Goal: Transaction & Acquisition: Purchase product/service

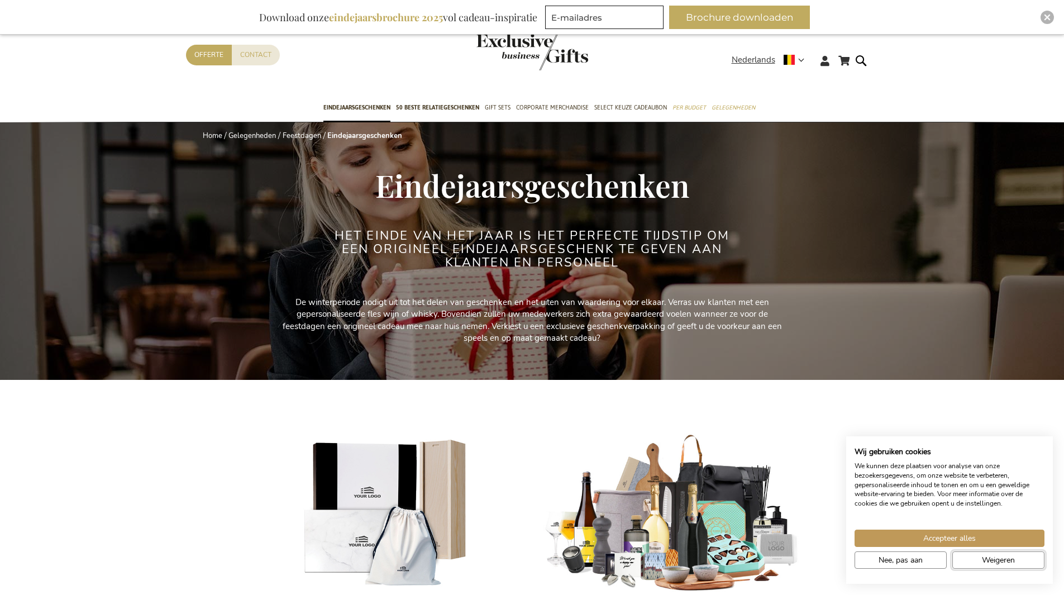
click at [979, 567] on button "Weigeren" at bounding box center [998, 559] width 92 height 17
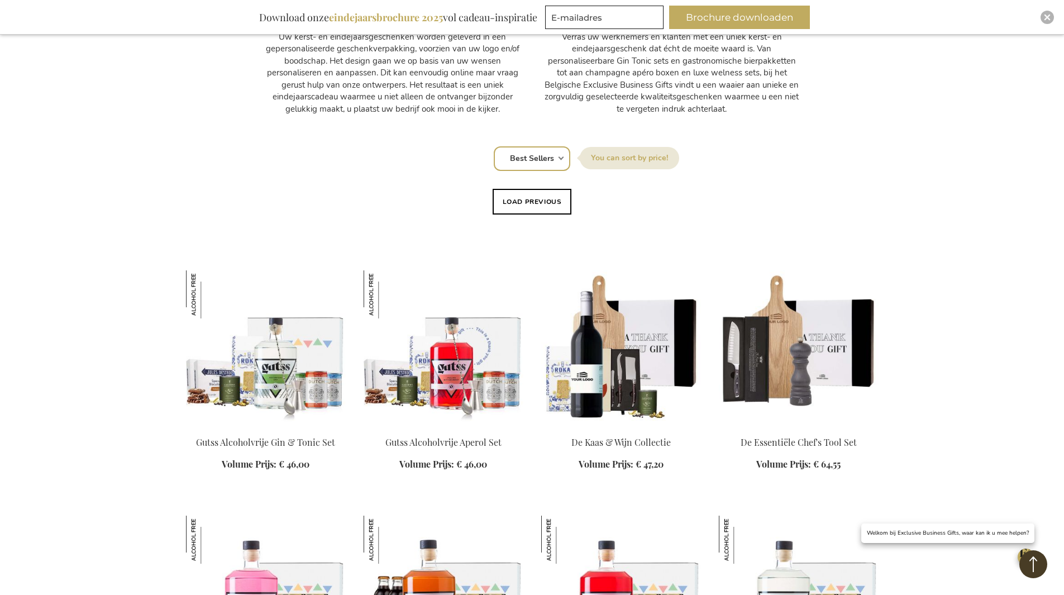
scroll to position [391, 0]
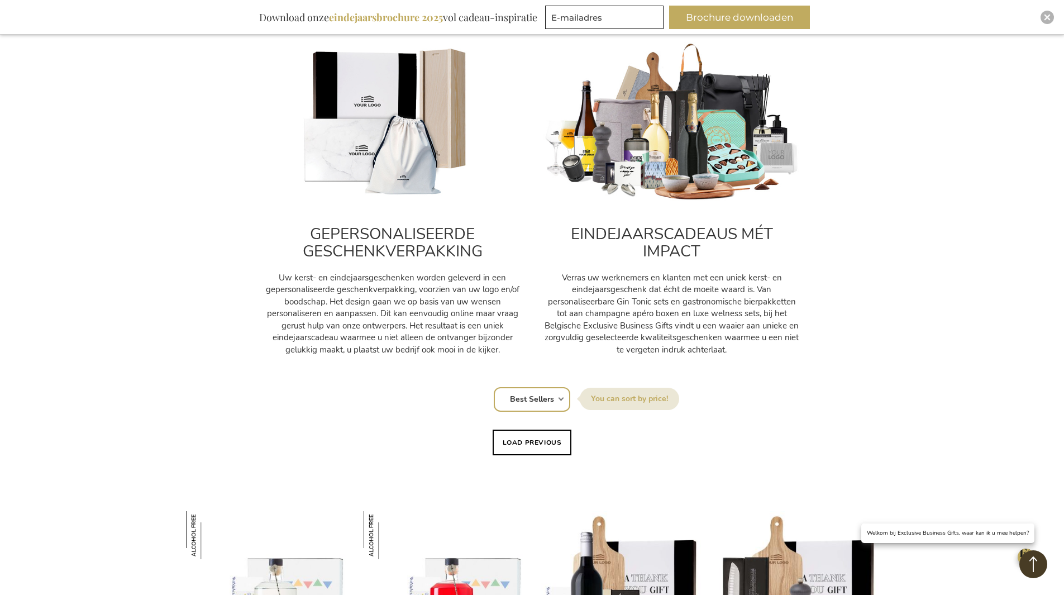
click at [531, 391] on select "Positie Best Sellers Meest bekeken Nieuw Biggest Saving Price: low to high Pric…" at bounding box center [532, 399] width 77 height 25
click at [531, 402] on select "Positie Best Sellers Meest bekeken Nieuw Biggest Saving Price: low to high Pric…" at bounding box center [532, 399] width 77 height 25
click at [540, 438] on button "Load previous" at bounding box center [532, 443] width 79 height 26
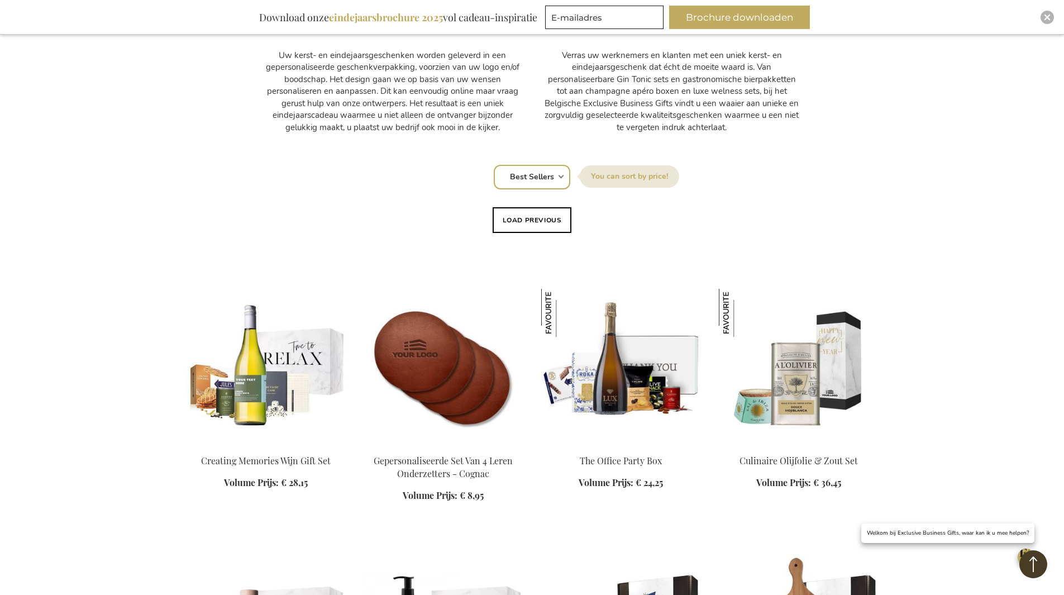
scroll to position [615, 0]
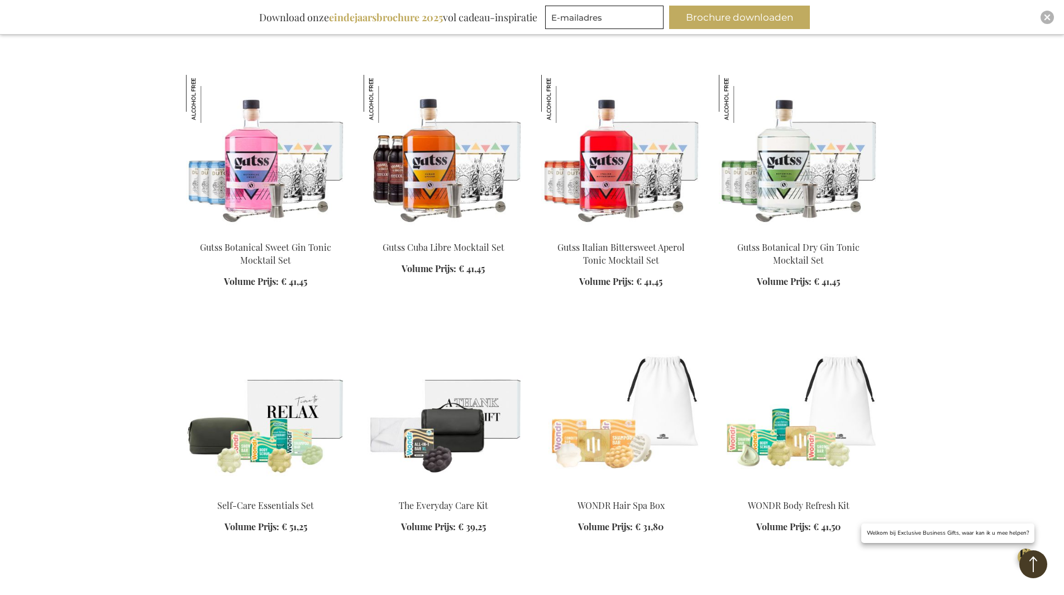
scroll to position [2011, 0]
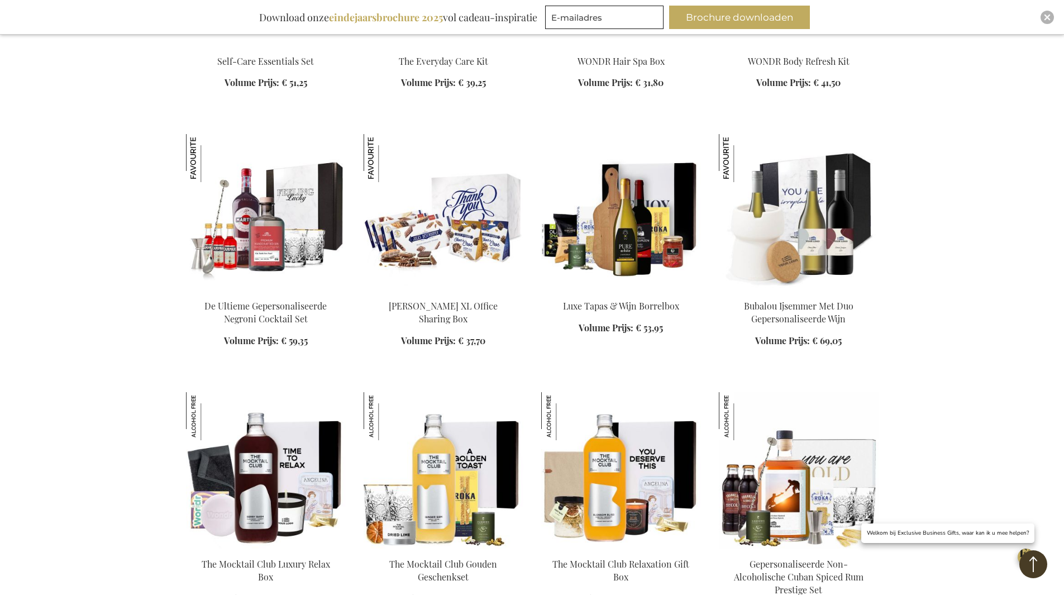
scroll to position [2570, 0]
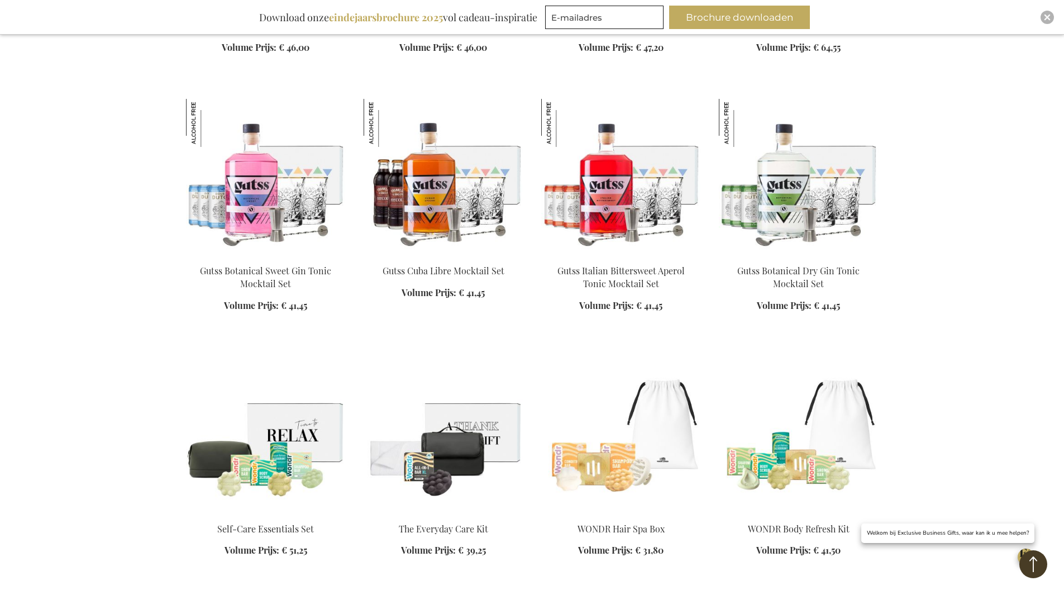
scroll to position [4413, 0]
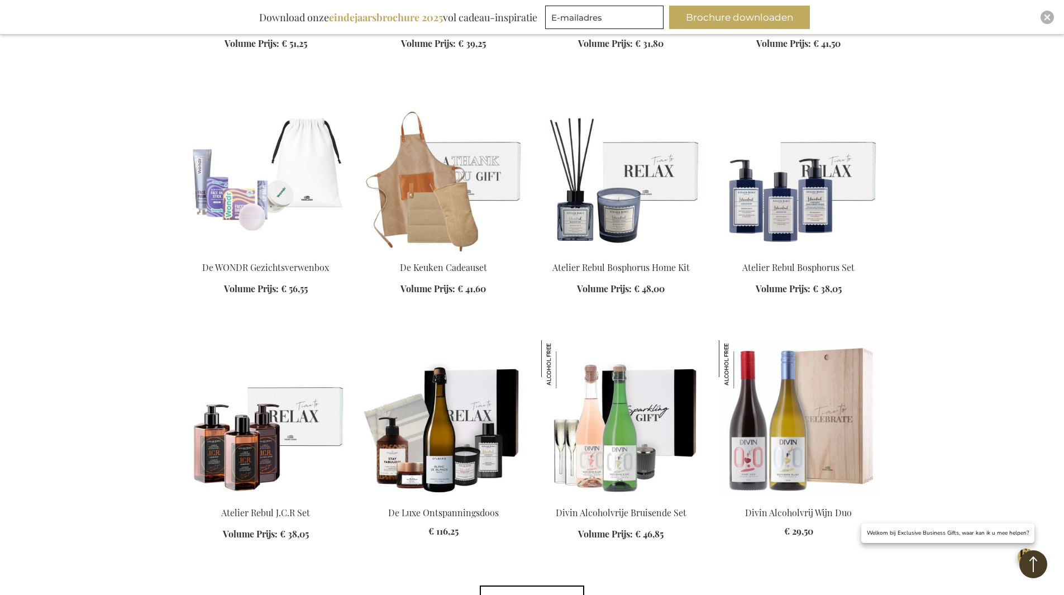
scroll to position [4972, 0]
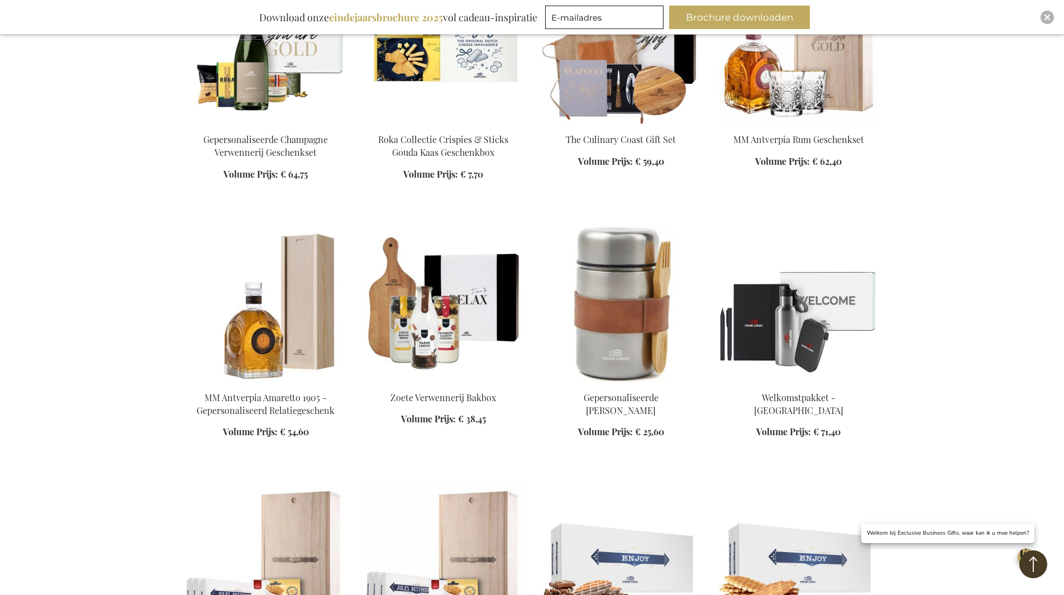
scroll to position [6089, 0]
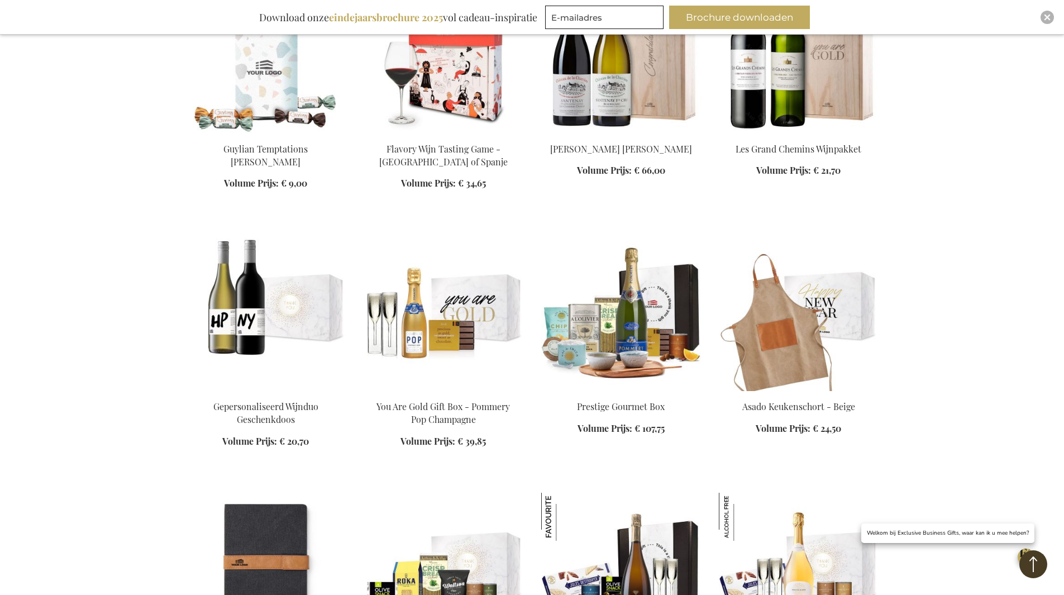
scroll to position [6983, 0]
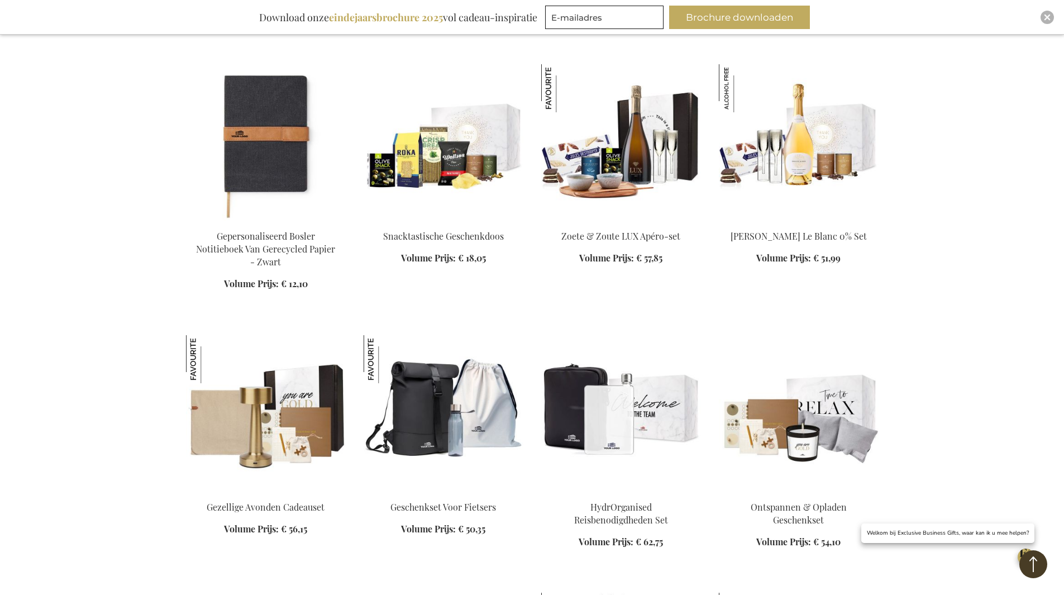
scroll to position [7318, 0]
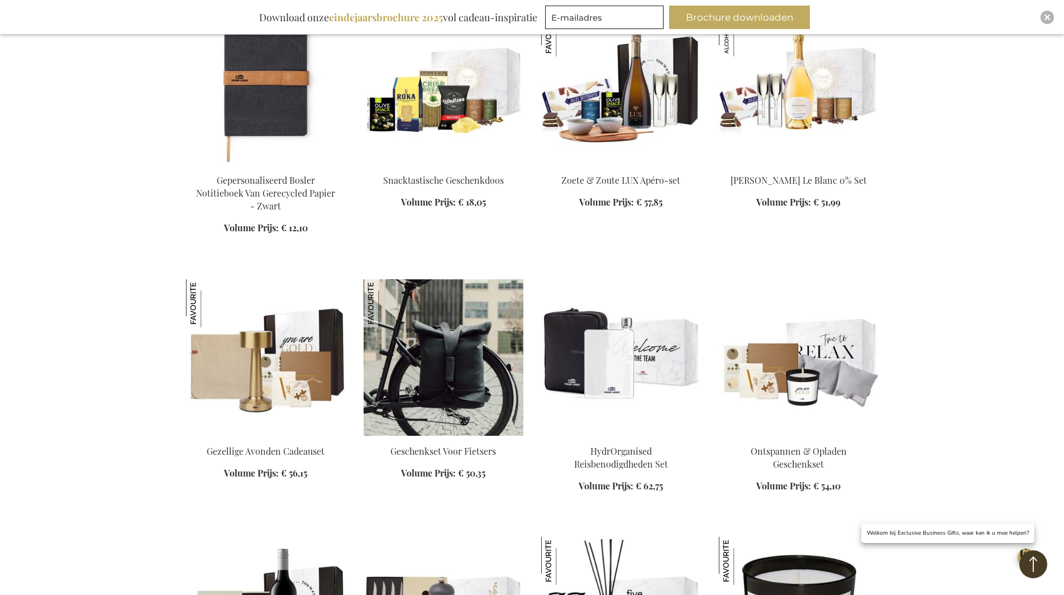
drag, startPoint x: 458, startPoint y: 398, endPoint x: 444, endPoint y: 402, distance: 14.5
drag, startPoint x: 444, startPoint y: 402, endPoint x: 407, endPoint y: 347, distance: 65.9
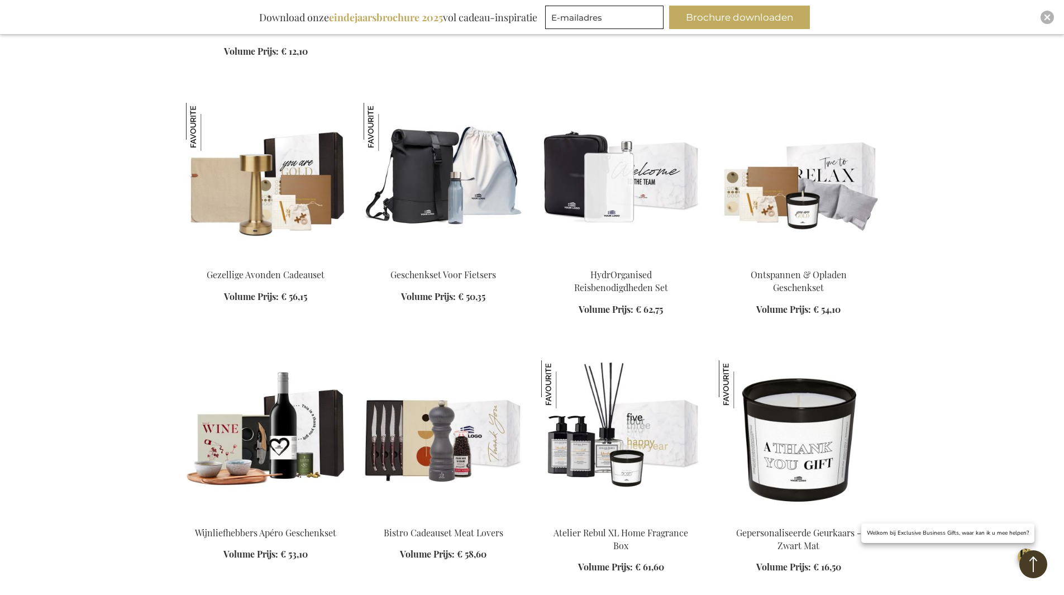
scroll to position [7542, 0]
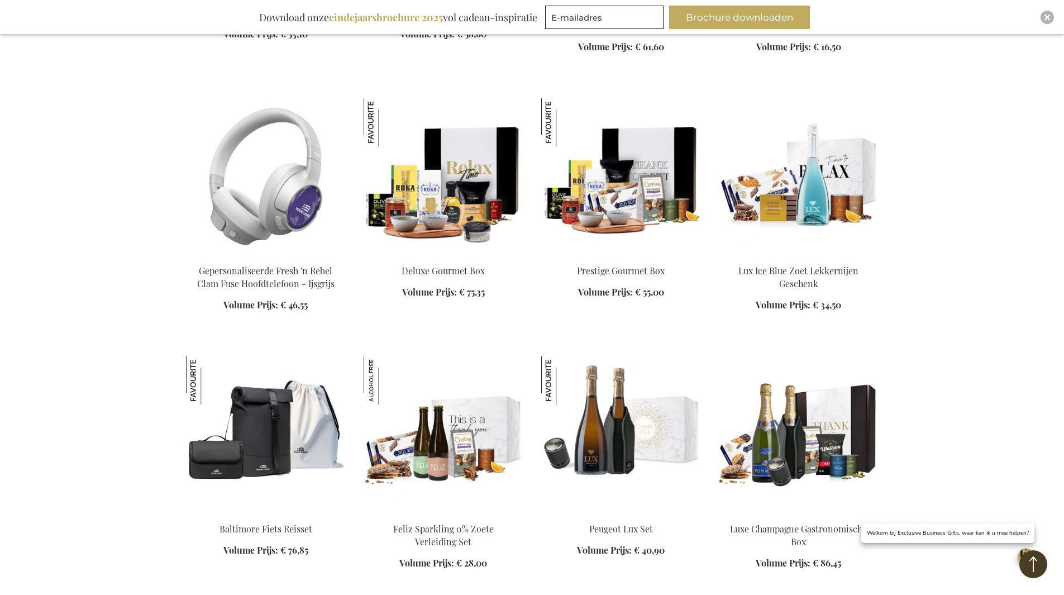
scroll to position [8044, 0]
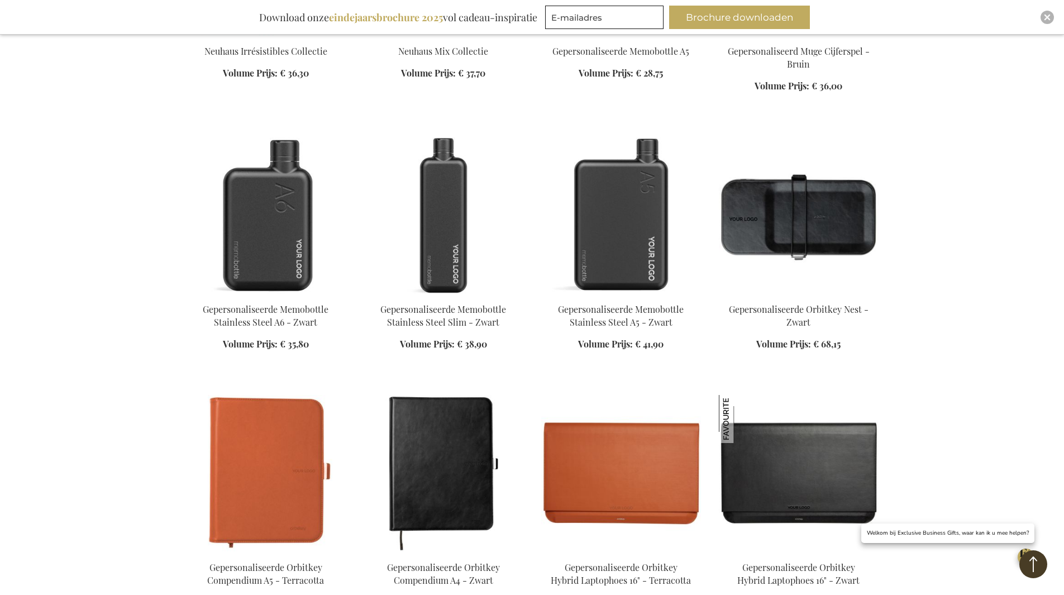
scroll to position [9050, 0]
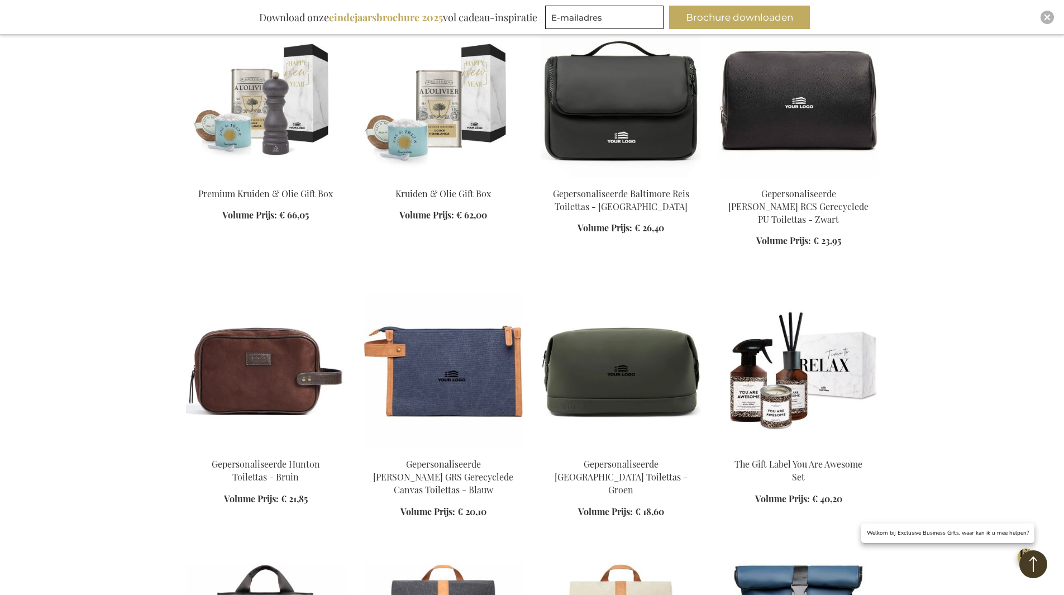
scroll to position [9944, 0]
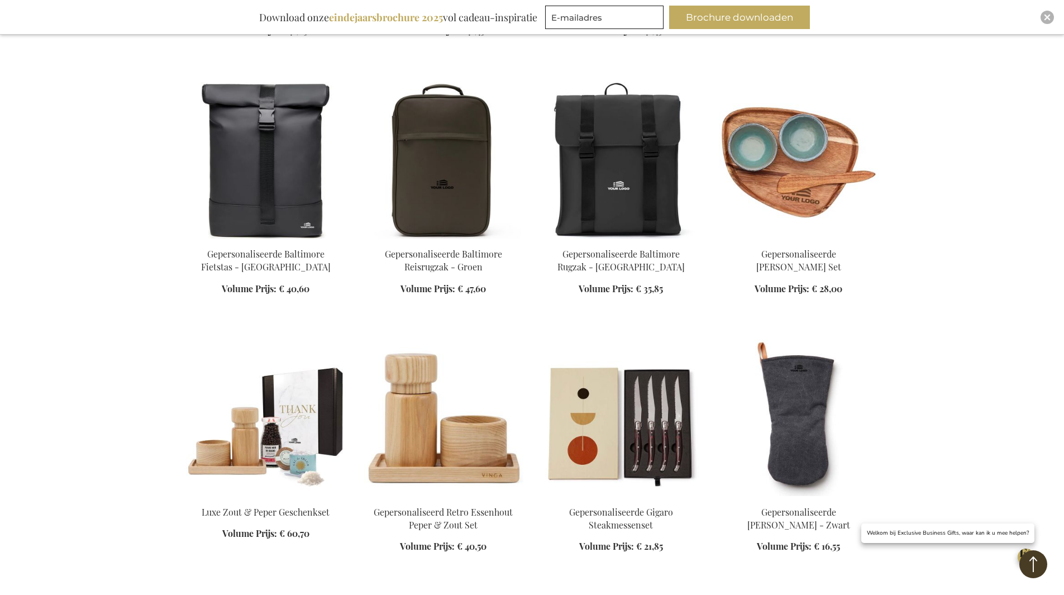
scroll to position [10670, 0]
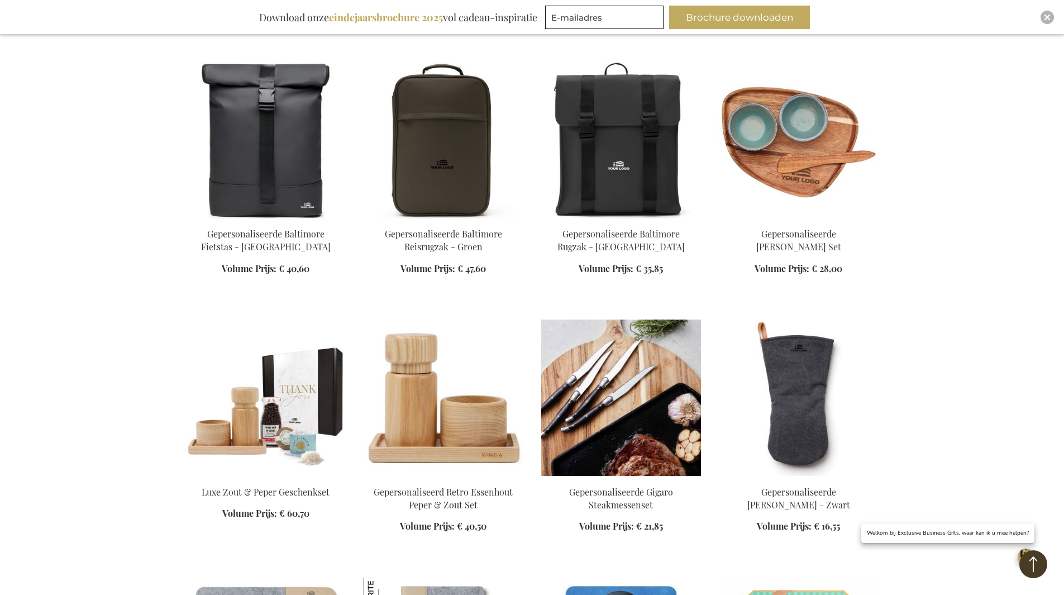
click at [632, 363] on img at bounding box center [621, 398] width 160 height 156
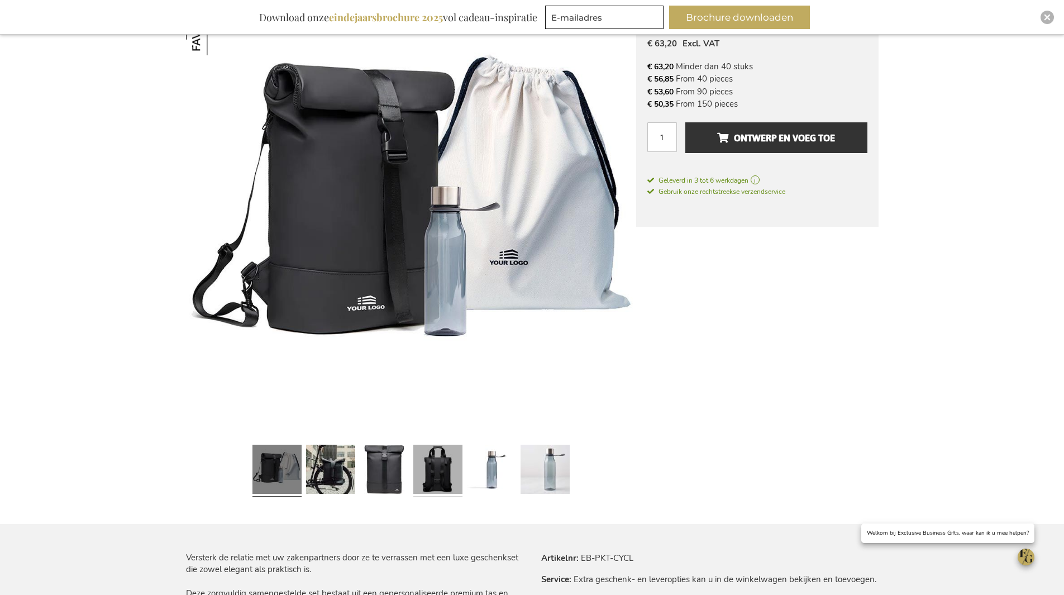
scroll to position [223, 0]
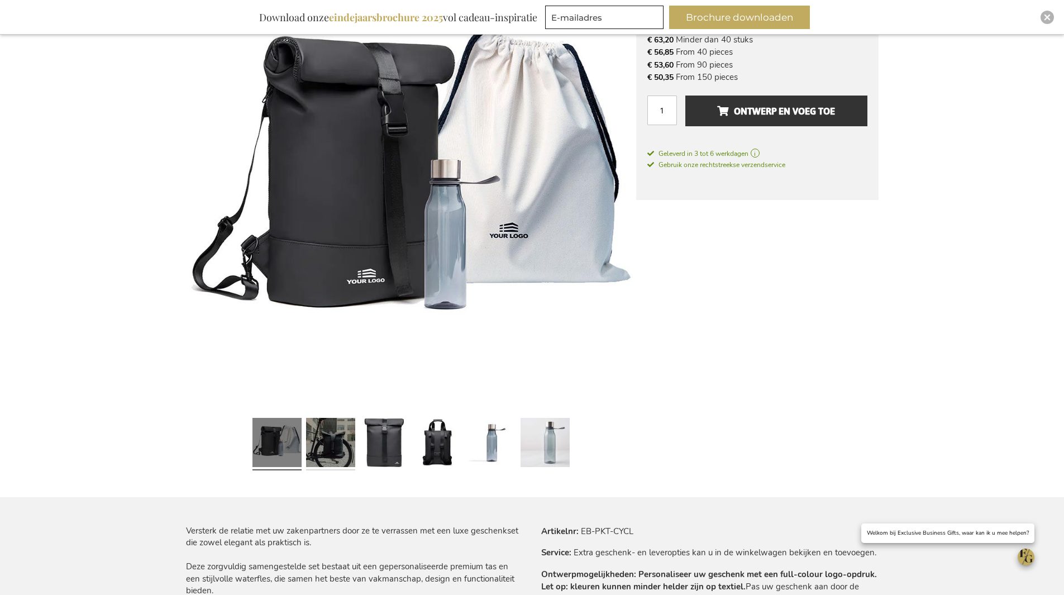
click at [322, 433] on link at bounding box center [330, 443] width 49 height 61
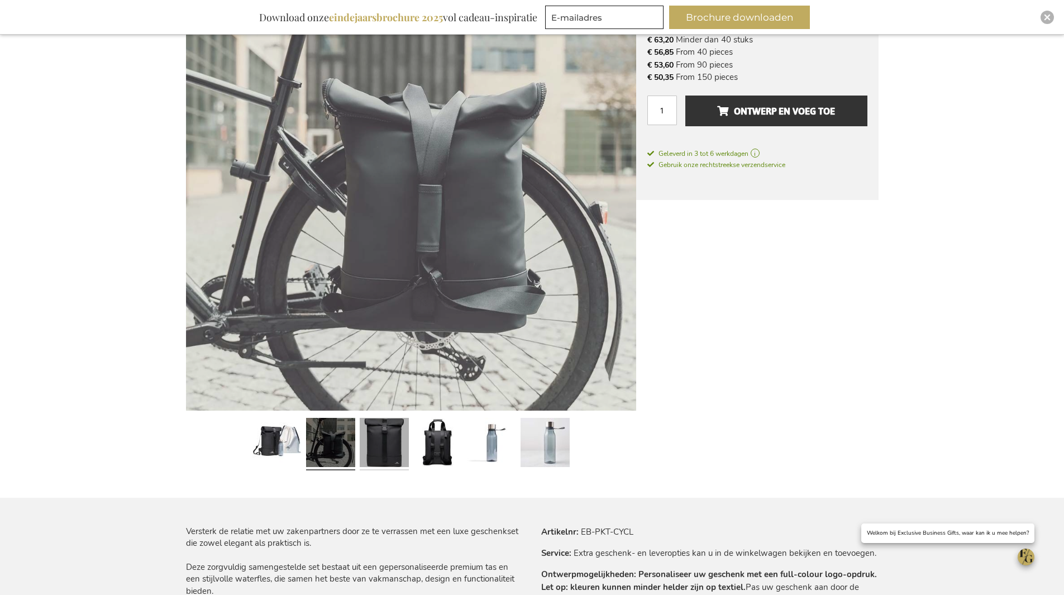
scroll to position [224, 0]
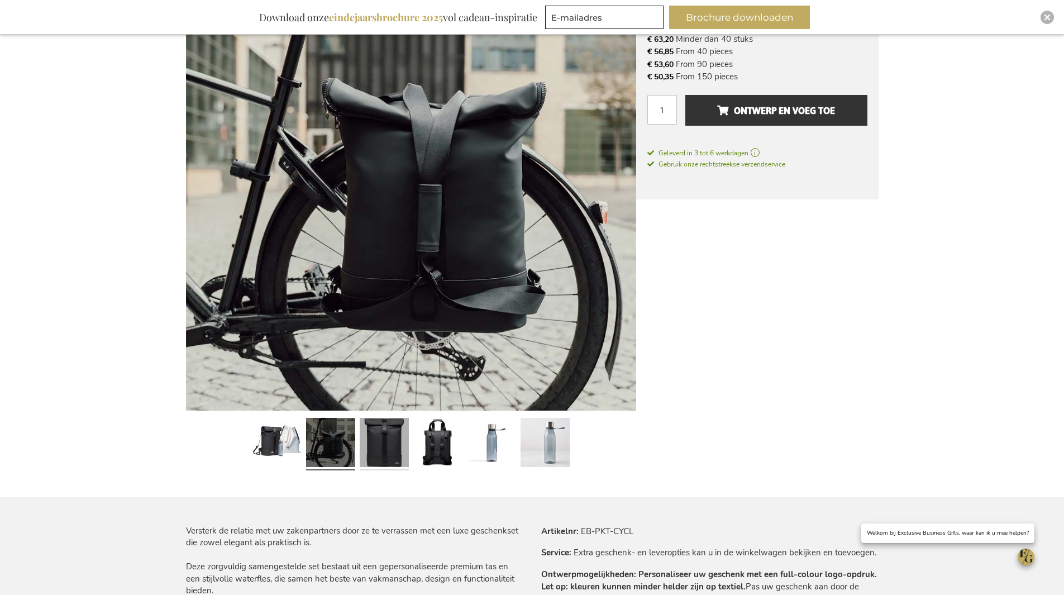
click at [385, 440] on link at bounding box center [384, 443] width 49 height 61
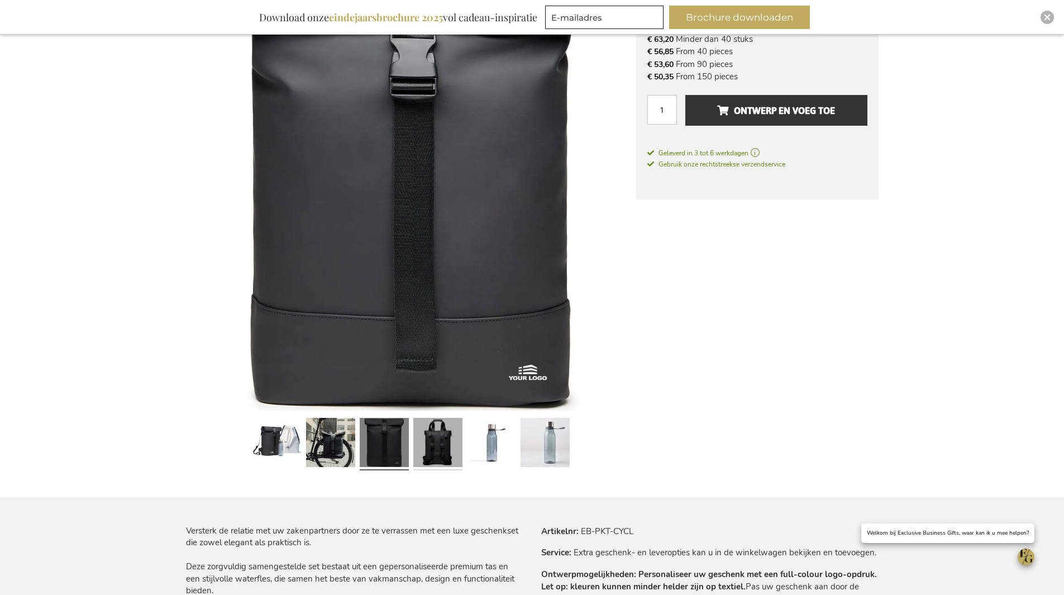
click at [423, 441] on link at bounding box center [437, 443] width 49 height 61
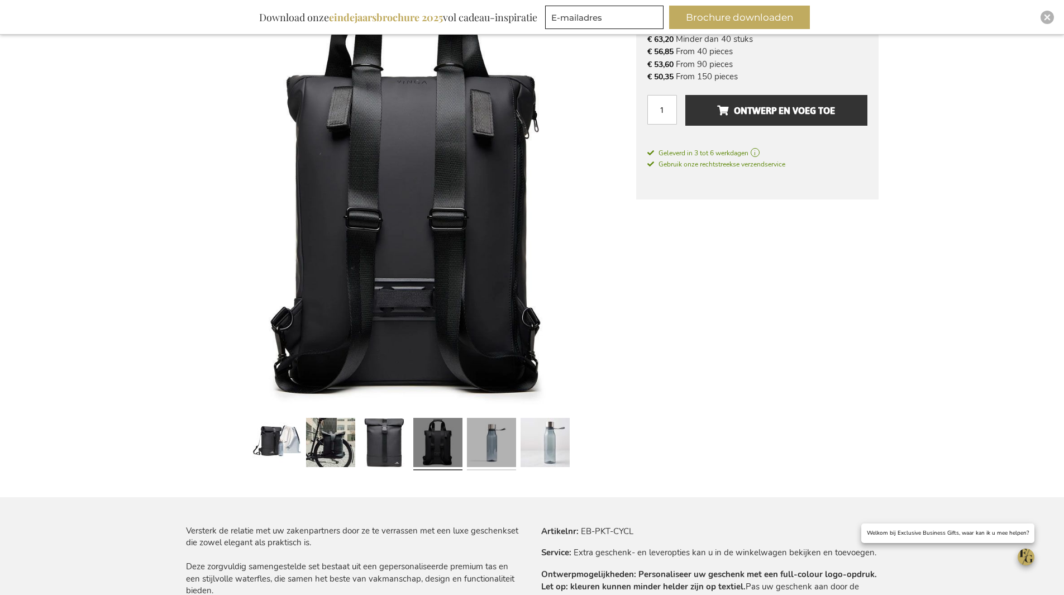
click at [492, 445] on link at bounding box center [491, 443] width 49 height 61
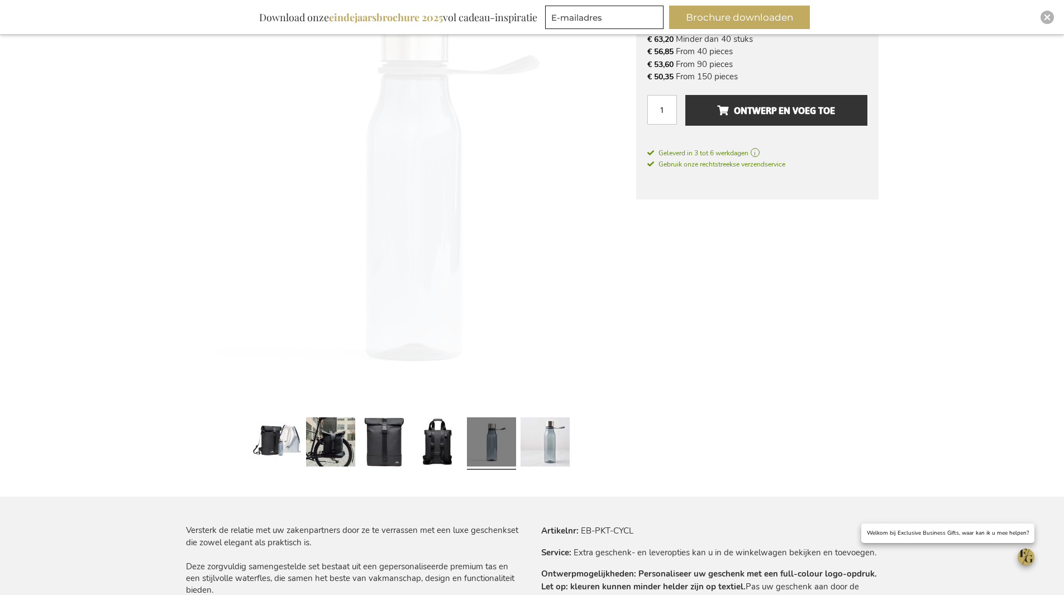
scroll to position [222, 0]
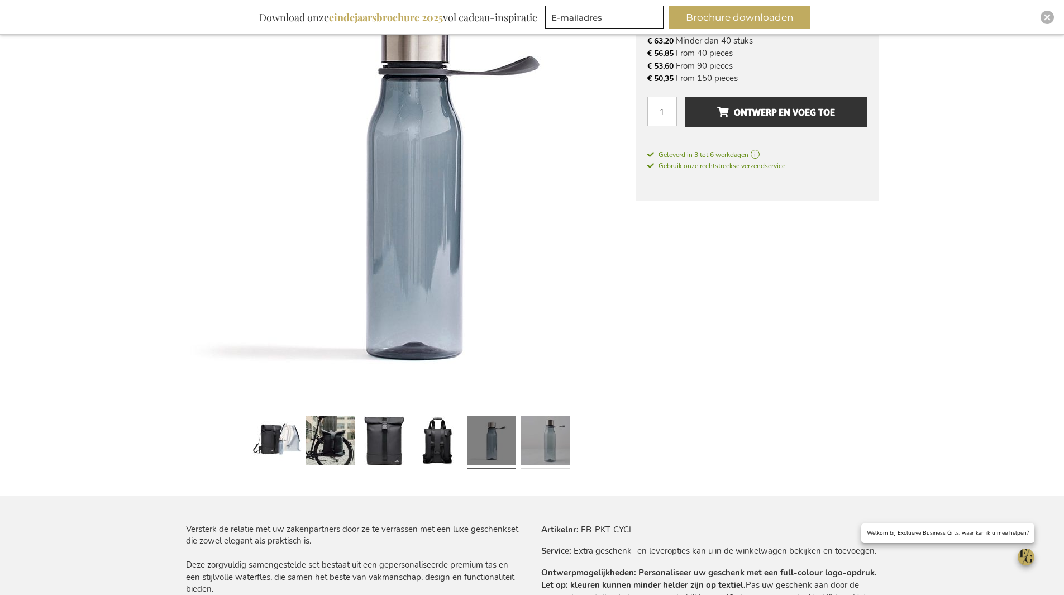
click at [522, 444] on link at bounding box center [545, 442] width 49 height 61
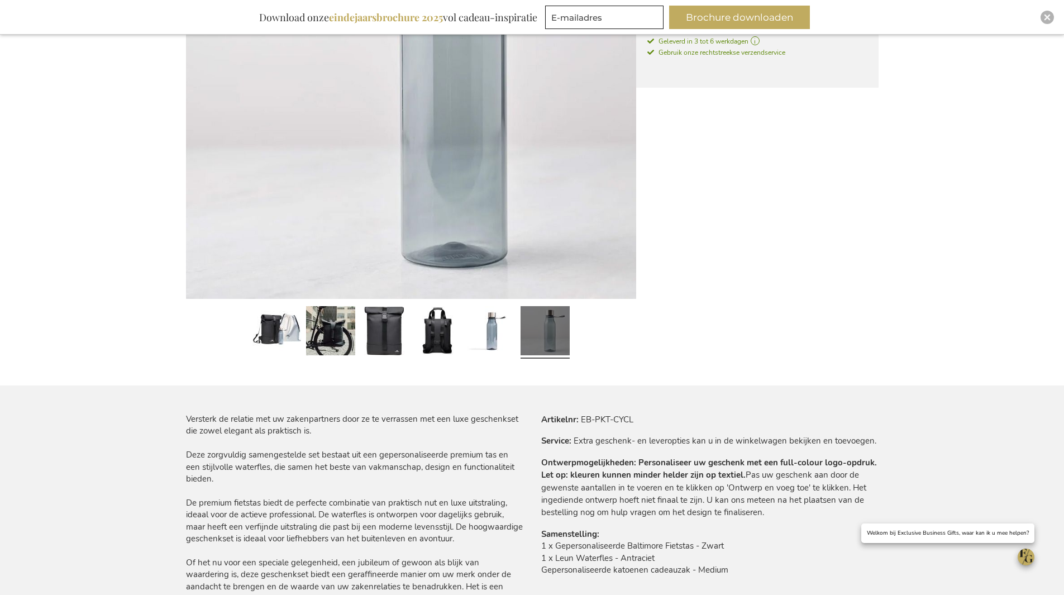
scroll to position [392, 0]
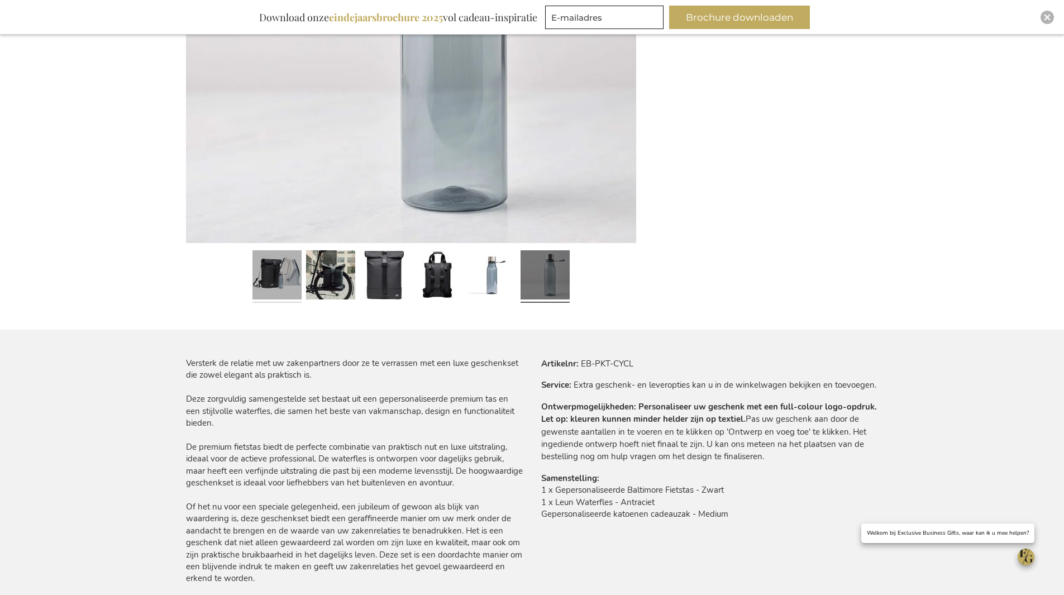
click at [296, 277] on link at bounding box center [277, 276] width 49 height 61
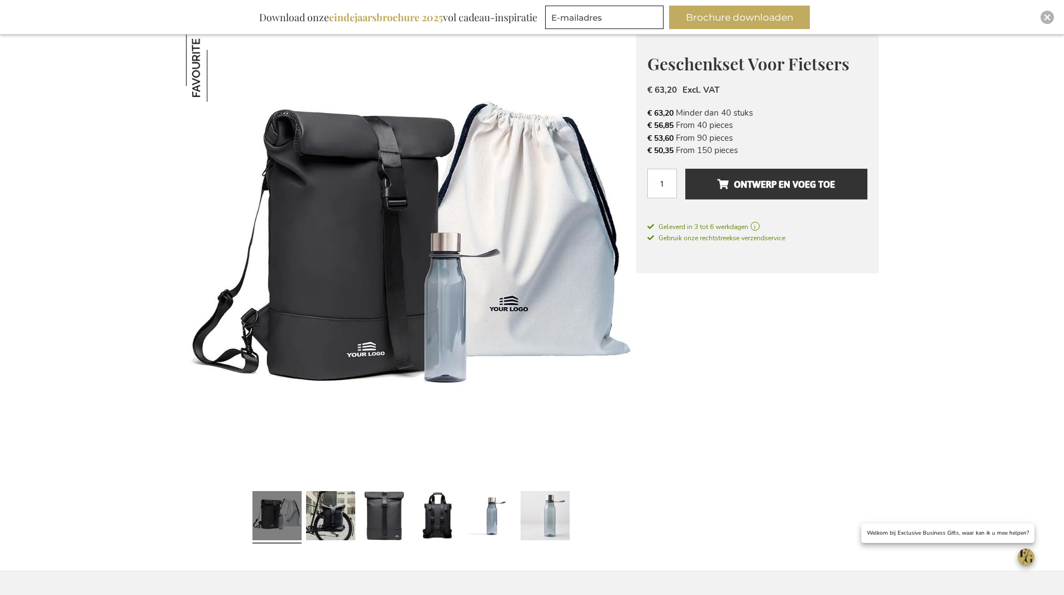
scroll to position [112, 0]
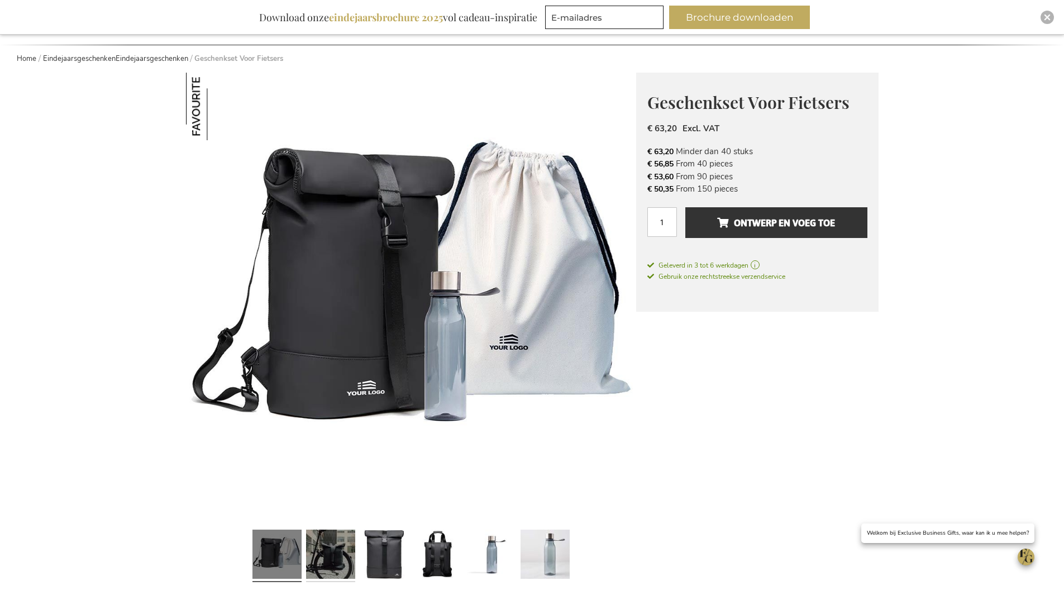
click at [335, 569] on link at bounding box center [330, 555] width 49 height 61
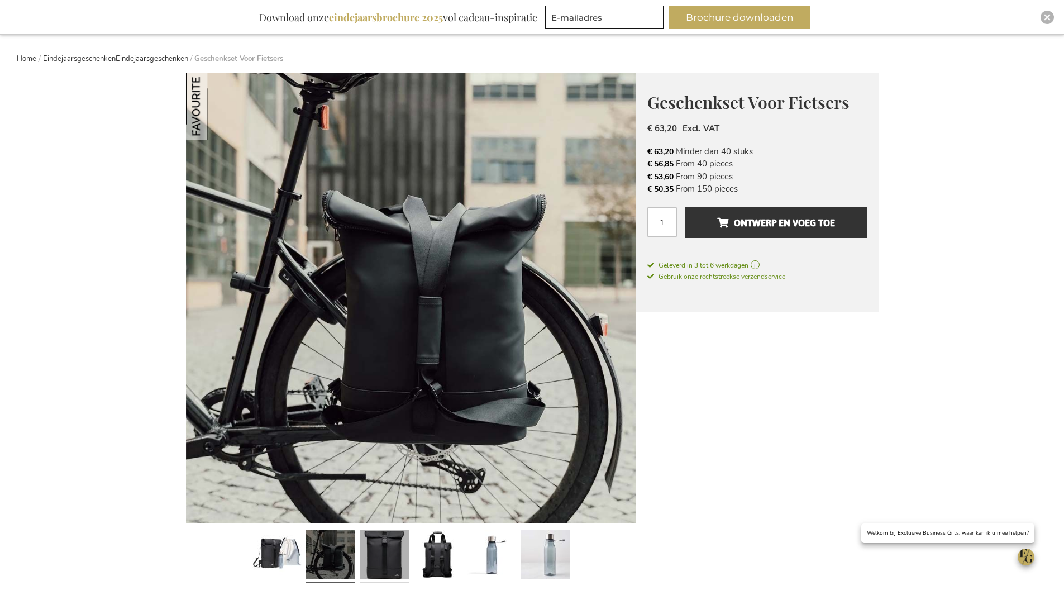
click at [393, 546] on link at bounding box center [384, 556] width 49 height 61
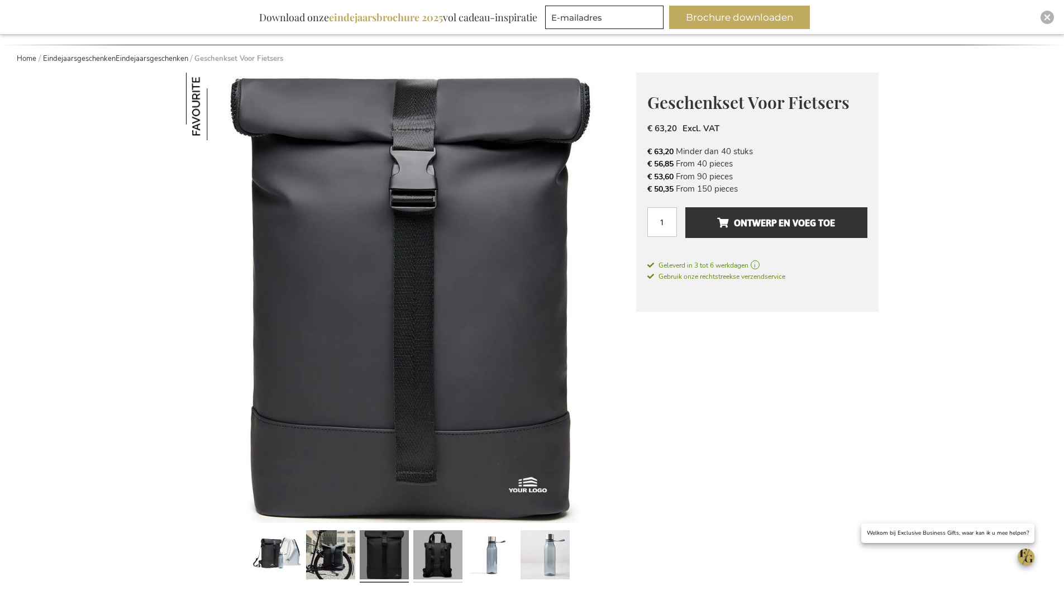
click at [455, 555] on link at bounding box center [437, 556] width 49 height 61
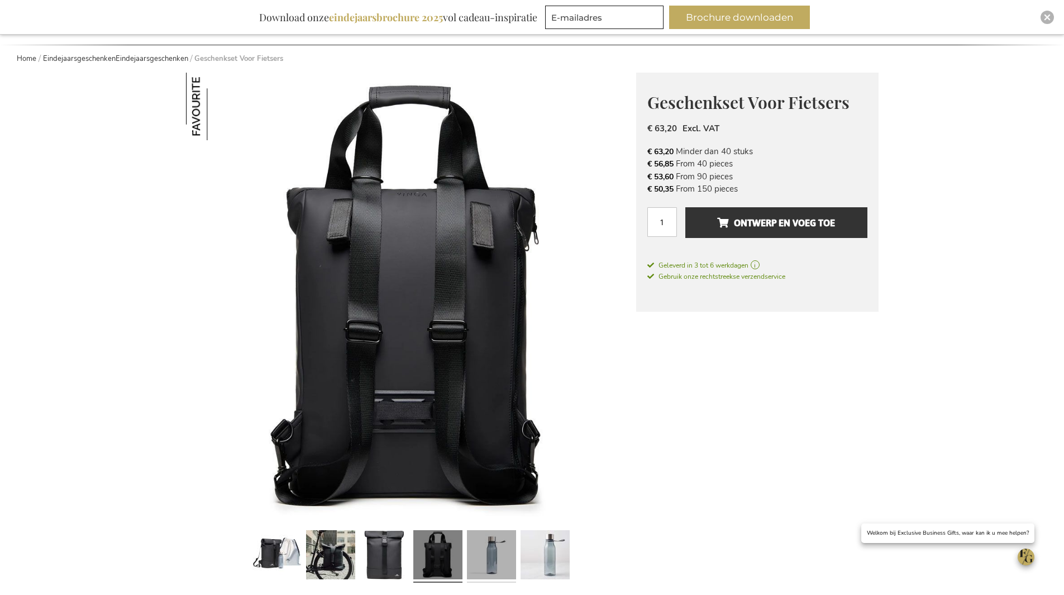
click at [515, 561] on link at bounding box center [491, 556] width 49 height 61
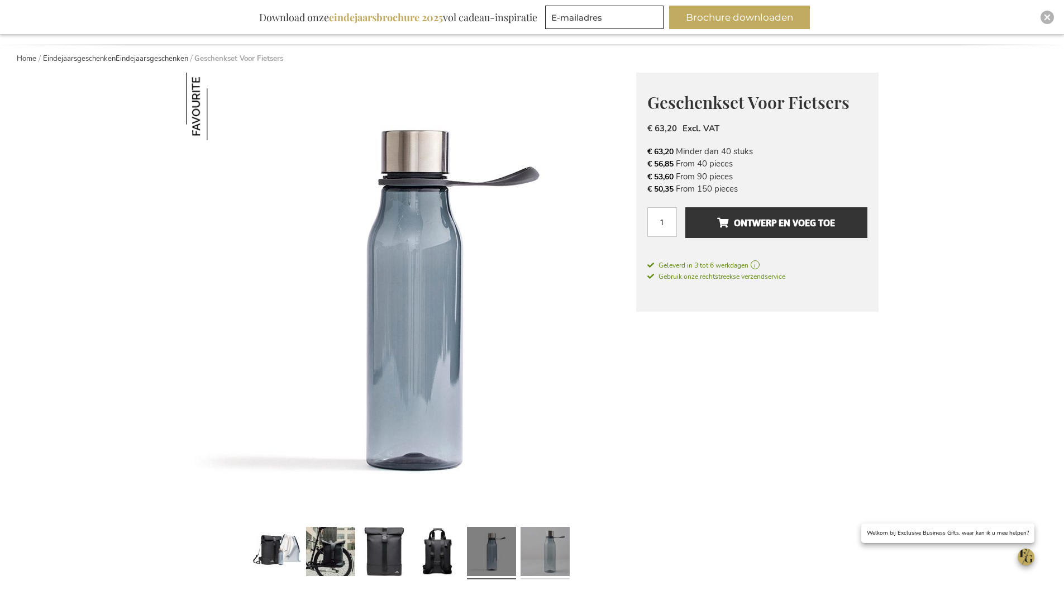
click at [528, 558] on link at bounding box center [545, 552] width 49 height 61
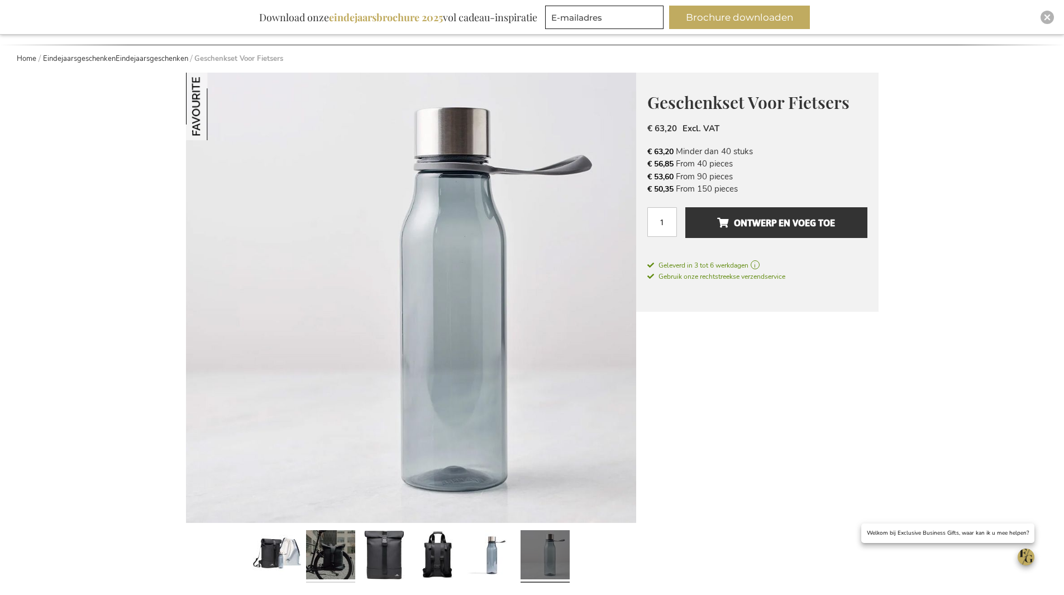
click at [337, 562] on link at bounding box center [330, 556] width 49 height 61
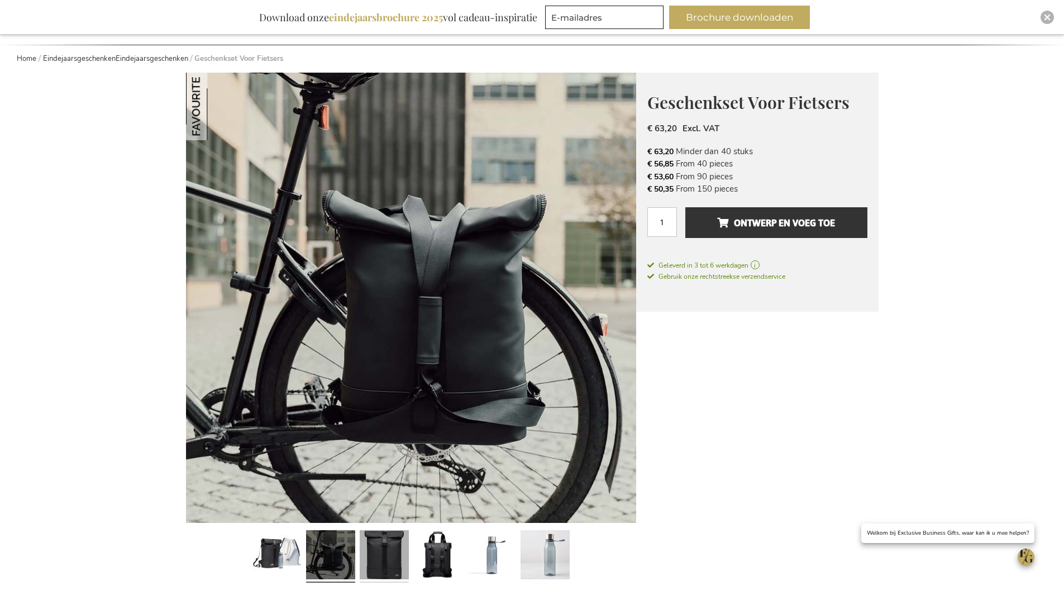
click at [376, 560] on link at bounding box center [384, 556] width 49 height 61
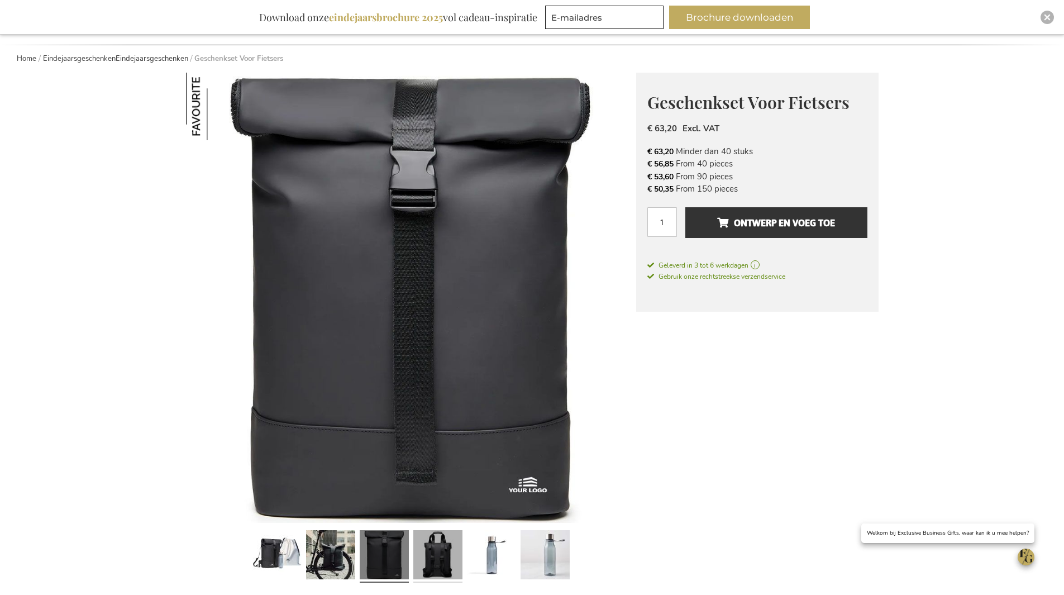
click at [444, 566] on link at bounding box center [437, 556] width 49 height 61
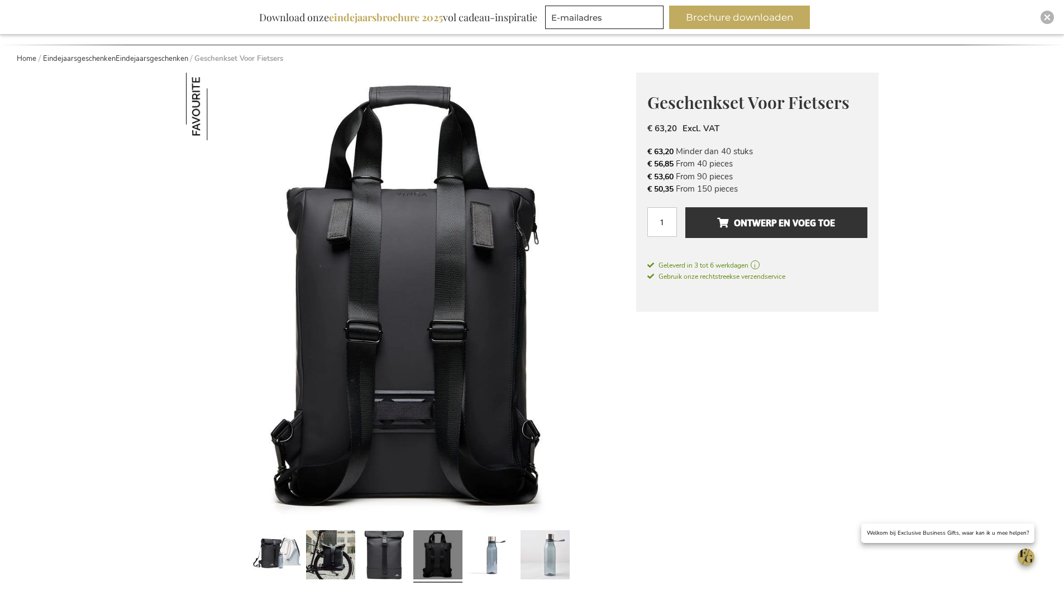
click at [518, 577] on div at bounding box center [545, 556] width 54 height 61
click at [525, 574] on link at bounding box center [545, 556] width 49 height 61
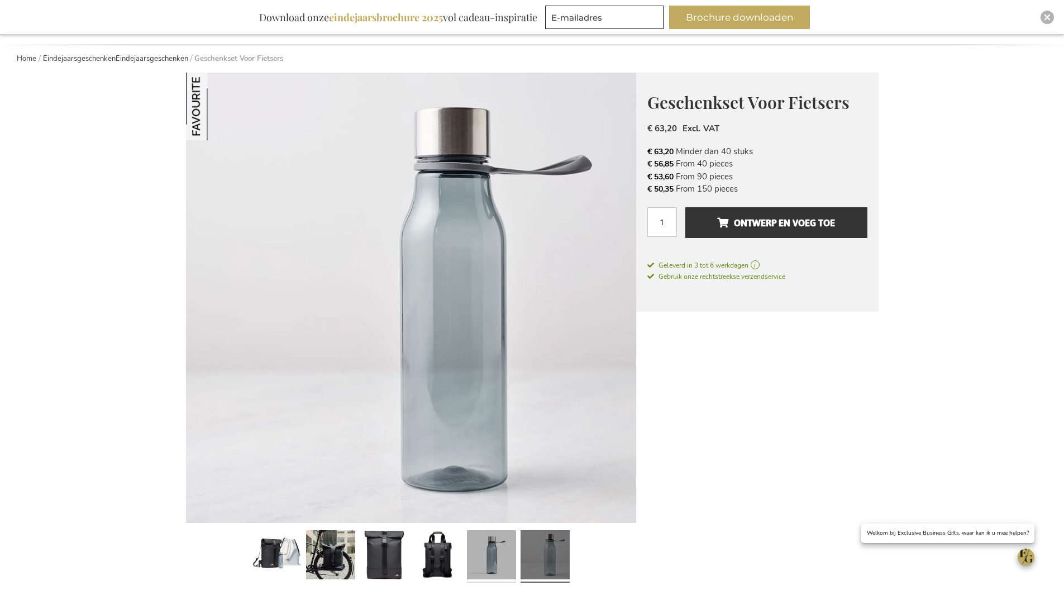
click at [492, 567] on link at bounding box center [491, 556] width 49 height 61
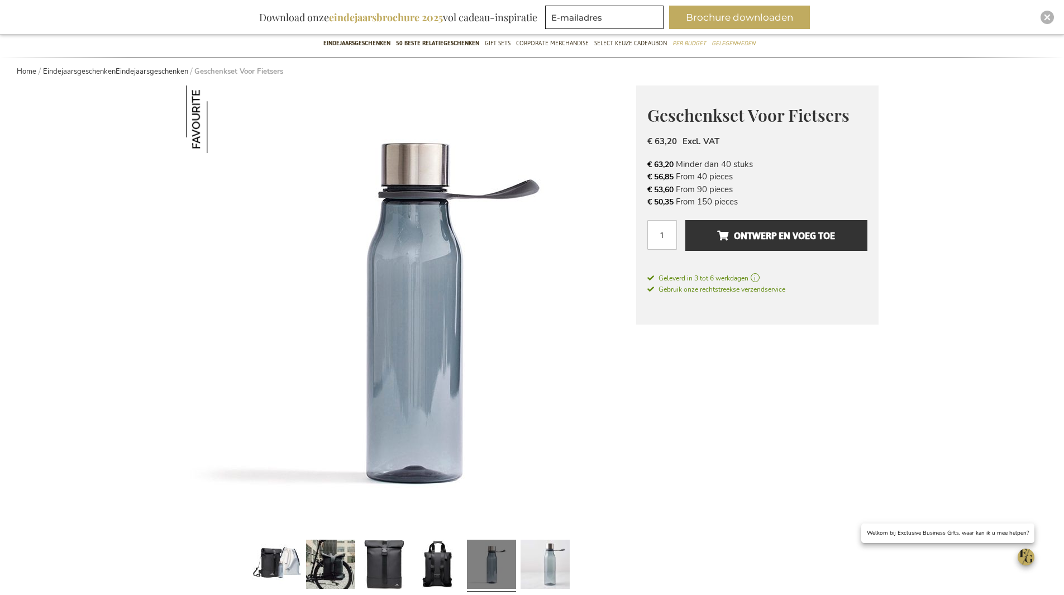
scroll to position [168, 0]
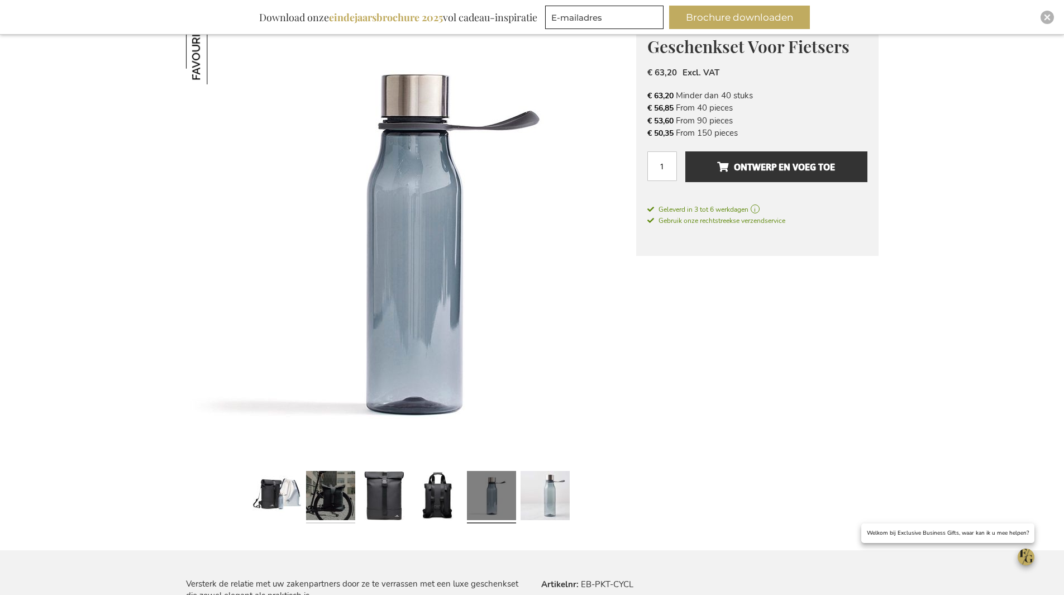
click at [345, 515] on link at bounding box center [330, 496] width 49 height 61
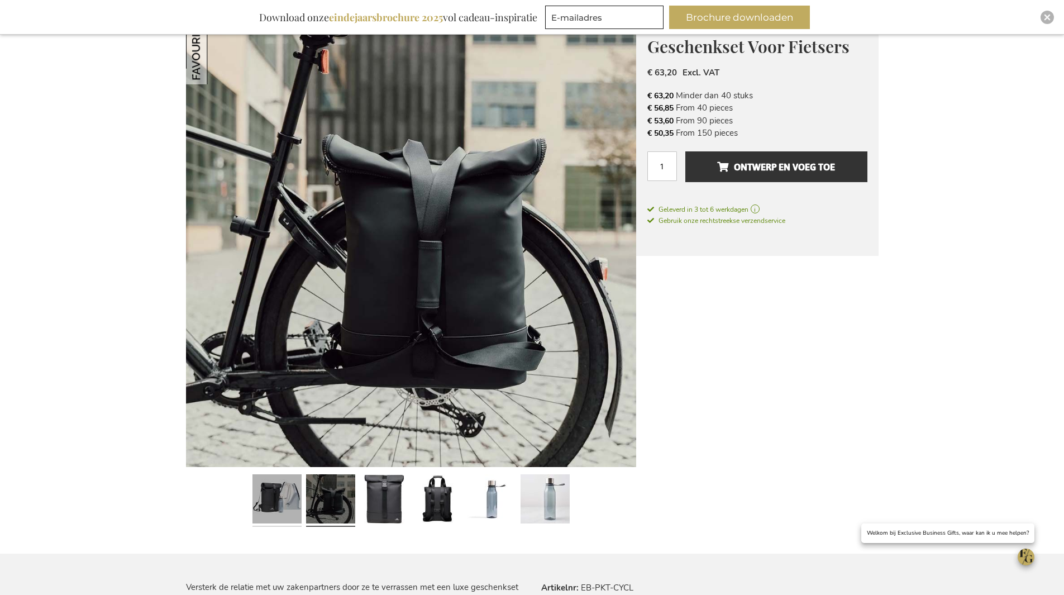
click at [287, 492] on link at bounding box center [277, 500] width 49 height 61
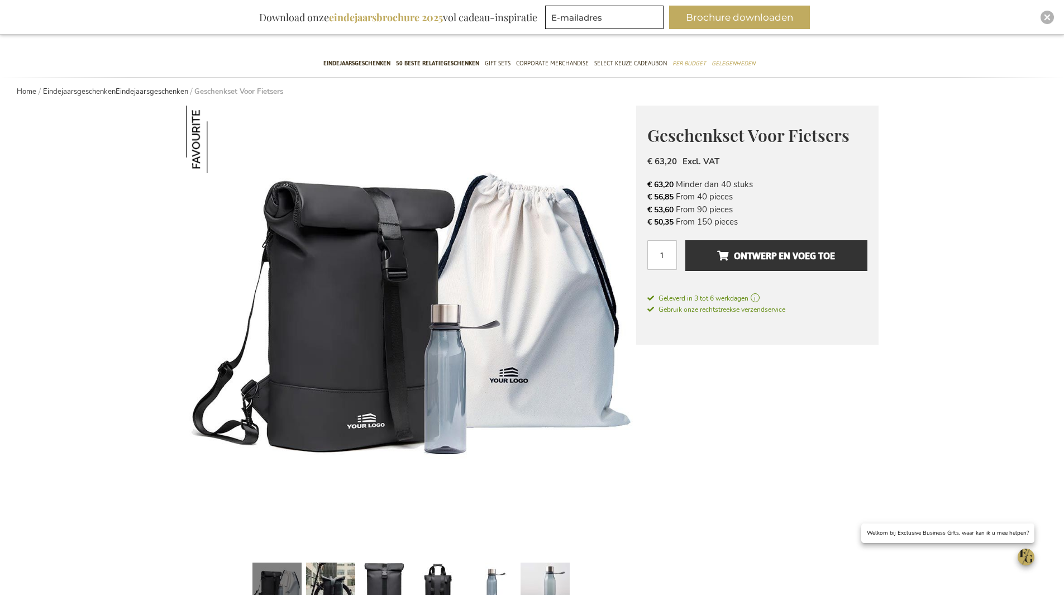
scroll to position [0, 0]
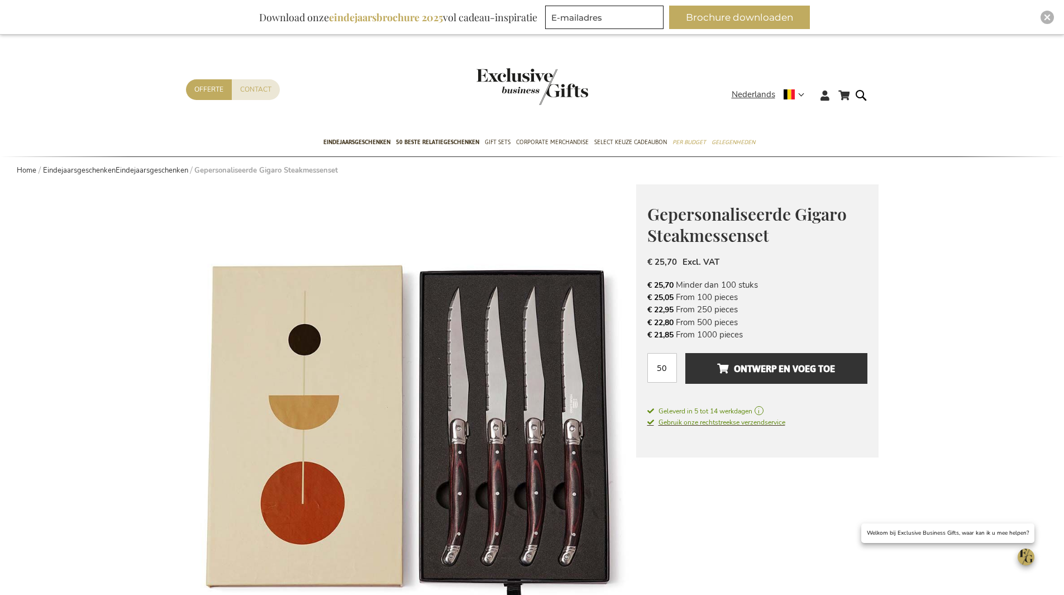
click at [779, 424] on span "Gebruik onze rechtstreekse verzendservice" at bounding box center [716, 422] width 138 height 9
click at [764, 422] on span "Gebruik onze rechtstreekse verzendservice" at bounding box center [716, 422] width 138 height 9
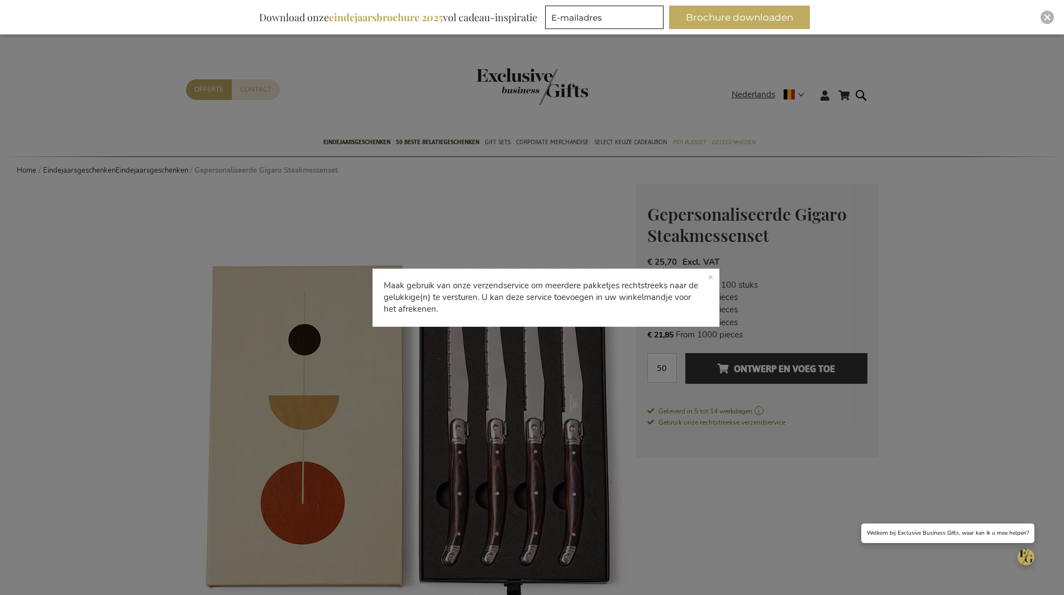
click at [716, 279] on p "Maak gebruik van onze verzendservice om meerdere pakketjes rechtstreeks naar de…" at bounding box center [546, 297] width 347 height 58
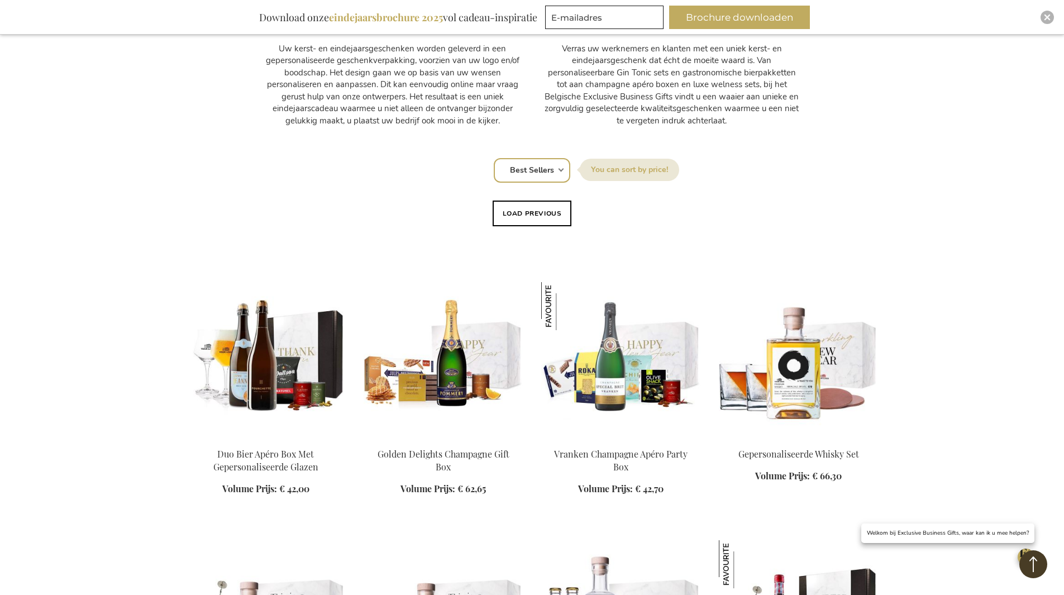
scroll to position [503, 0]
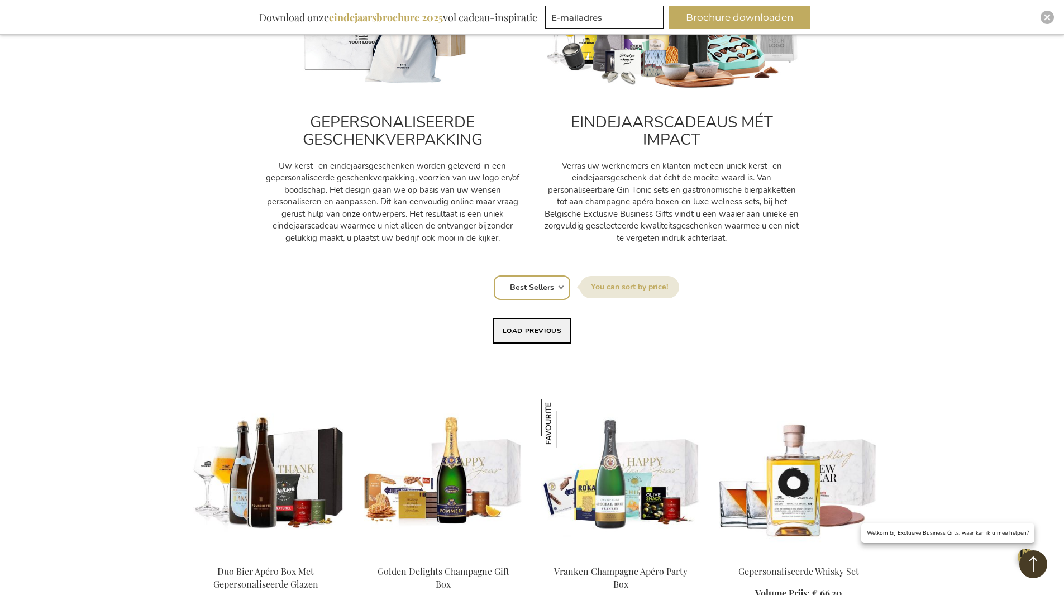
click at [545, 337] on button "Load previous" at bounding box center [532, 331] width 79 height 26
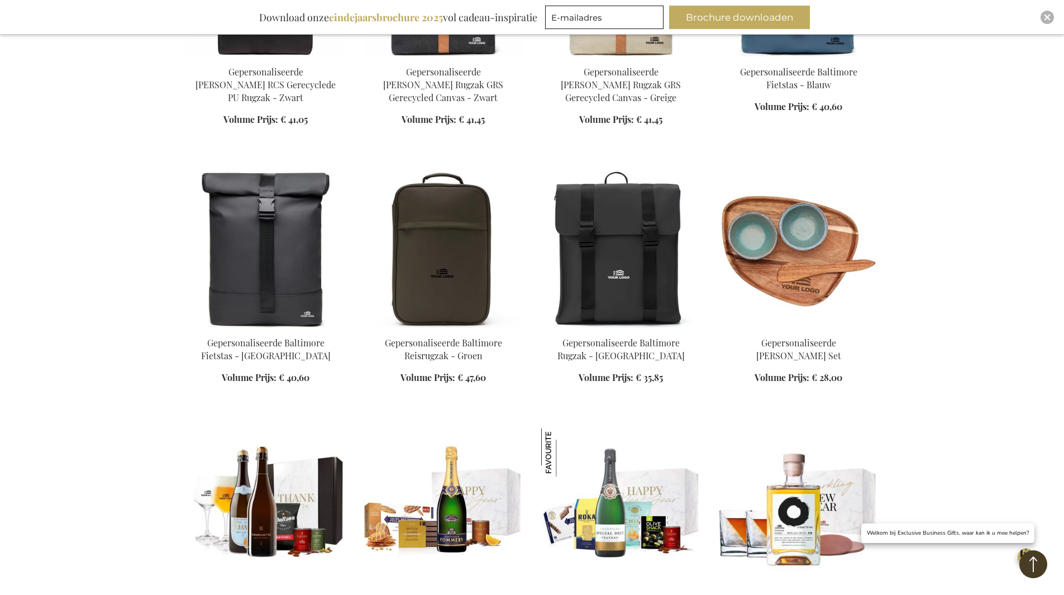
scroll to position [1285, 0]
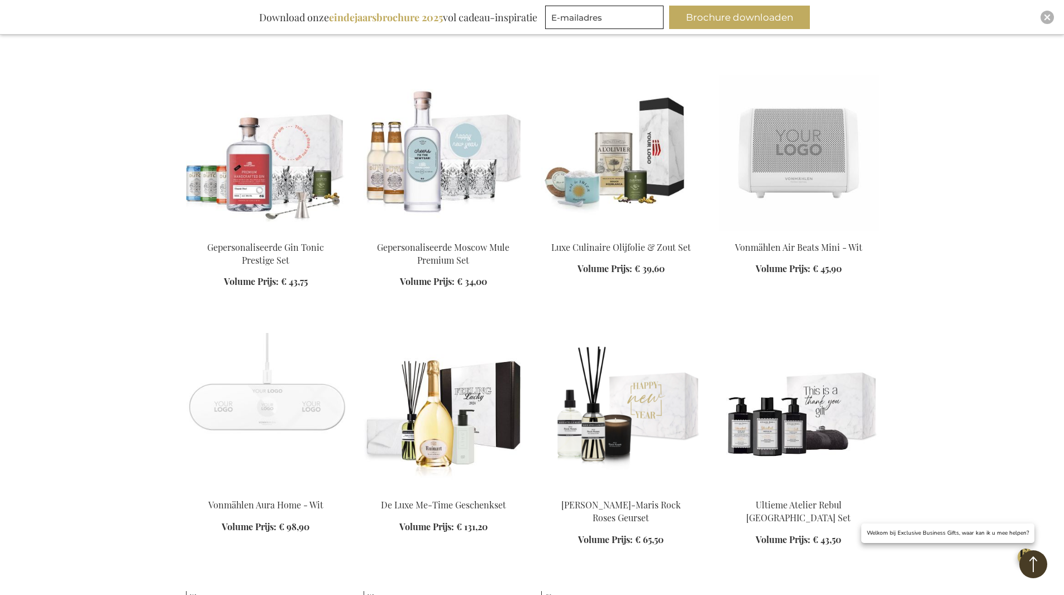
scroll to position [3631, 0]
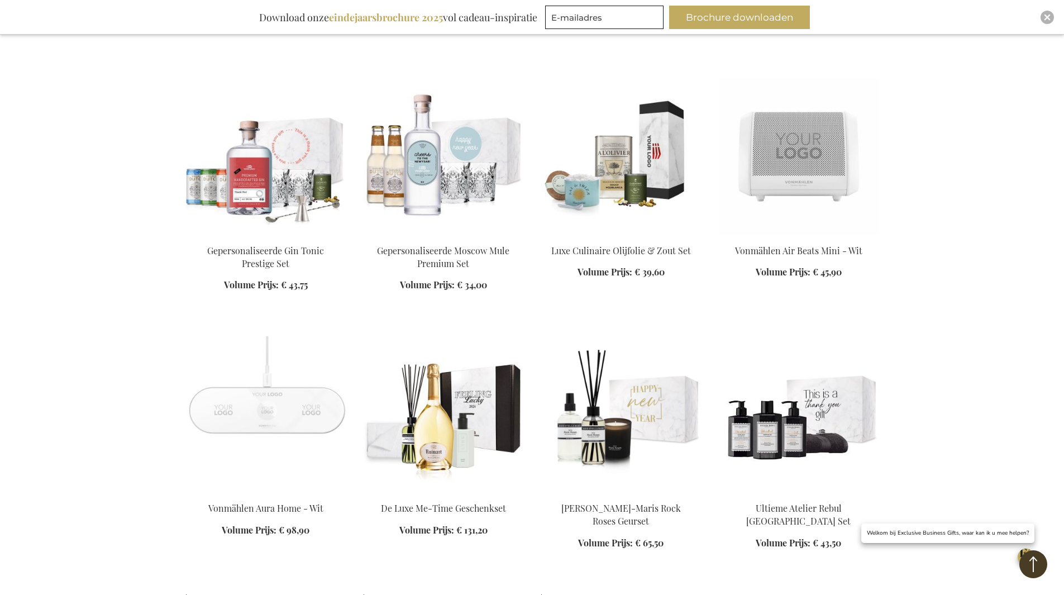
scroll to position [3687, 0]
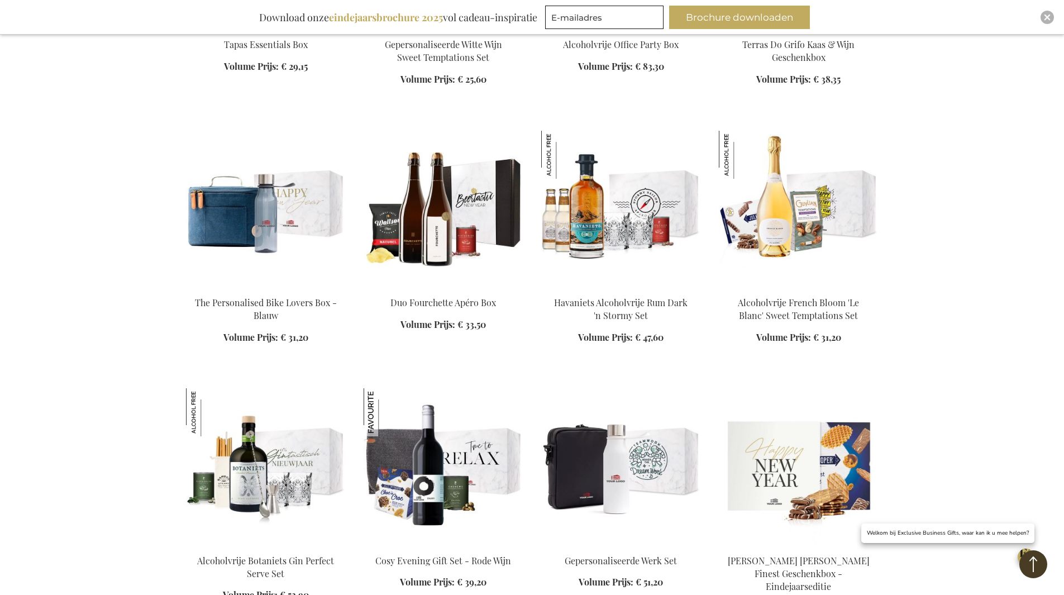
scroll to position [4413, 0]
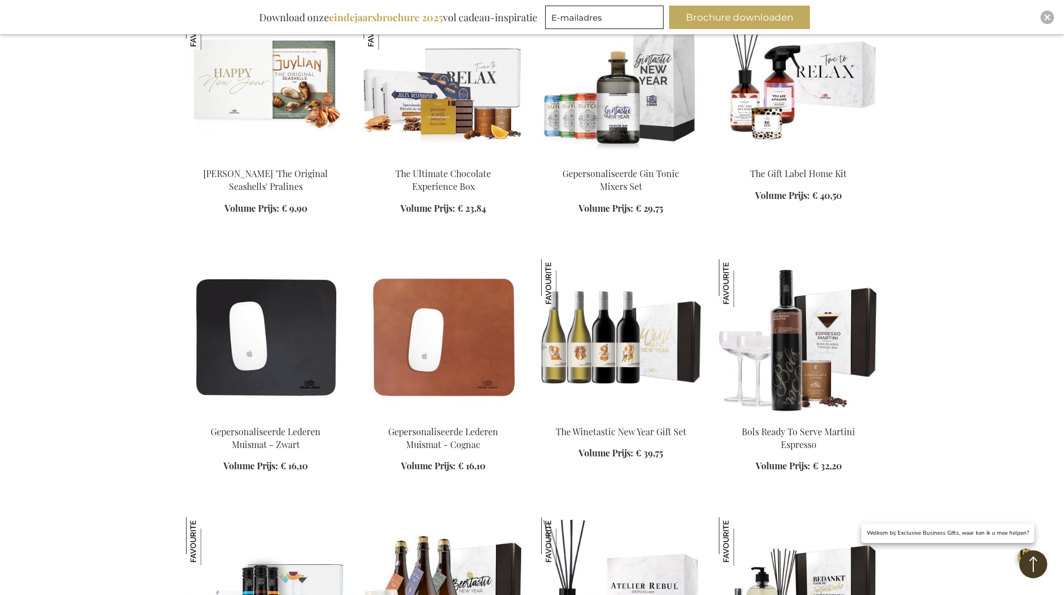
scroll to position [6089, 0]
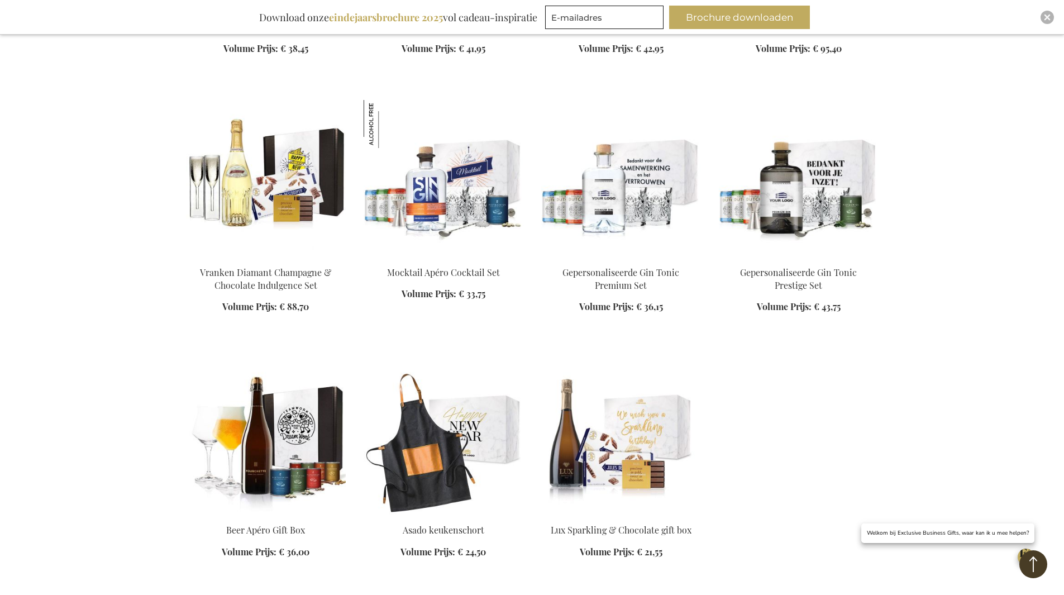
scroll to position [6927, 0]
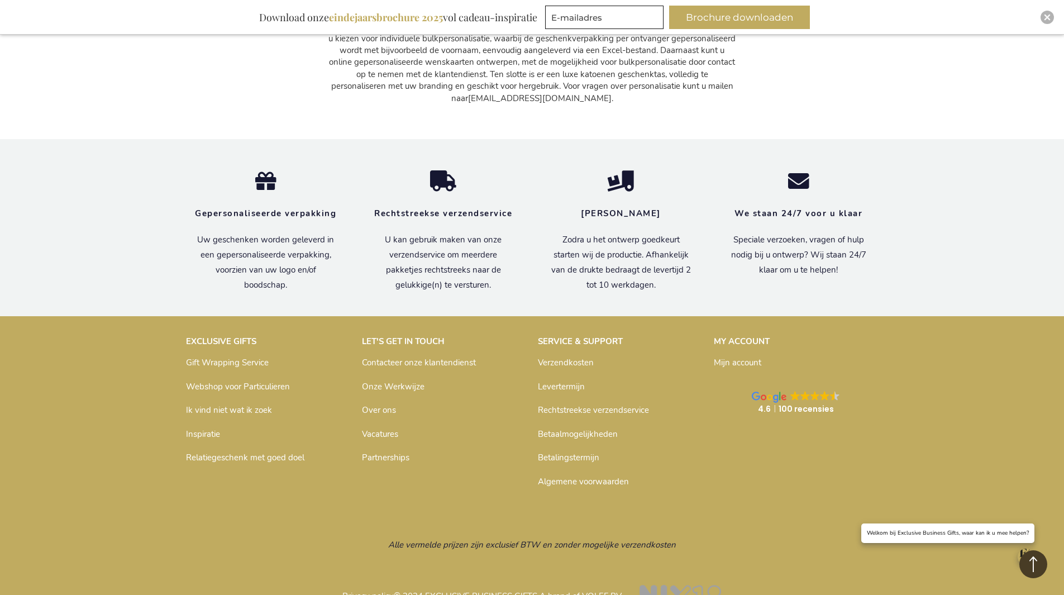
scroll to position [8132, 0]
click at [572, 356] on link "Verzendkosten" at bounding box center [566, 361] width 56 height 11
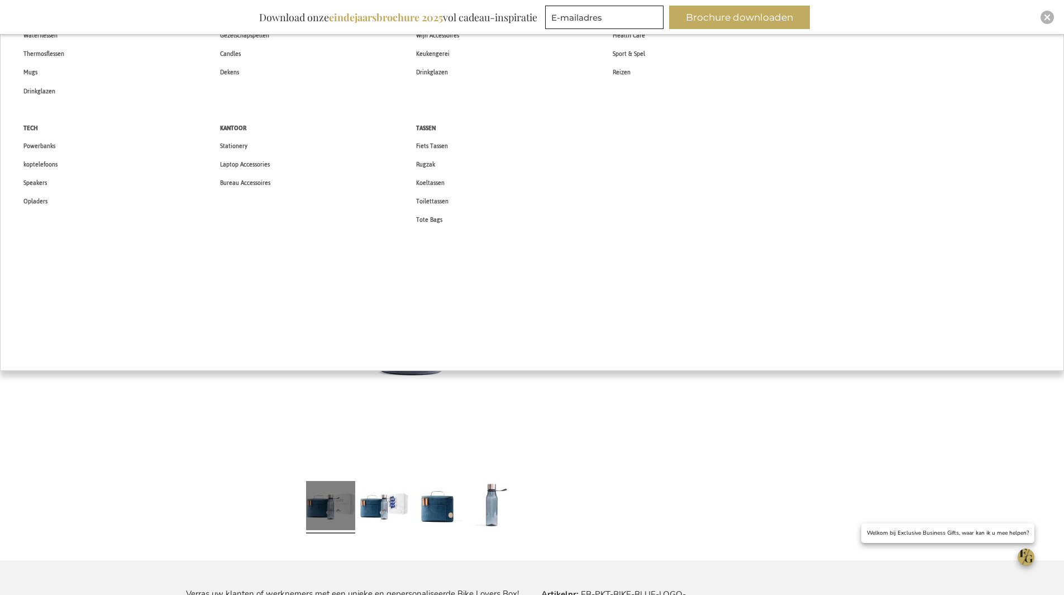
scroll to position [168, 0]
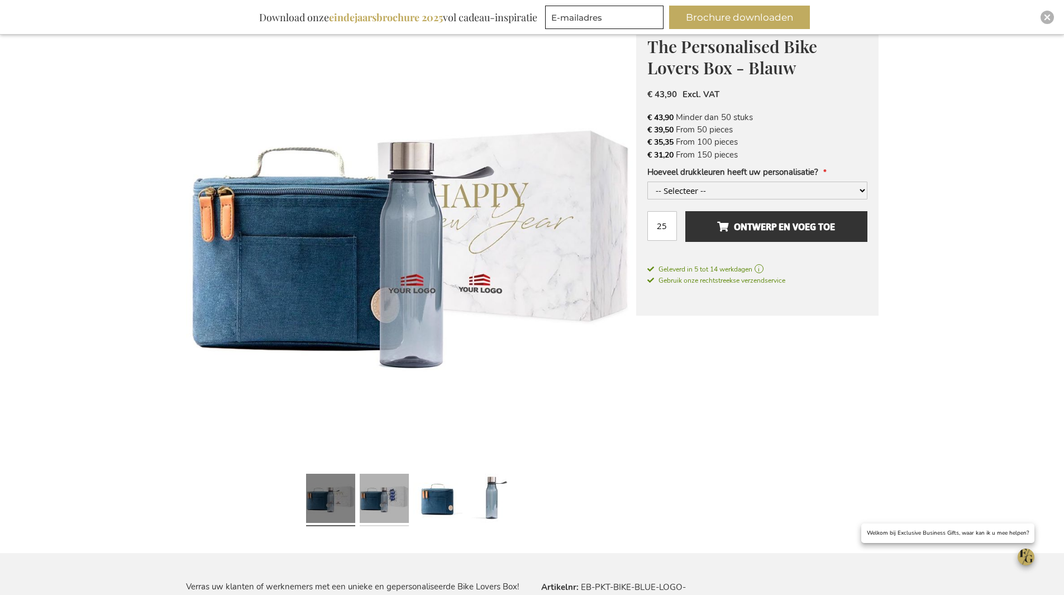
click at [388, 496] on link at bounding box center [384, 499] width 49 height 61
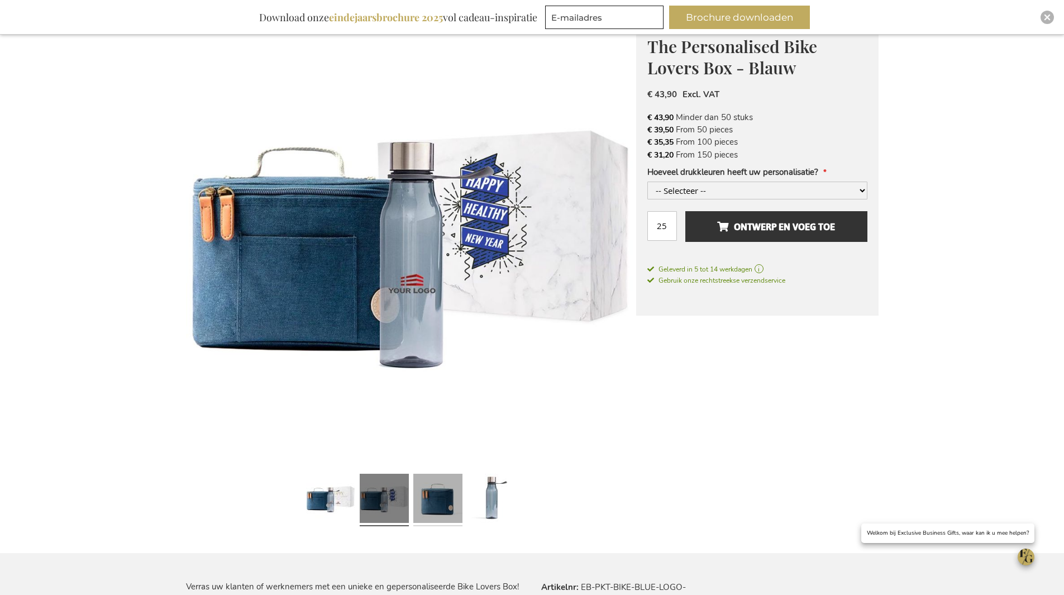
click at [445, 498] on link at bounding box center [437, 499] width 49 height 61
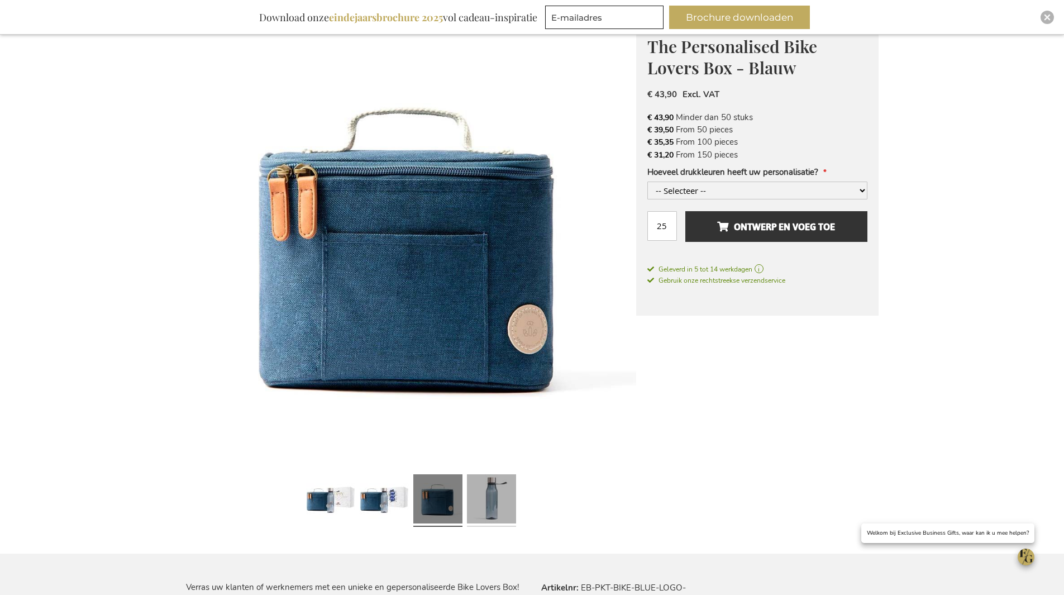
click at [491, 506] on link at bounding box center [491, 500] width 49 height 61
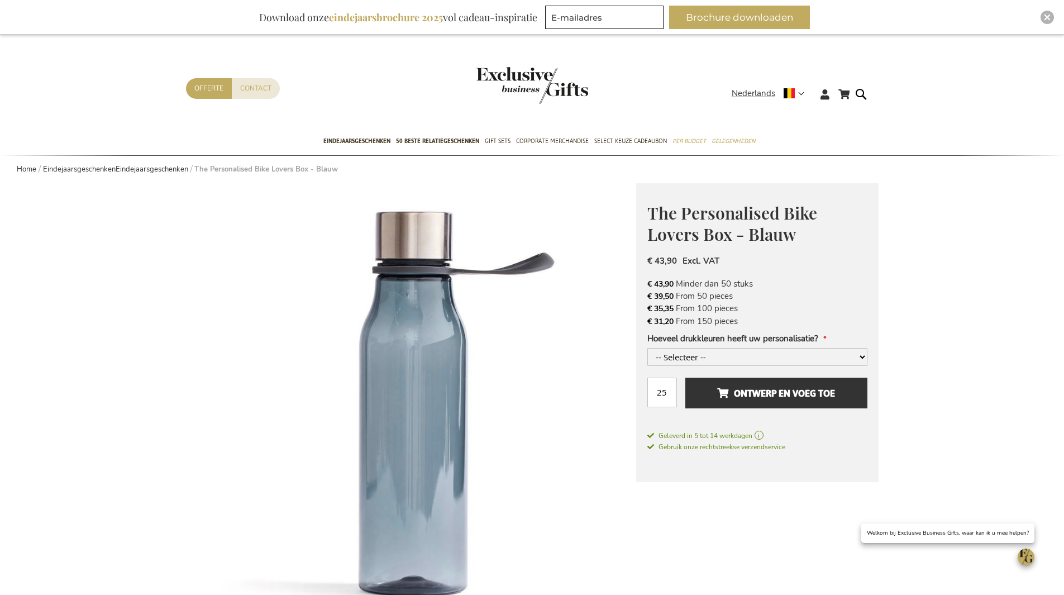
scroll to position [0, 0]
click at [726, 366] on select "-- Selecteer -- 1 drukkleur 2 drukkleuren +€ 4,00 3 drukkleuren +€ 8,00 4 drukk…" at bounding box center [757, 358] width 220 height 18
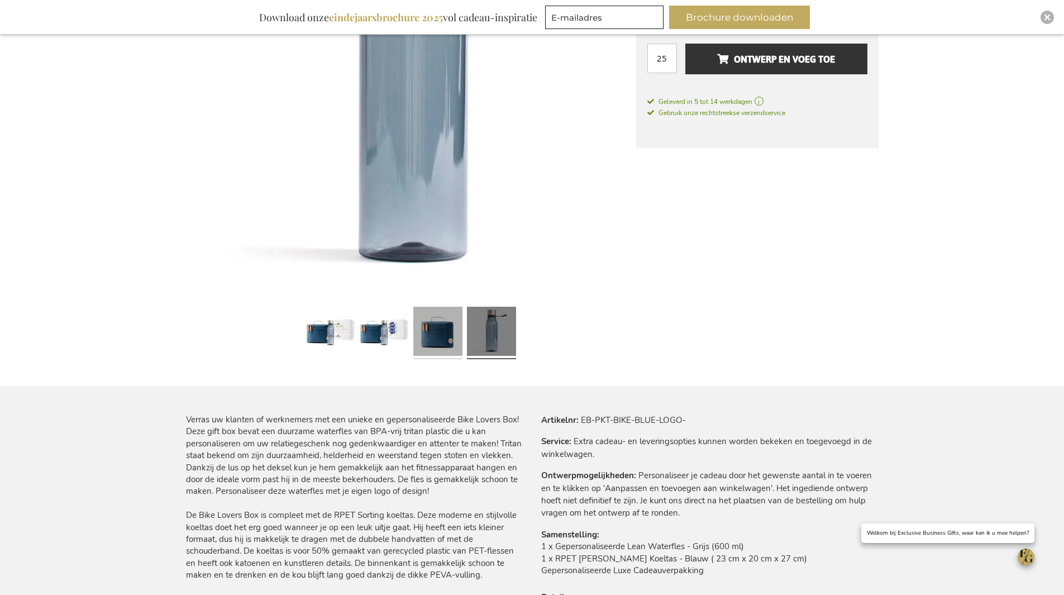
click at [416, 321] on link at bounding box center [437, 332] width 49 height 61
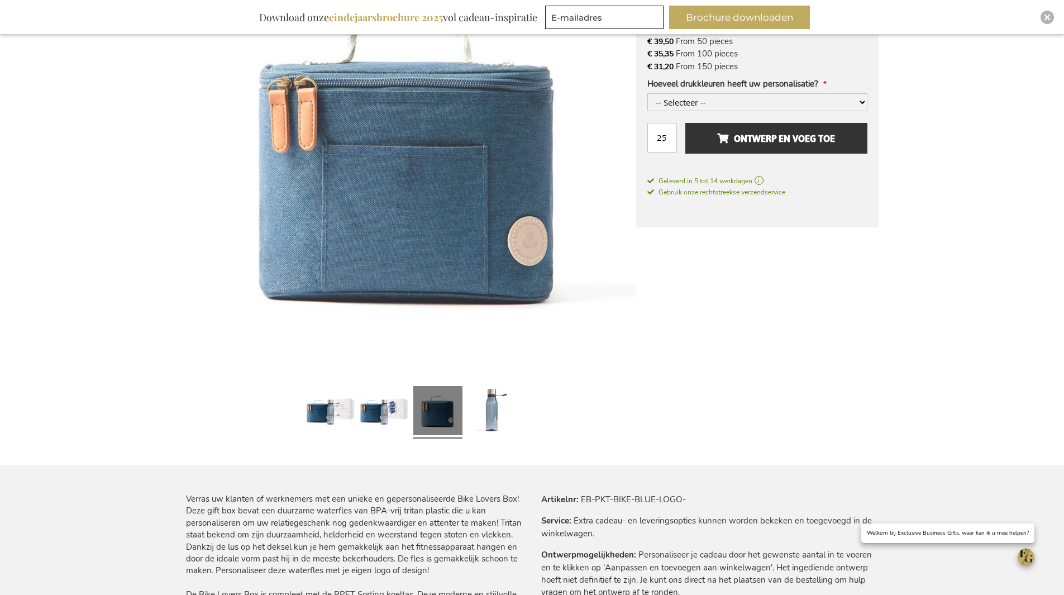
scroll to position [112, 0]
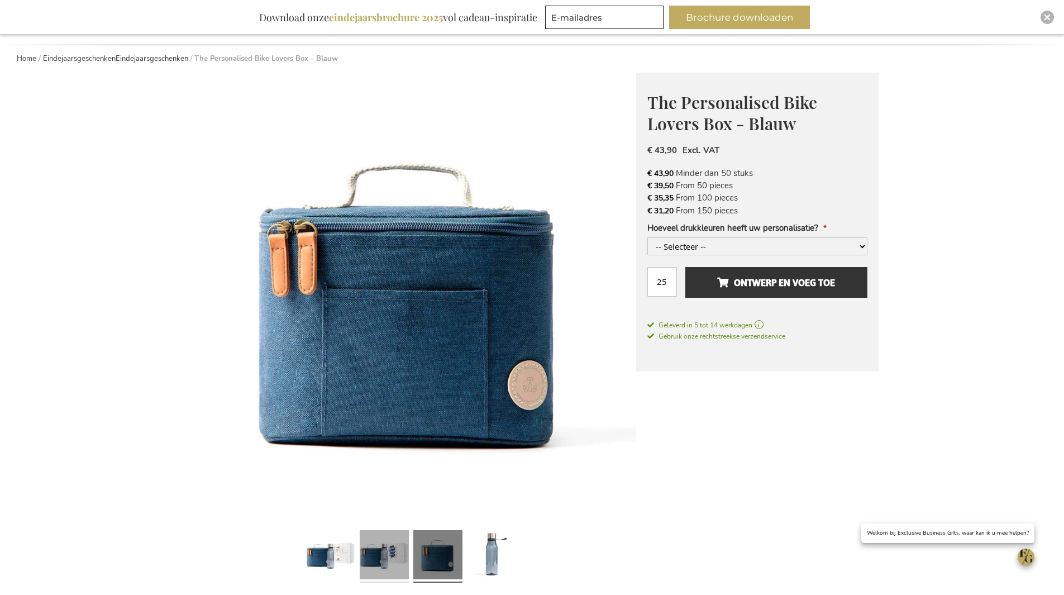
click at [384, 559] on link at bounding box center [384, 556] width 49 height 61
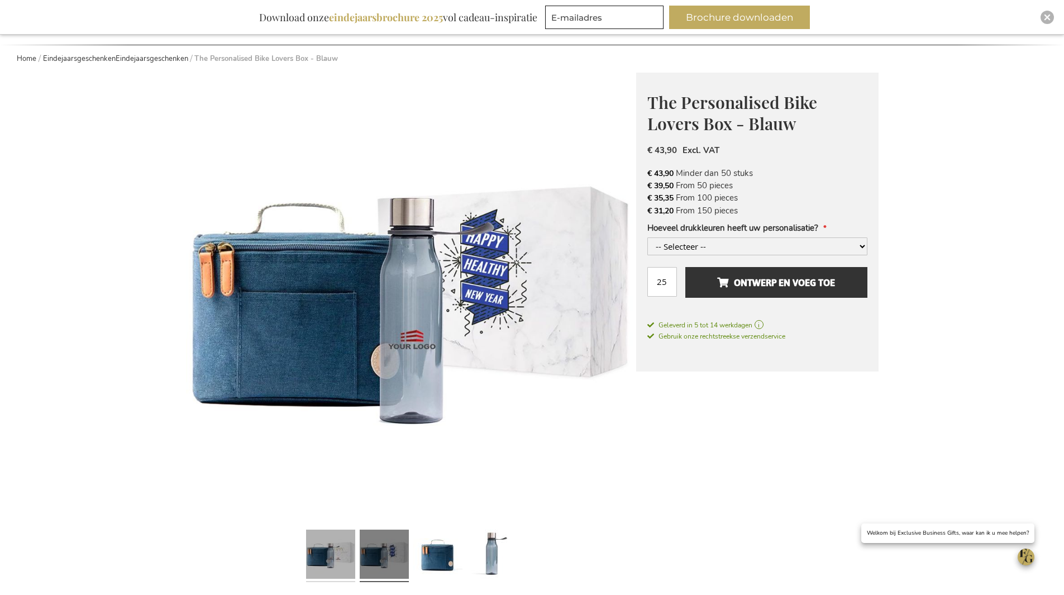
click at [323, 546] on link at bounding box center [330, 555] width 49 height 61
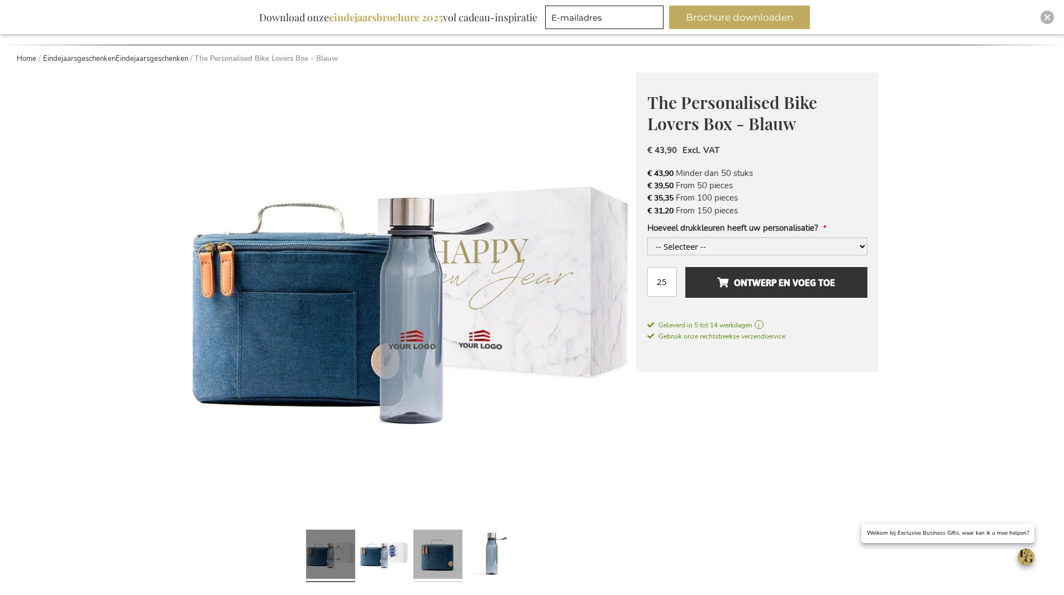
click at [438, 556] on link at bounding box center [437, 555] width 49 height 61
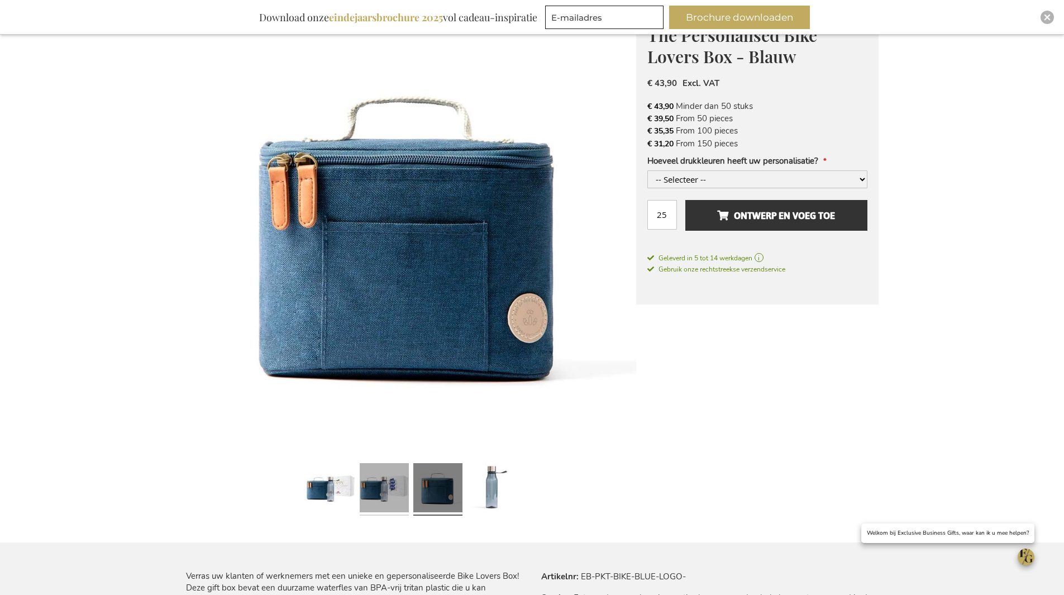
scroll to position [223, 0]
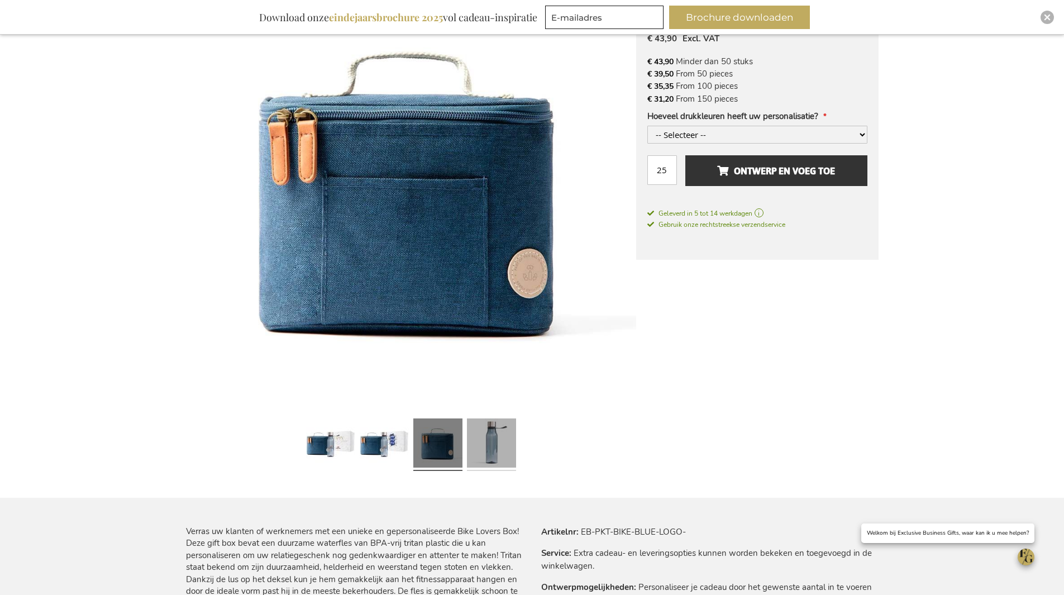
click at [484, 432] on link at bounding box center [491, 444] width 49 height 61
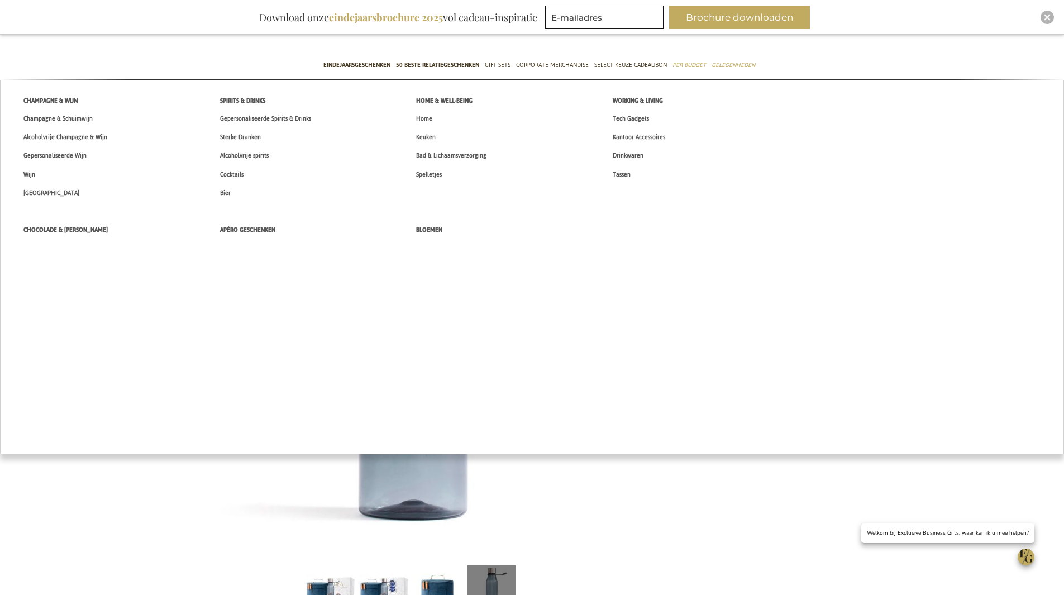
scroll to position [168, 0]
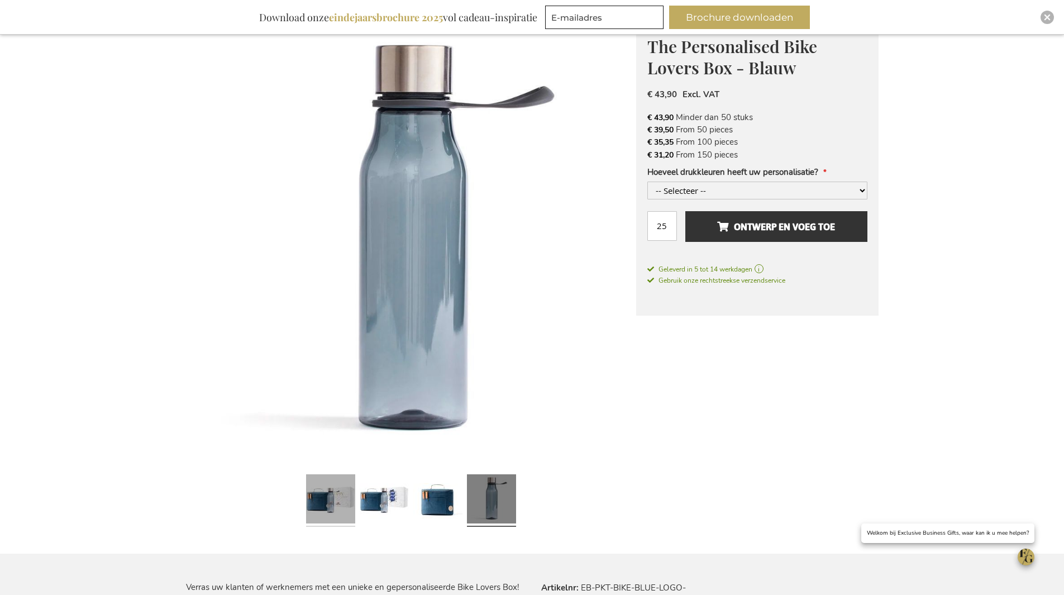
click at [328, 483] on link at bounding box center [330, 500] width 49 height 61
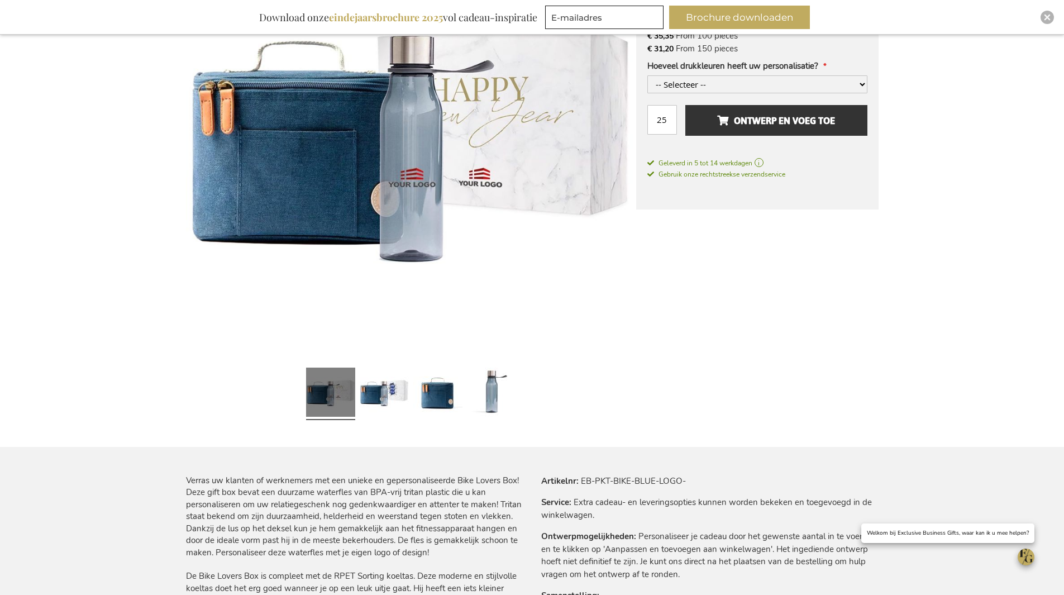
scroll to position [112, 0]
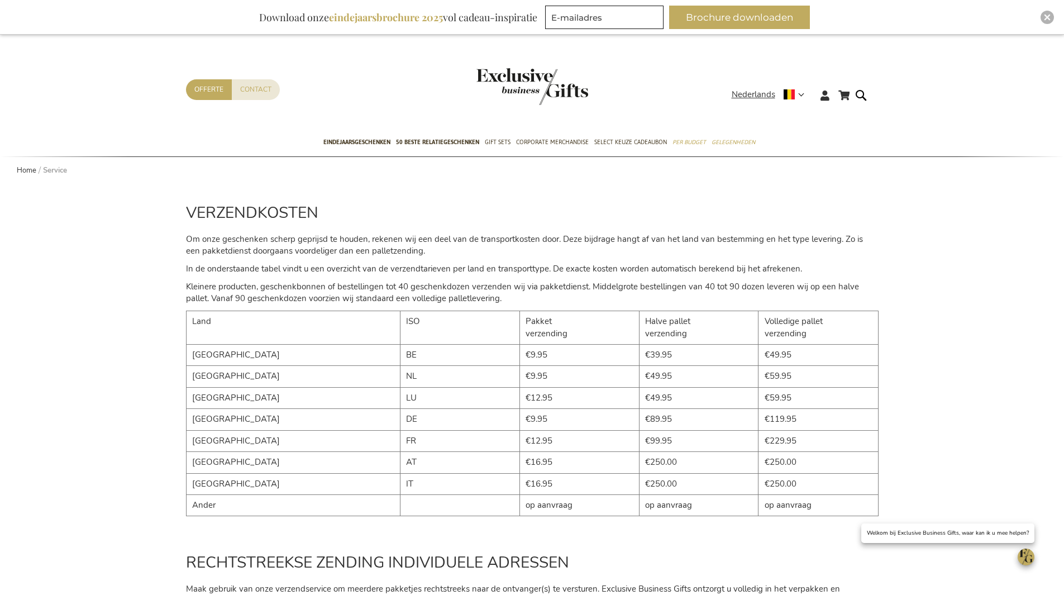
click at [520, 85] on img "store logo" at bounding box center [533, 86] width 112 height 37
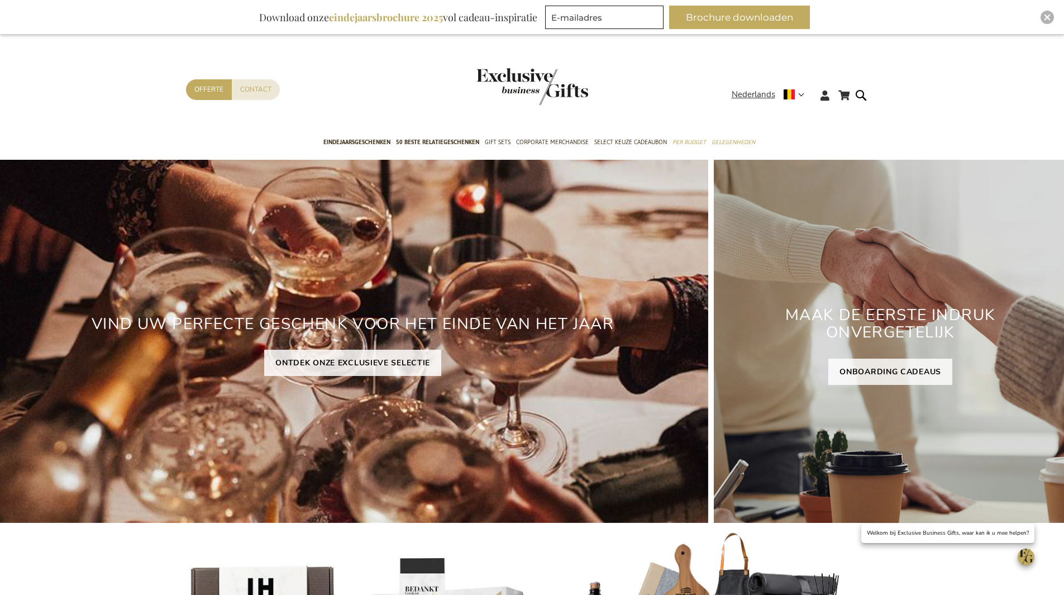
click at [504, 90] on img "store logo" at bounding box center [533, 86] width 112 height 37
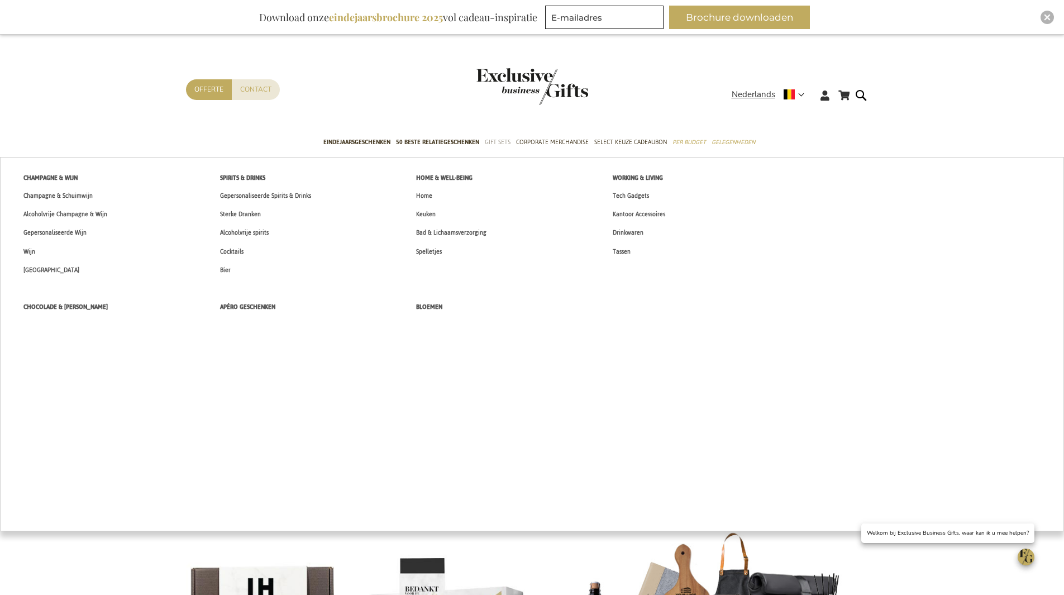
click at [497, 137] on span "Gift Sets" at bounding box center [498, 142] width 26 height 12
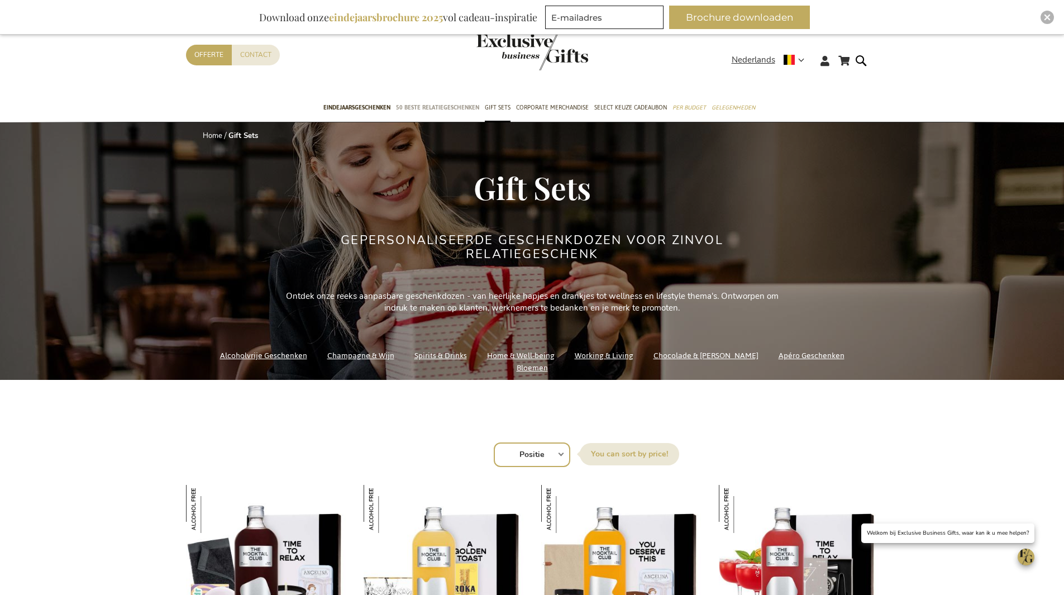
click at [439, 102] on span "50 beste relatiegeschenken" at bounding box center [437, 108] width 83 height 12
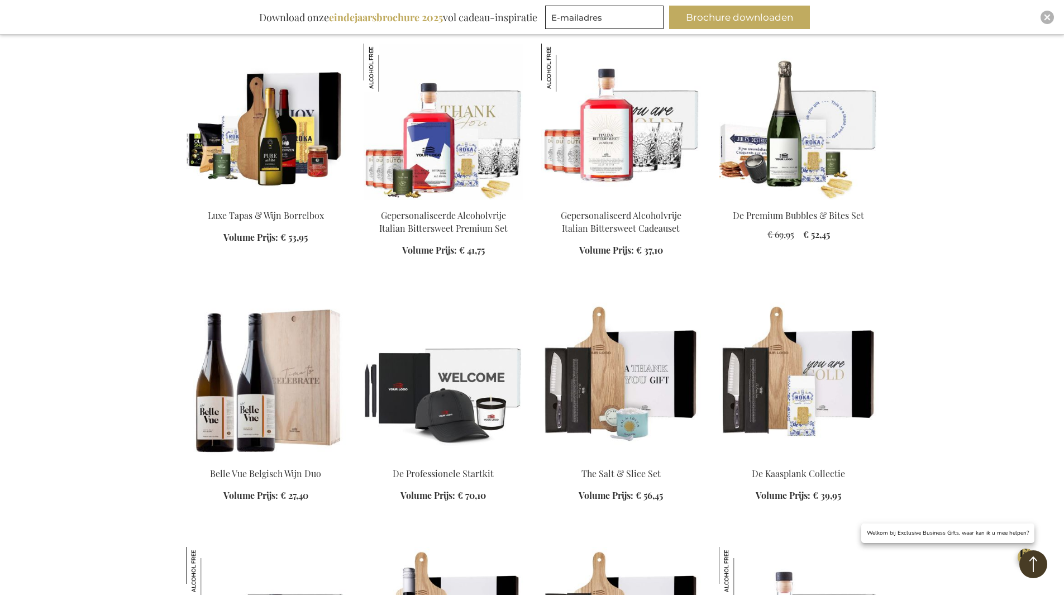
scroll to position [2458, 0]
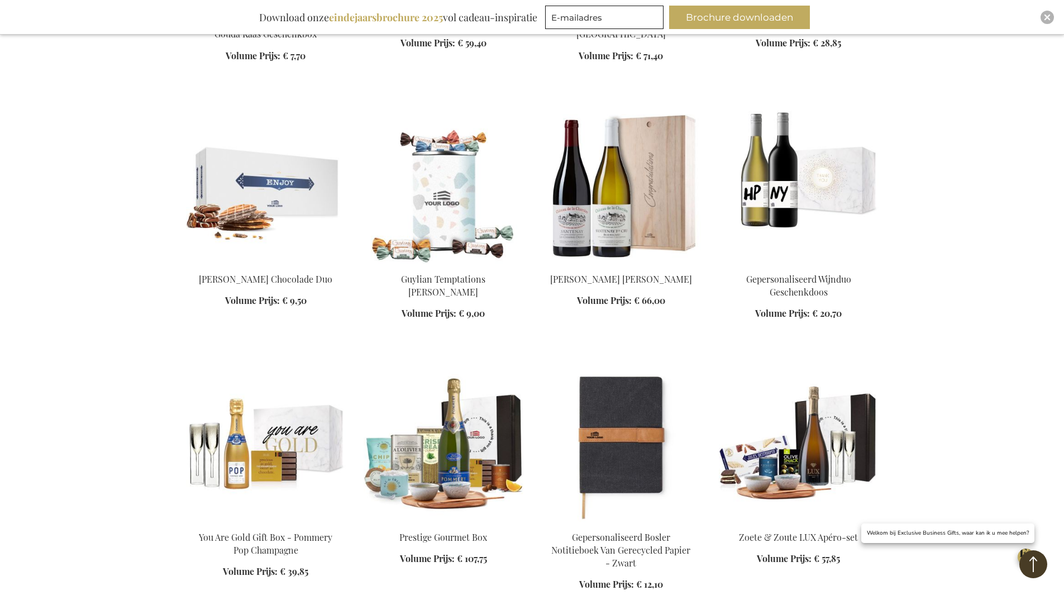
scroll to position [4413, 0]
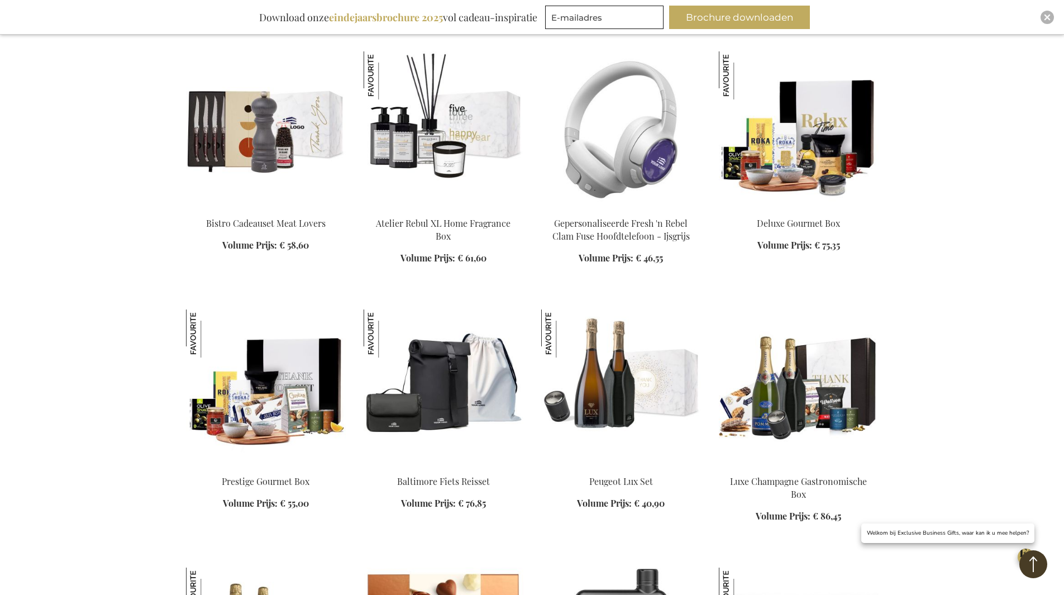
scroll to position [5084, 0]
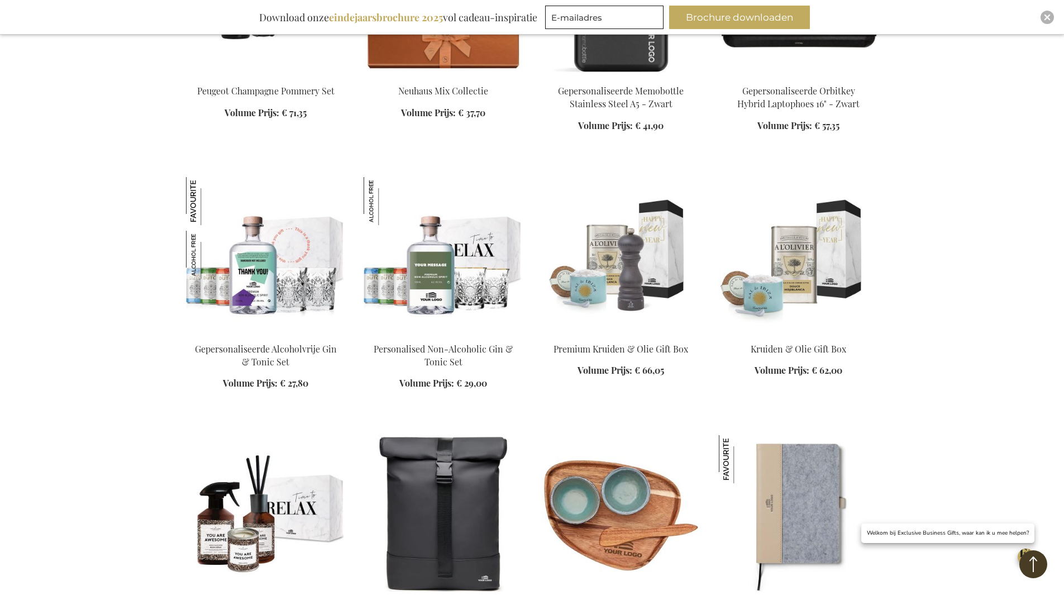
scroll to position [5810, 0]
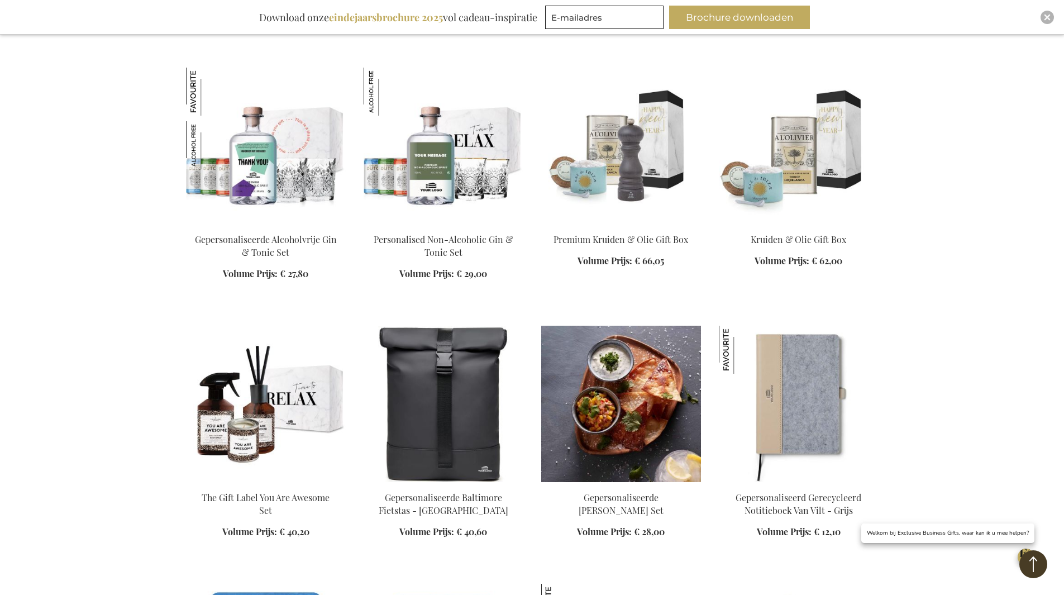
click at [655, 431] on img at bounding box center [621, 404] width 160 height 156
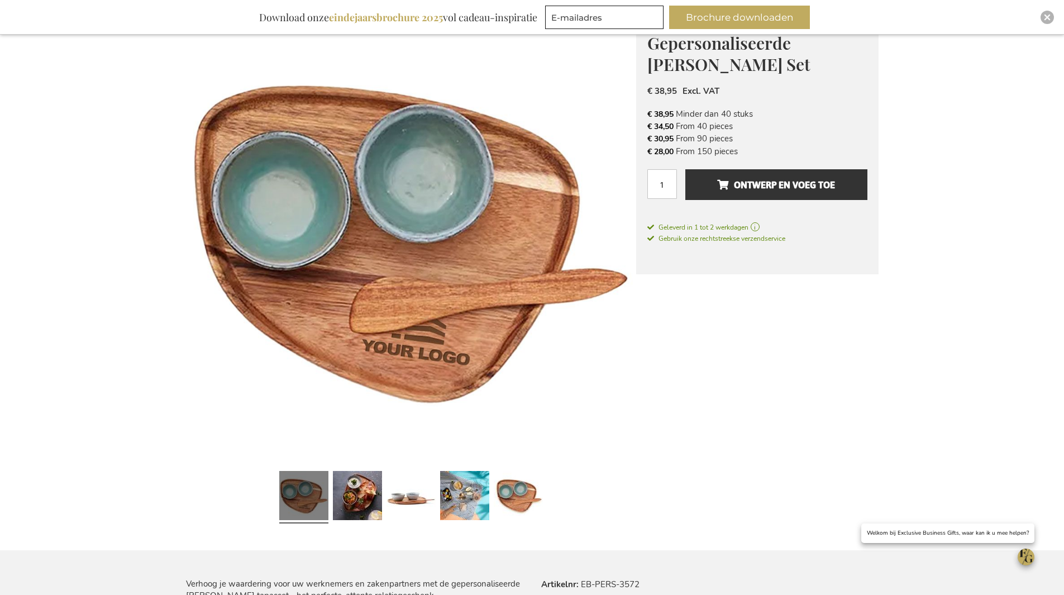
scroll to position [173, 0]
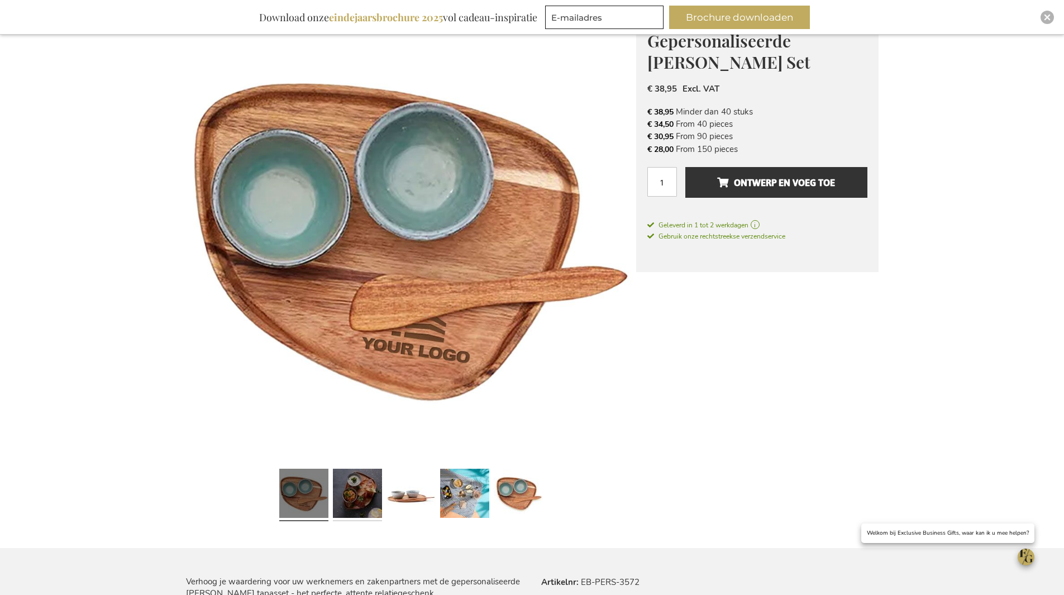
click at [359, 483] on link at bounding box center [357, 494] width 49 height 61
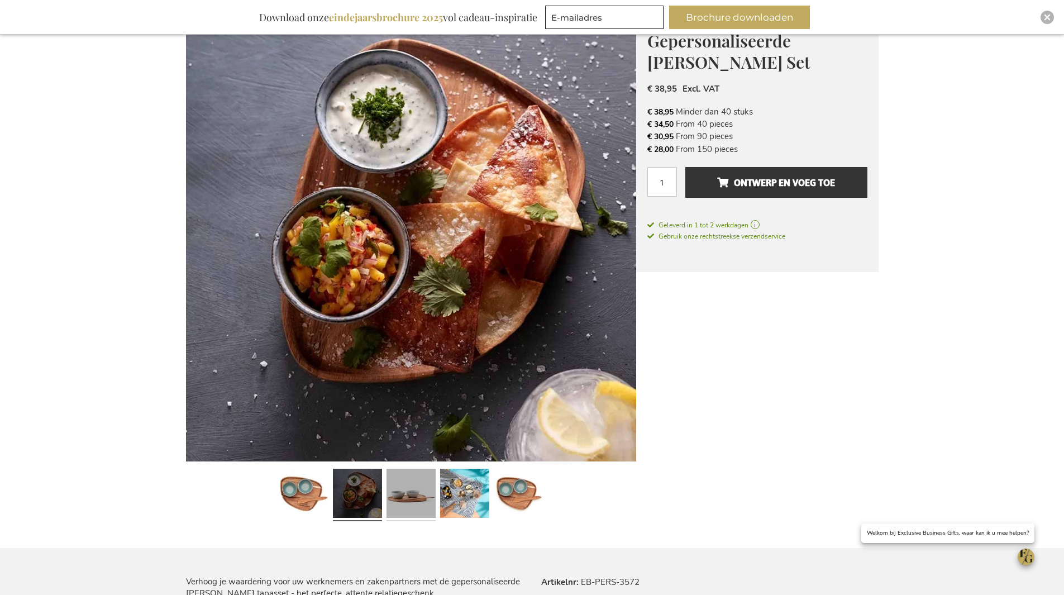
click at [401, 482] on link at bounding box center [411, 494] width 49 height 61
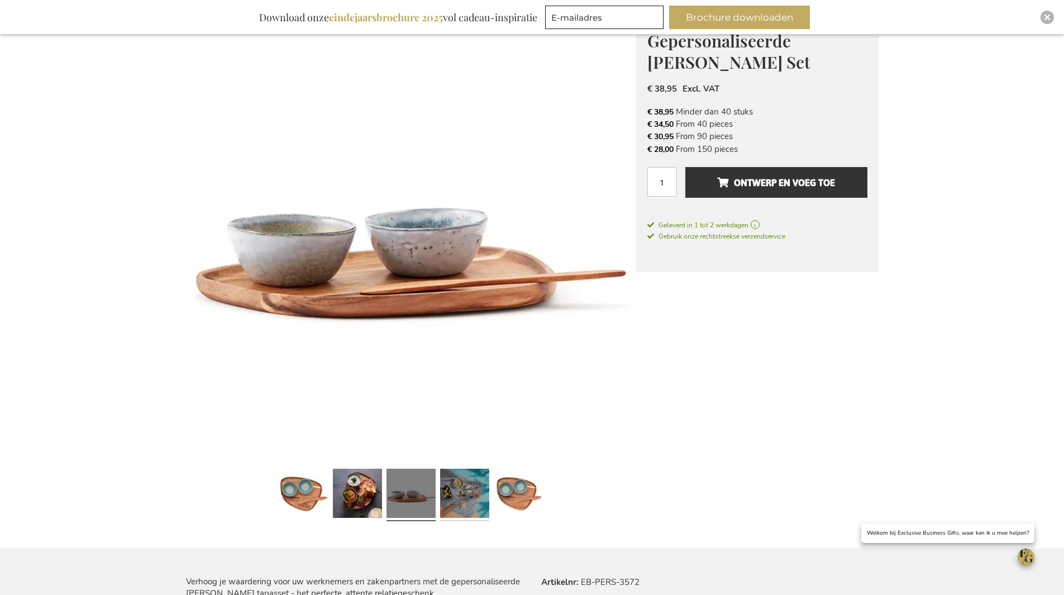
click at [454, 480] on link at bounding box center [464, 494] width 49 height 61
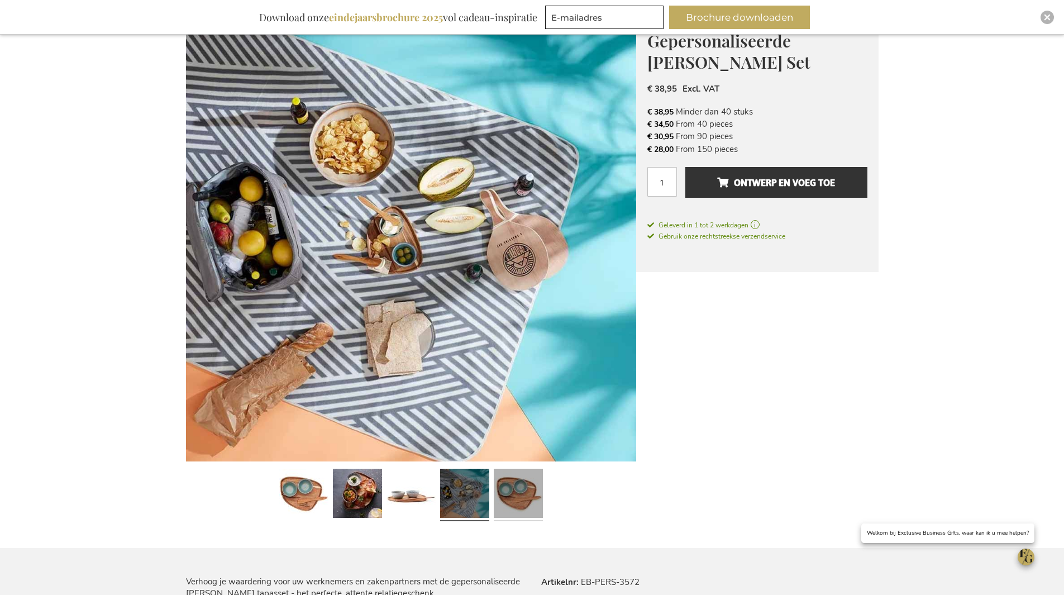
click at [507, 480] on link at bounding box center [518, 494] width 49 height 61
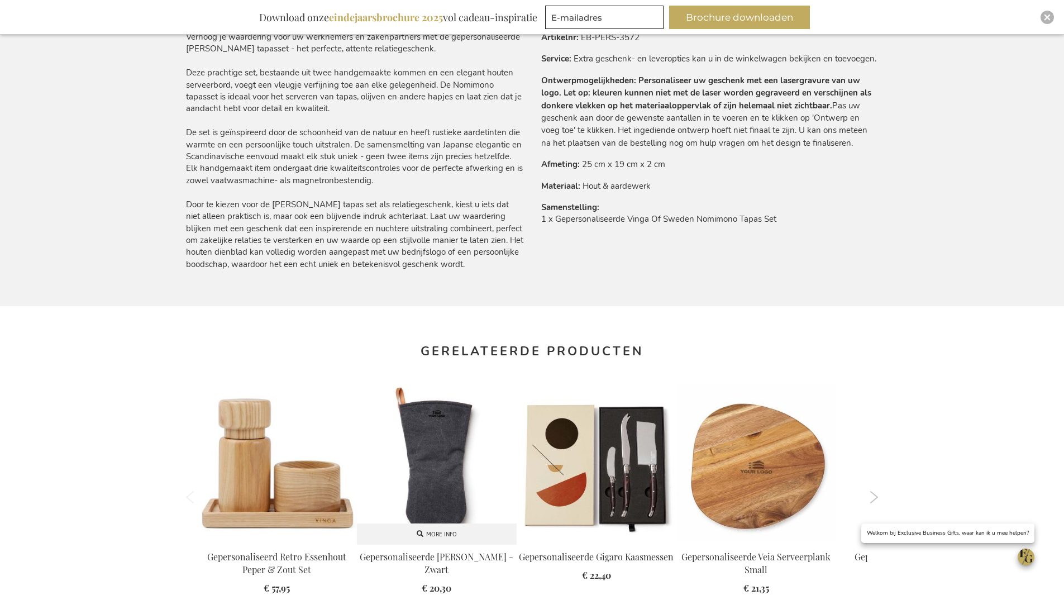
scroll to position [899, 0]
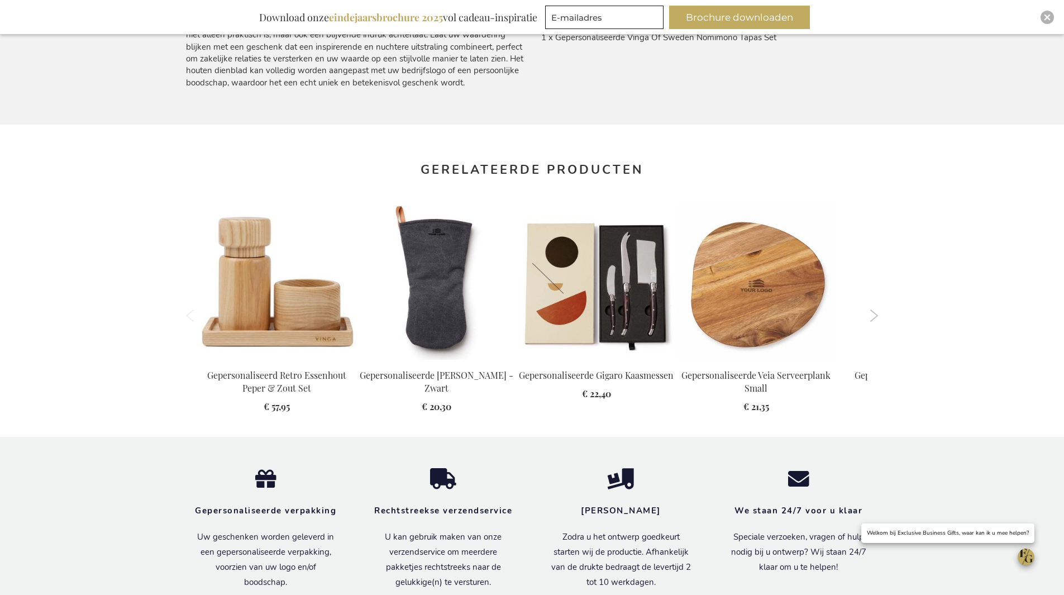
click at [874, 313] on button "Next" at bounding box center [874, 315] width 8 height 12
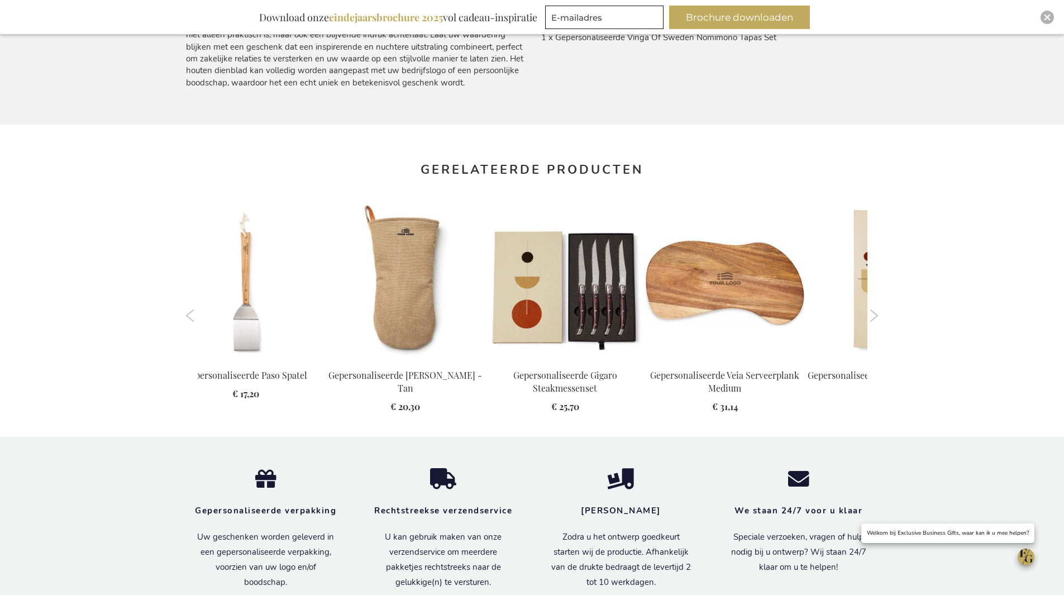
click at [874, 313] on button "Next" at bounding box center [874, 315] width 8 height 12
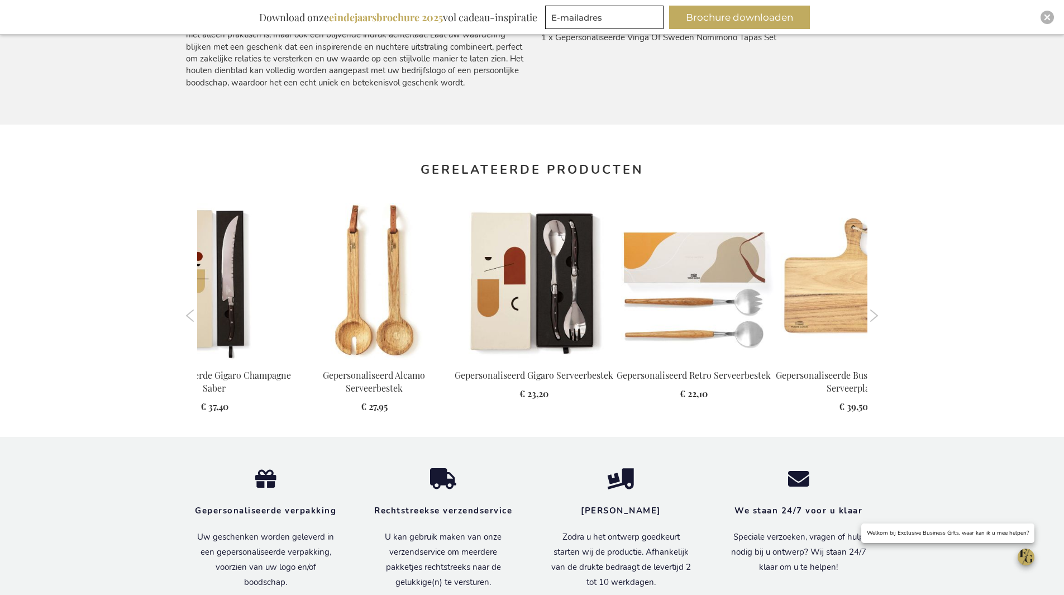
click at [874, 313] on button "Next" at bounding box center [874, 315] width 8 height 12
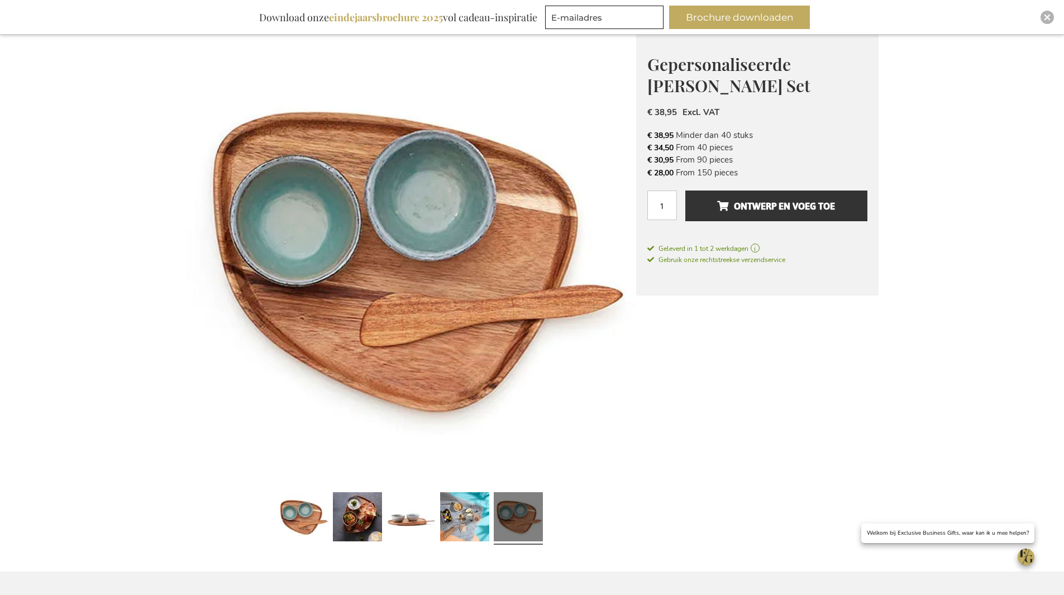
scroll to position [0, 0]
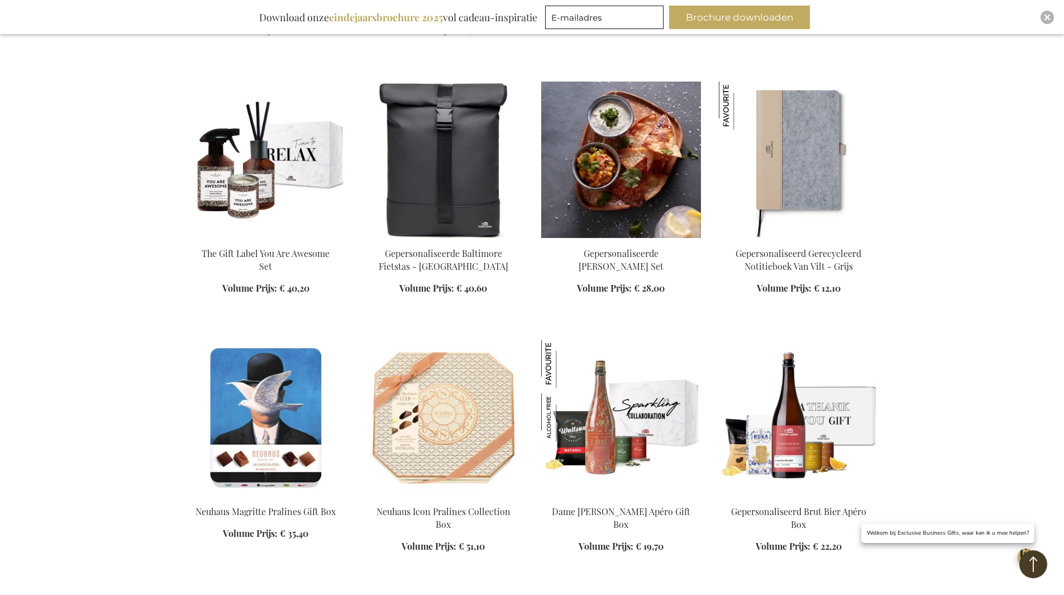
scroll to position [855, 0]
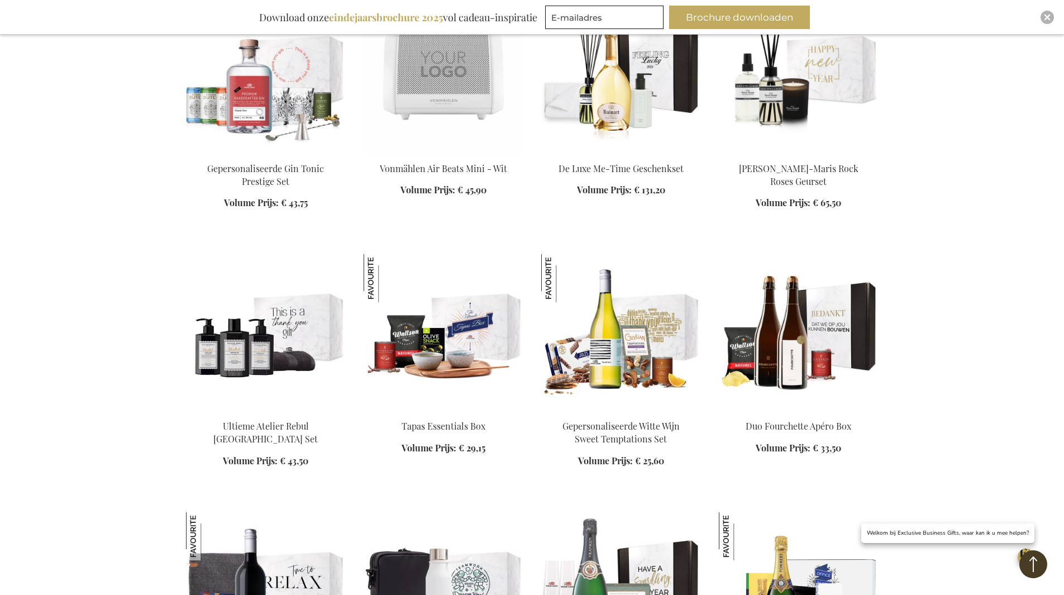
scroll to position [1972, 0]
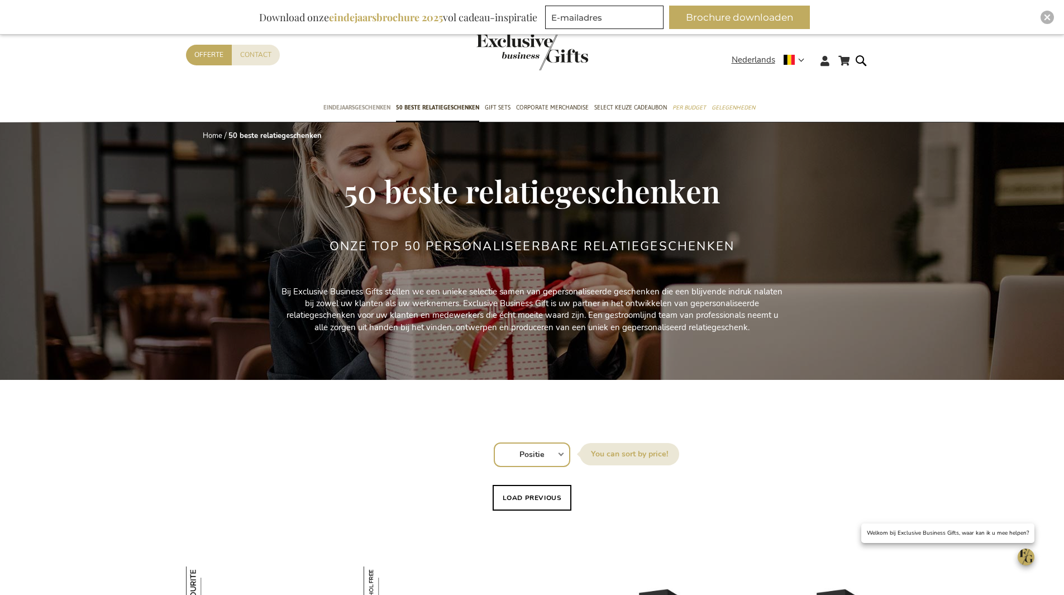
click at [378, 108] on span "Eindejaarsgeschenken" at bounding box center [356, 108] width 67 height 12
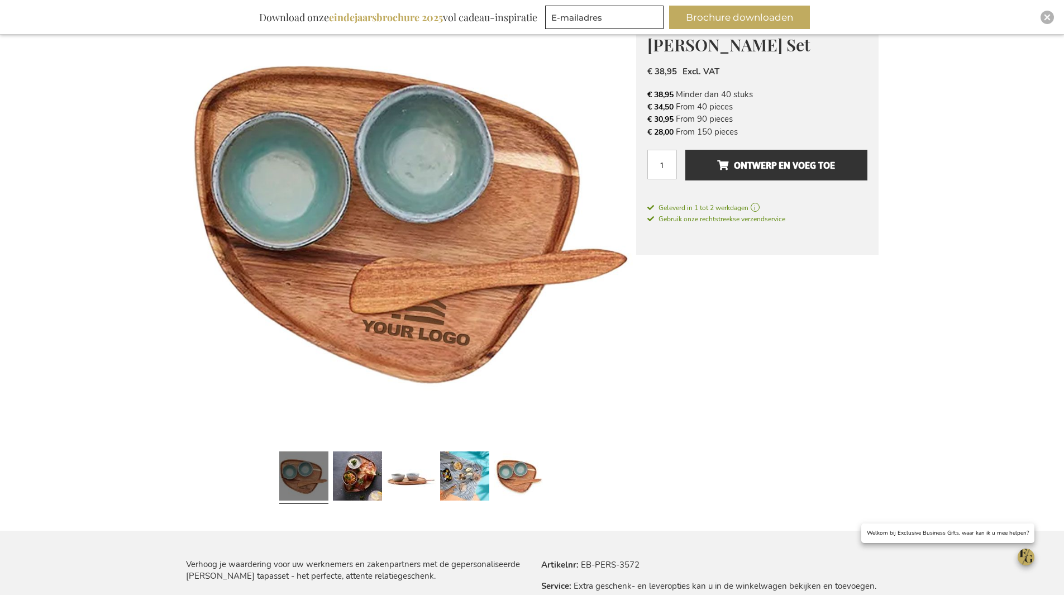
scroll to position [223, 0]
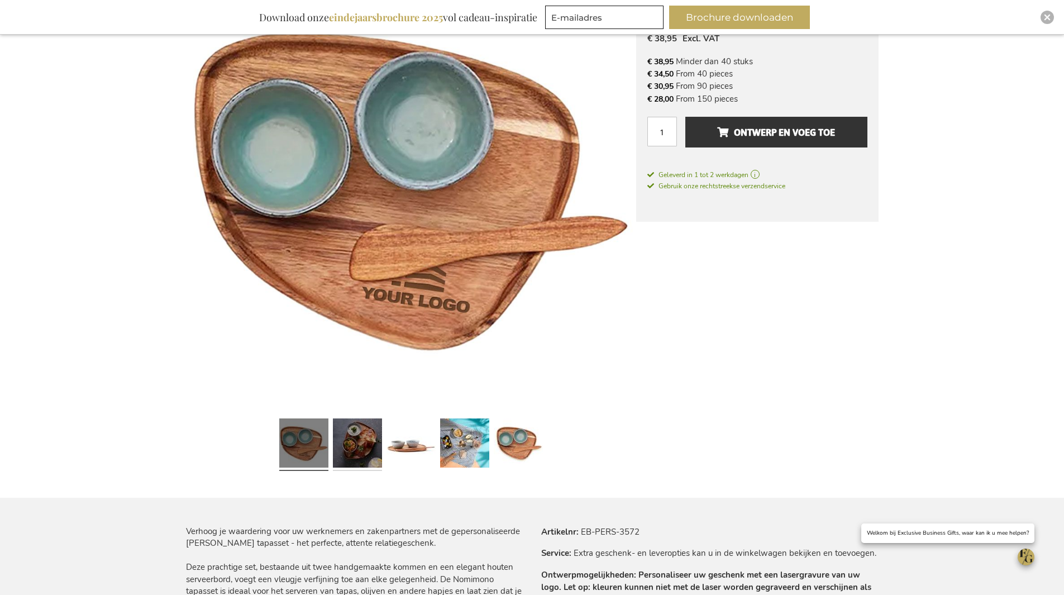
click at [368, 452] on link at bounding box center [357, 444] width 49 height 61
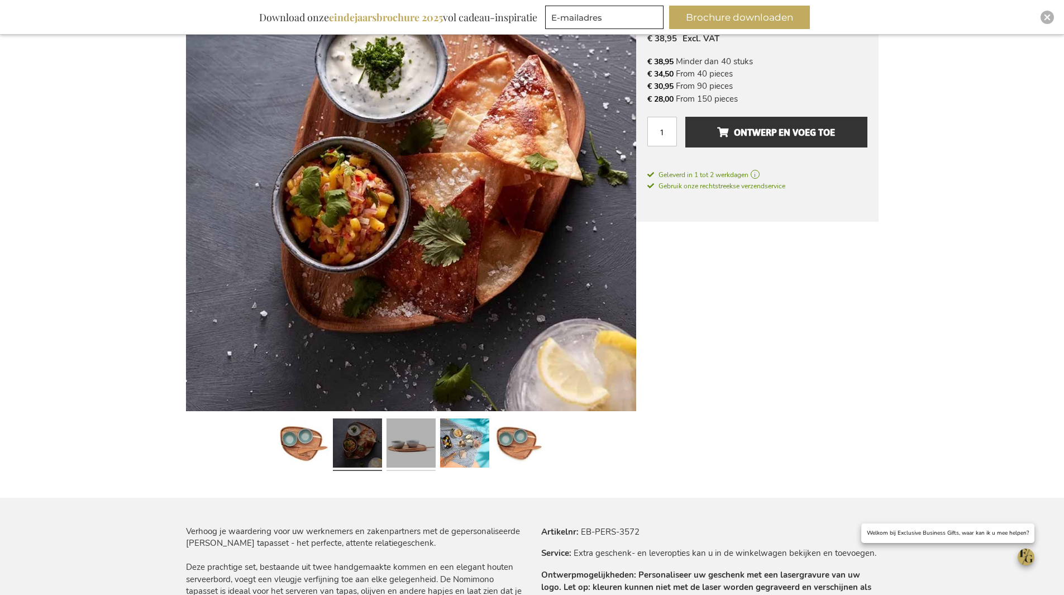
click at [401, 447] on link at bounding box center [411, 444] width 49 height 61
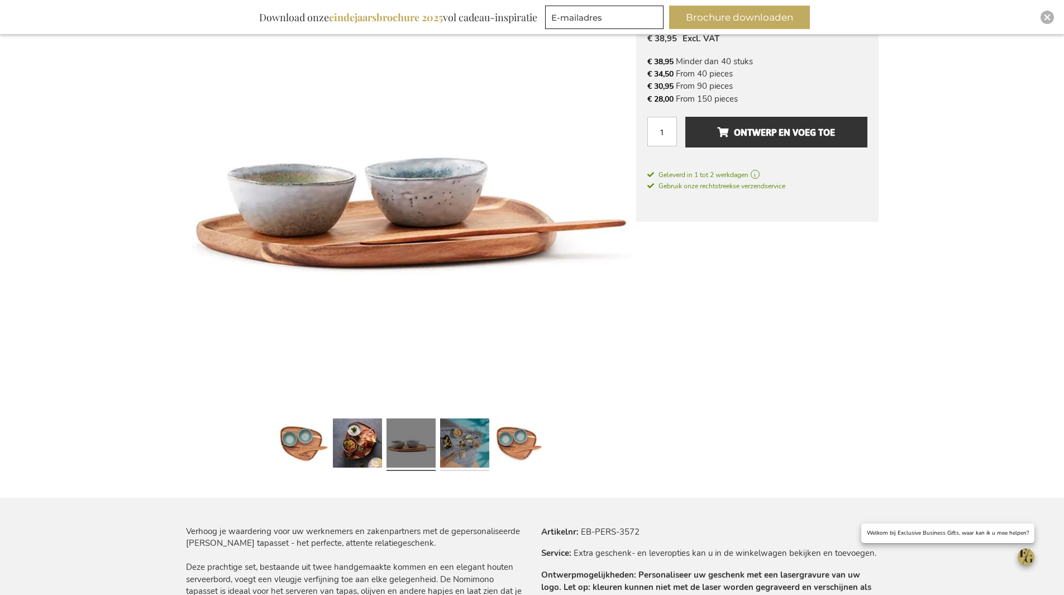
click at [482, 445] on link at bounding box center [464, 444] width 49 height 61
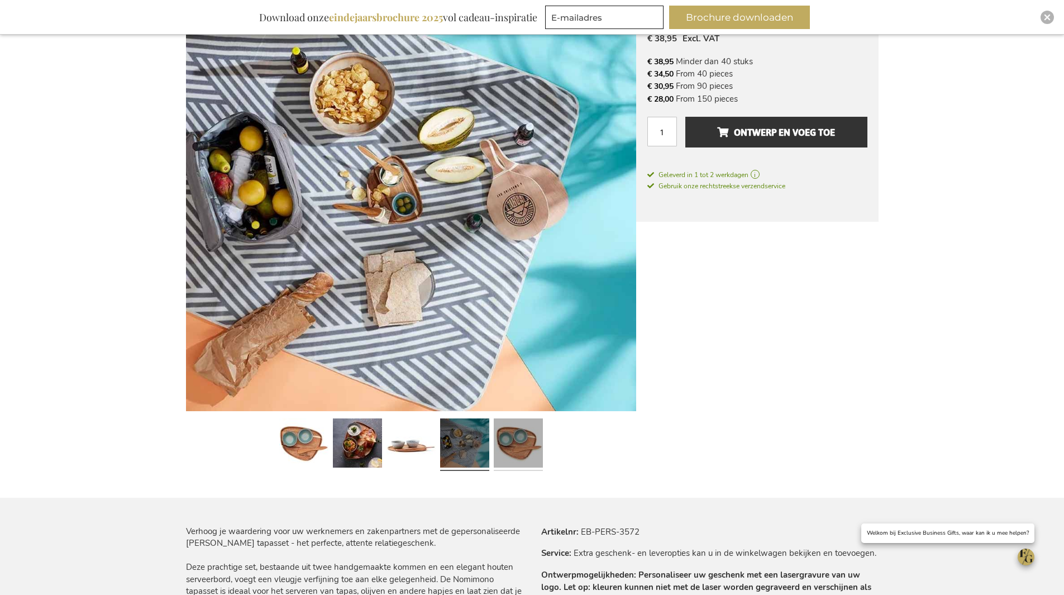
click at [521, 447] on link at bounding box center [518, 444] width 49 height 61
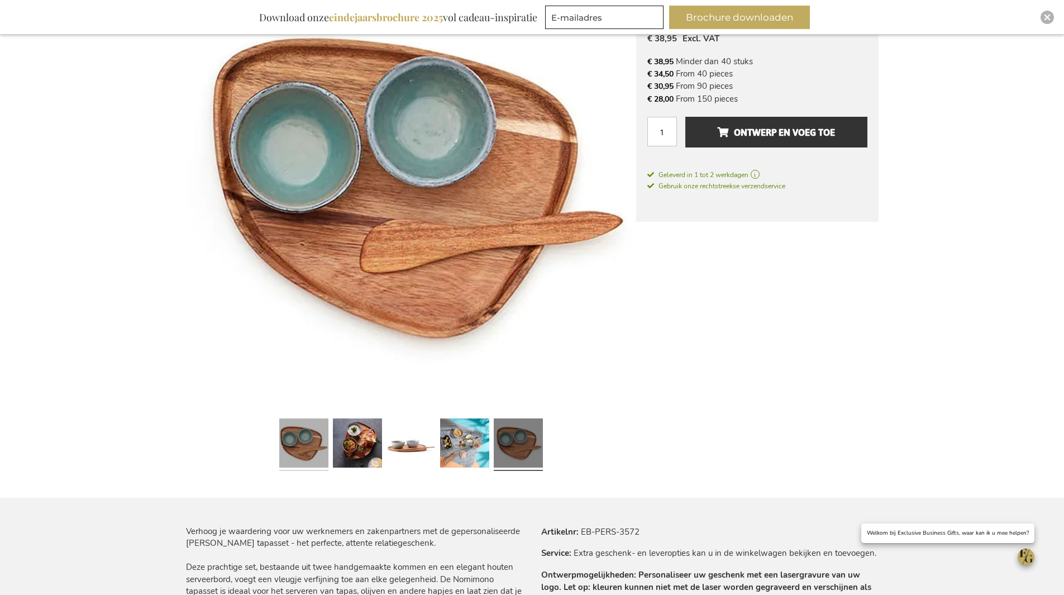
click at [303, 439] on link at bounding box center [303, 444] width 49 height 61
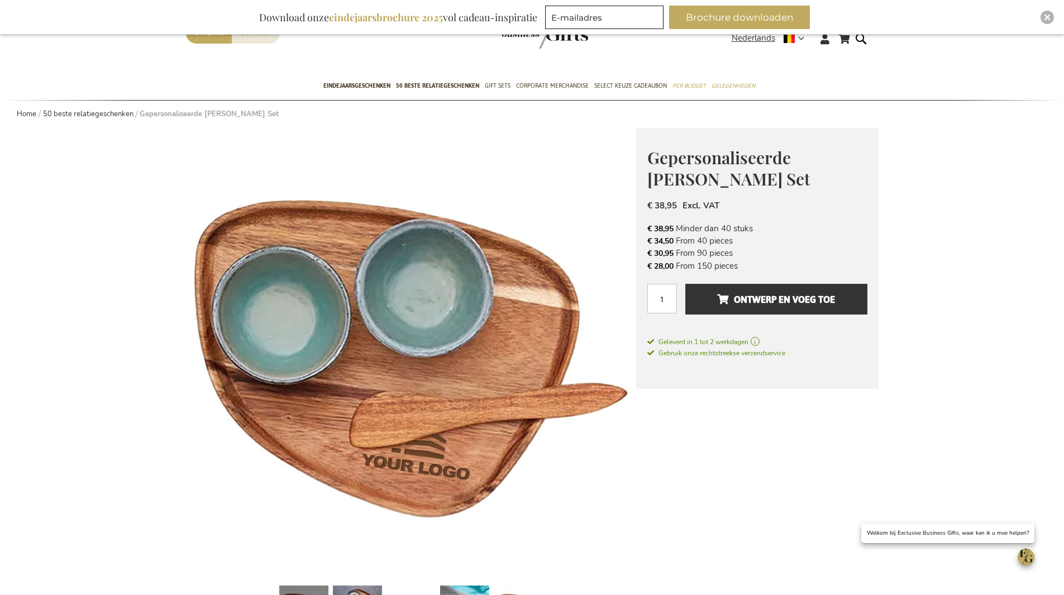
scroll to position [0, 0]
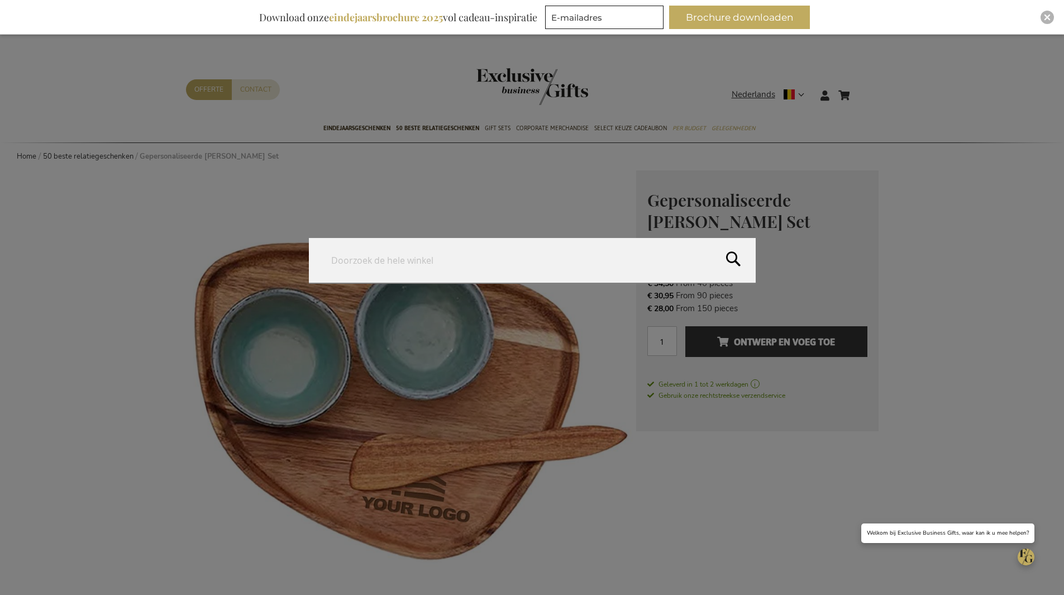
click at [860, 88] on form "Search Search" at bounding box center [864, 88] width 11 height 0
type input "tapas"
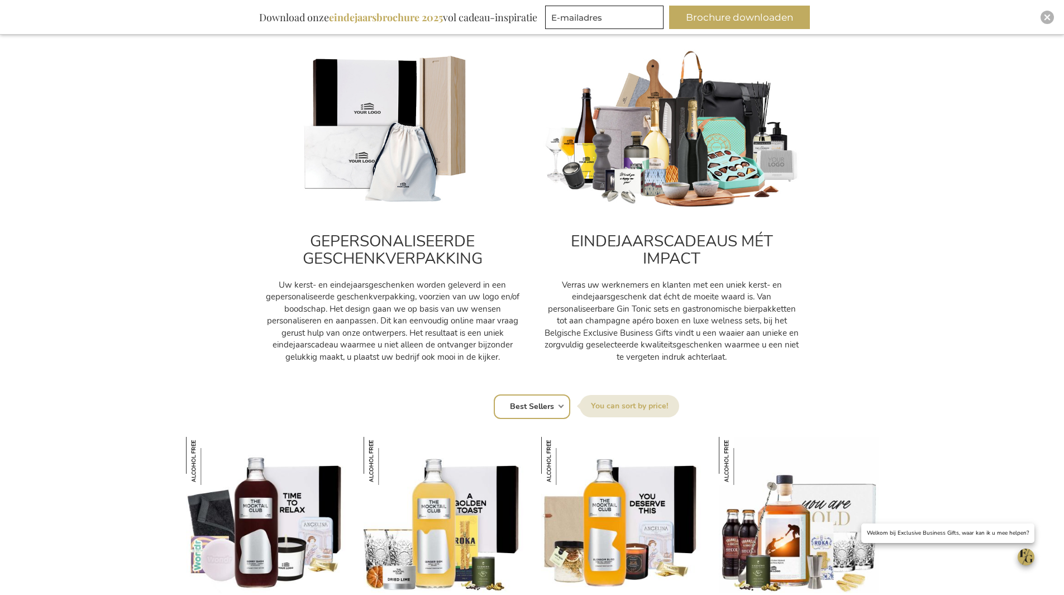
scroll to position [391, 0]
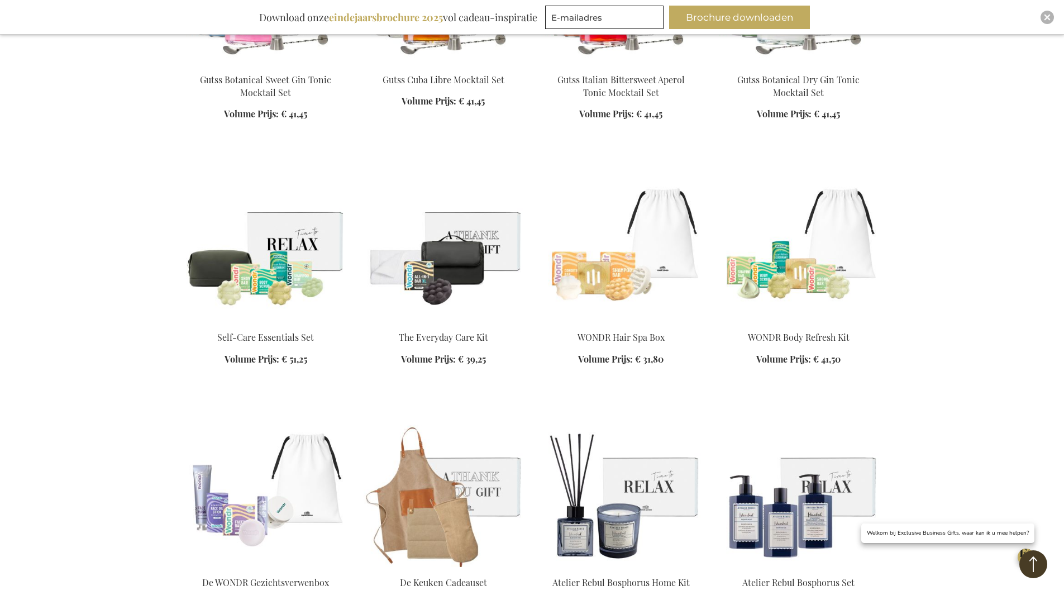
scroll to position [5363, 0]
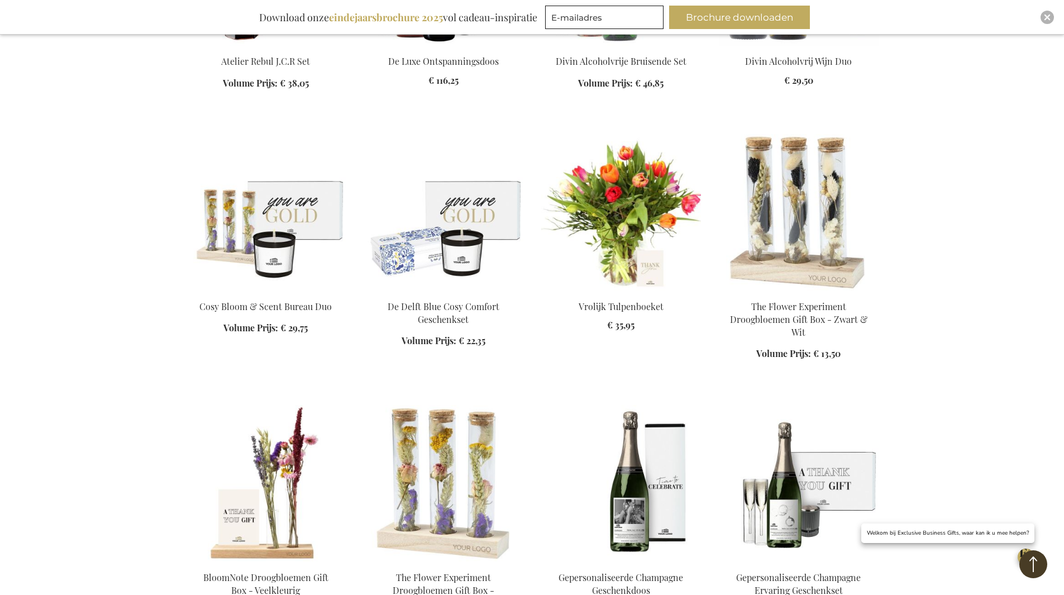
scroll to position [6145, 0]
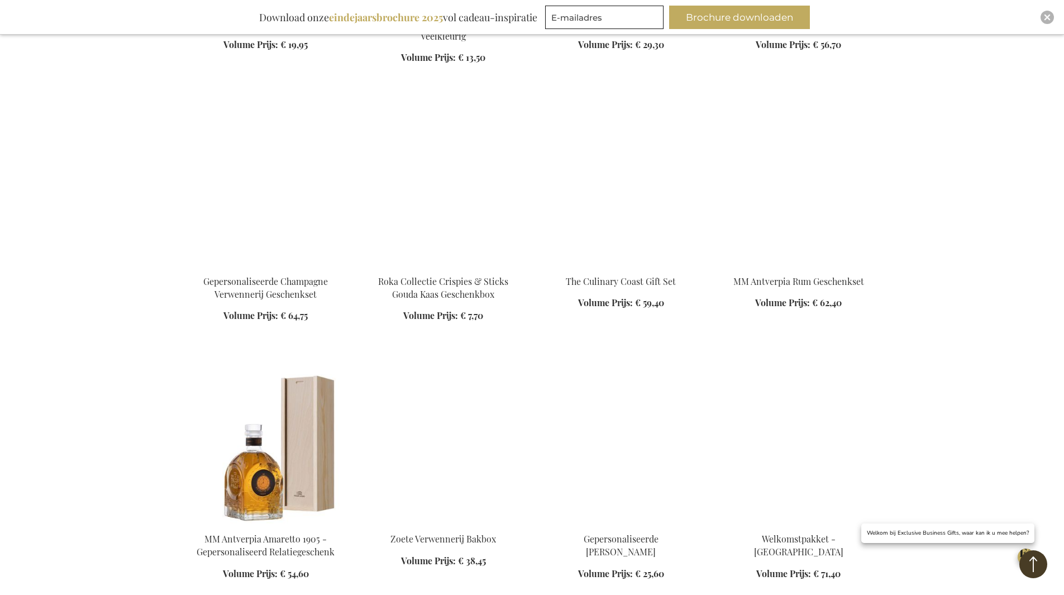
scroll to position [6704, 0]
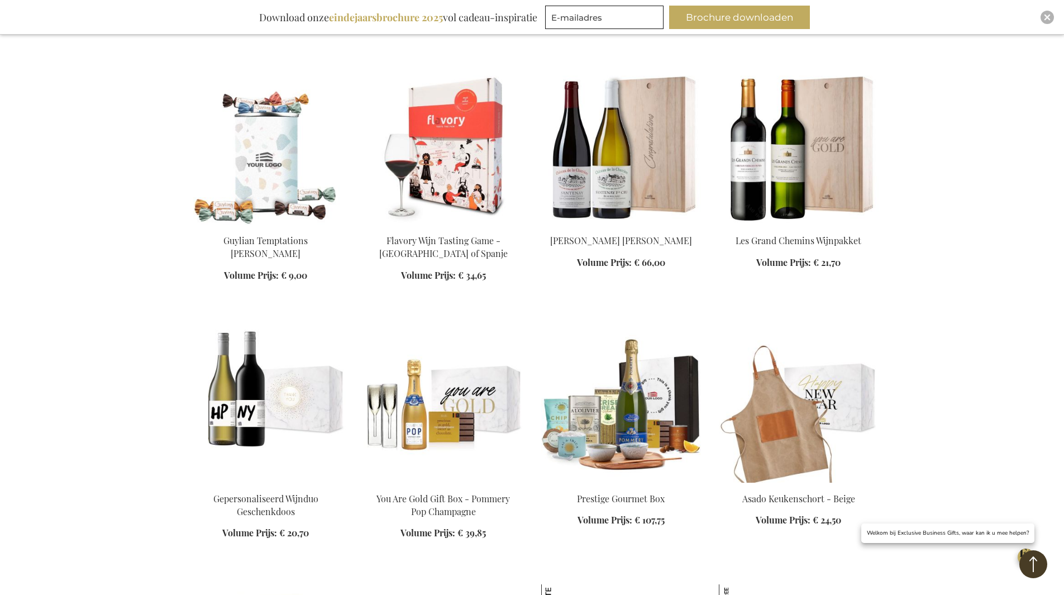
scroll to position [7653, 0]
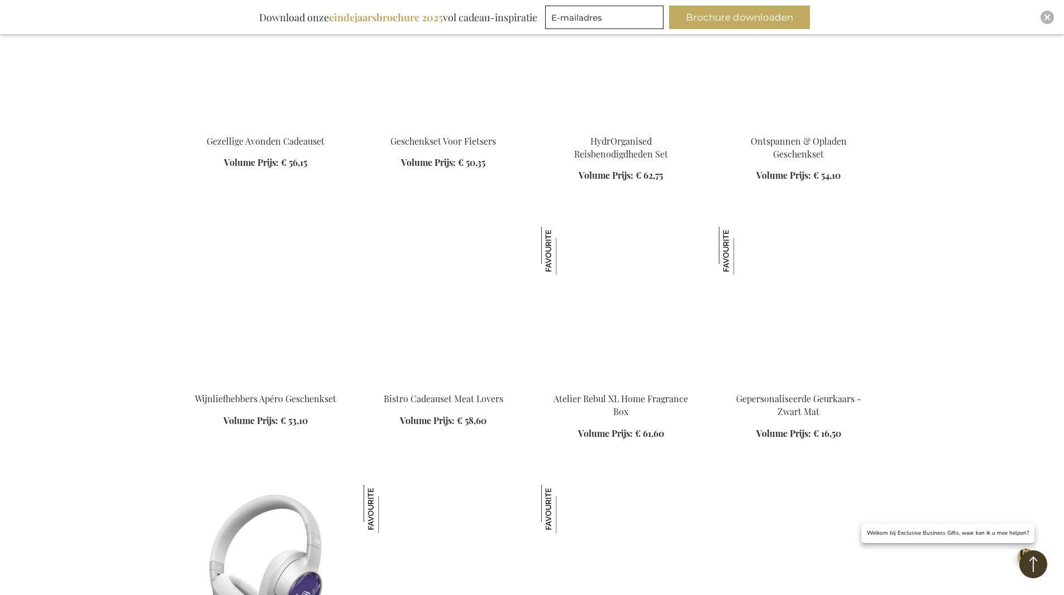
scroll to position [8435, 0]
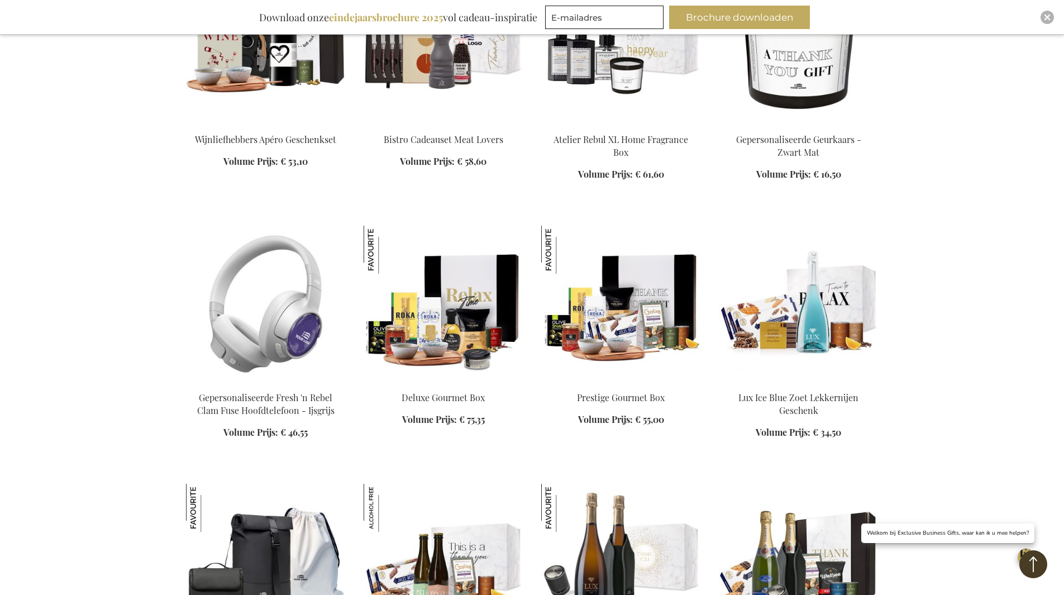
scroll to position [8659, 0]
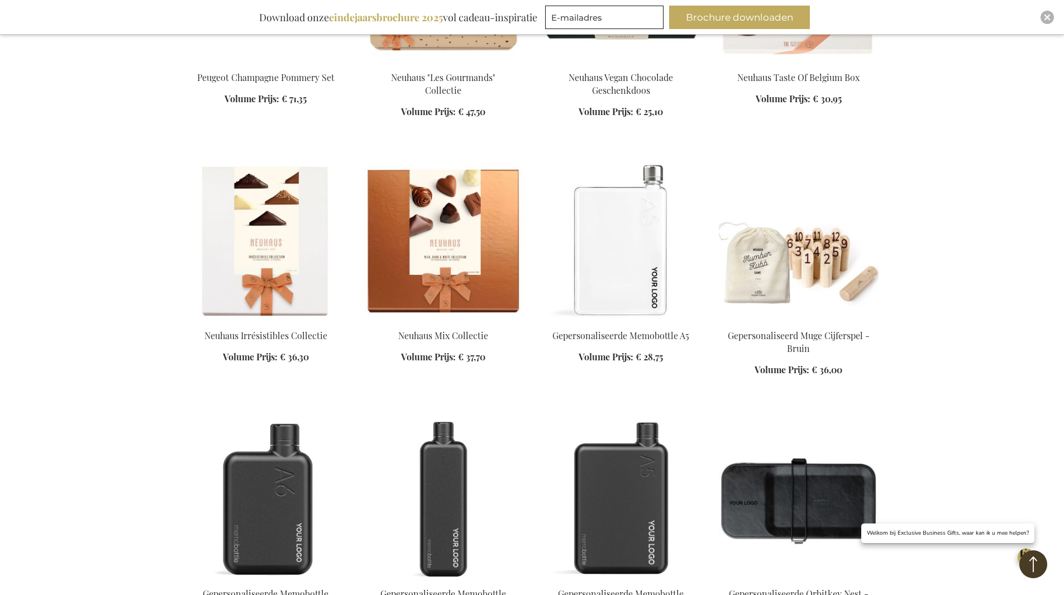
scroll to position [9720, 0]
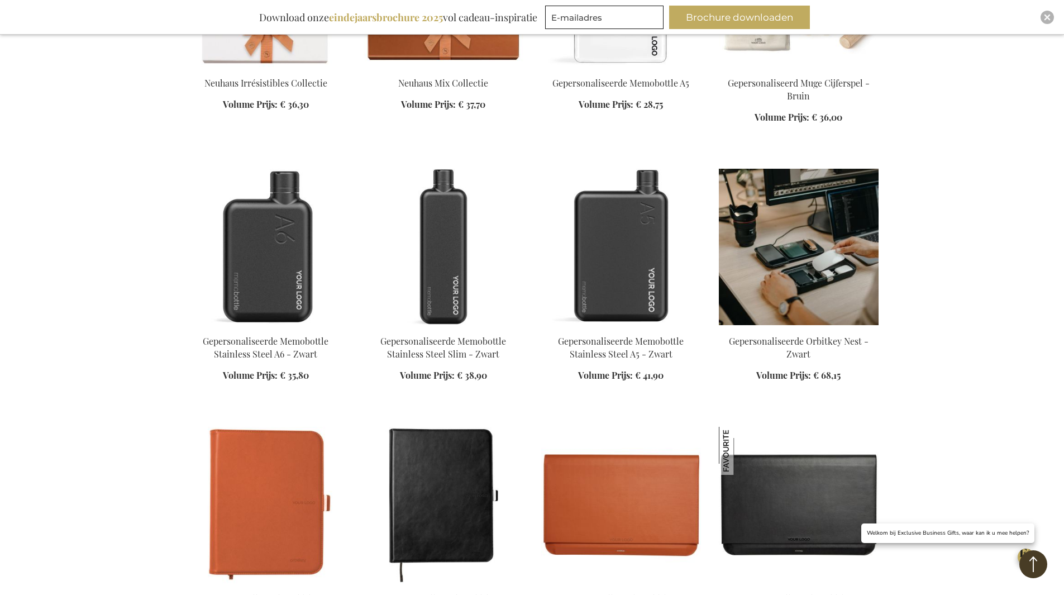
click at [813, 203] on img at bounding box center [799, 247] width 160 height 156
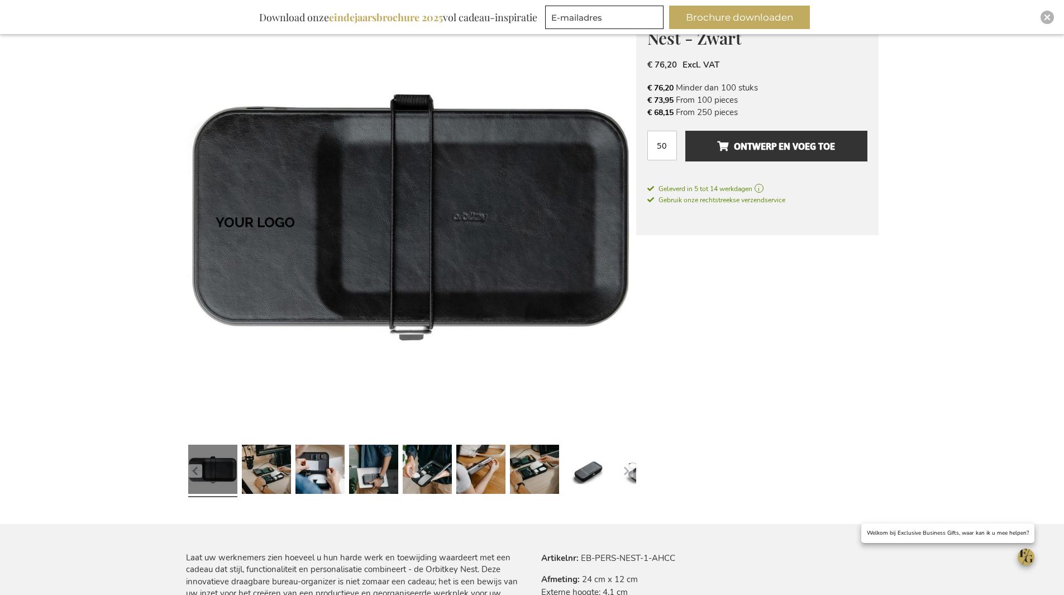
scroll to position [259, 0]
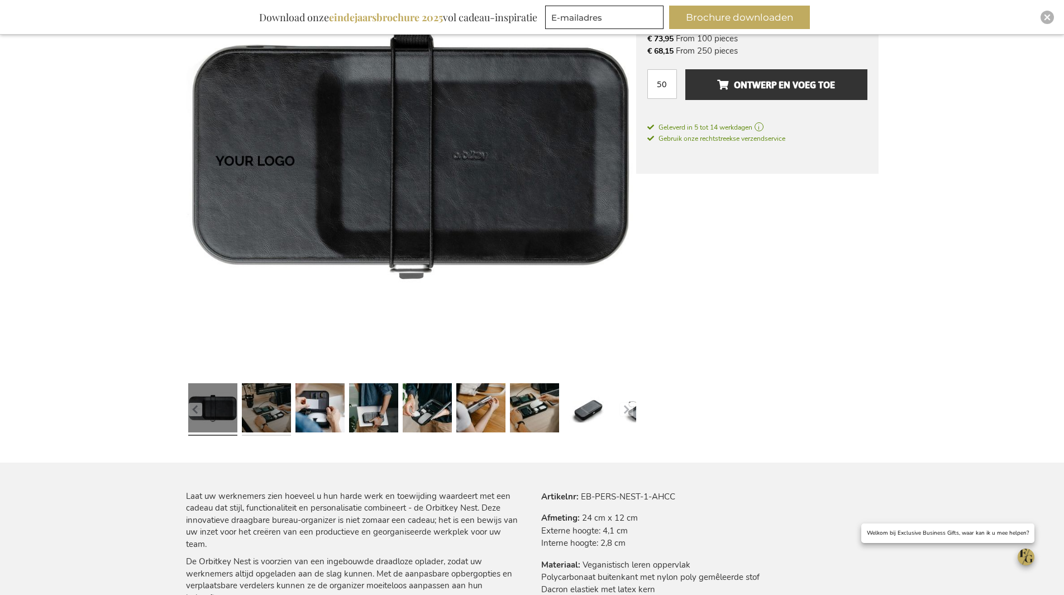
click at [278, 397] on link at bounding box center [266, 409] width 49 height 61
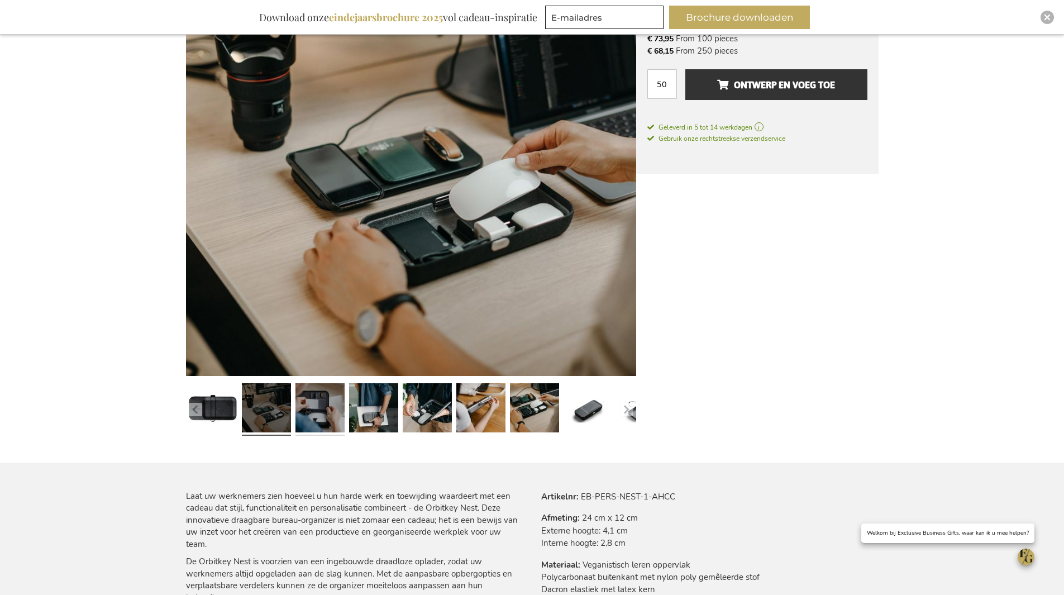
click at [311, 403] on link at bounding box center [320, 409] width 49 height 61
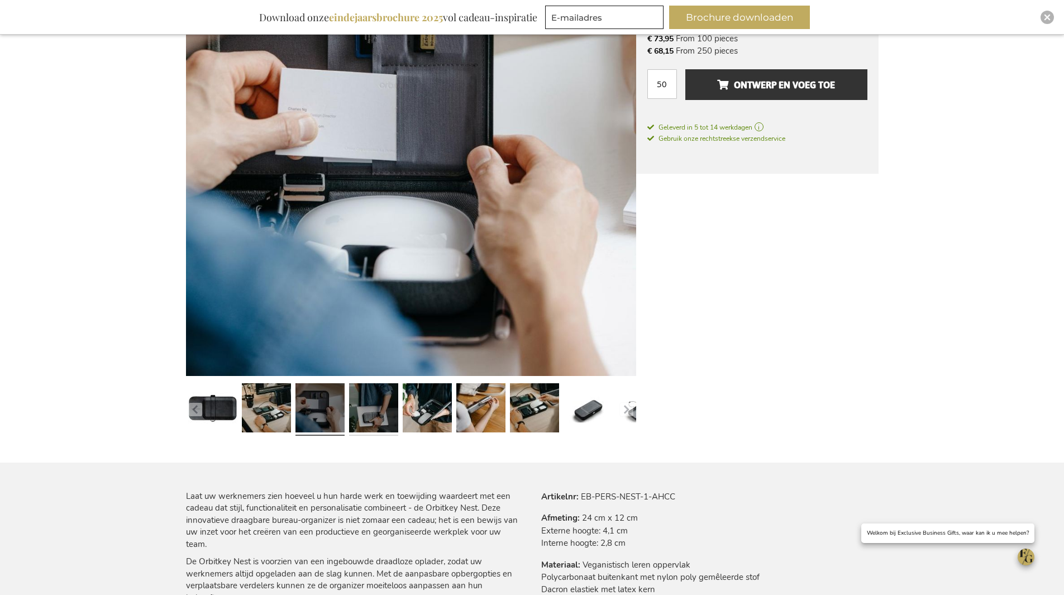
click at [371, 412] on link at bounding box center [373, 409] width 49 height 61
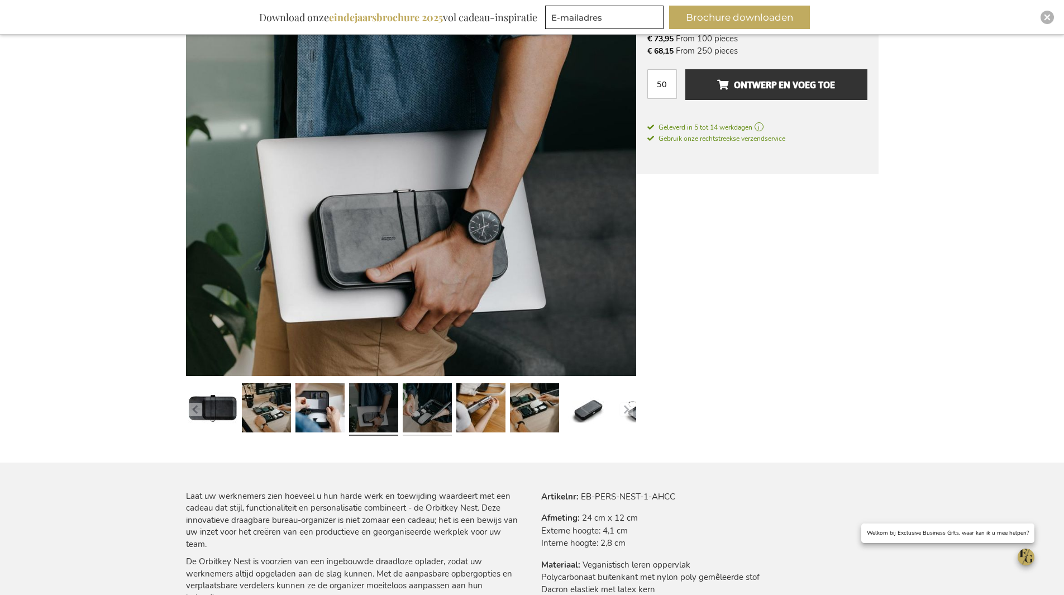
click at [404, 412] on link at bounding box center [427, 409] width 49 height 61
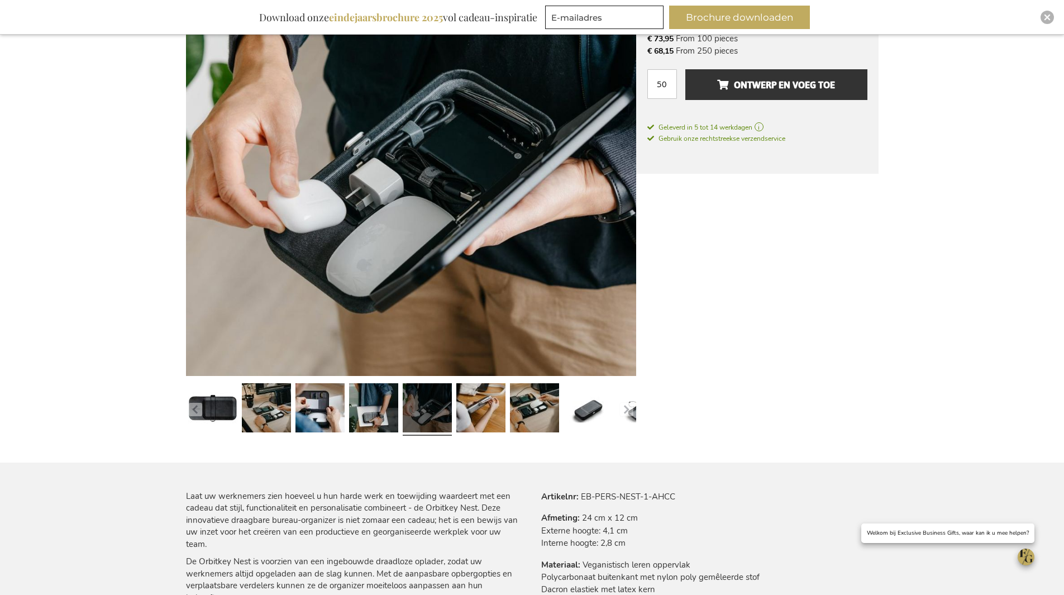
click at [445, 415] on link at bounding box center [427, 409] width 49 height 61
click at [474, 410] on link at bounding box center [480, 409] width 49 height 61
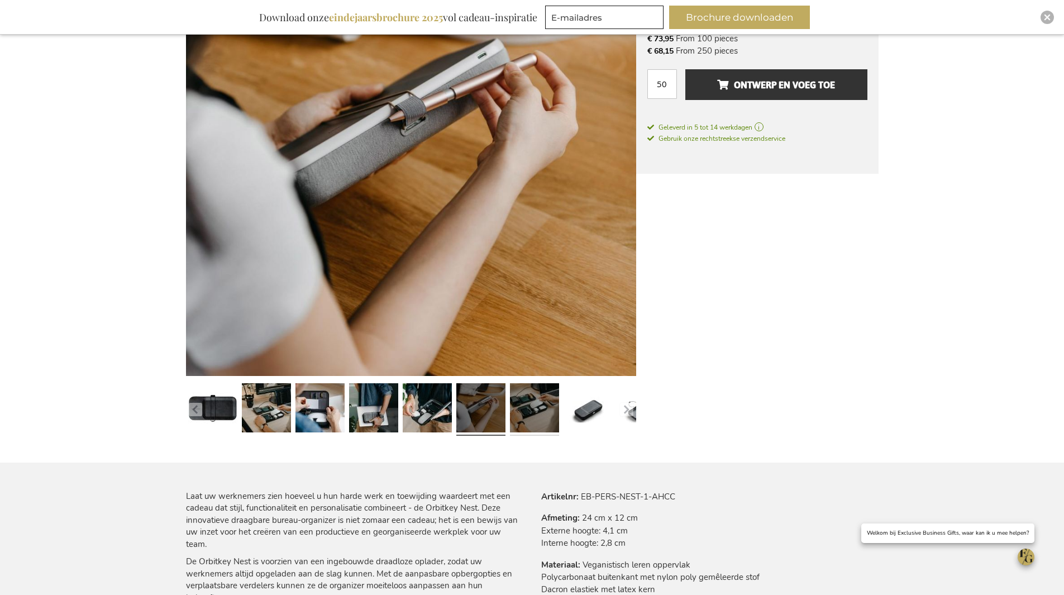
click at [519, 408] on link at bounding box center [534, 409] width 49 height 61
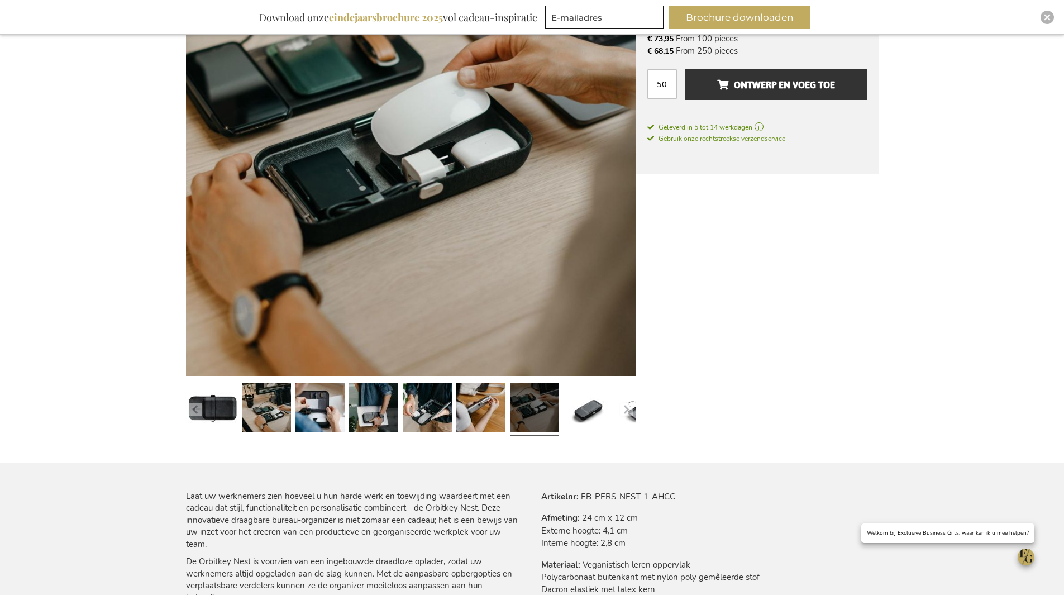
click at [560, 411] on div at bounding box center [535, 409] width 54 height 61
click at [594, 408] on link at bounding box center [588, 409] width 49 height 61
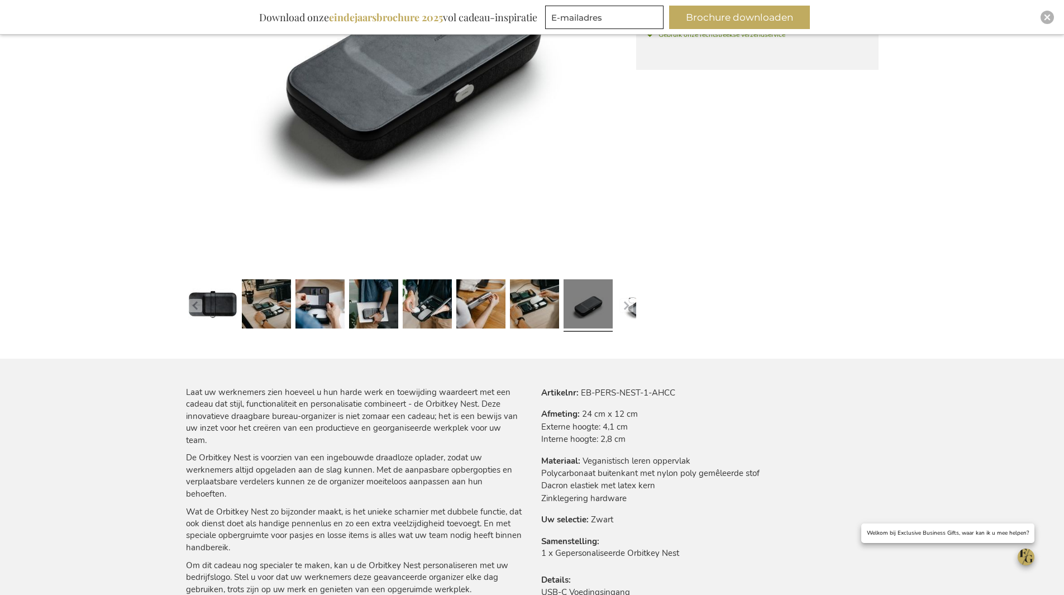
scroll to position [538, 0]
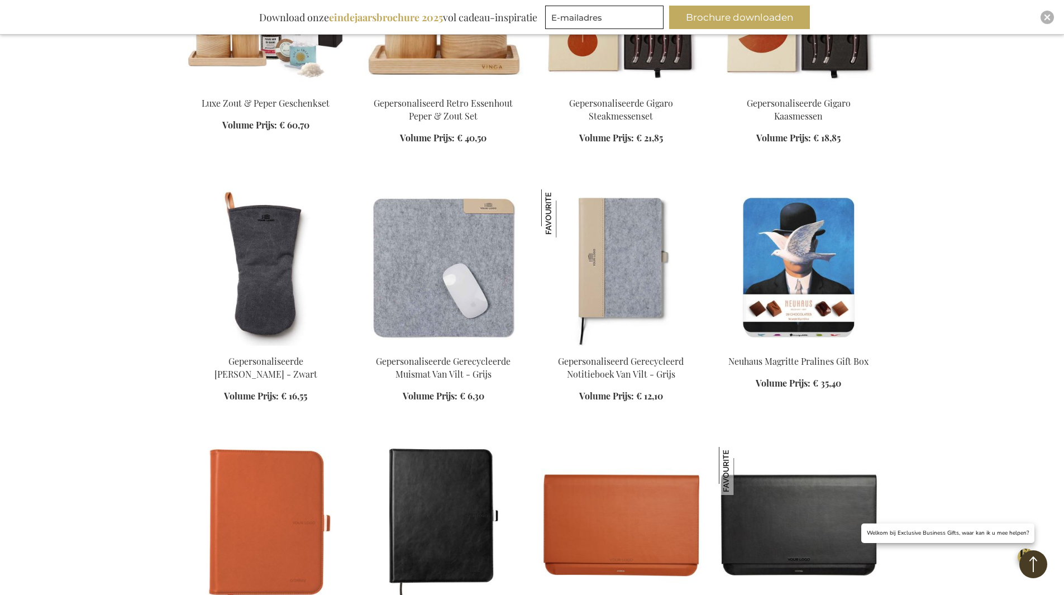
scroll to position [1620, 0]
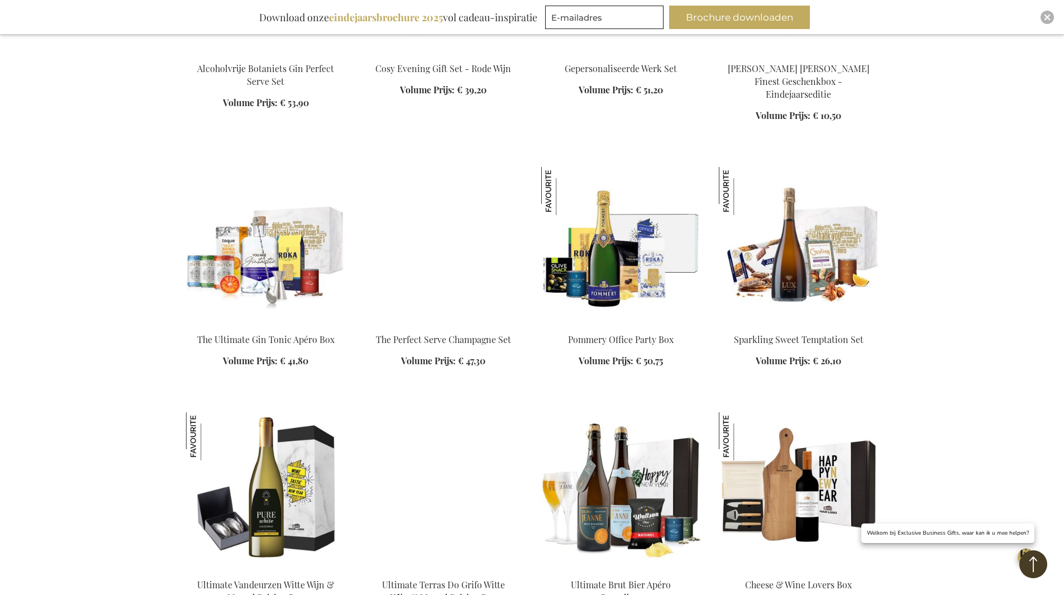
drag, startPoint x: 975, startPoint y: 208, endPoint x: 879, endPoint y: 23, distance: 208.9
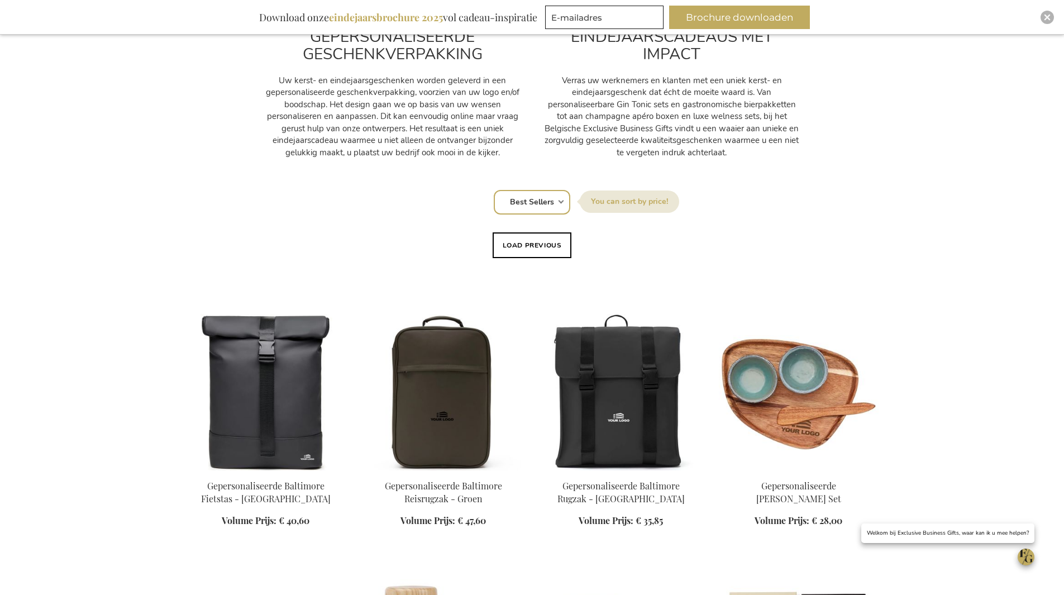
scroll to position [726, 0]
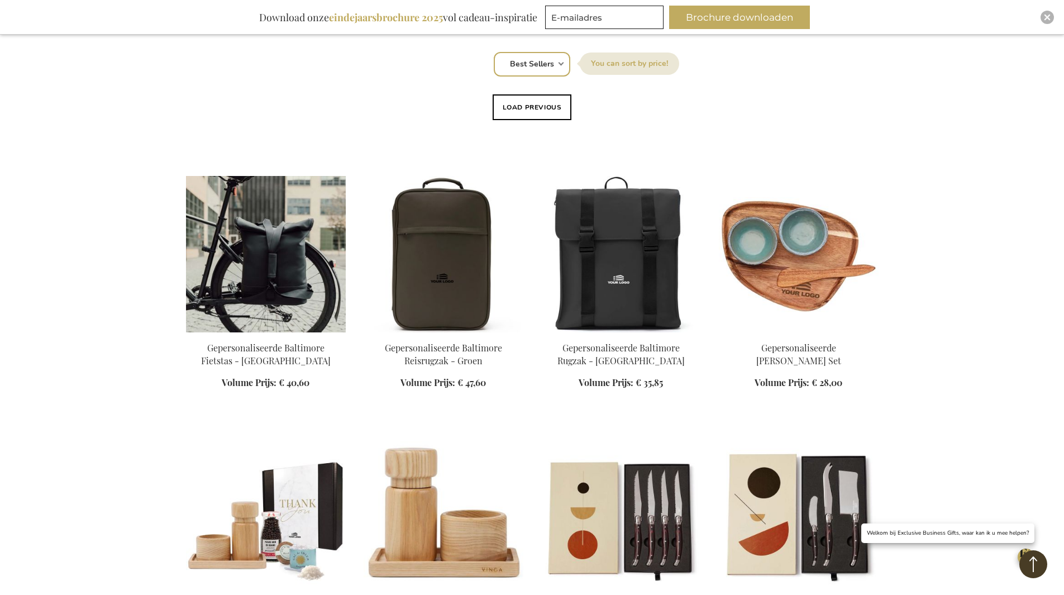
click at [294, 278] on img at bounding box center [266, 254] width 160 height 156
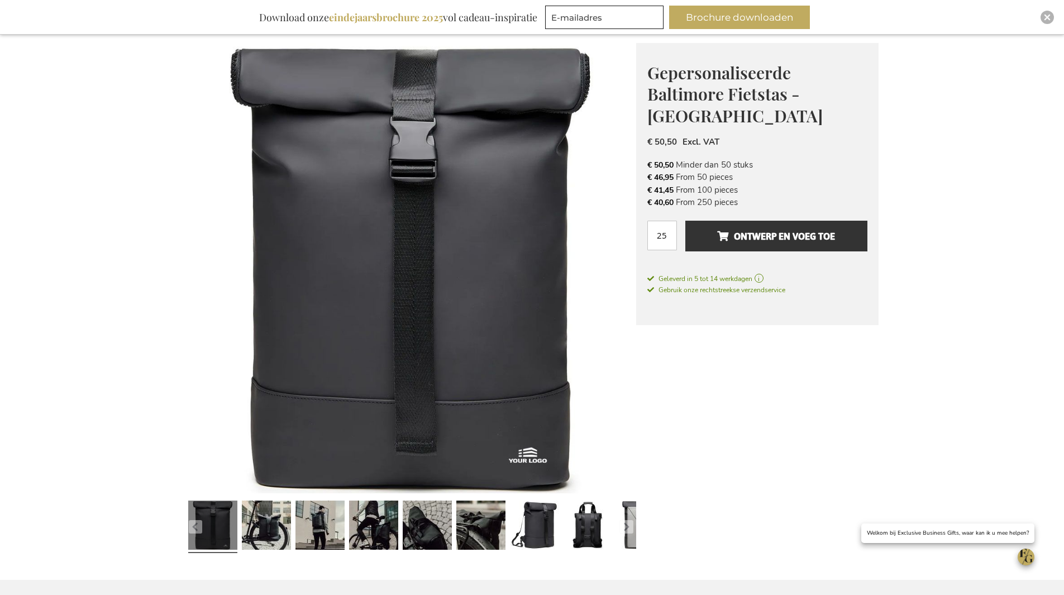
scroll to position [335, 0]
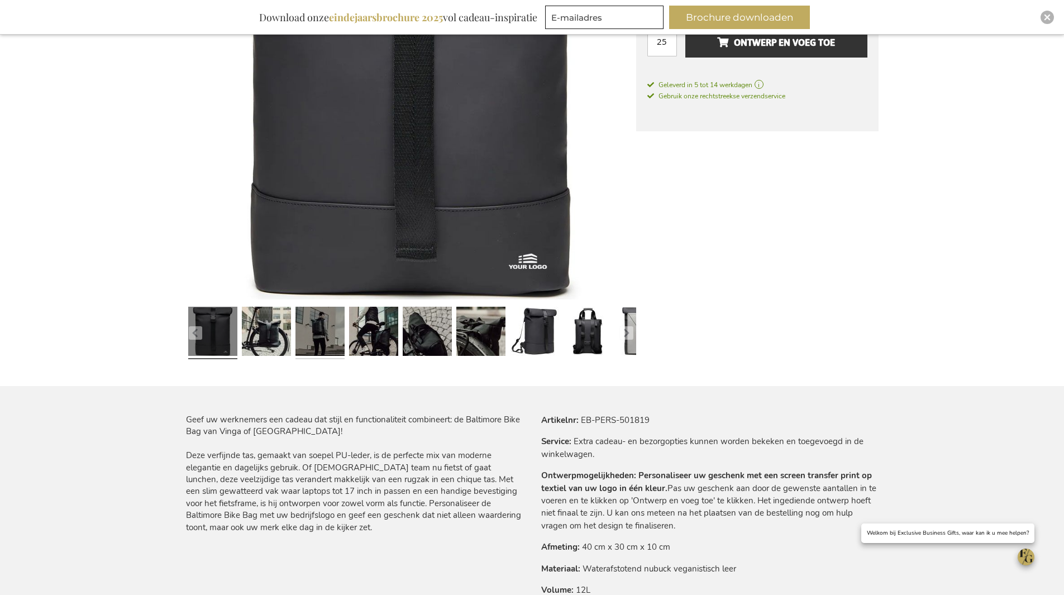
click at [326, 336] on link at bounding box center [320, 332] width 49 height 61
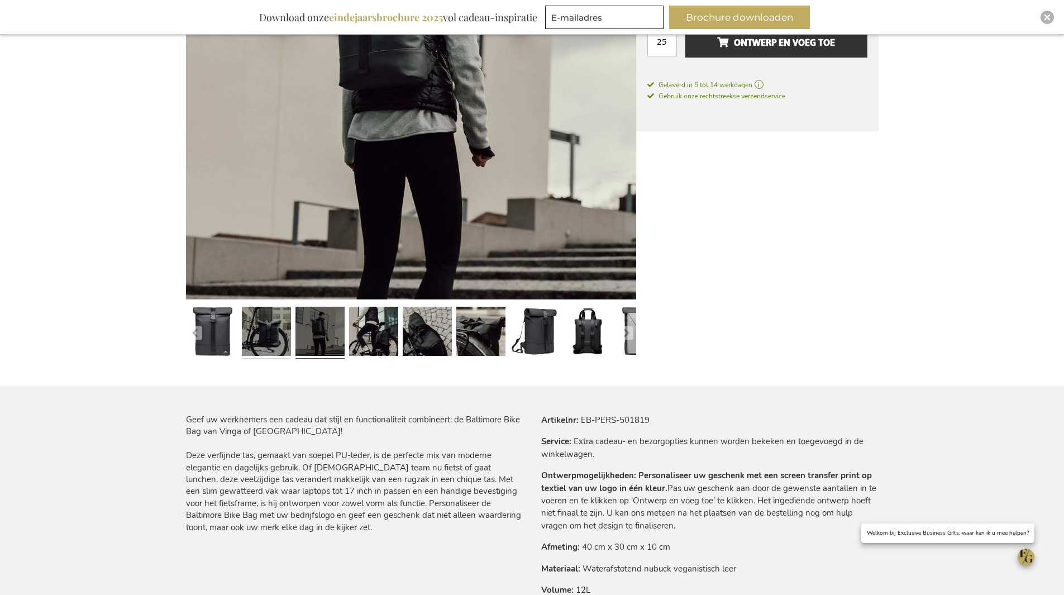
click at [275, 326] on link at bounding box center [266, 332] width 49 height 61
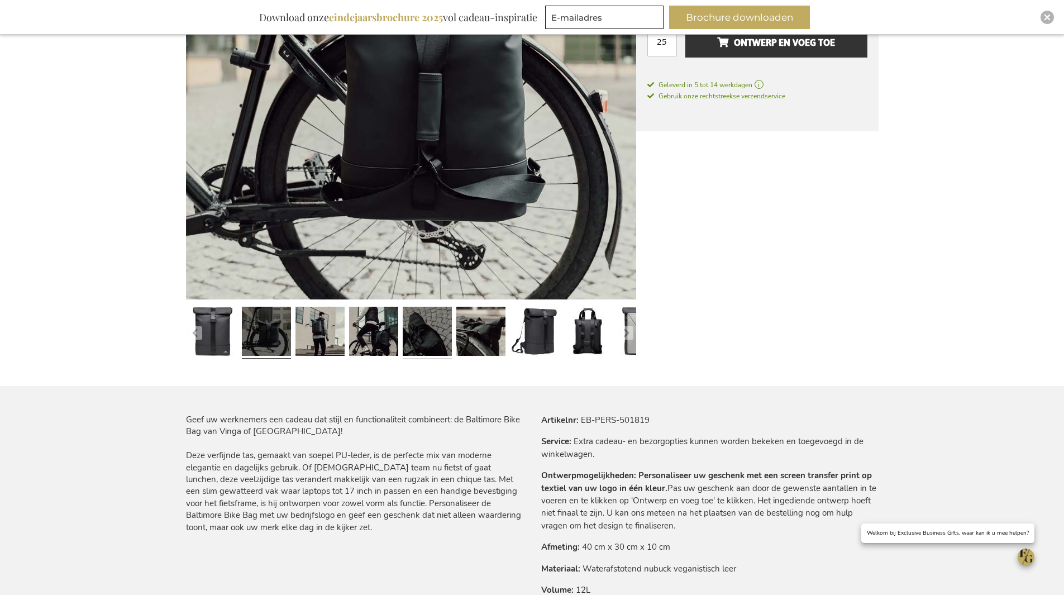
click at [432, 329] on link at bounding box center [427, 332] width 49 height 61
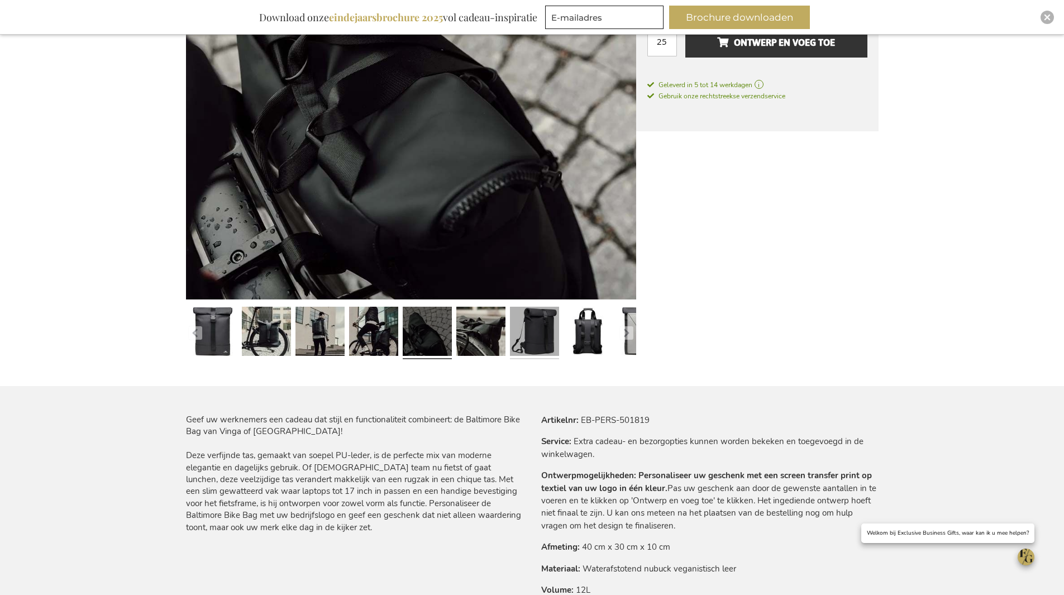
click at [539, 327] on link at bounding box center [534, 332] width 49 height 61
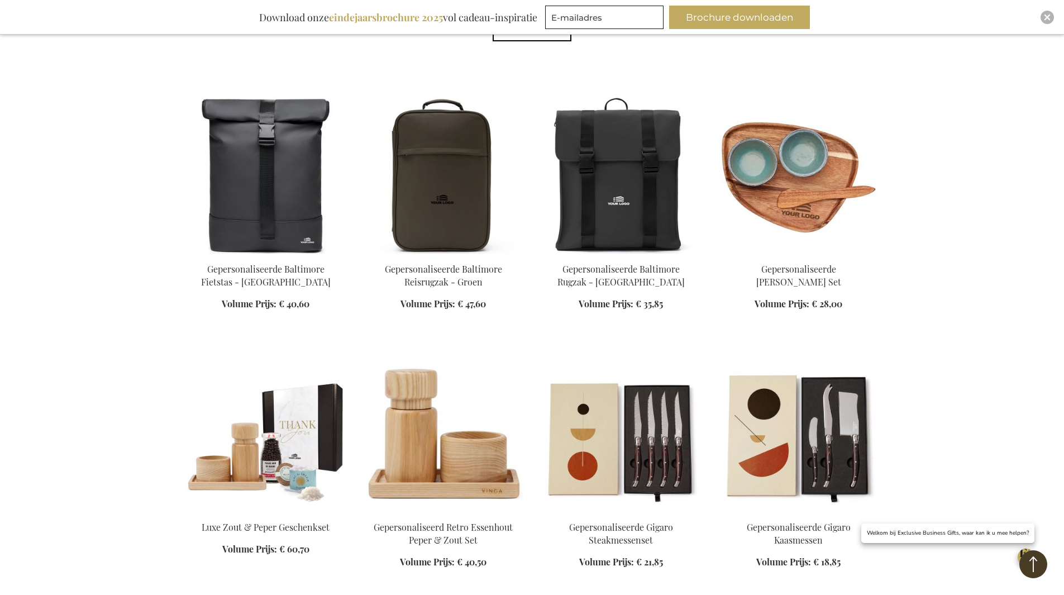
scroll to position [821, 0]
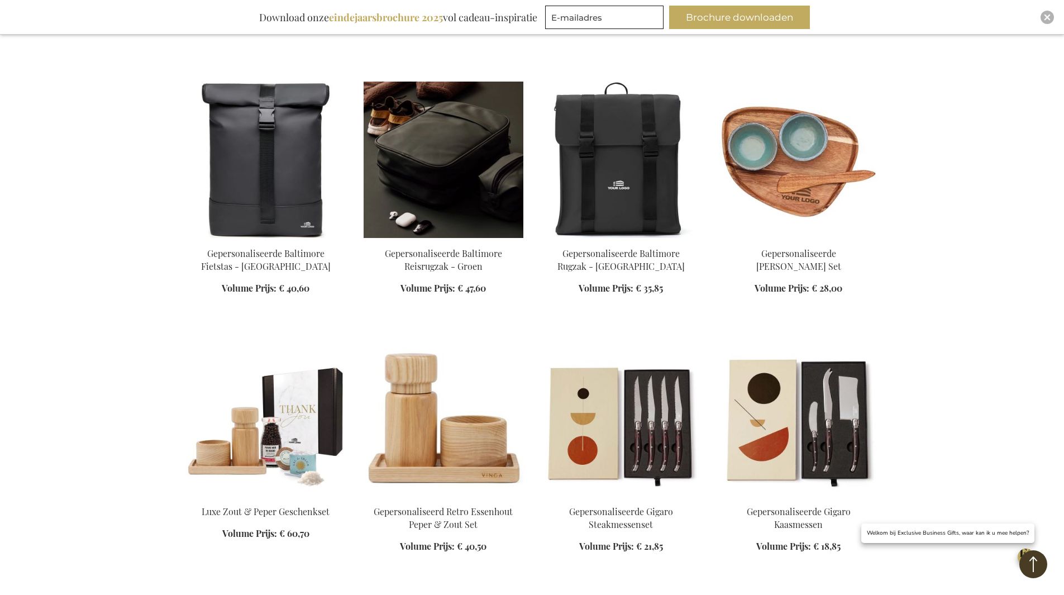
click at [466, 211] on img at bounding box center [444, 160] width 160 height 156
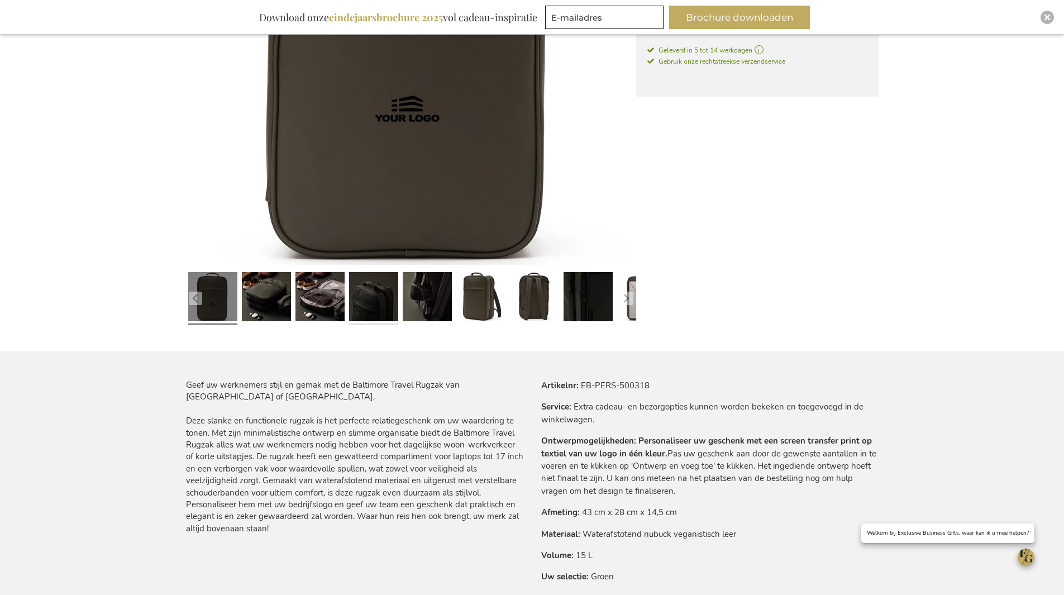
click at [349, 307] on link at bounding box center [373, 298] width 49 height 61
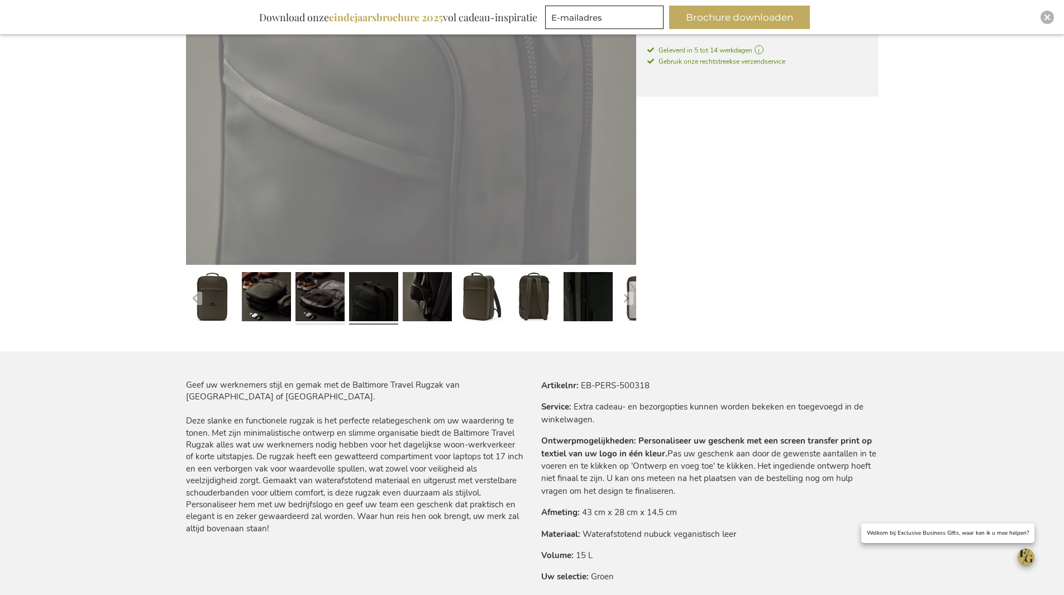
click at [327, 301] on link at bounding box center [320, 298] width 49 height 61
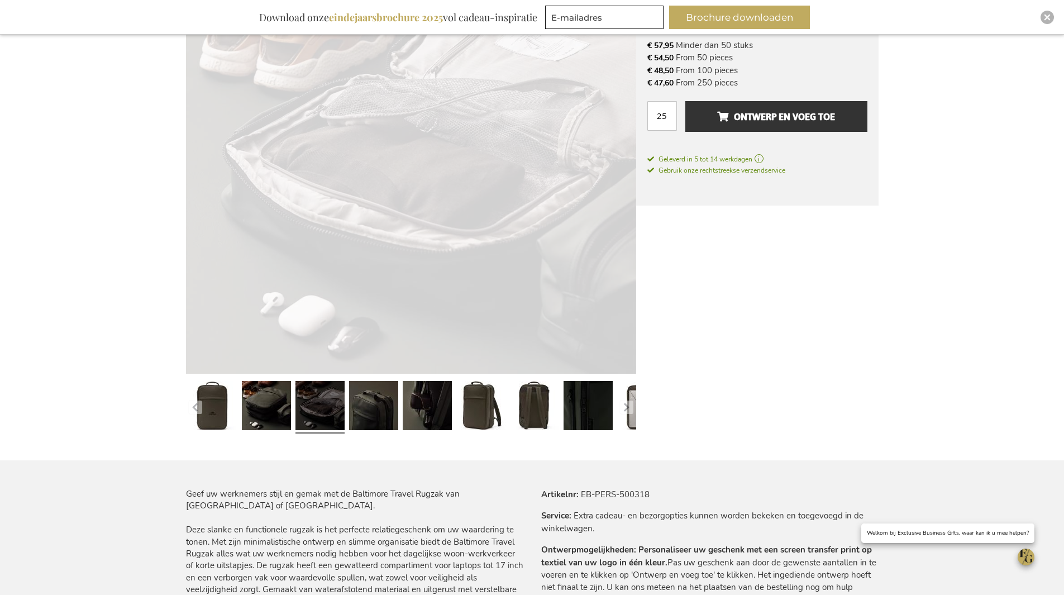
scroll to position [146, 0]
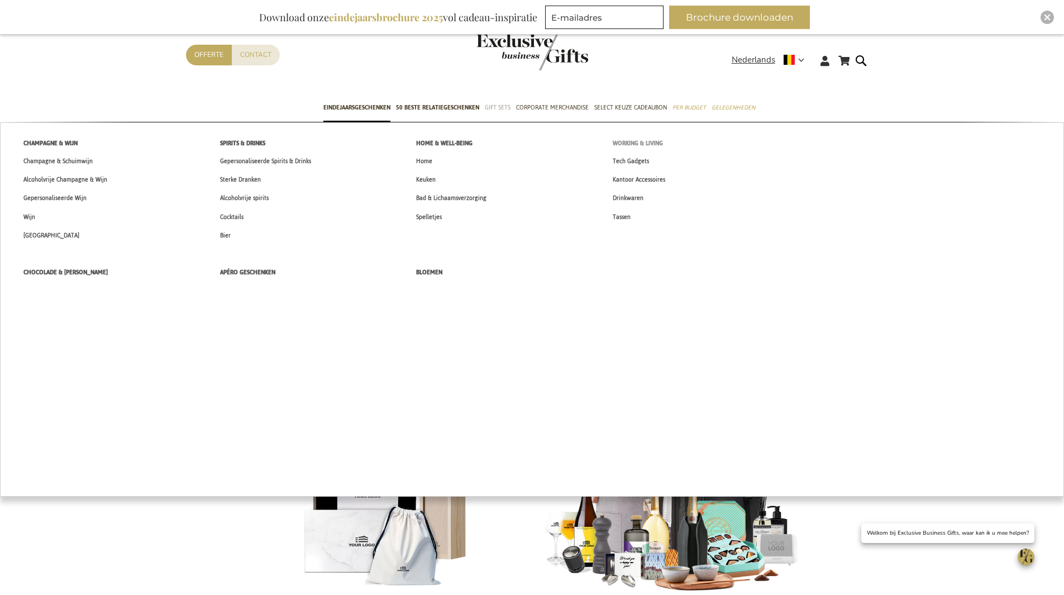
click at [620, 142] on span "Working & Living" at bounding box center [638, 143] width 50 height 12
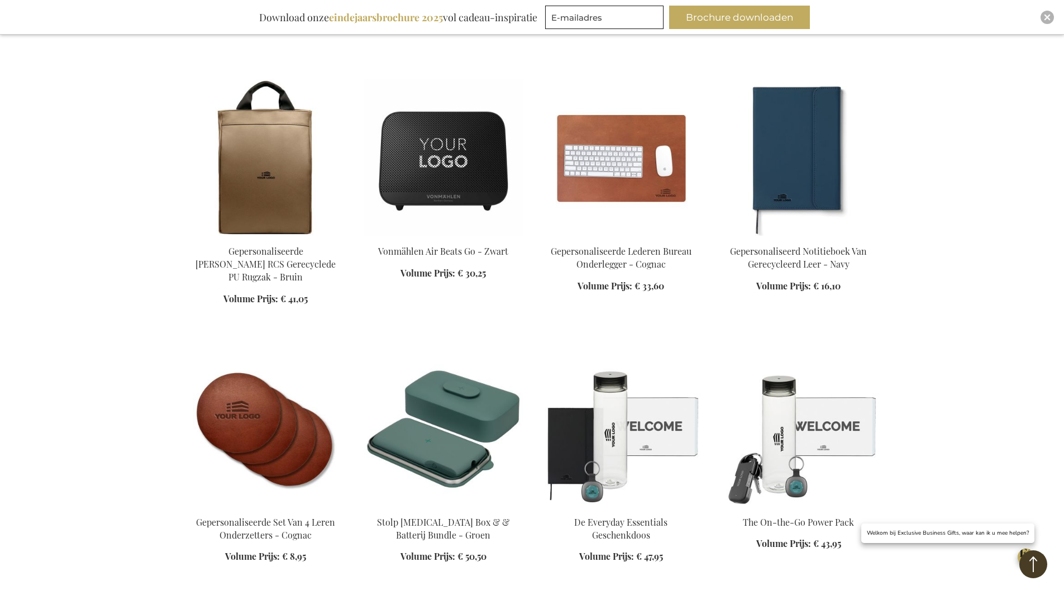
scroll to position [1061, 0]
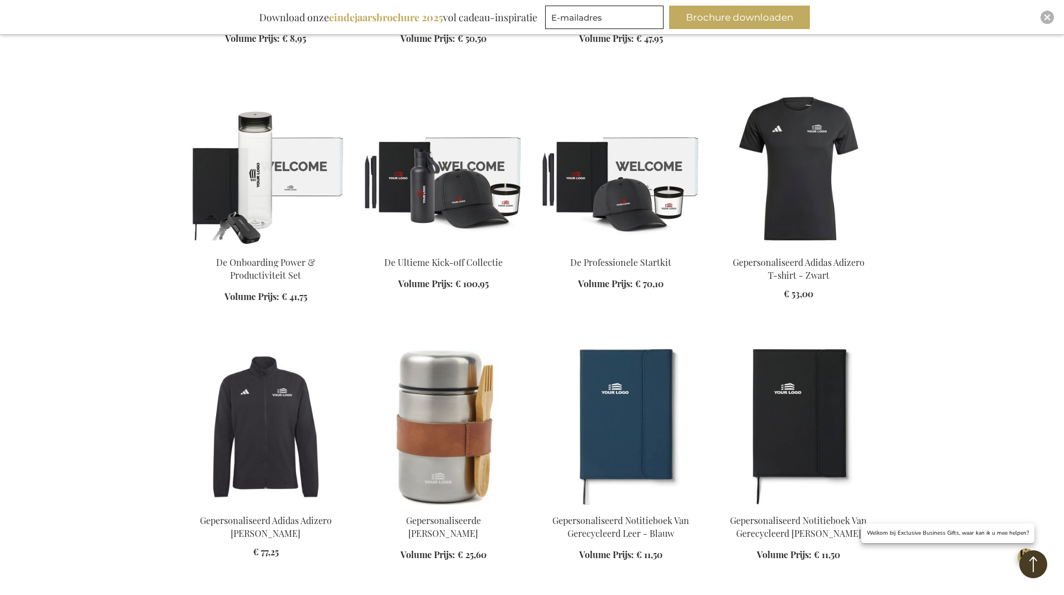
scroll to position [1676, 0]
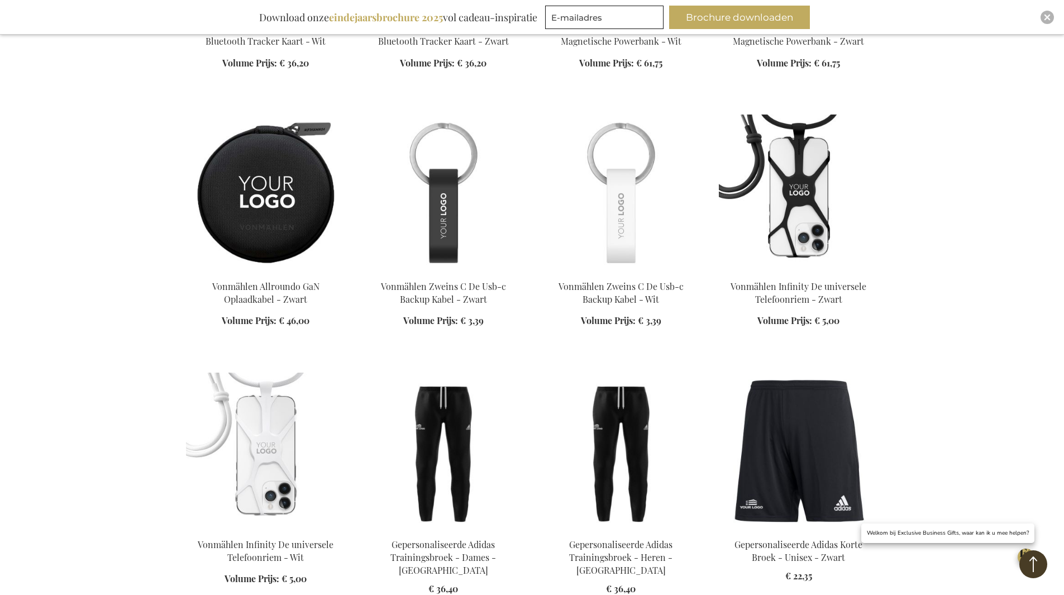
scroll to position [2737, 0]
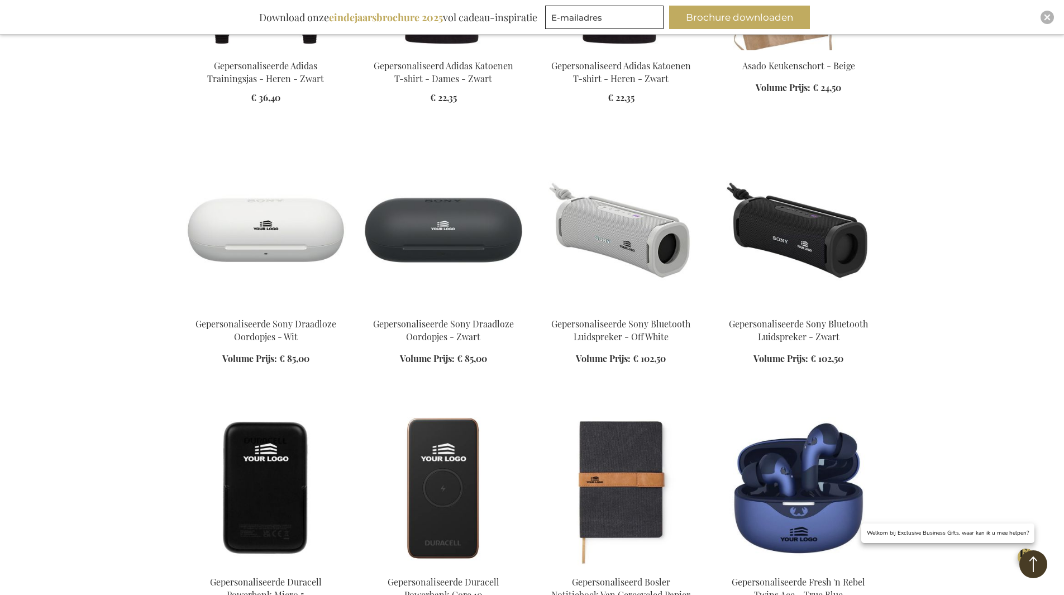
scroll to position [3910, 0]
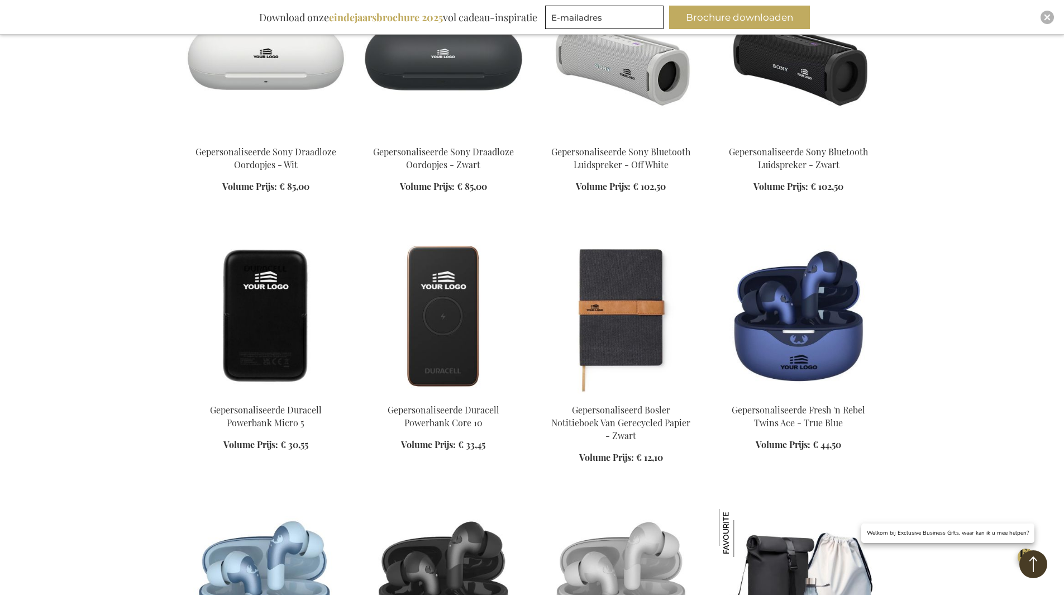
drag, startPoint x: 1006, startPoint y: 399, endPoint x: 1038, endPoint y: 469, distance: 76.7
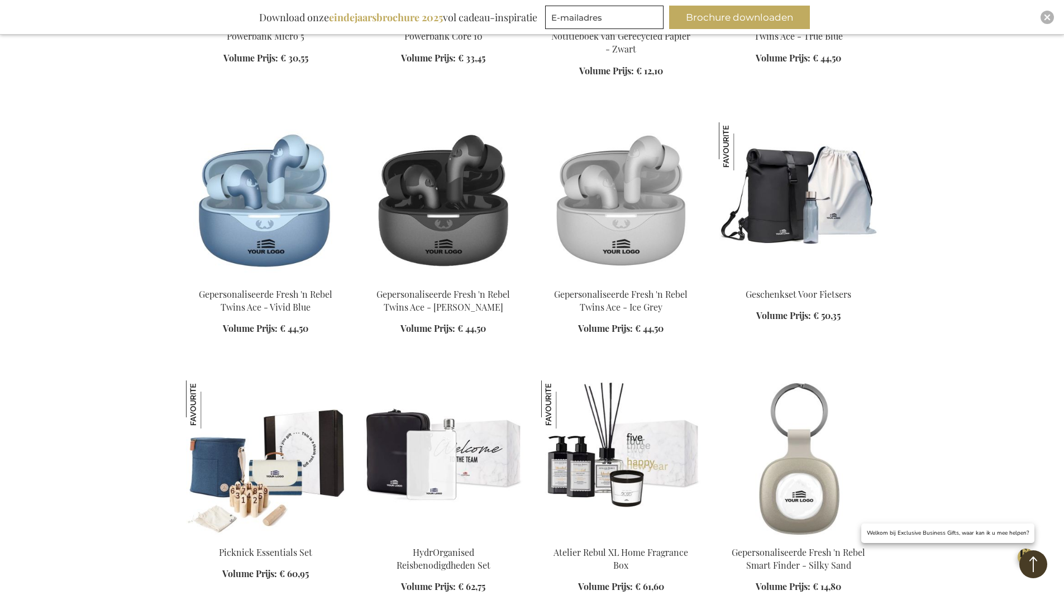
scroll to position [4302, 0]
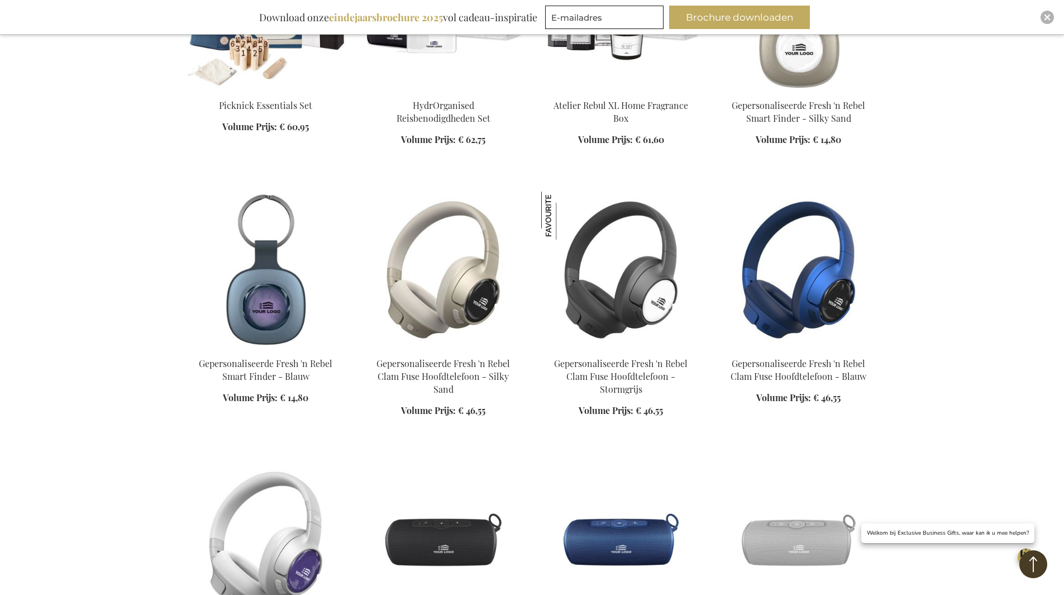
scroll to position [4748, 0]
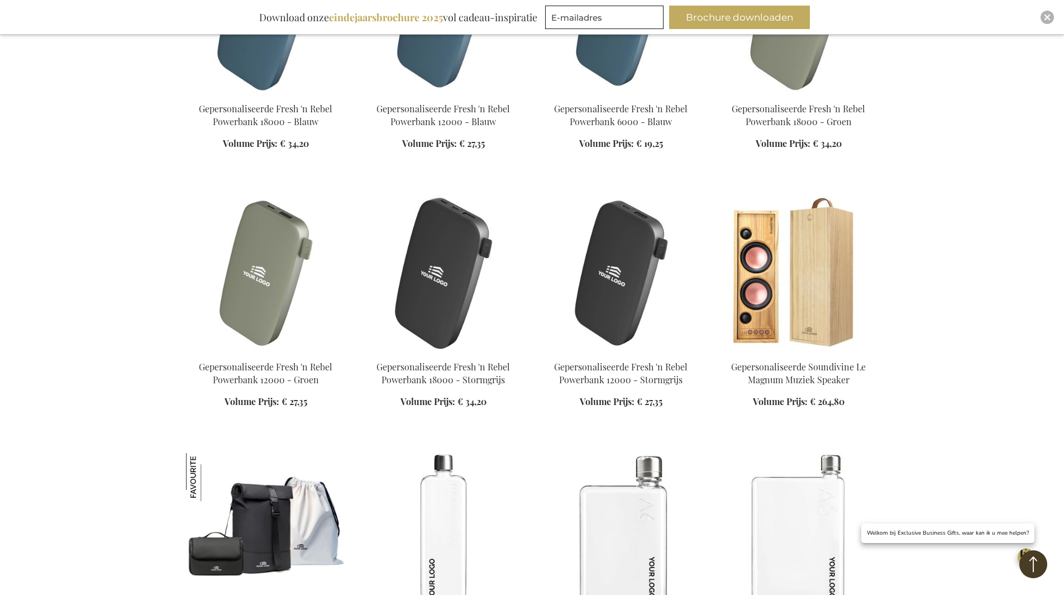
scroll to position [5698, 0]
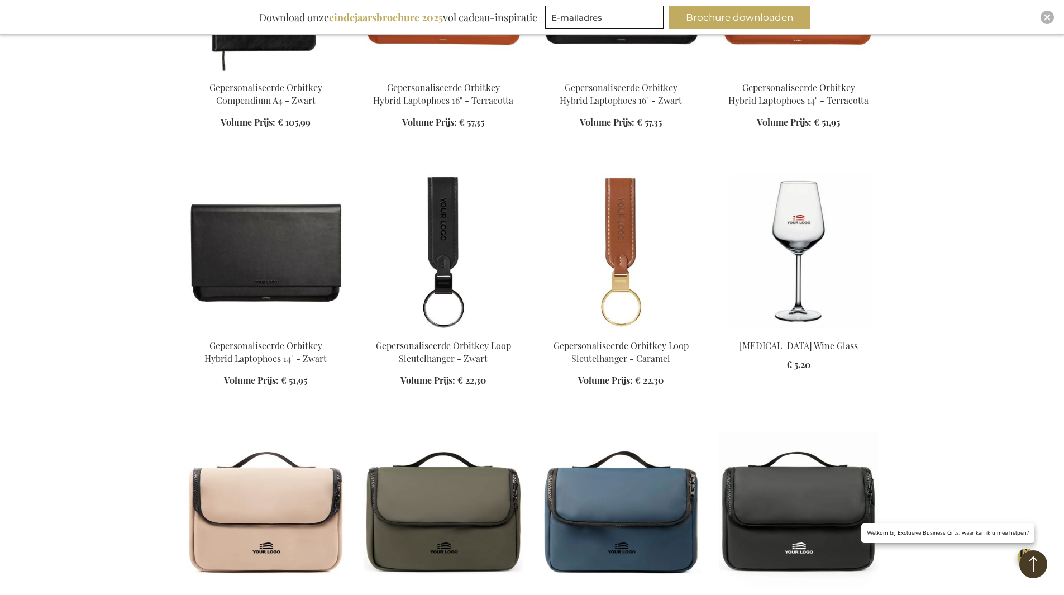
scroll to position [6871, 0]
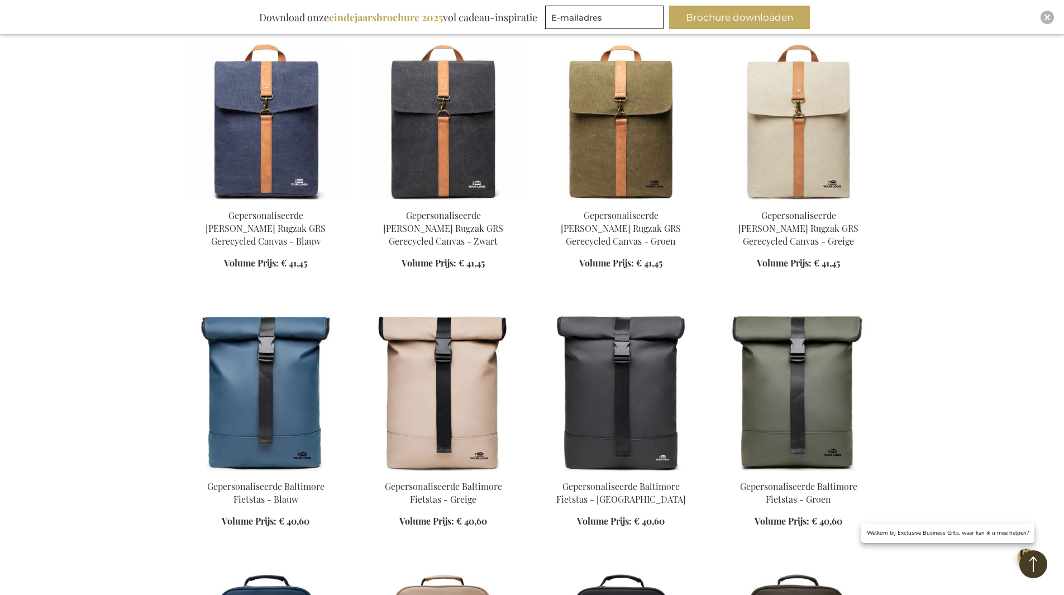
scroll to position [8603, 0]
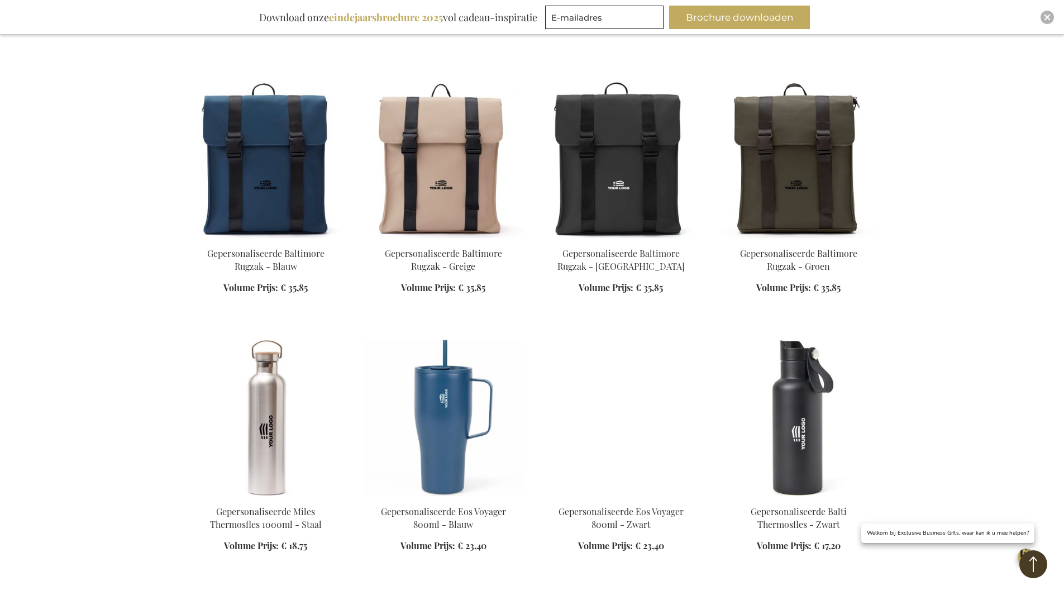
scroll to position [9497, 0]
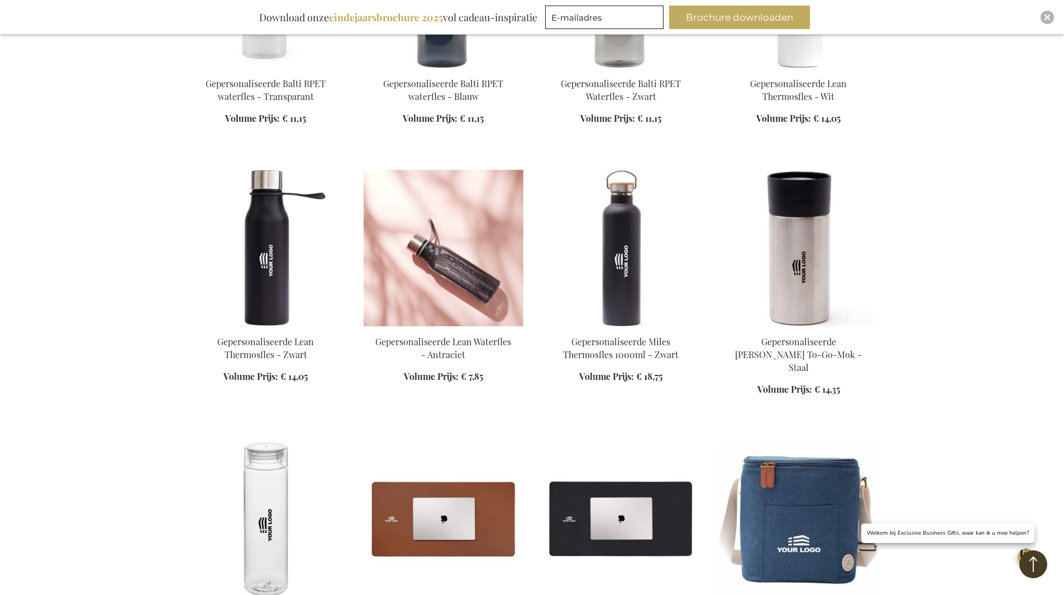
scroll to position [10056, 0]
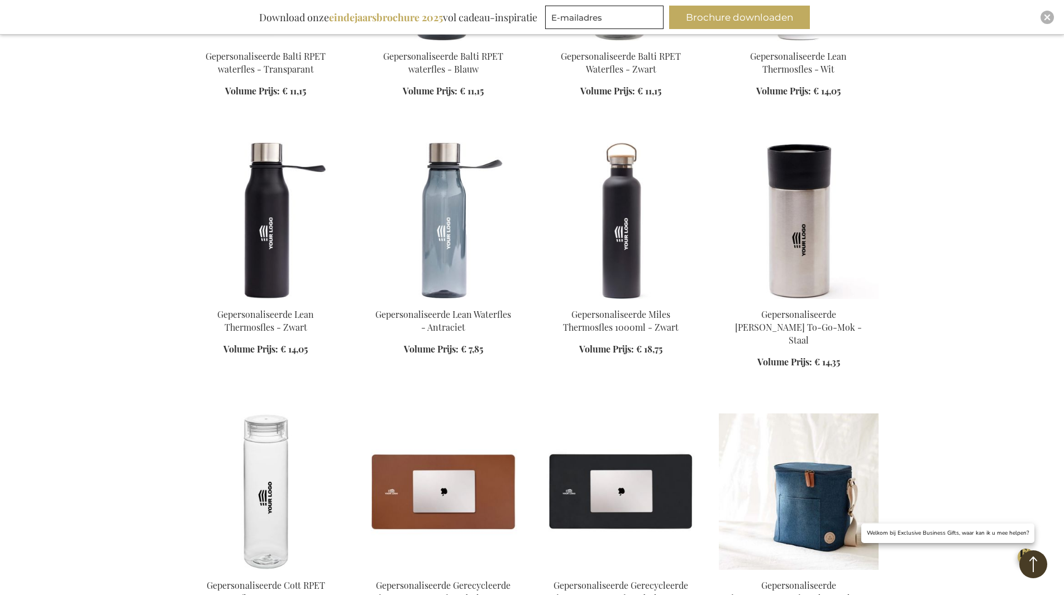
click at [809, 413] on img at bounding box center [799, 491] width 160 height 156
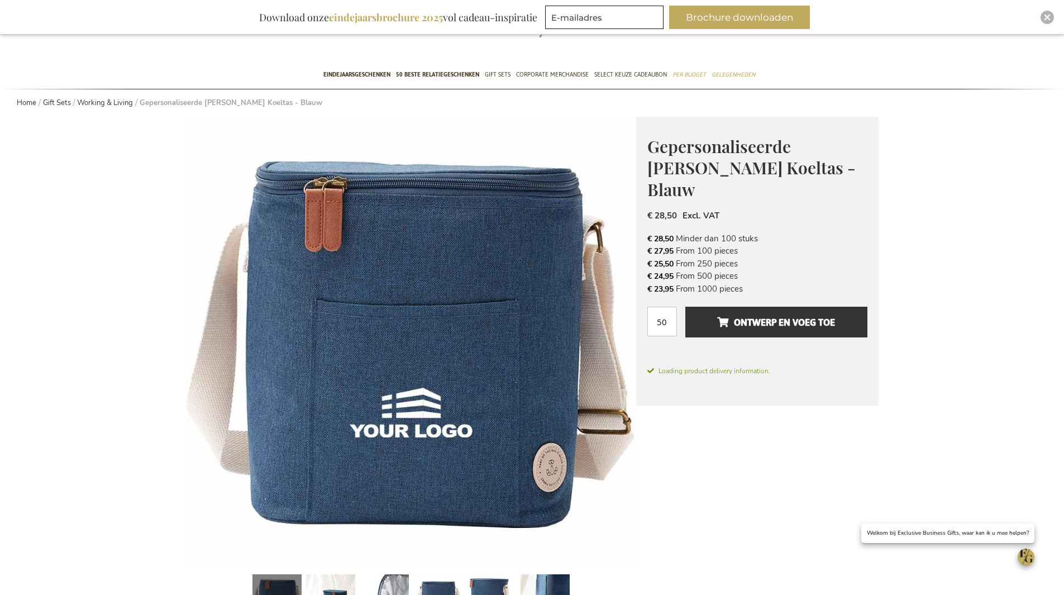
scroll to position [175, 0]
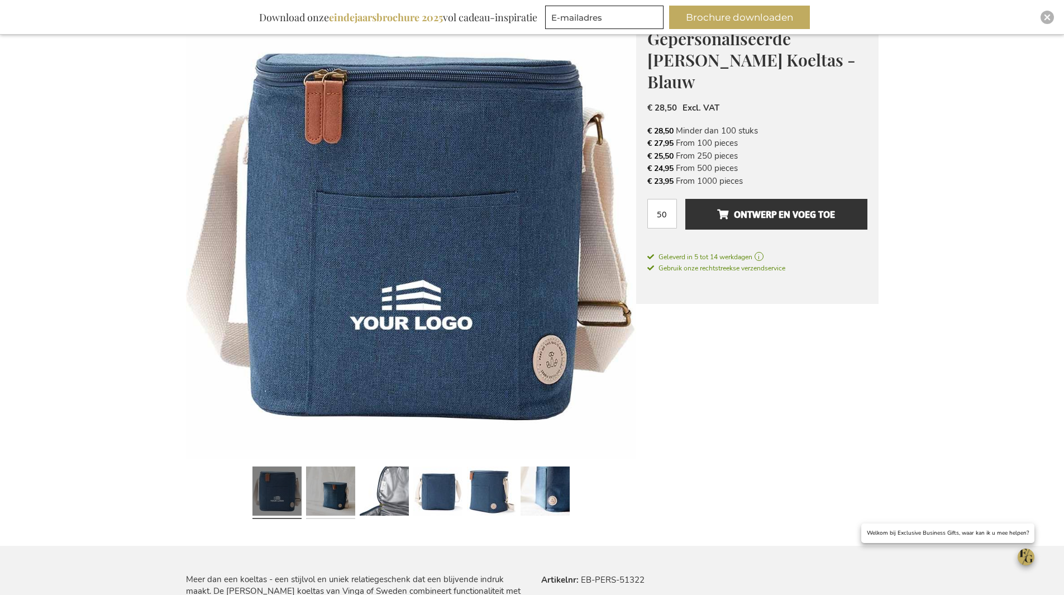
click at [321, 478] on link at bounding box center [330, 492] width 49 height 61
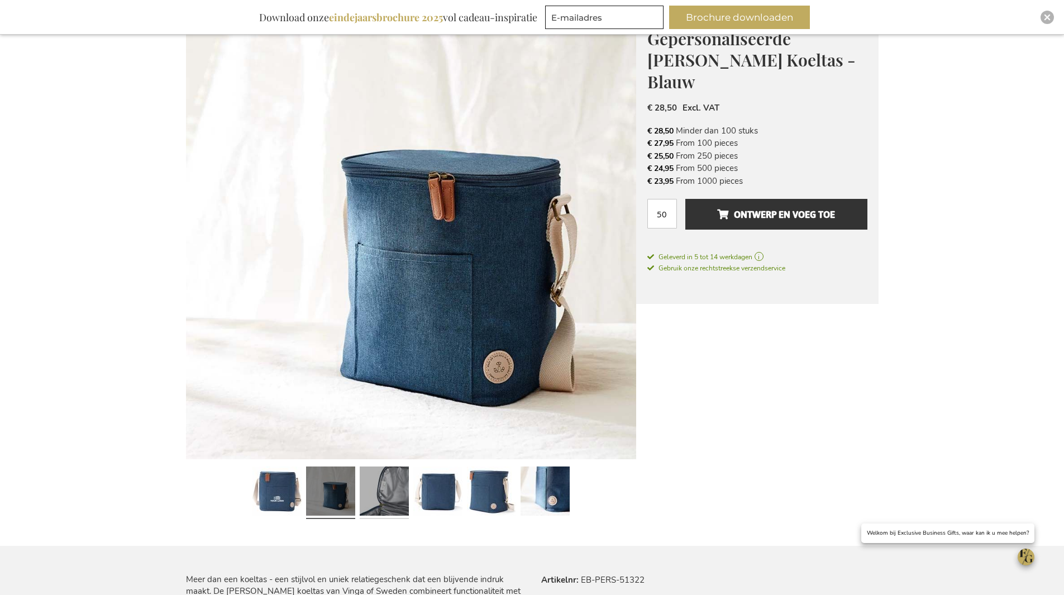
click link
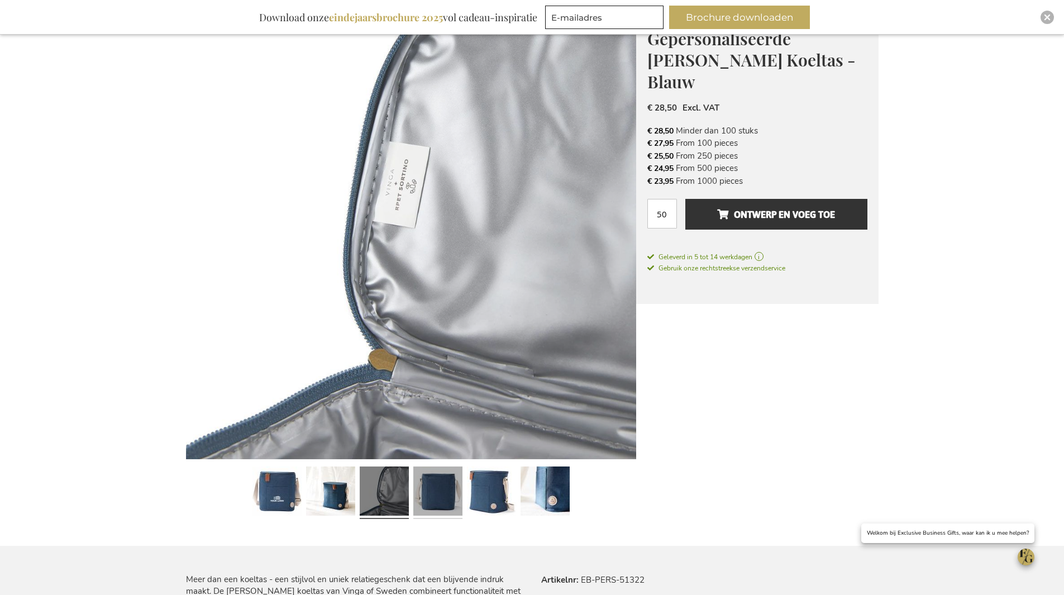
click link
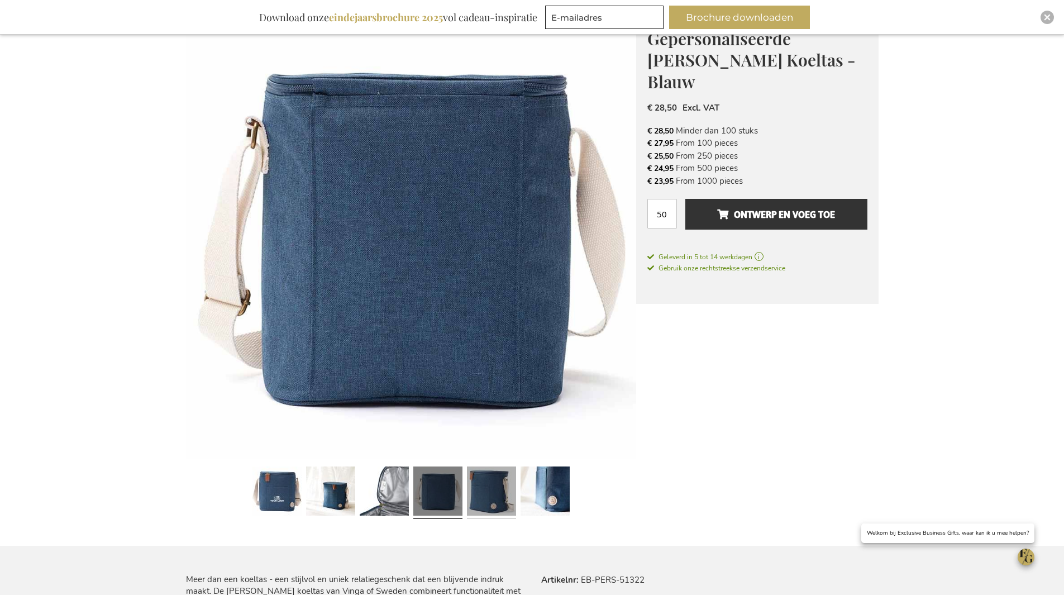
click link
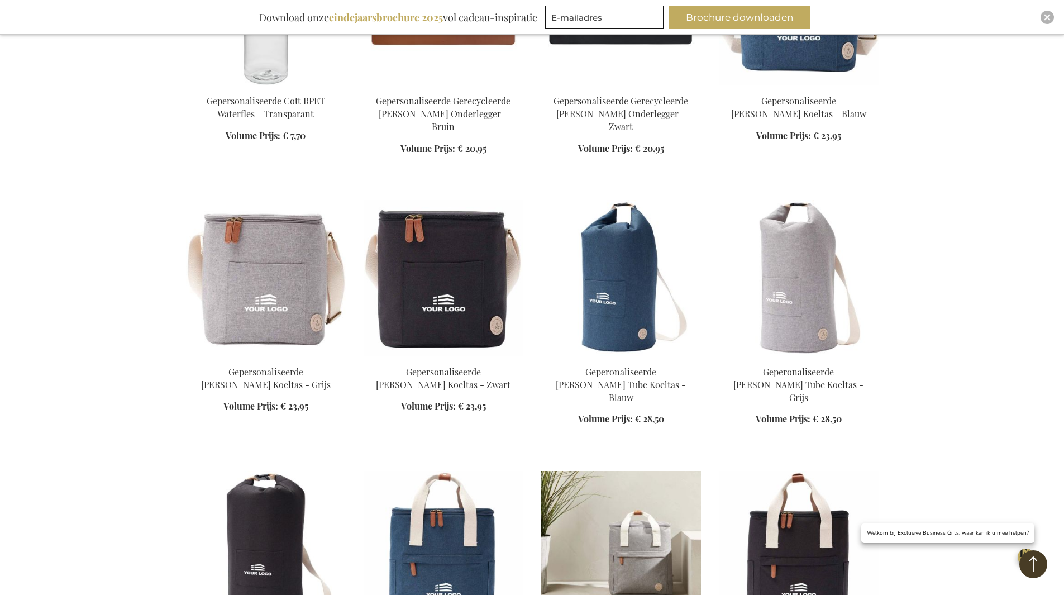
scroll to position [1336, 0]
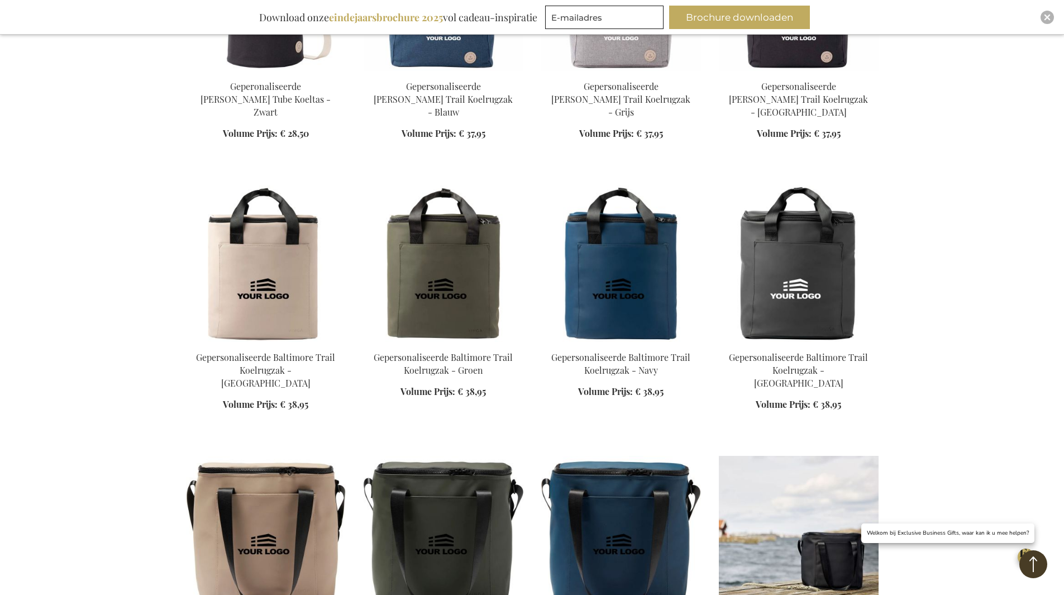
scroll to position [2007, 0]
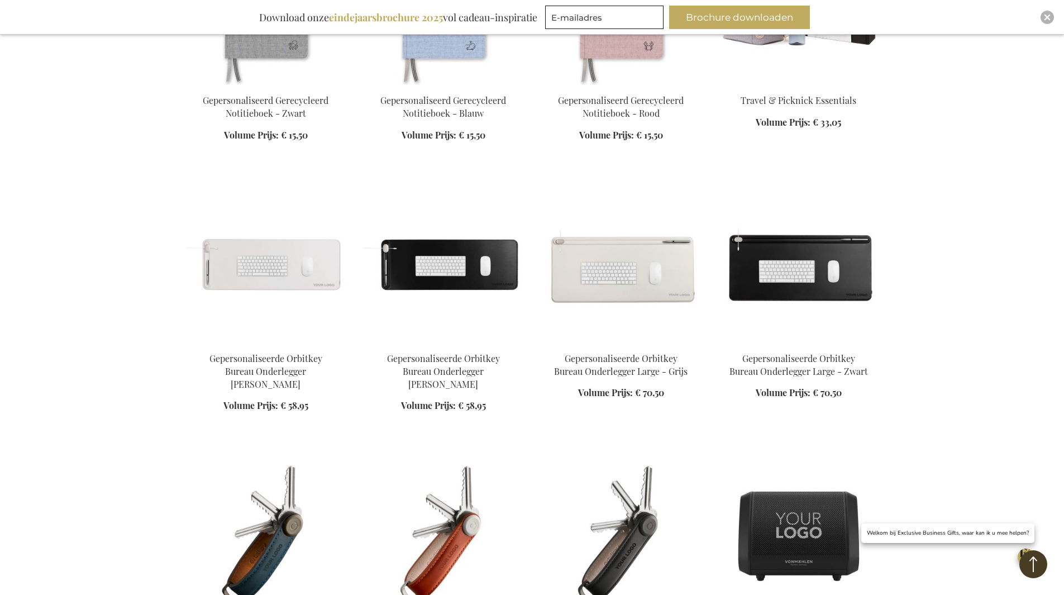
scroll to position [2789, 0]
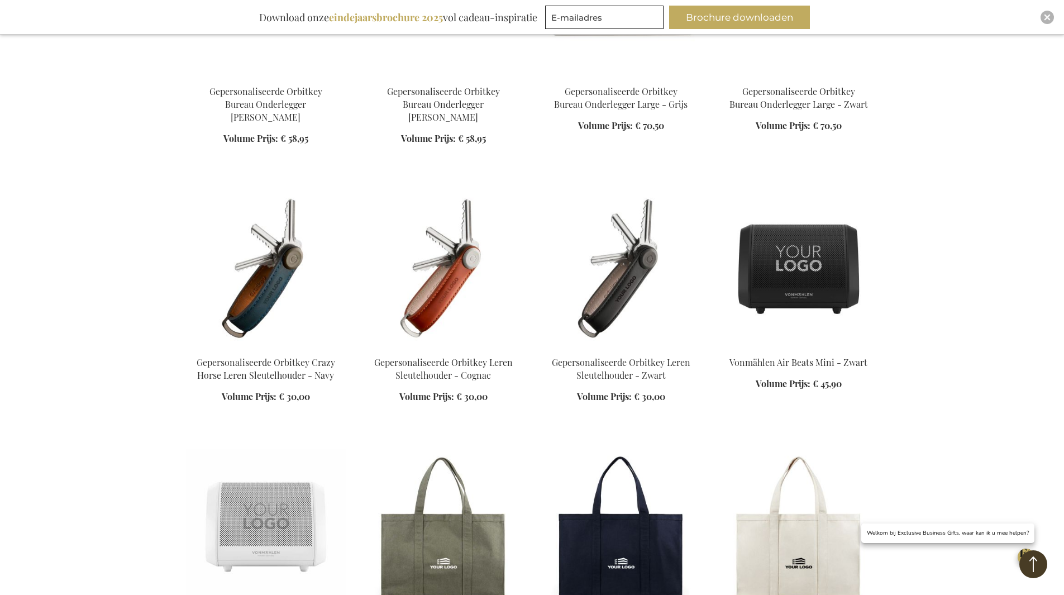
scroll to position [3180, 0]
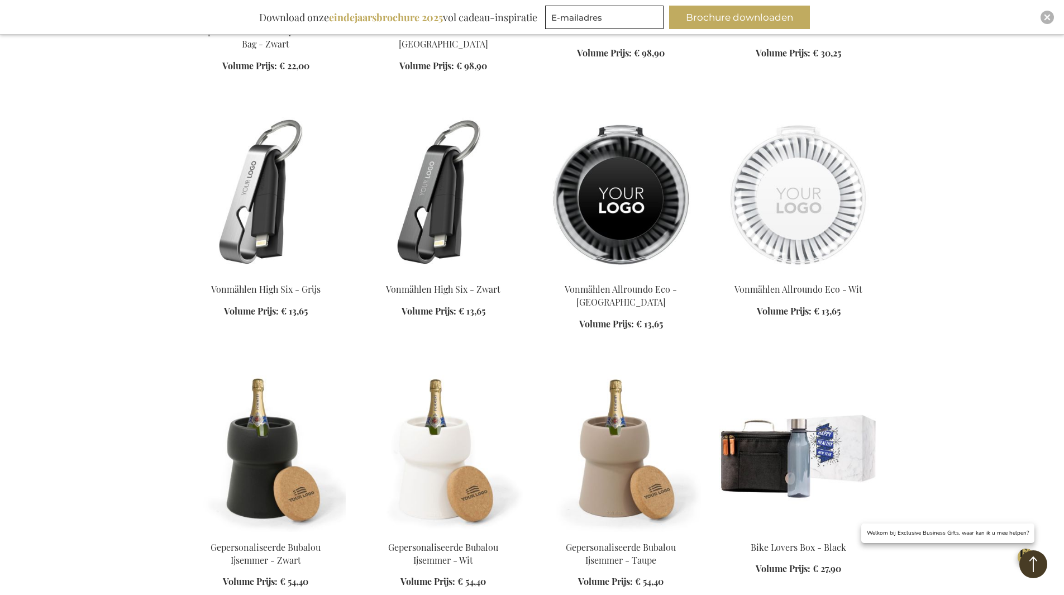
scroll to position [4185, 0]
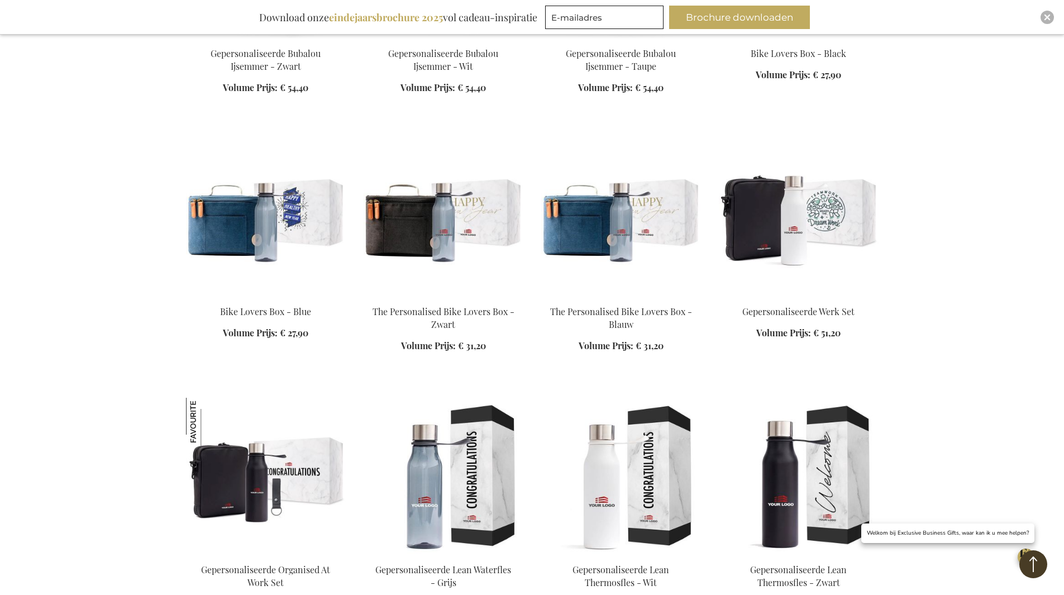
scroll to position [4856, 0]
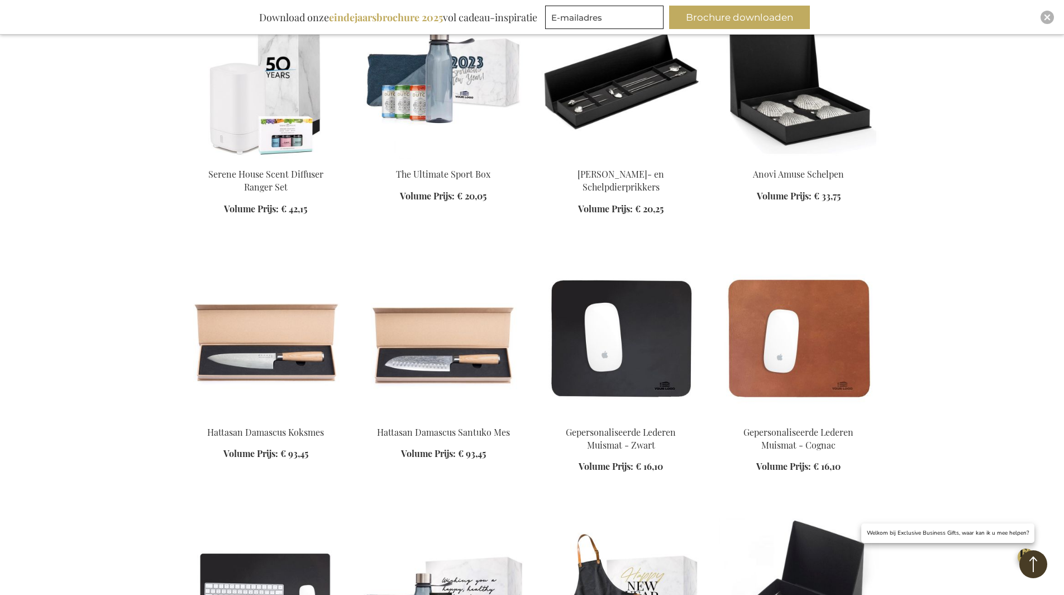
scroll to position [5805, 0]
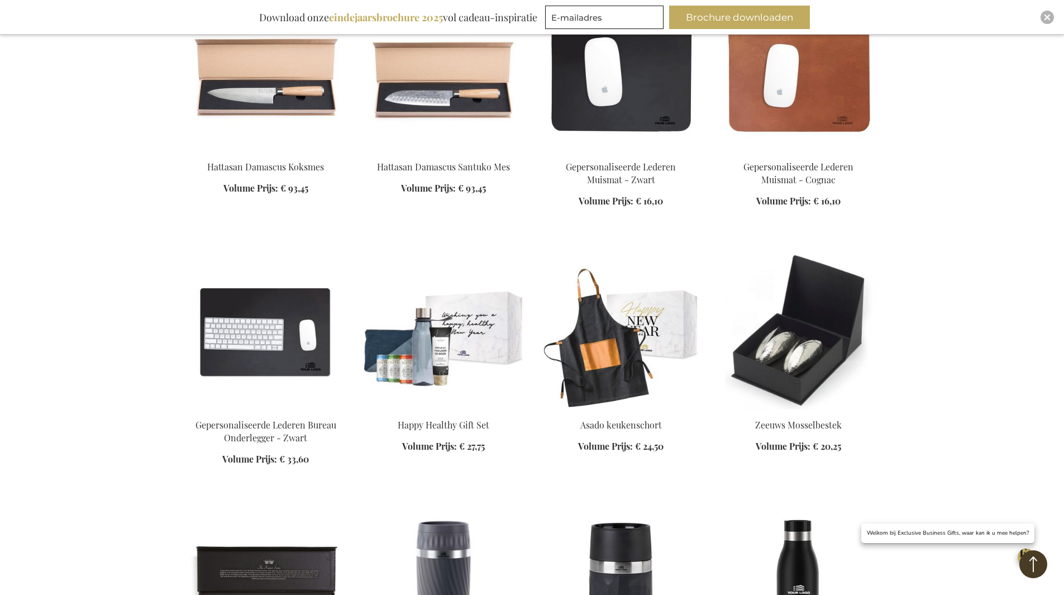
scroll to position [6196, 0]
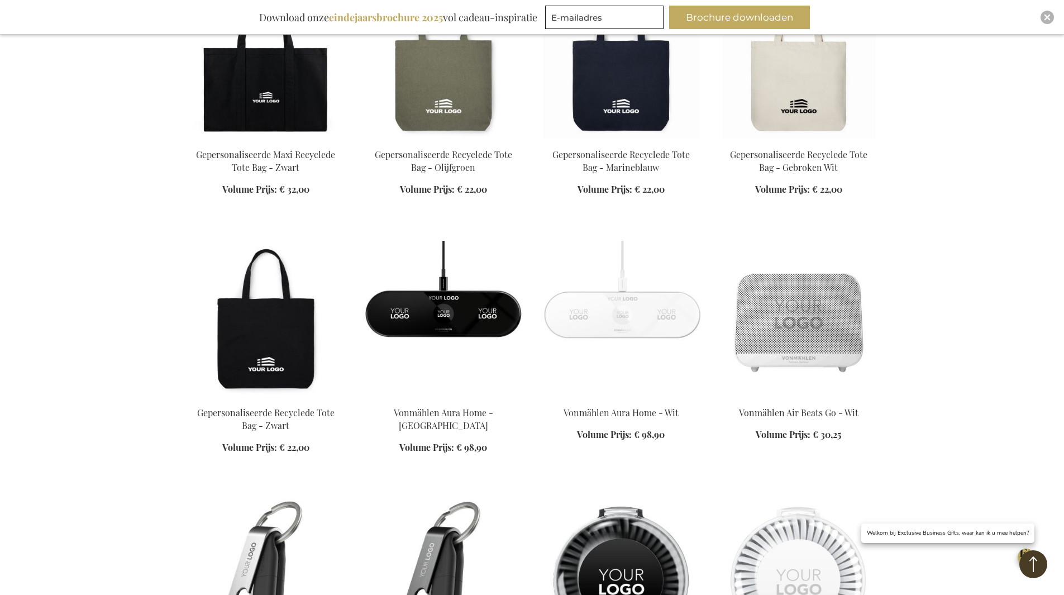
scroll to position [3627, 0]
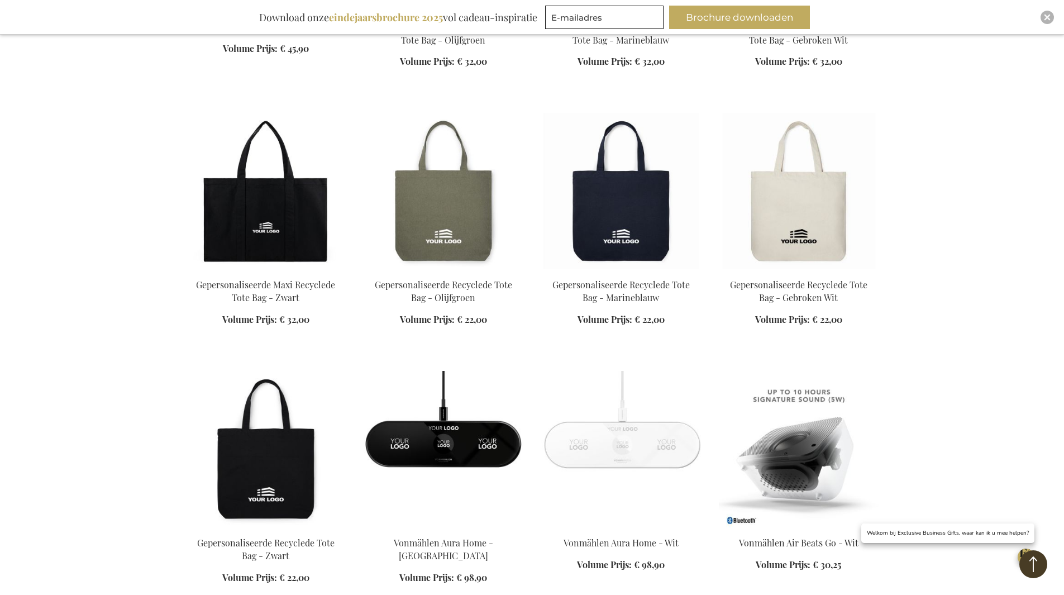
click at [820, 537] on div "In Winkelwagen" at bounding box center [799, 560] width 160 height 47
click at [806, 425] on img at bounding box center [799, 449] width 160 height 156
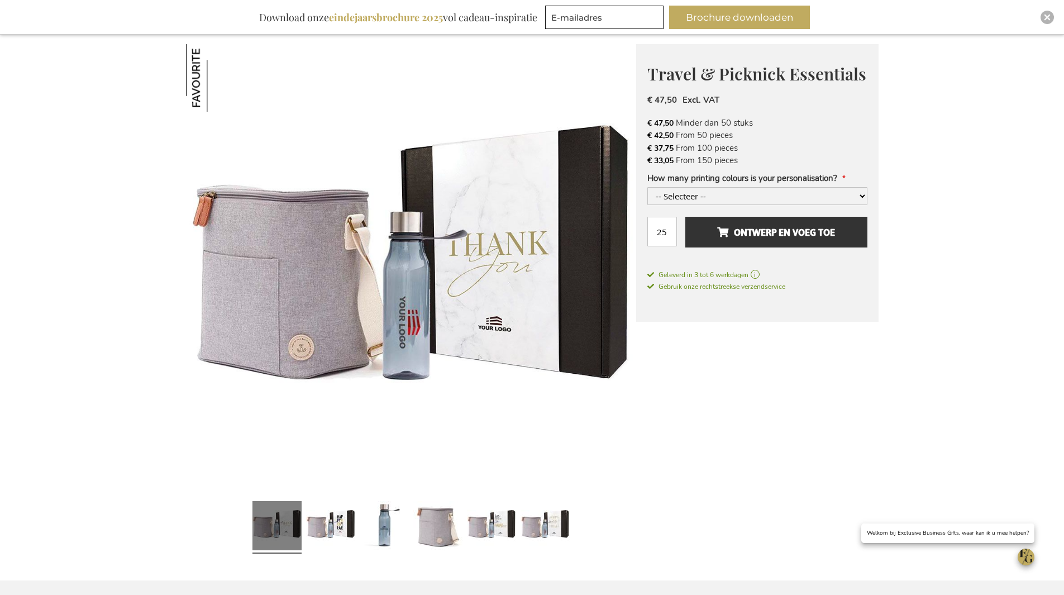
scroll to position [168, 0]
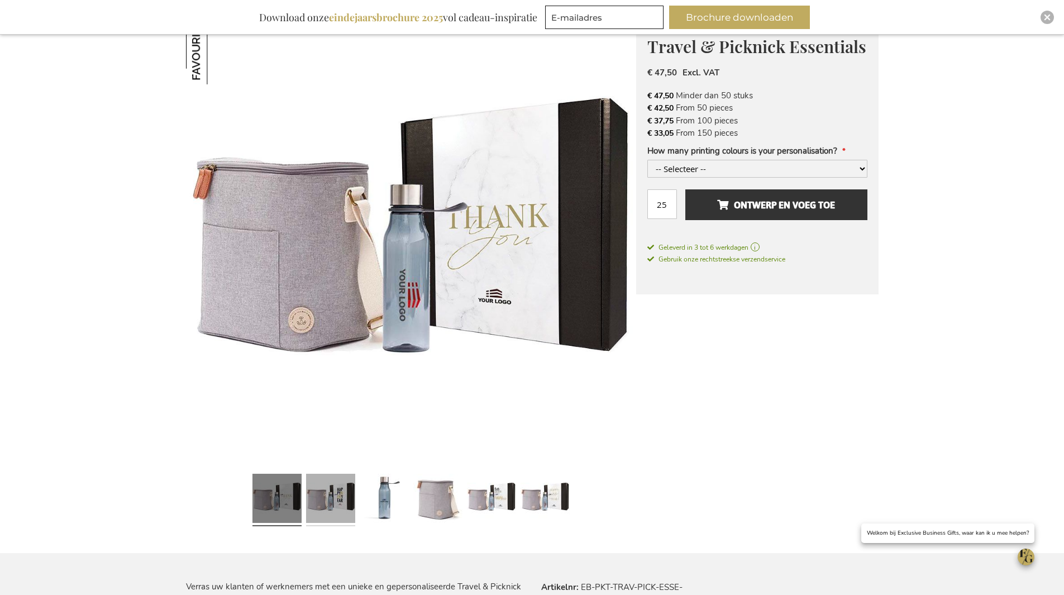
click at [341, 508] on link at bounding box center [330, 499] width 49 height 61
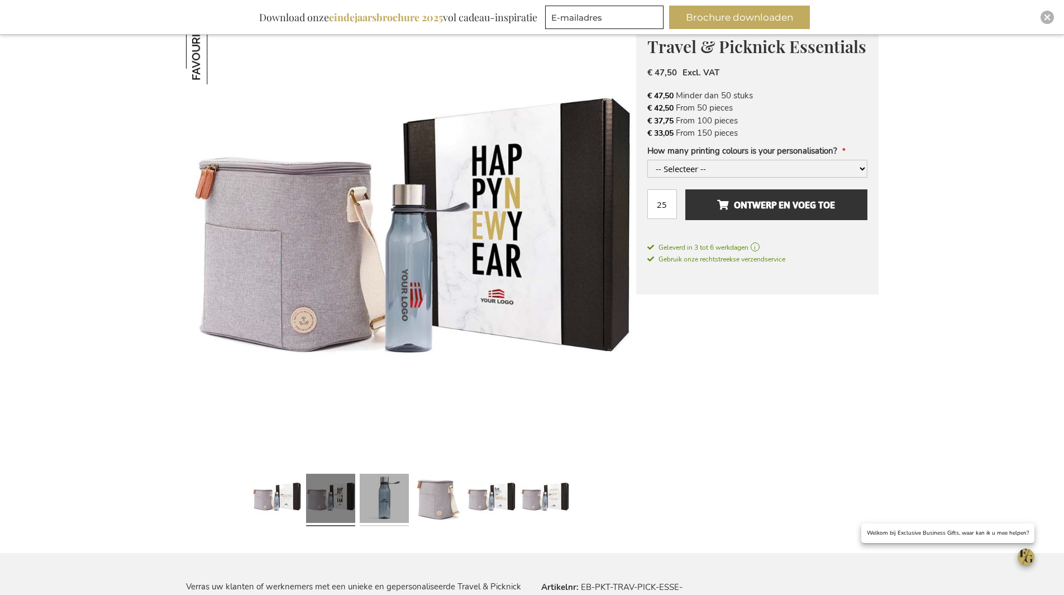
click at [386, 502] on link at bounding box center [384, 499] width 49 height 61
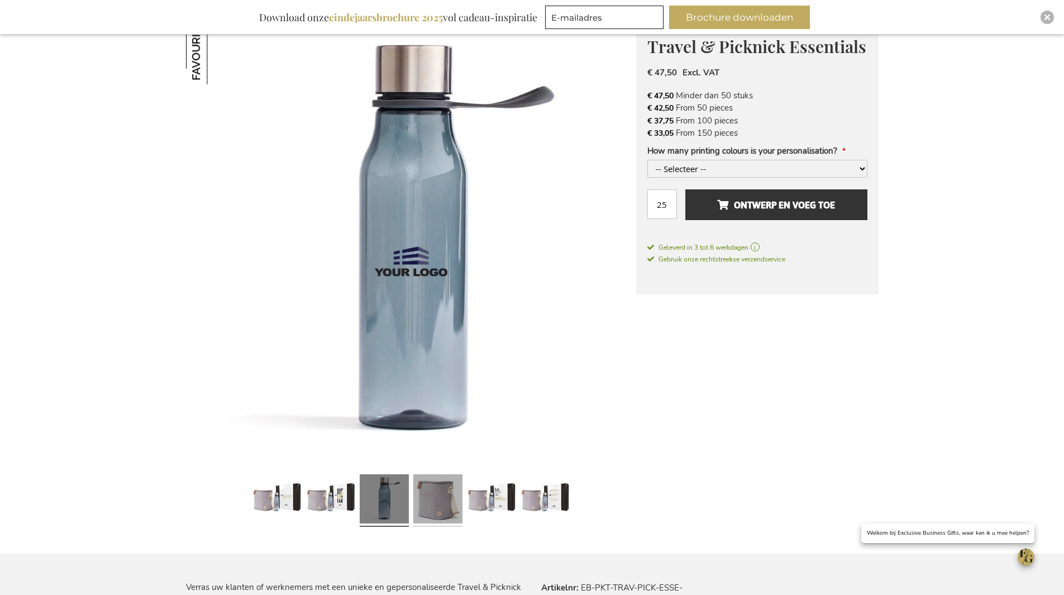
click at [450, 496] on link at bounding box center [437, 500] width 49 height 61
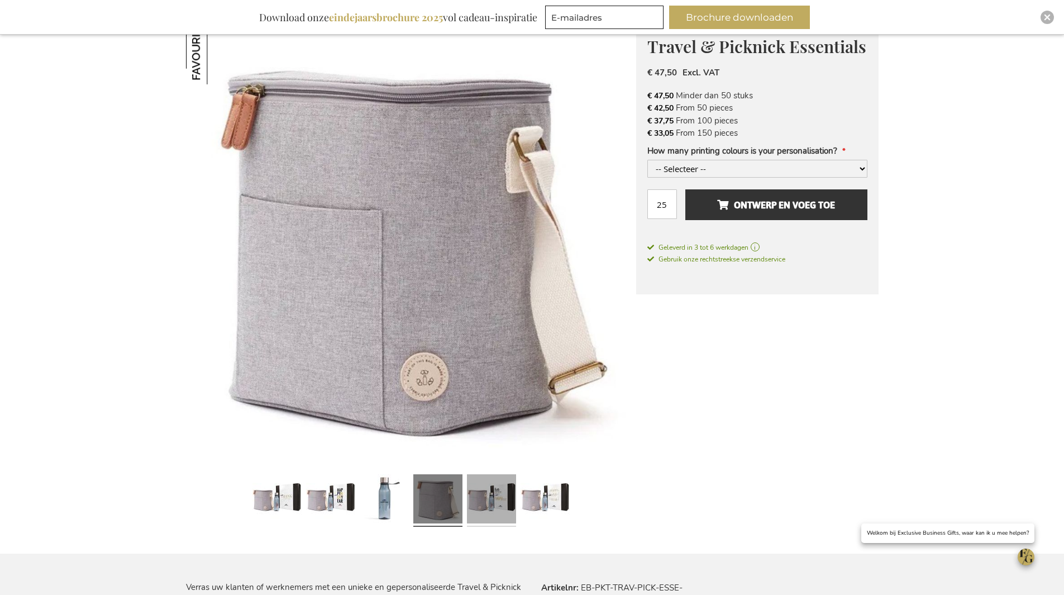
click at [499, 496] on link at bounding box center [491, 500] width 49 height 61
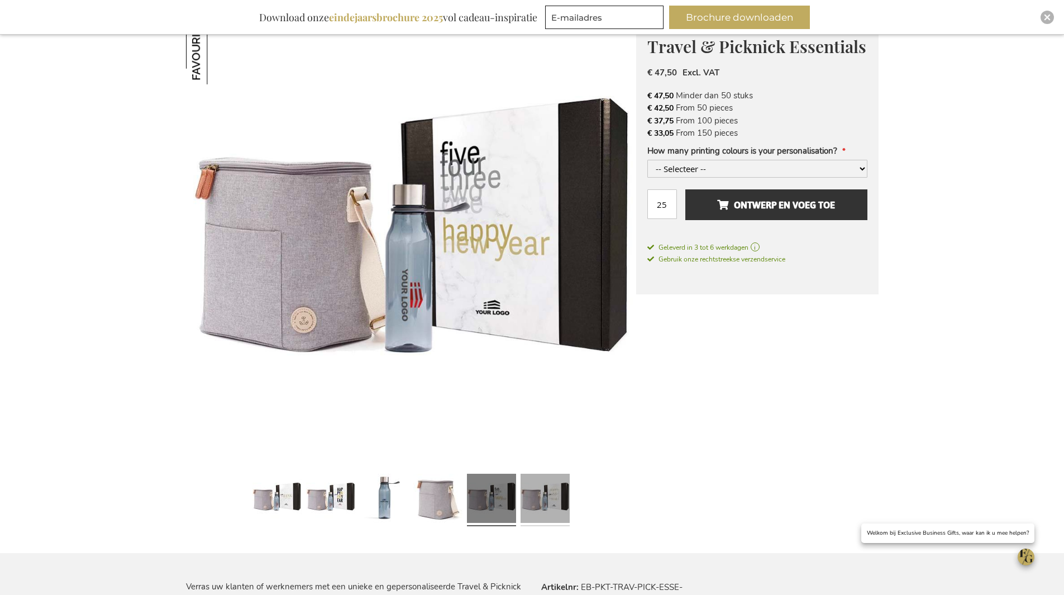
click at [546, 498] on link at bounding box center [545, 499] width 49 height 61
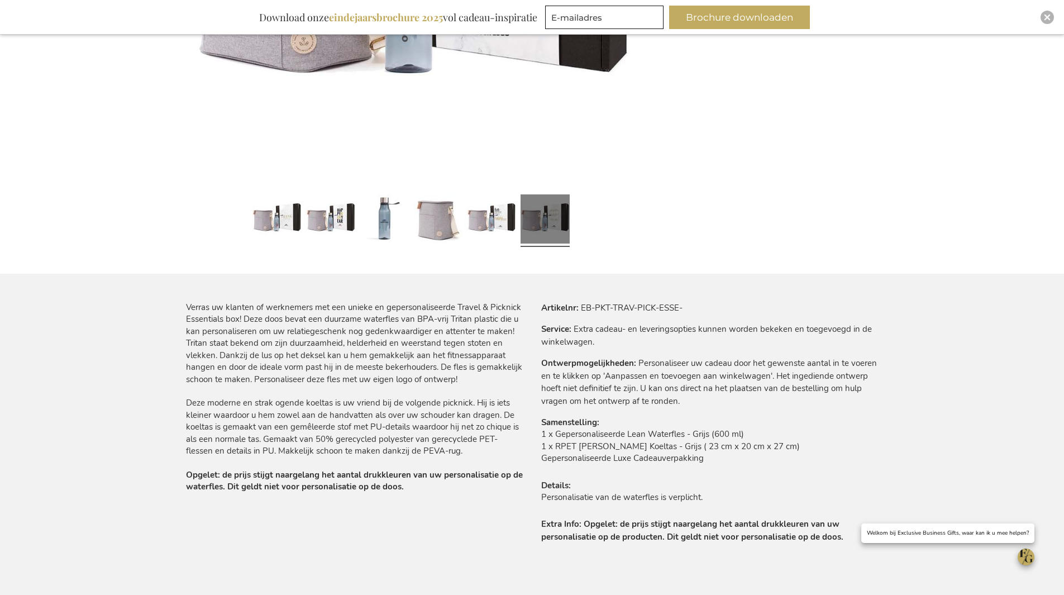
scroll to position [112, 0]
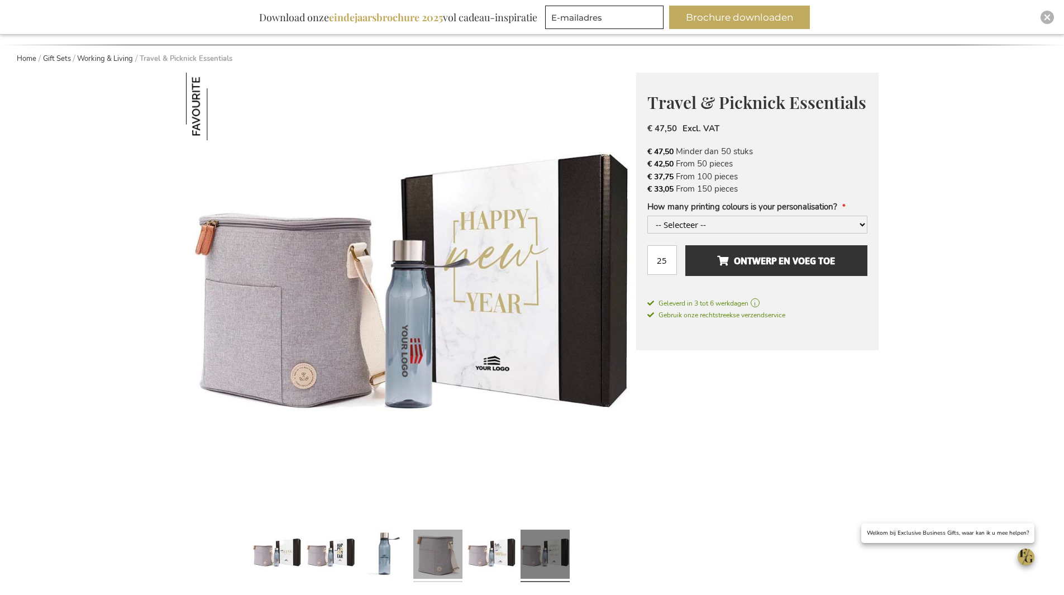
click at [415, 545] on link at bounding box center [437, 555] width 49 height 61
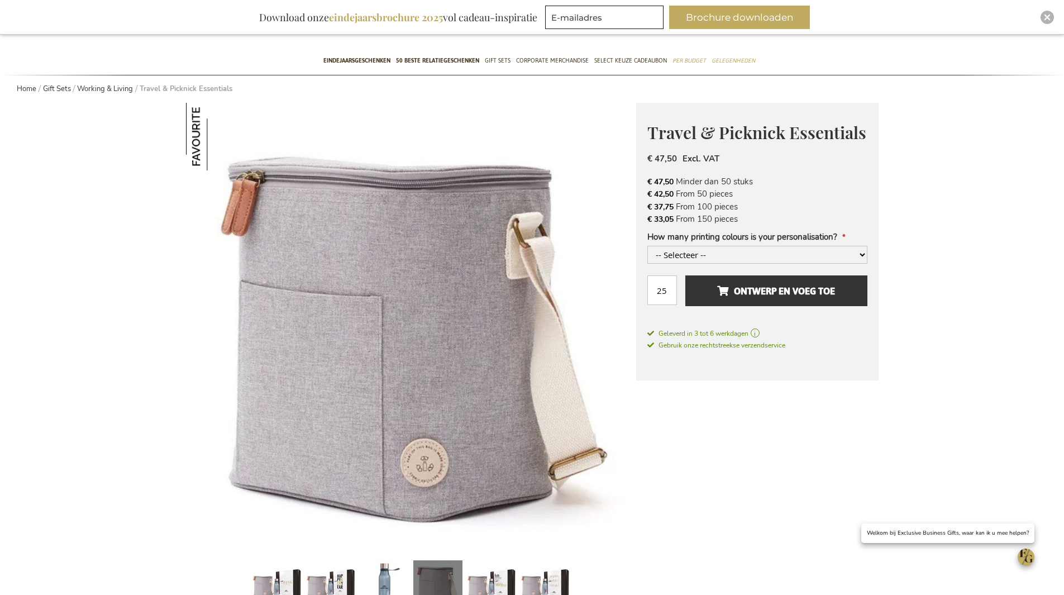
scroll to position [0, 0]
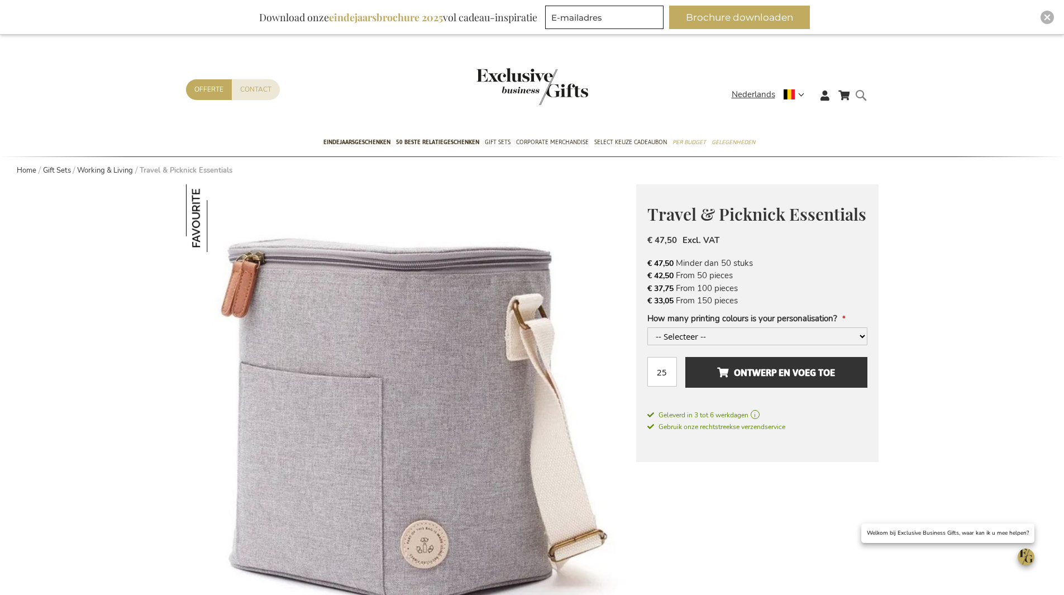
click at [863, 96] on form "Search Search" at bounding box center [864, 104] width 11 height 32
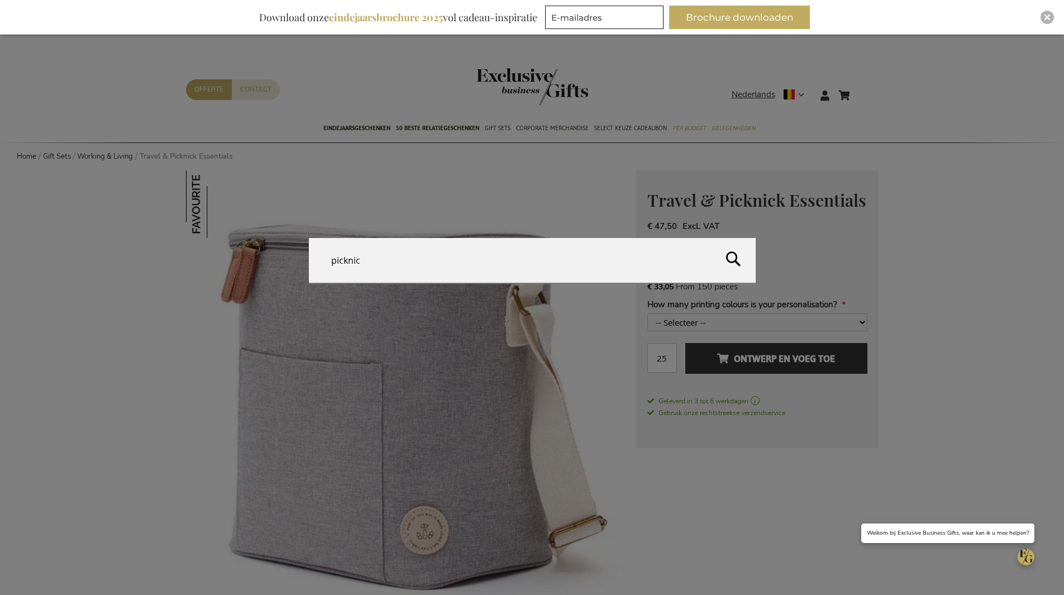
type input "picknick"
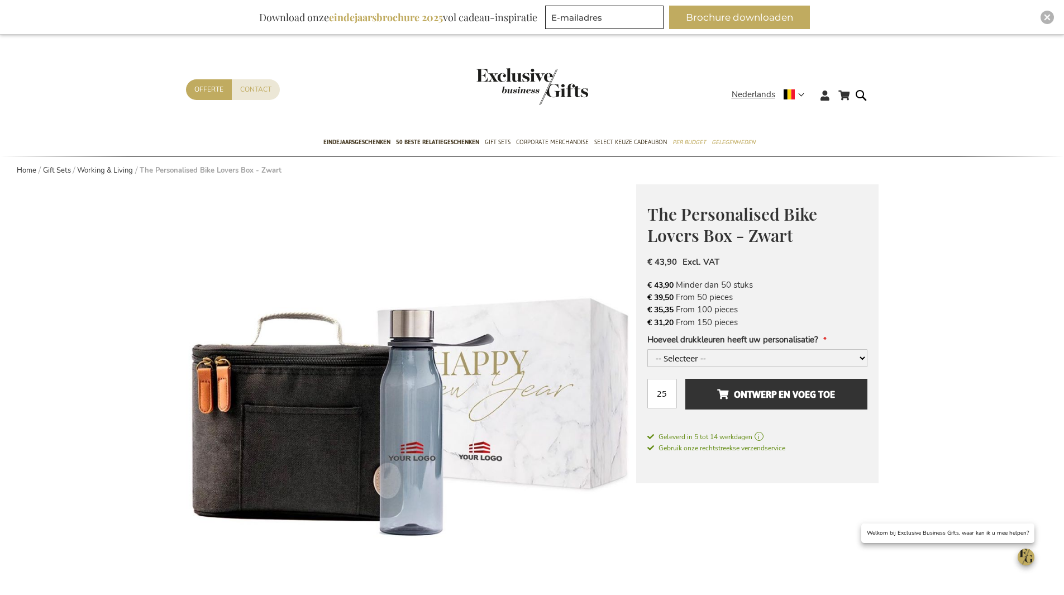
click at [703, 345] on span "Hoeveel drukkleuren heeft uw personalisatie?" at bounding box center [732, 339] width 171 height 11
click at [703, 349] on select "-- Selecteer -- 1 drukkleur 2 drukkleuren +€ 4,00 3 drukkleuren +€ 8,00 4 drukk…" at bounding box center [757, 358] width 220 height 18
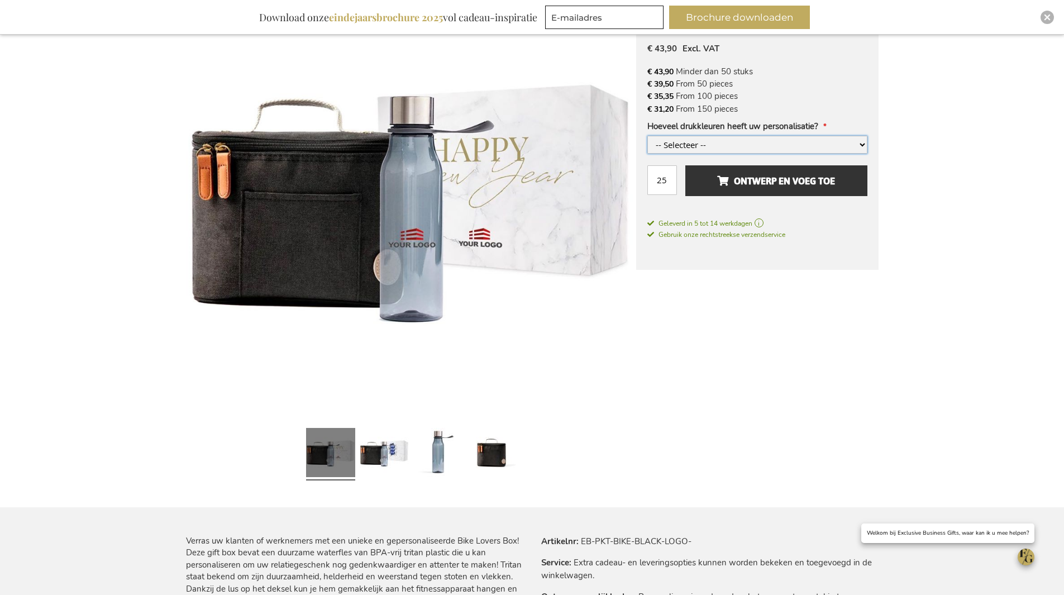
scroll to position [223, 0]
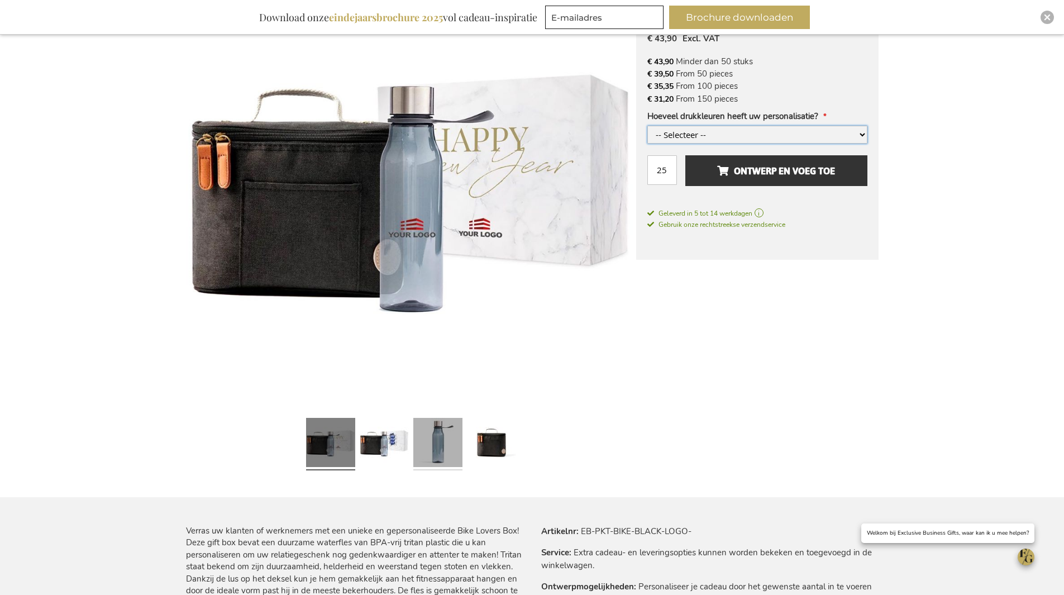
click at [439, 437] on link at bounding box center [437, 443] width 49 height 61
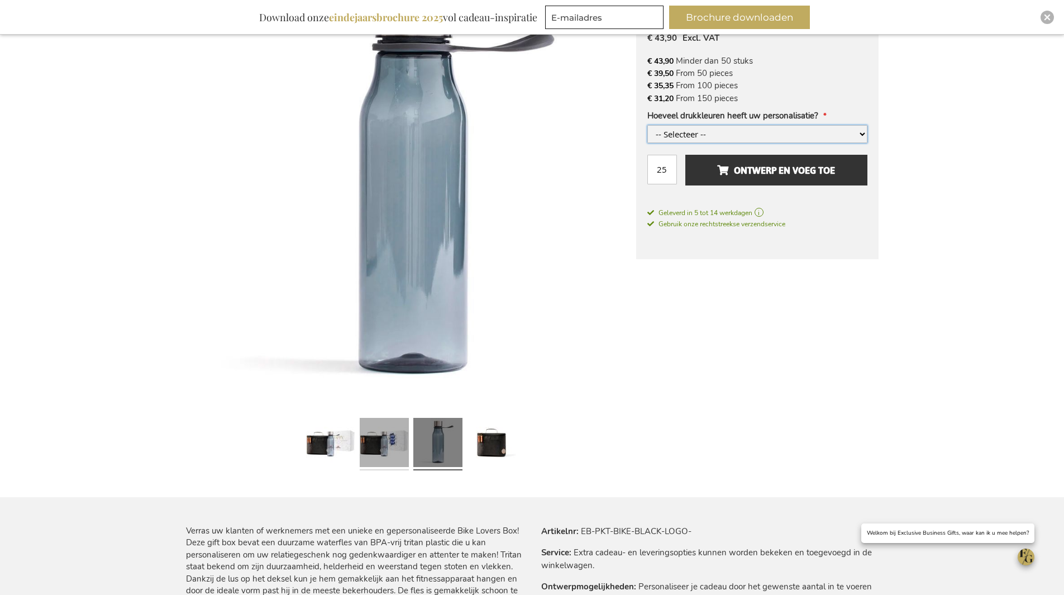
click at [395, 445] on link at bounding box center [384, 443] width 49 height 61
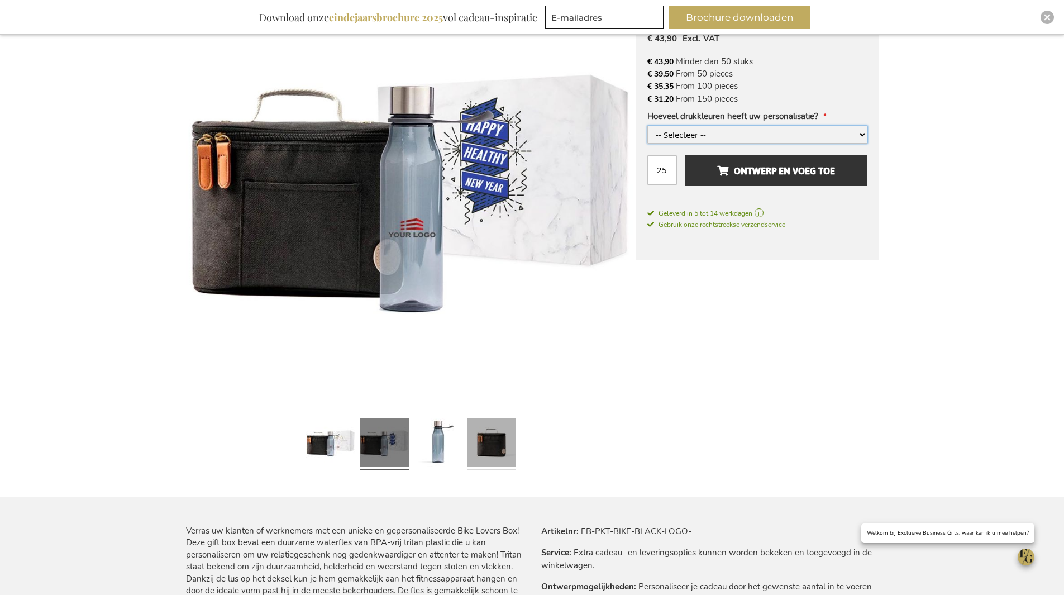
click at [489, 444] on link at bounding box center [491, 443] width 49 height 61
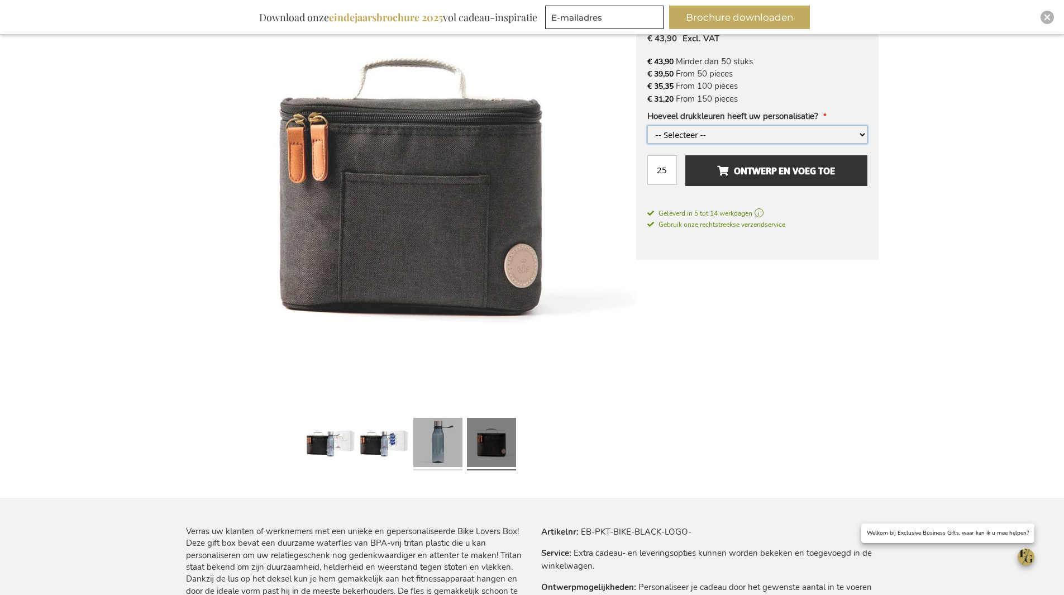
scroll to position [224, 0]
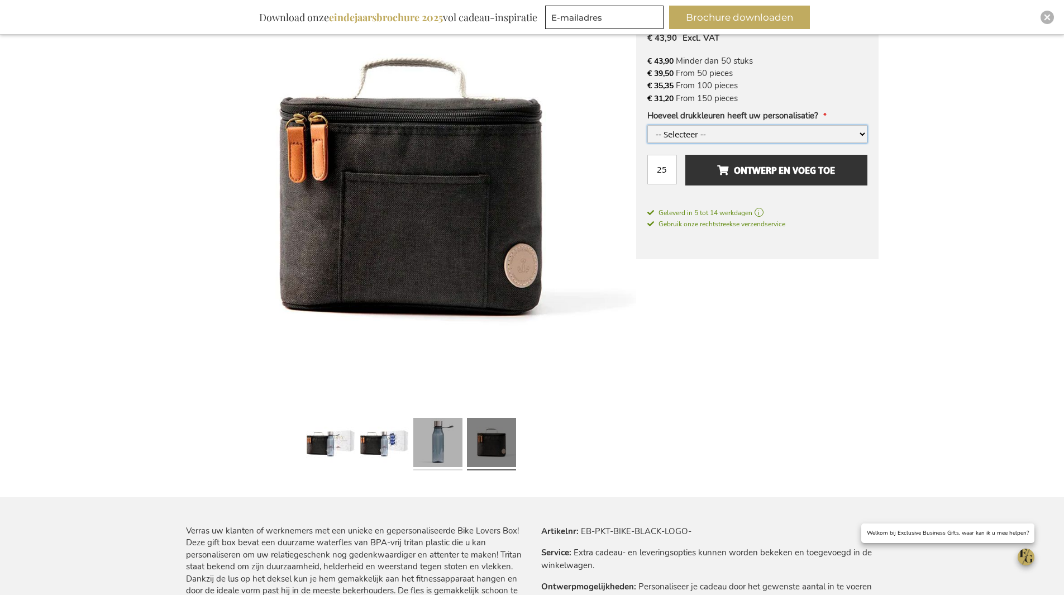
click at [449, 443] on link at bounding box center [437, 443] width 49 height 61
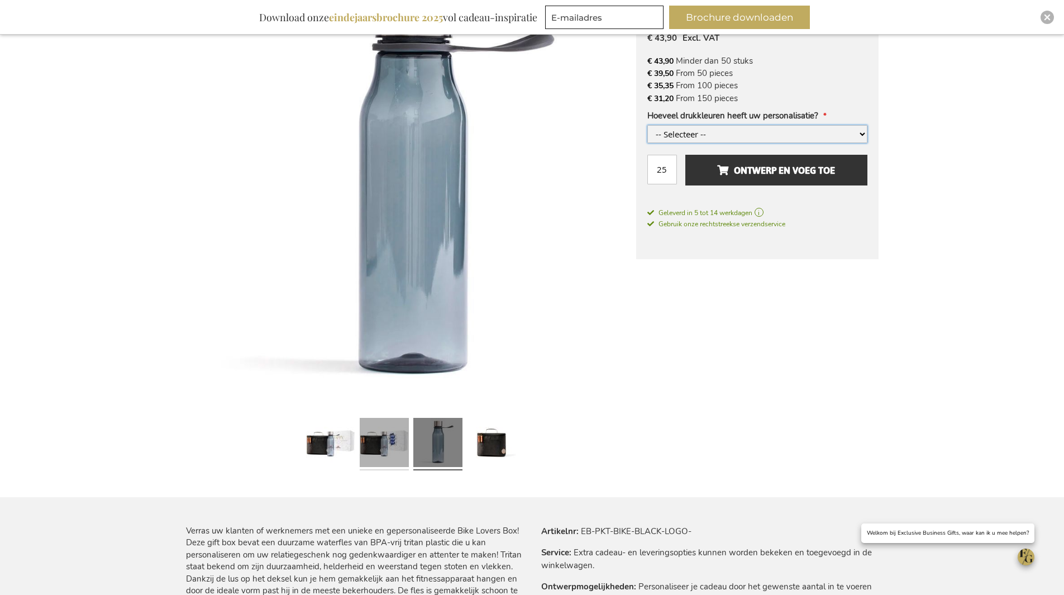
click at [401, 439] on link at bounding box center [384, 443] width 49 height 61
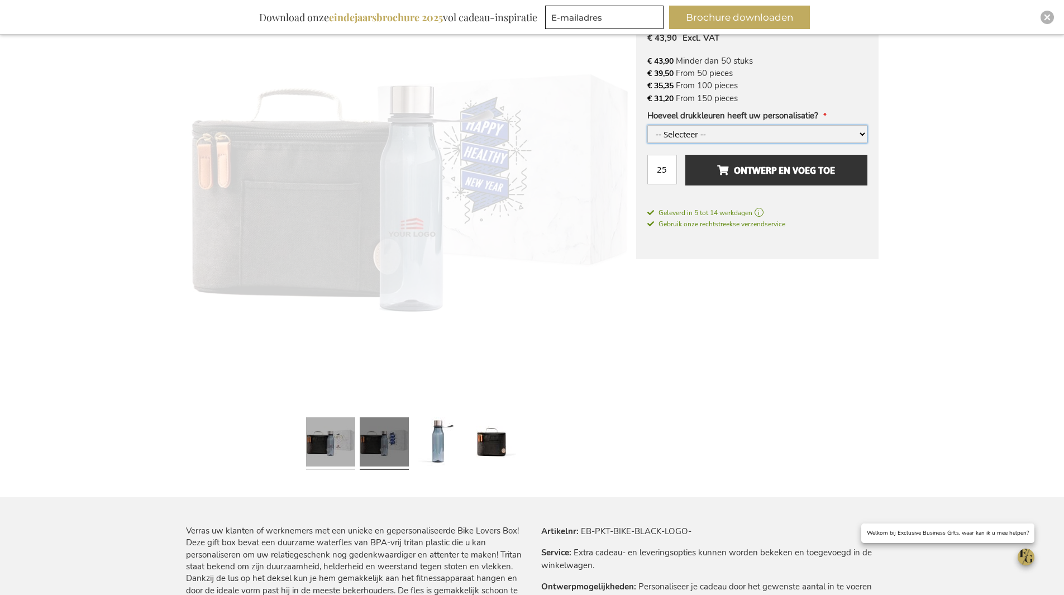
scroll to position [223, 0]
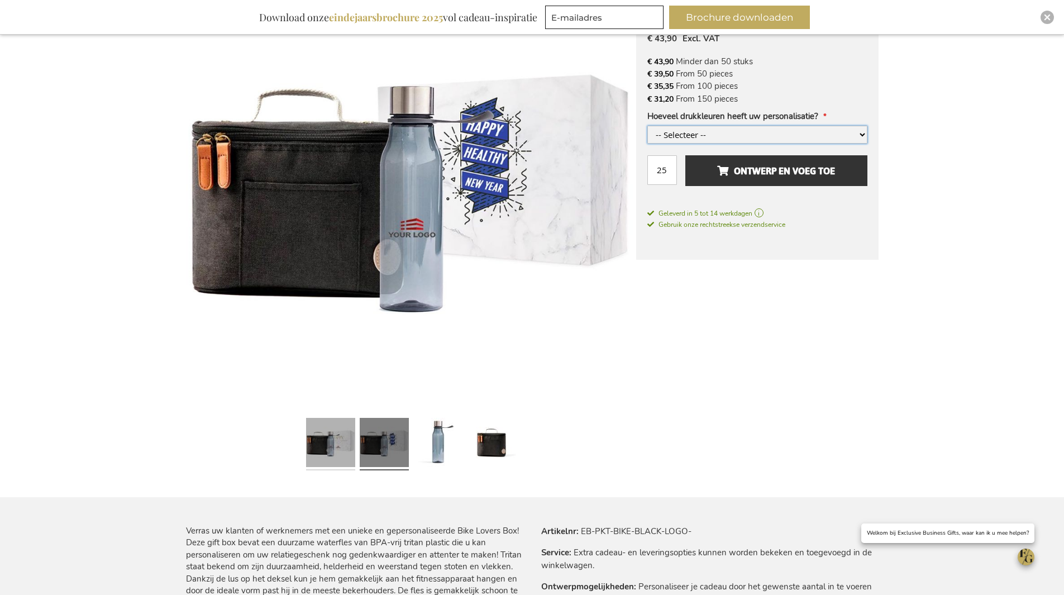
click at [318, 437] on link at bounding box center [330, 443] width 49 height 61
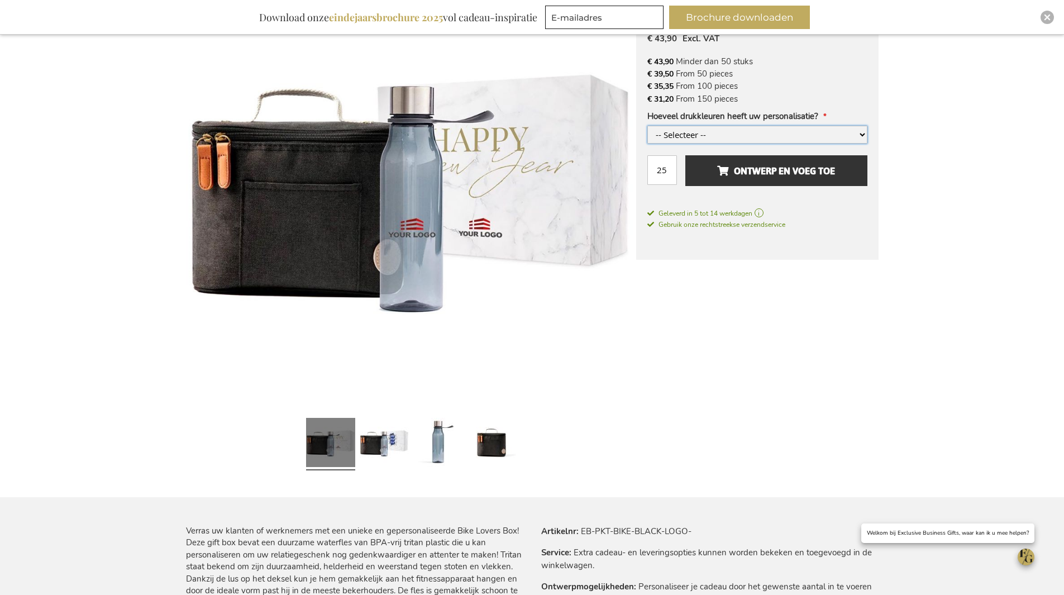
scroll to position [335, 0]
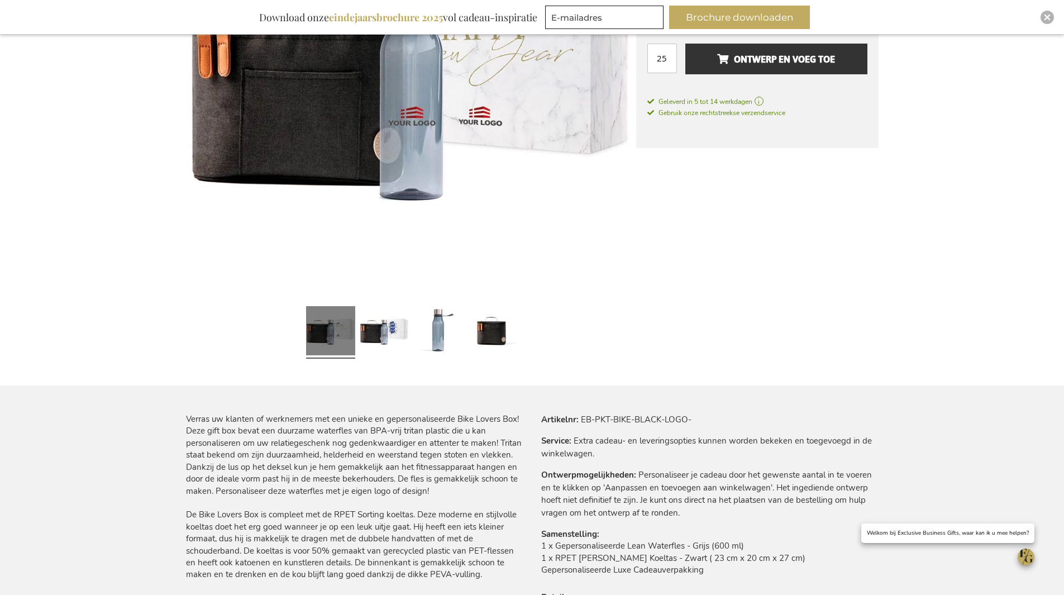
click at [541, 337] on div at bounding box center [411, 332] width 450 height 61
click at [501, 337] on link at bounding box center [491, 332] width 49 height 61
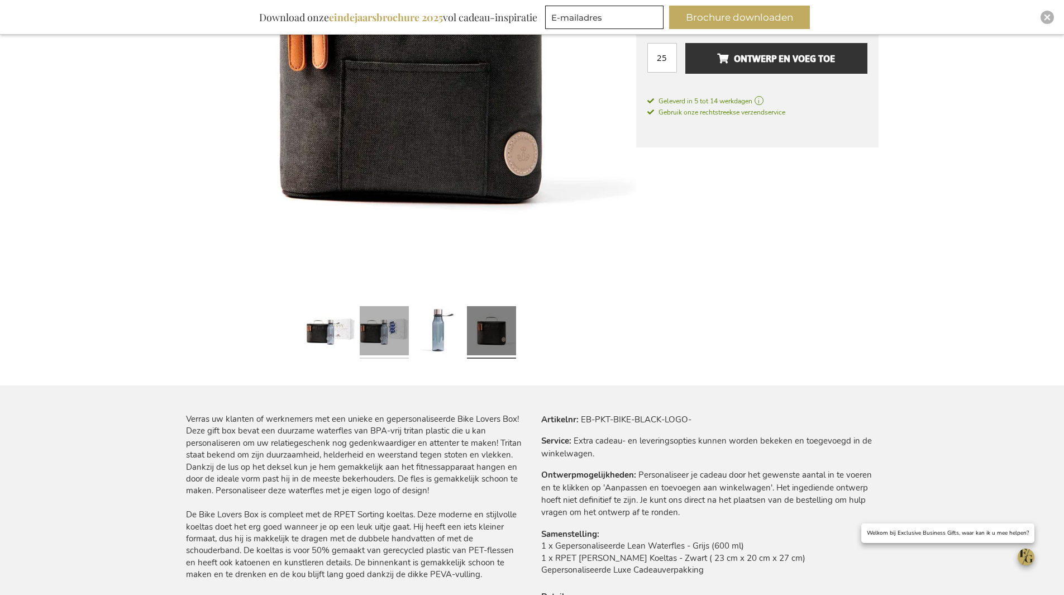
click at [381, 338] on link at bounding box center [384, 332] width 49 height 61
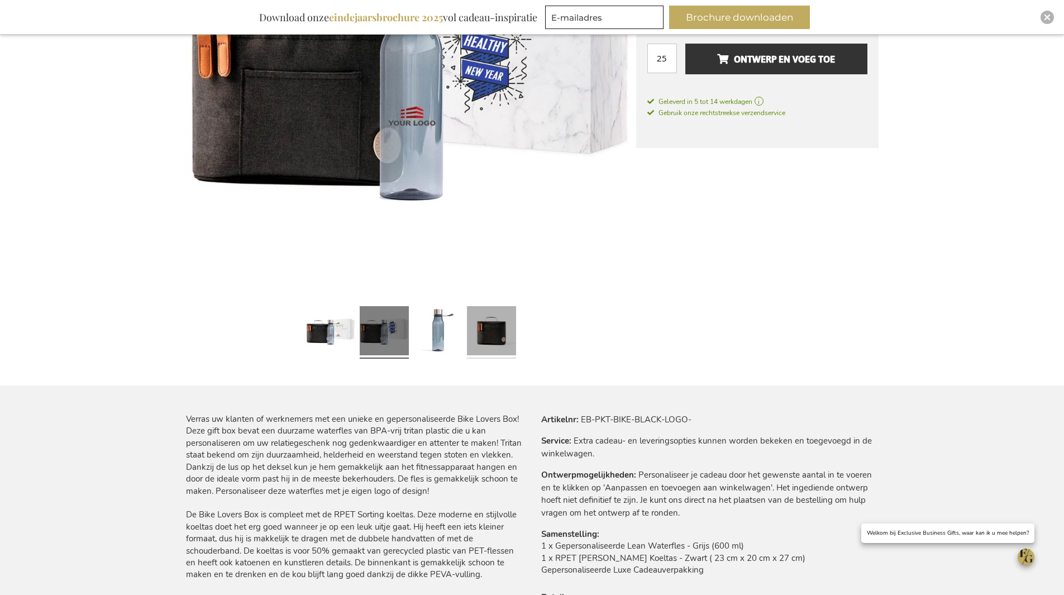
click at [487, 328] on link at bounding box center [491, 332] width 49 height 61
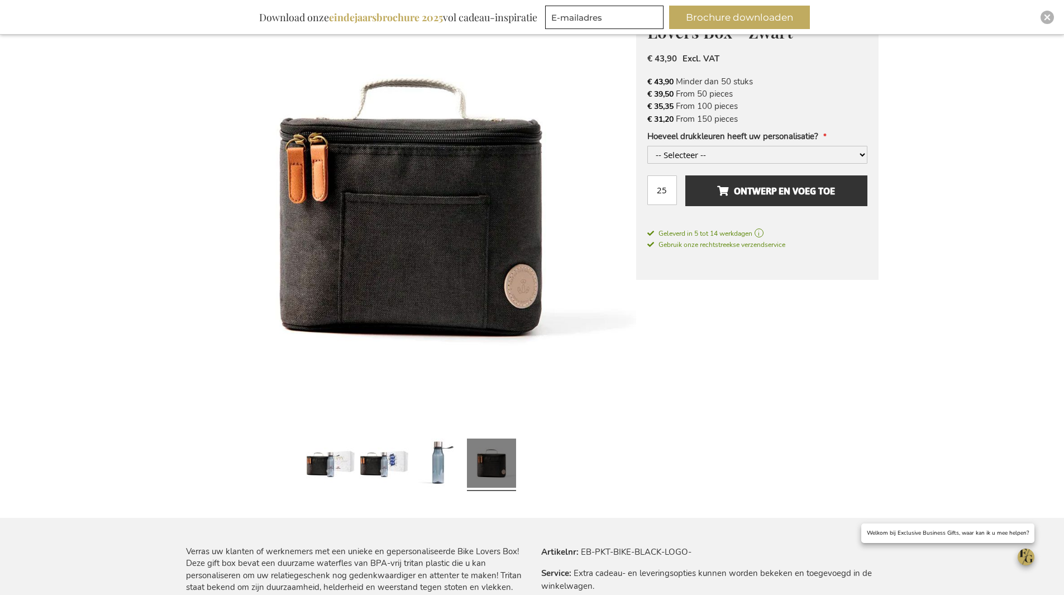
scroll to position [56, 0]
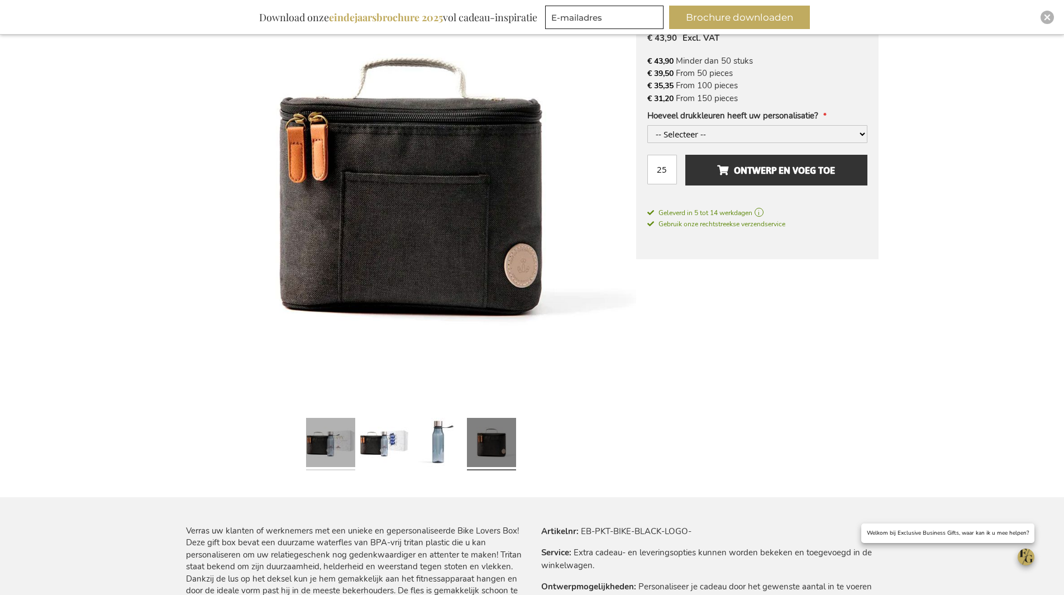
click at [327, 444] on link at bounding box center [330, 443] width 49 height 61
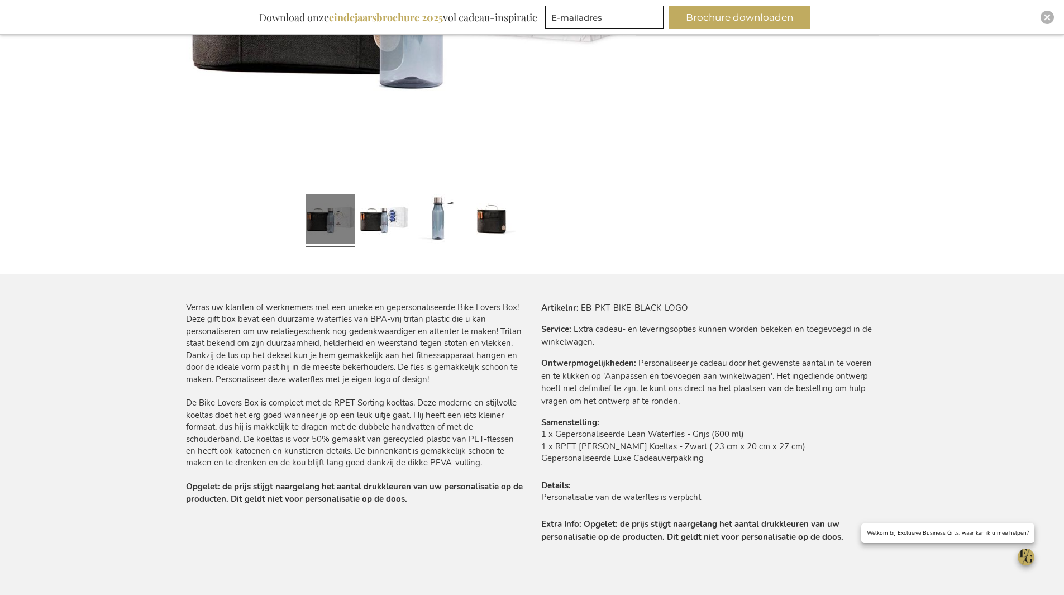
scroll to position [56, 0]
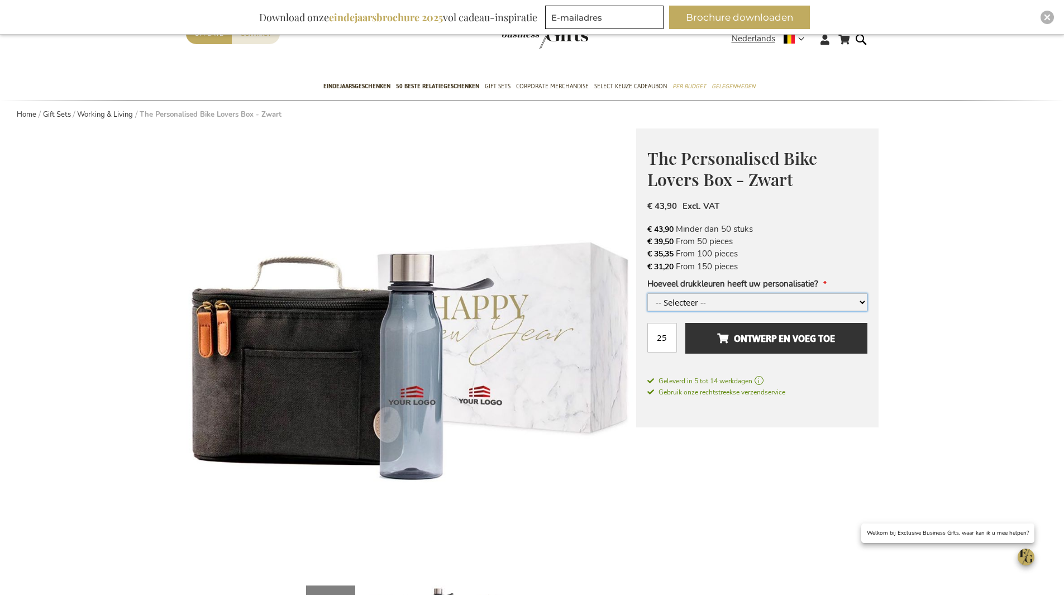
click at [723, 298] on select "-- Selecteer -- 1 drukkleur 2 drukkleuren +€ 4,00 3 drukkleuren +€ 8,00 4 drukk…" at bounding box center [757, 302] width 220 height 18
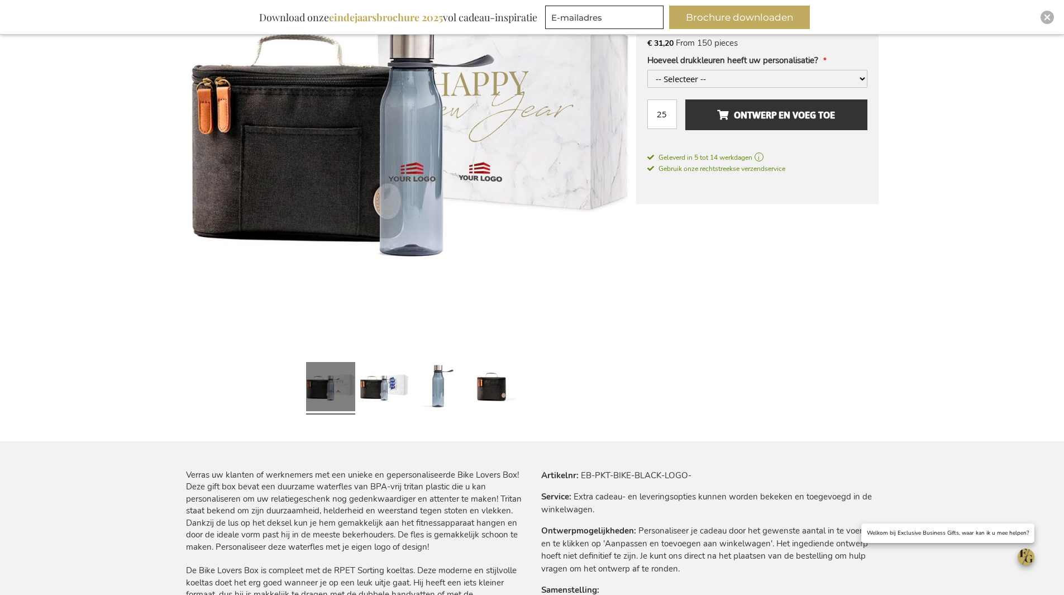
scroll to position [0, 0]
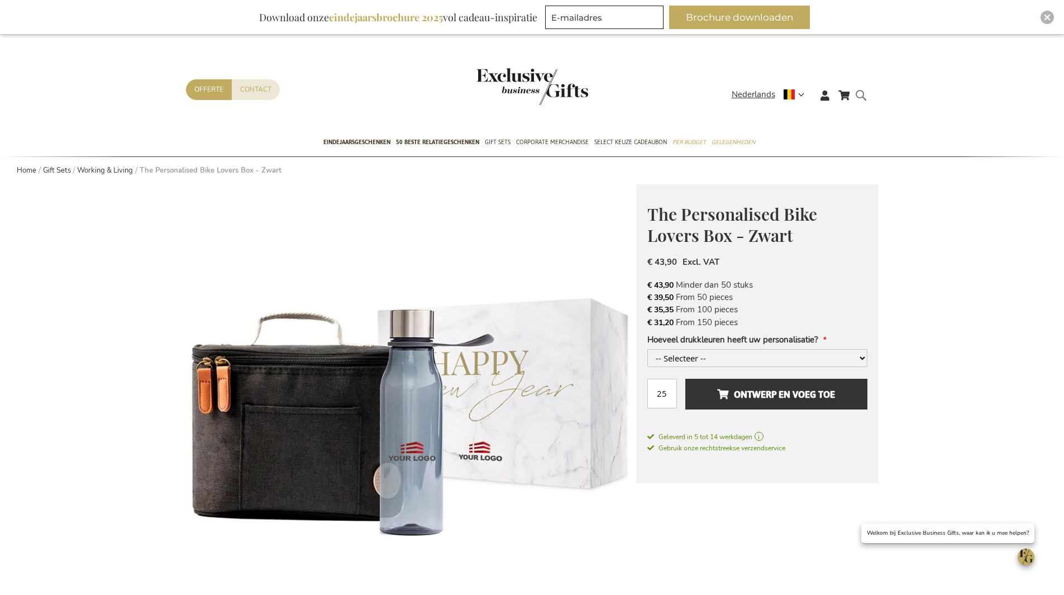
click at [859, 93] on div "Search" at bounding box center [864, 104] width 11 height 32
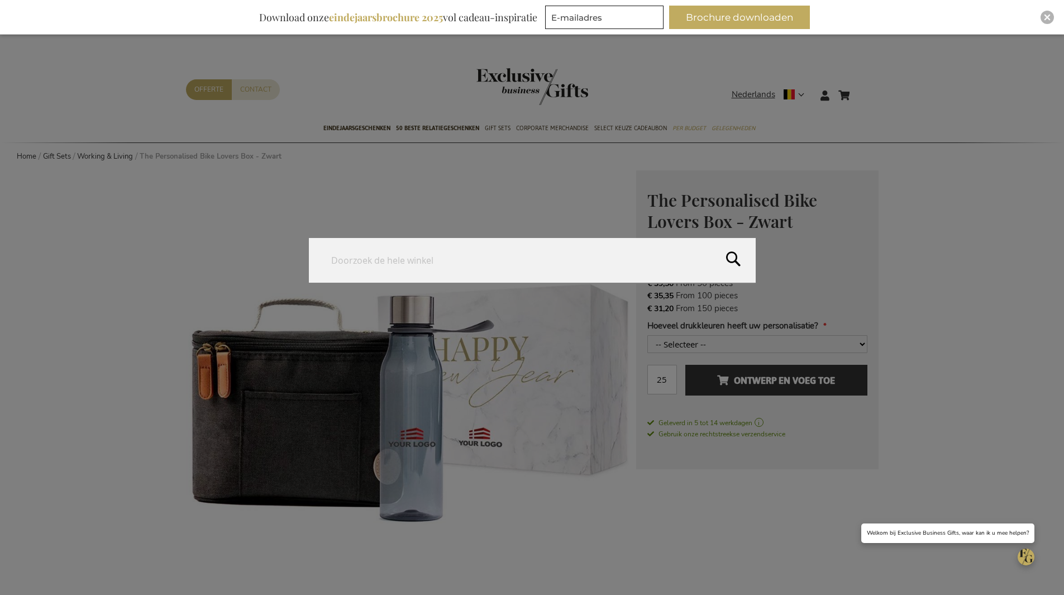
click at [867, 88] on form "Search Search" at bounding box center [864, 88] width 11 height 0
type input "bike lovers"
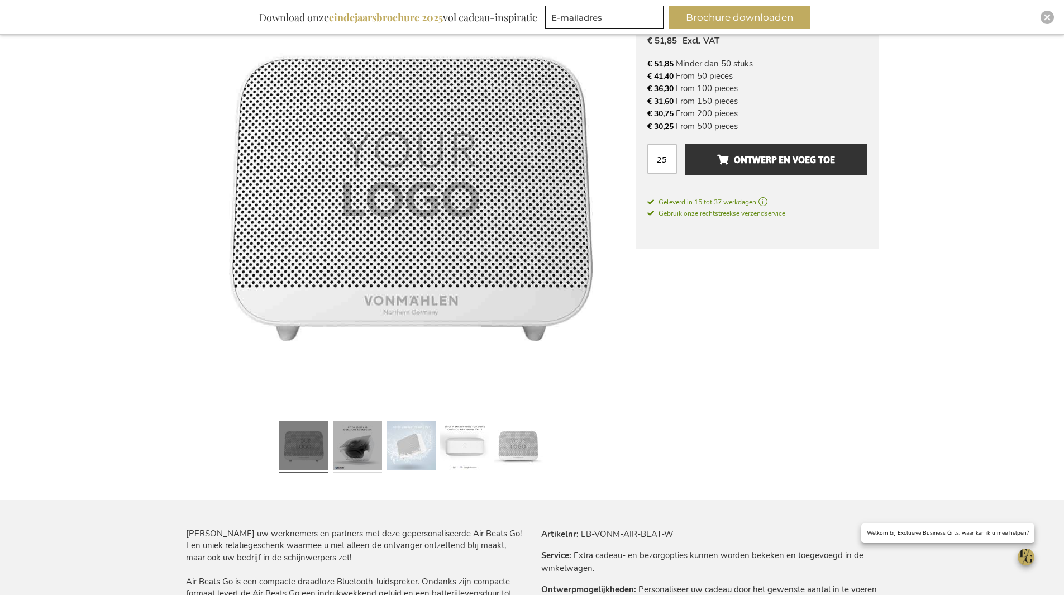
scroll to position [223, 0]
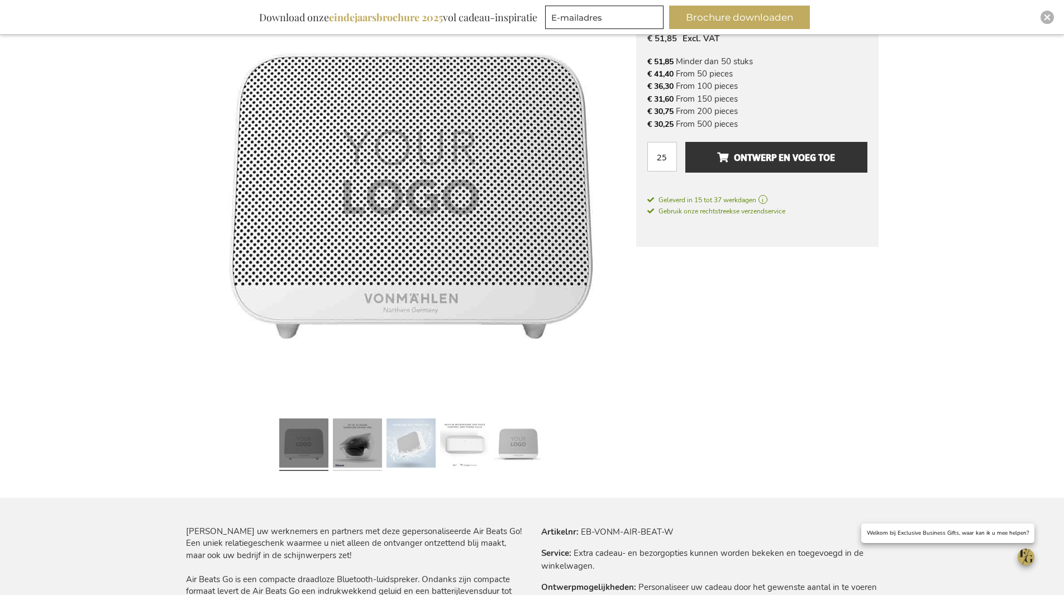
click at [364, 445] on link at bounding box center [357, 444] width 49 height 61
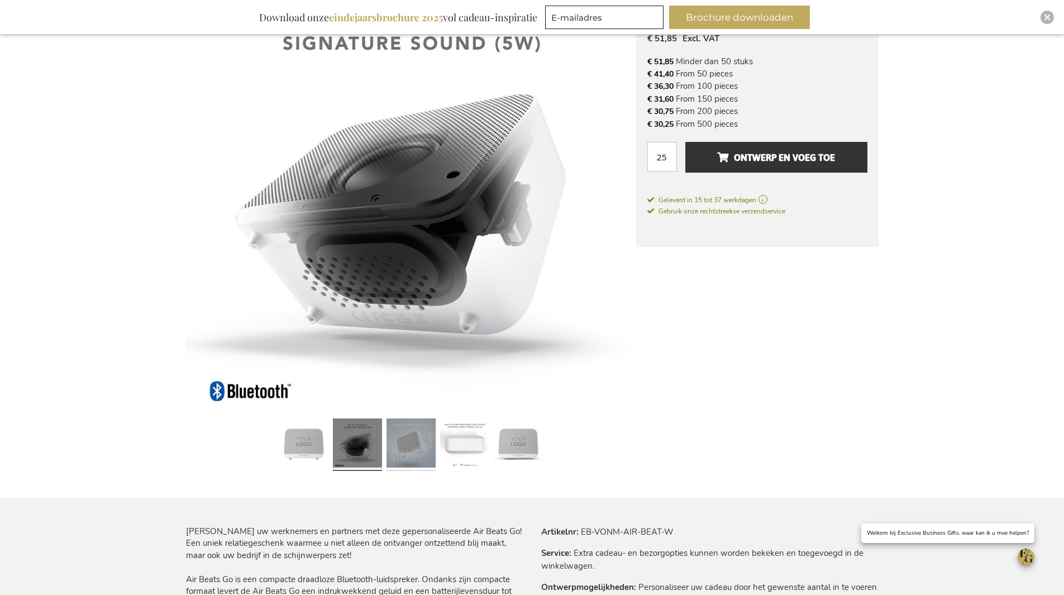
click at [412, 444] on link at bounding box center [411, 444] width 49 height 61
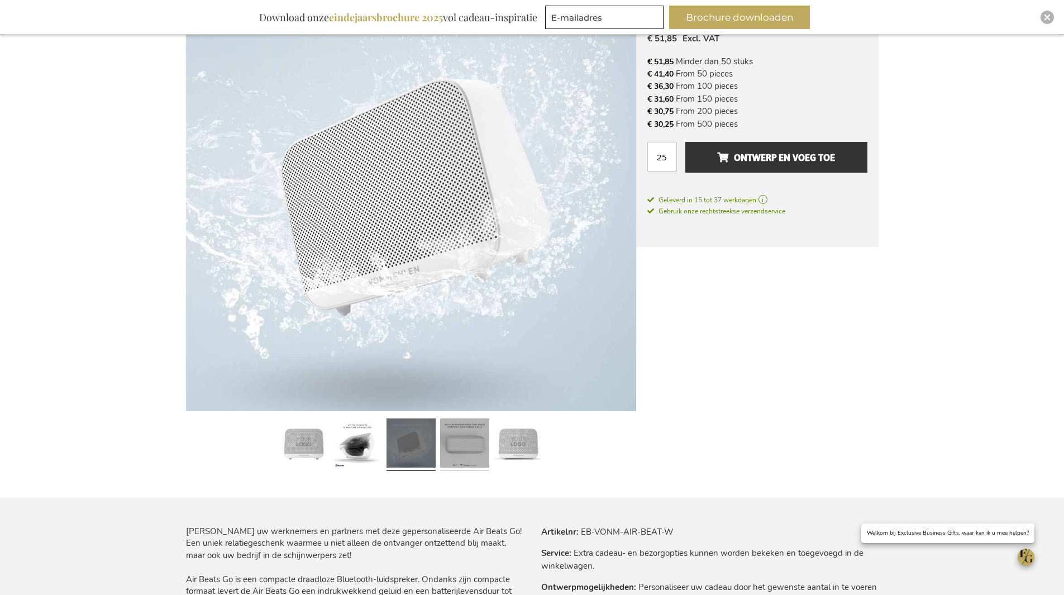
click at [476, 440] on link at bounding box center [464, 444] width 49 height 61
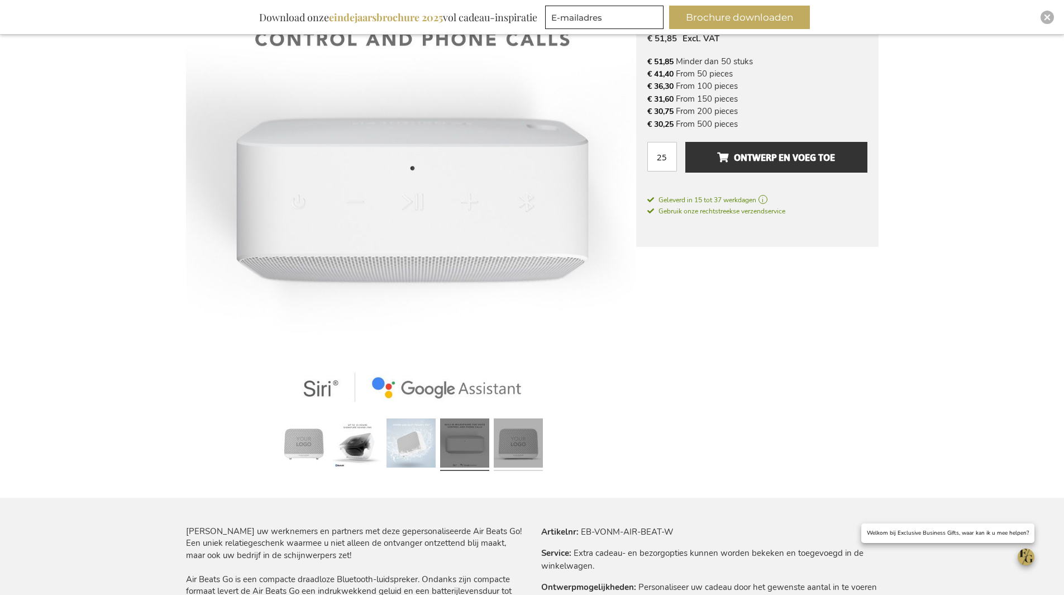
click at [527, 438] on link at bounding box center [518, 444] width 49 height 61
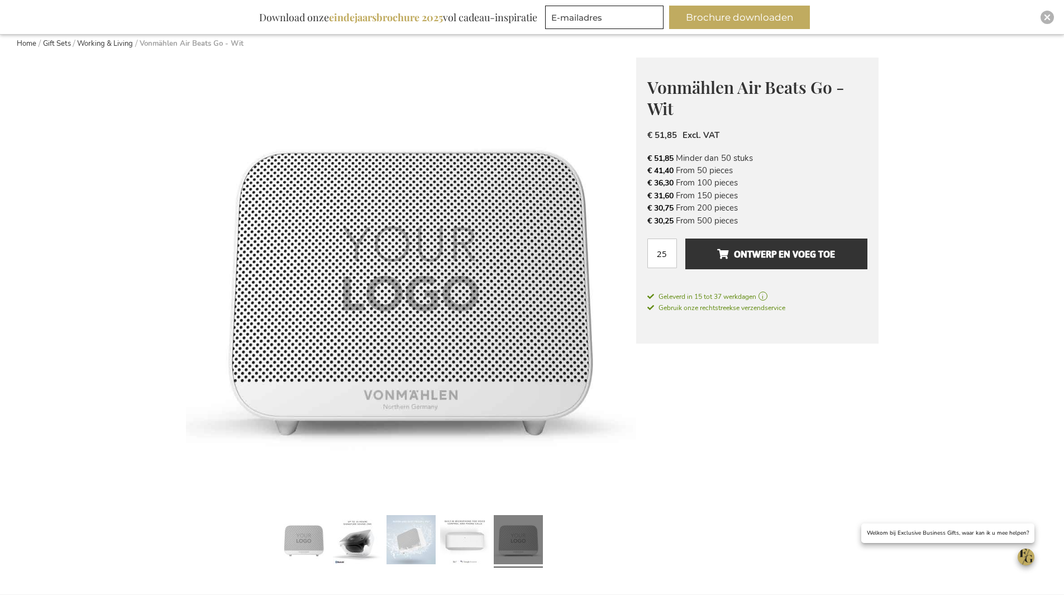
scroll to position [0, 0]
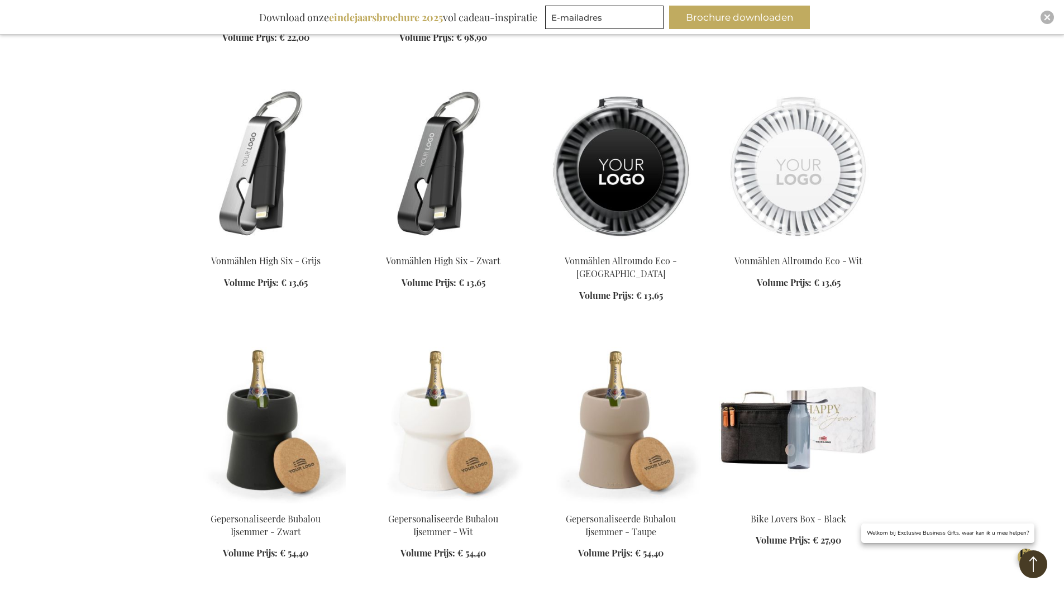
scroll to position [1246, 0]
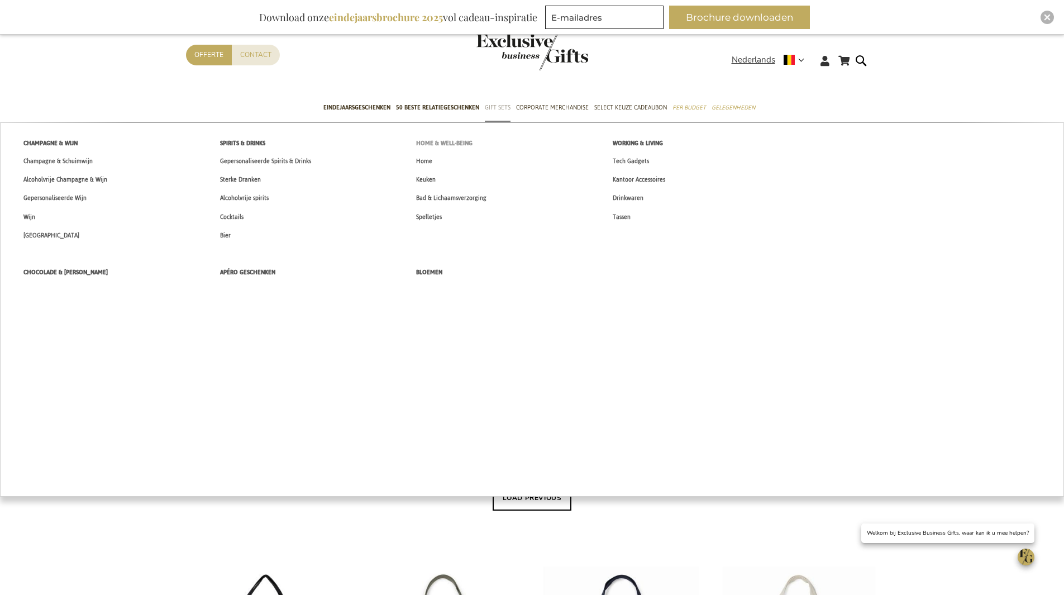
click at [460, 137] on span "Home & Well-being" at bounding box center [444, 143] width 56 height 12
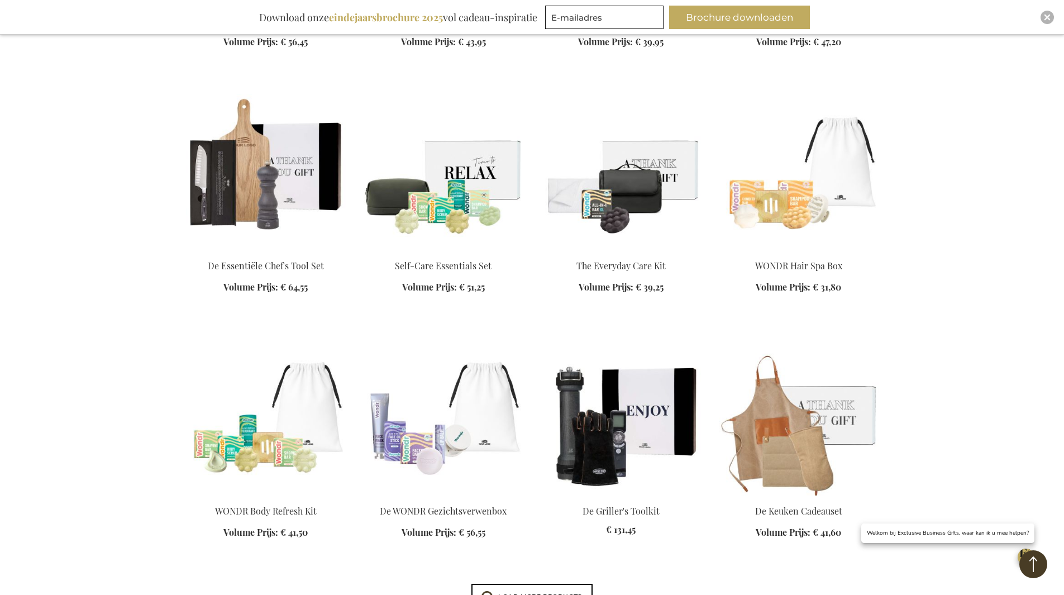
scroll to position [1620, 0]
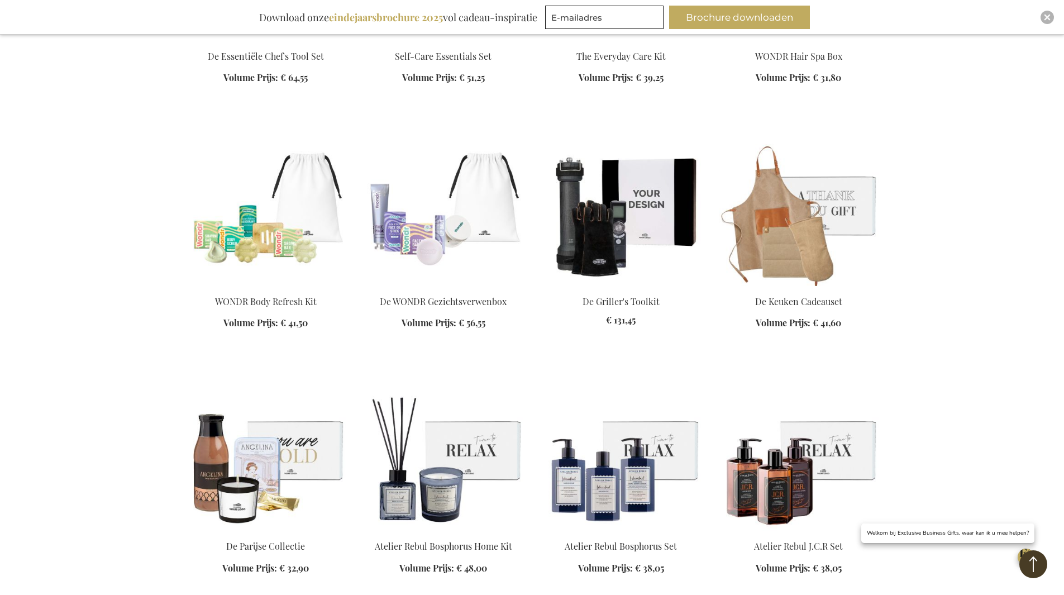
click at [626, 240] on img at bounding box center [621, 208] width 160 height 156
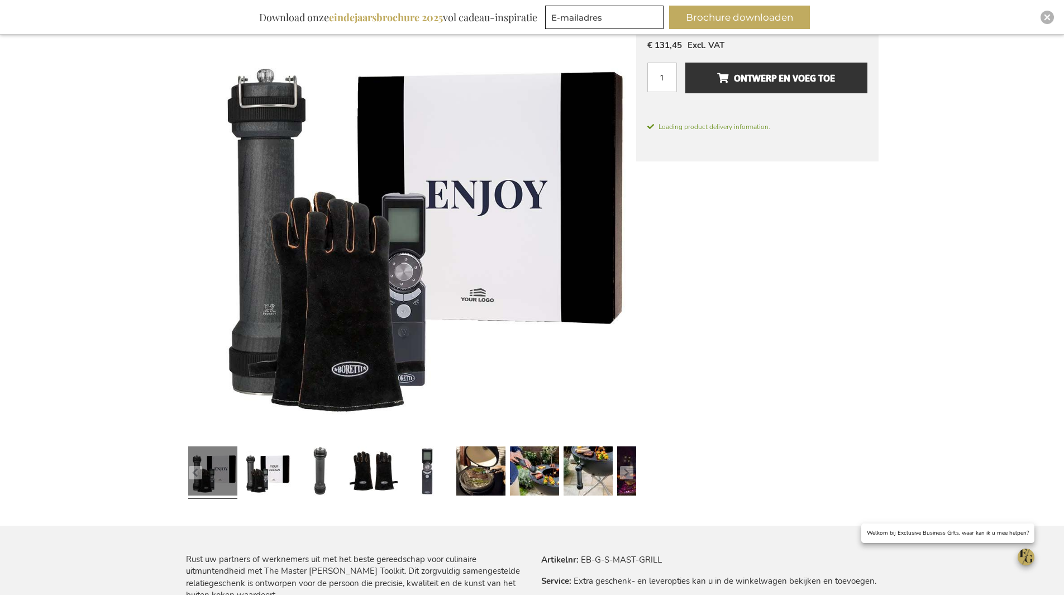
scroll to position [344, 0]
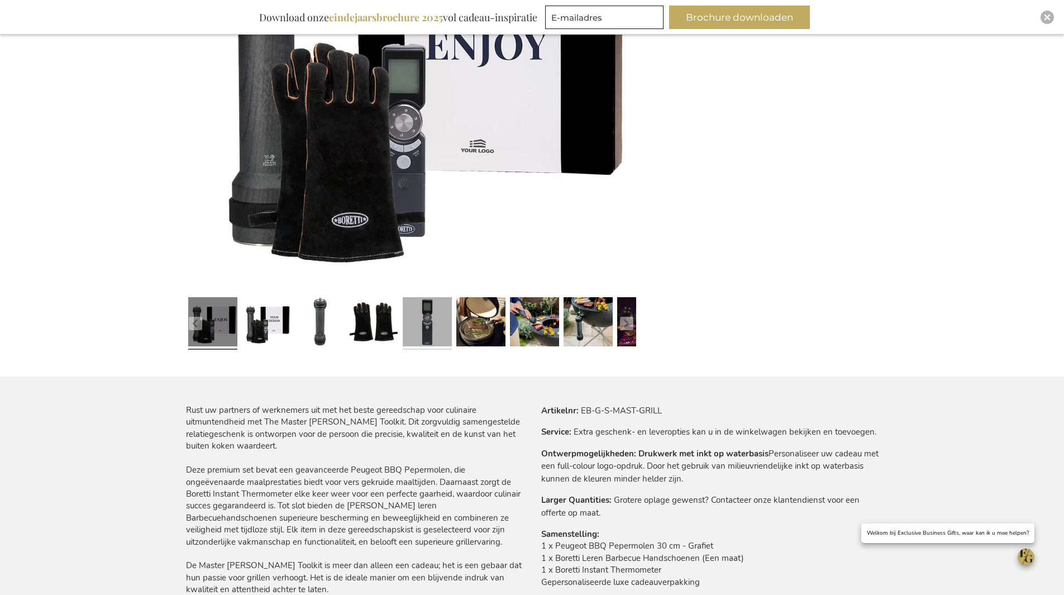
click at [428, 325] on link at bounding box center [427, 323] width 49 height 61
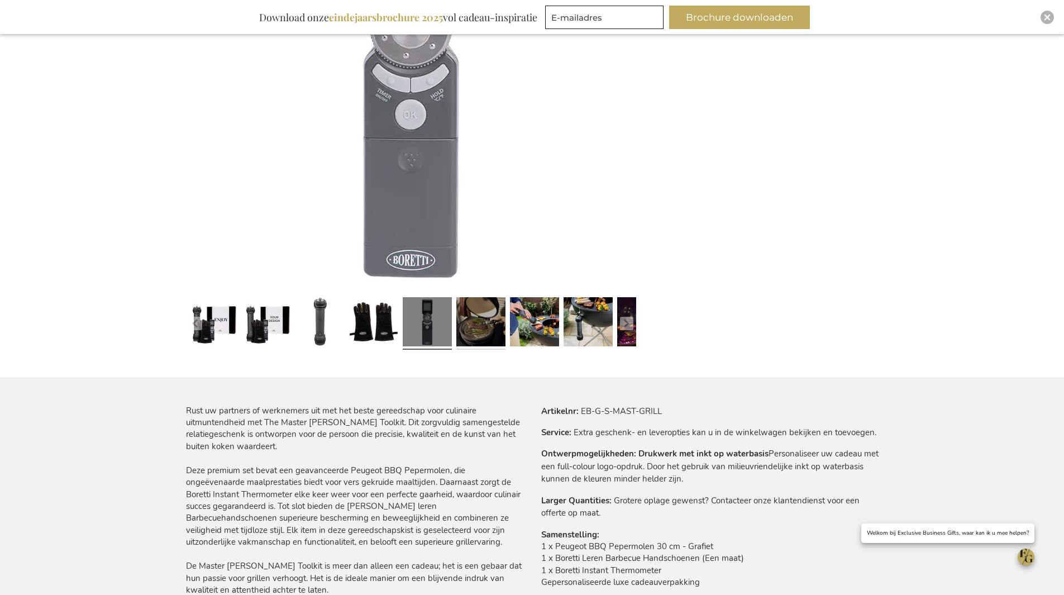
scroll to position [345, 0]
click at [484, 320] on link at bounding box center [480, 322] width 49 height 61
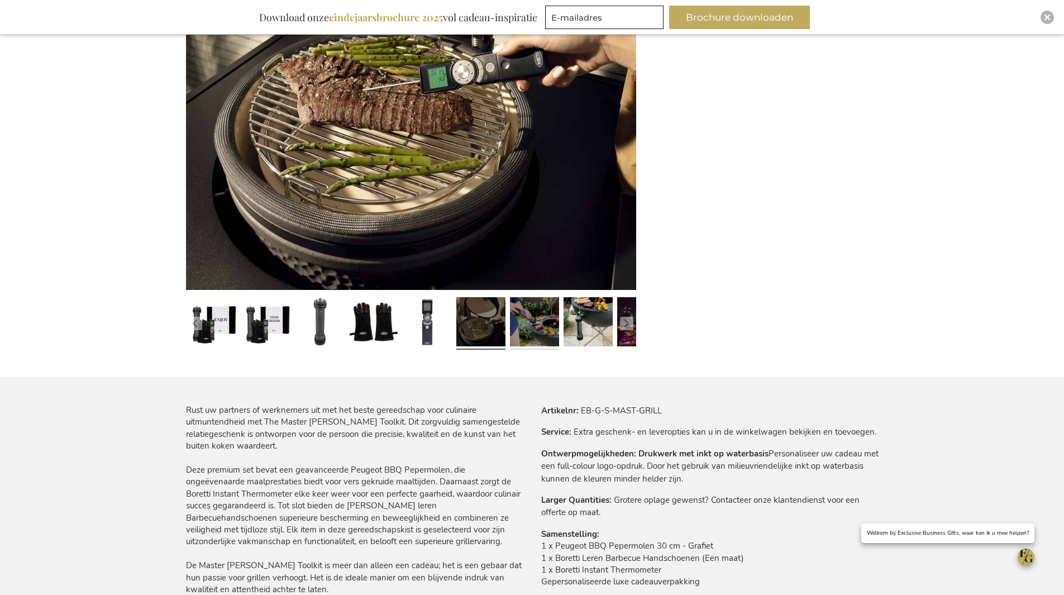
click at [532, 319] on link at bounding box center [534, 323] width 49 height 61
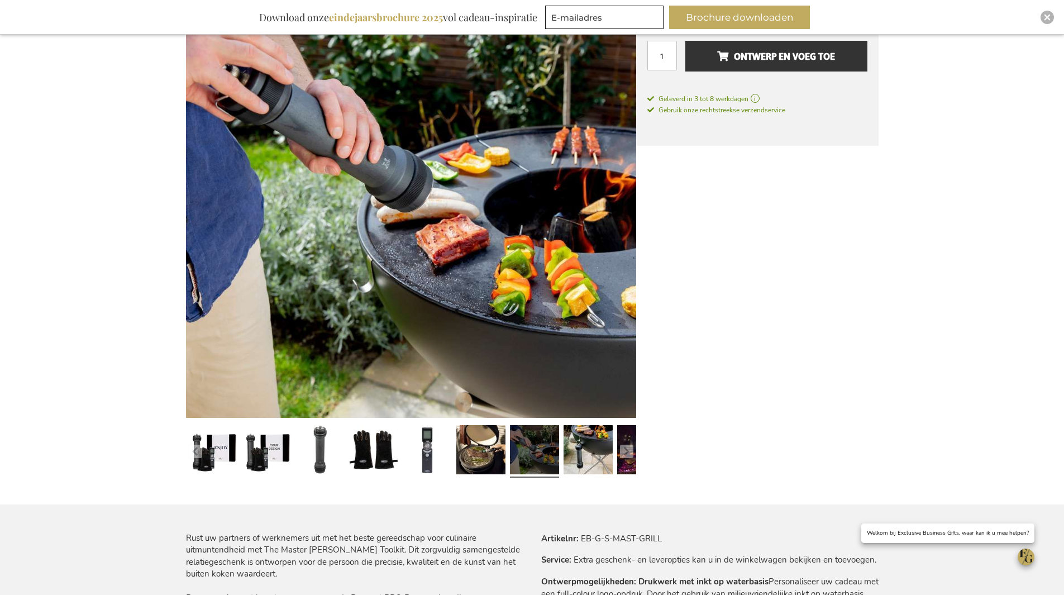
scroll to position [391, 0]
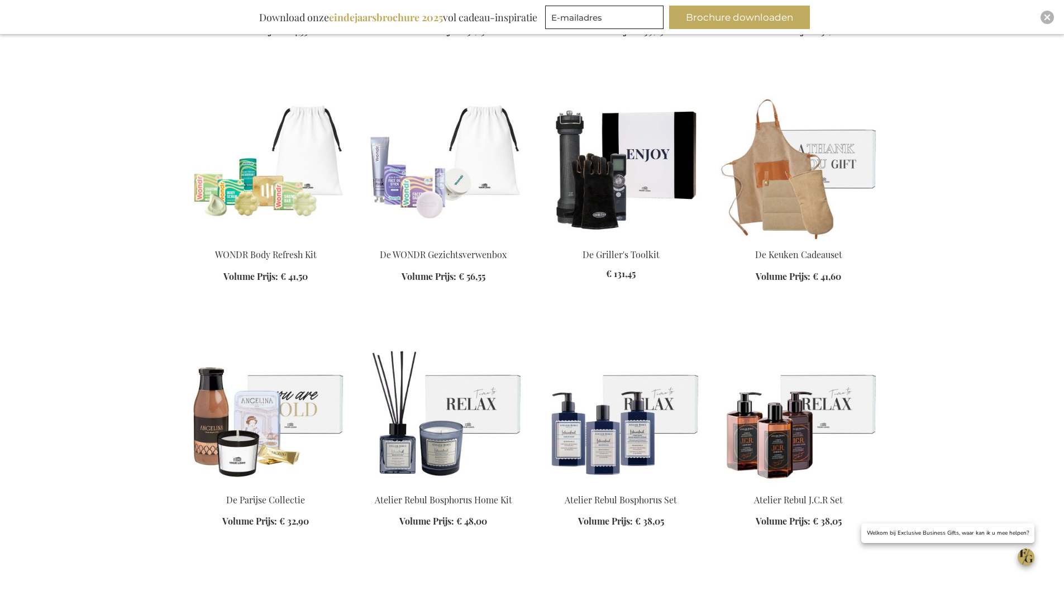
scroll to position [975, 0]
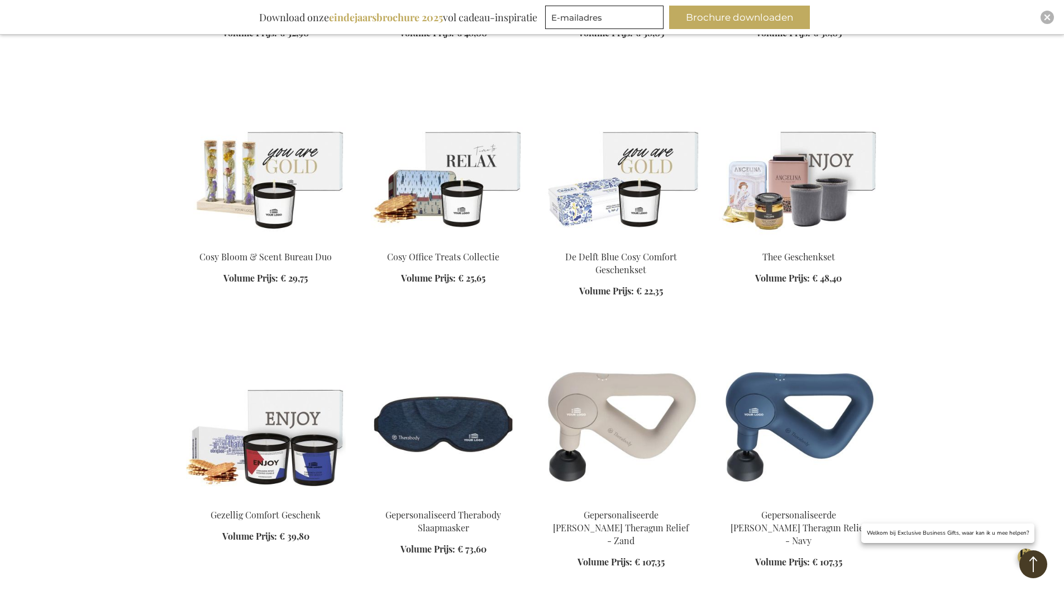
scroll to position [1478, 0]
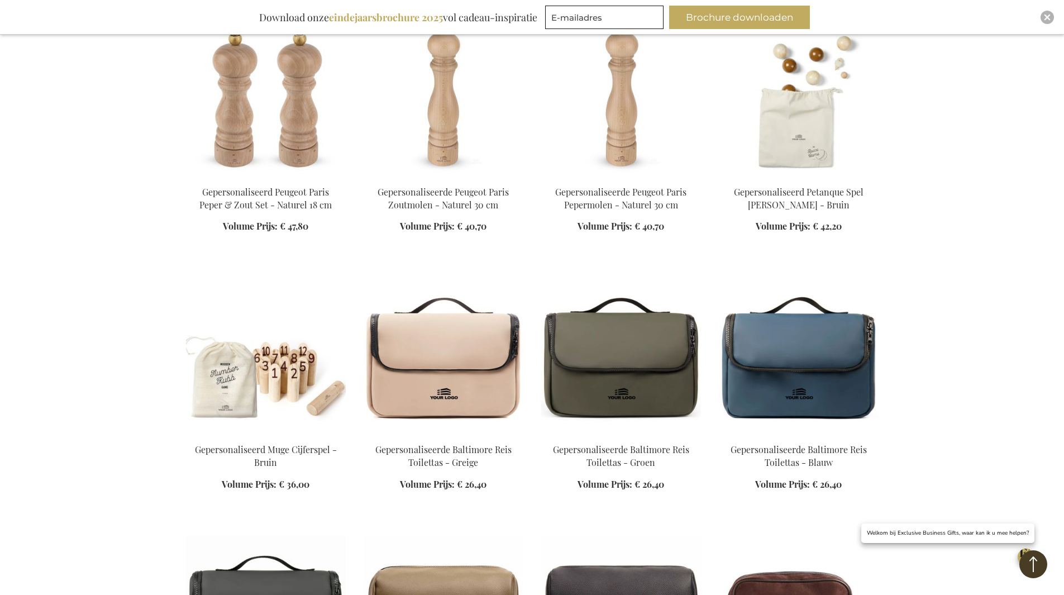
scroll to position [3433, 0]
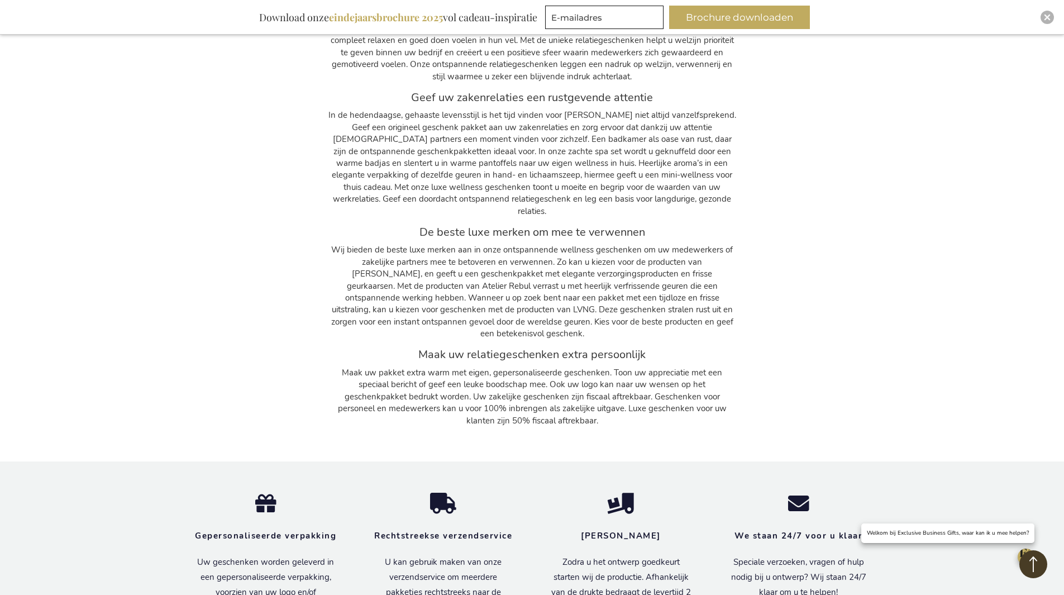
scroll to position [9802, 0]
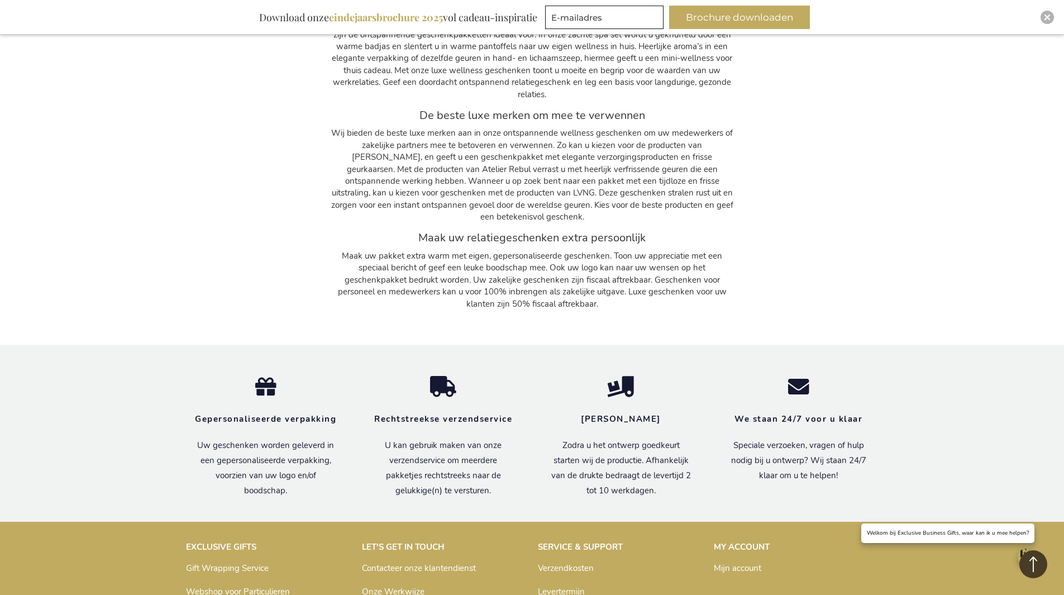
click at [236, 563] on link "Gift Wrapping Service" at bounding box center [227, 568] width 83 height 11
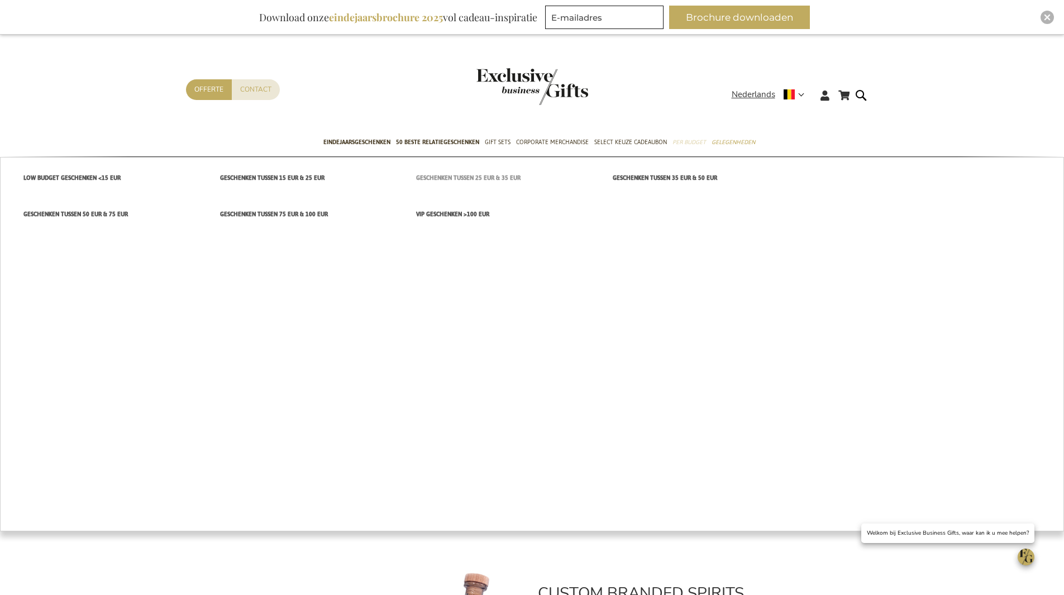
click at [490, 180] on span "Geschenken tussen 25 EUR & 35 EUR" at bounding box center [468, 178] width 104 height 12
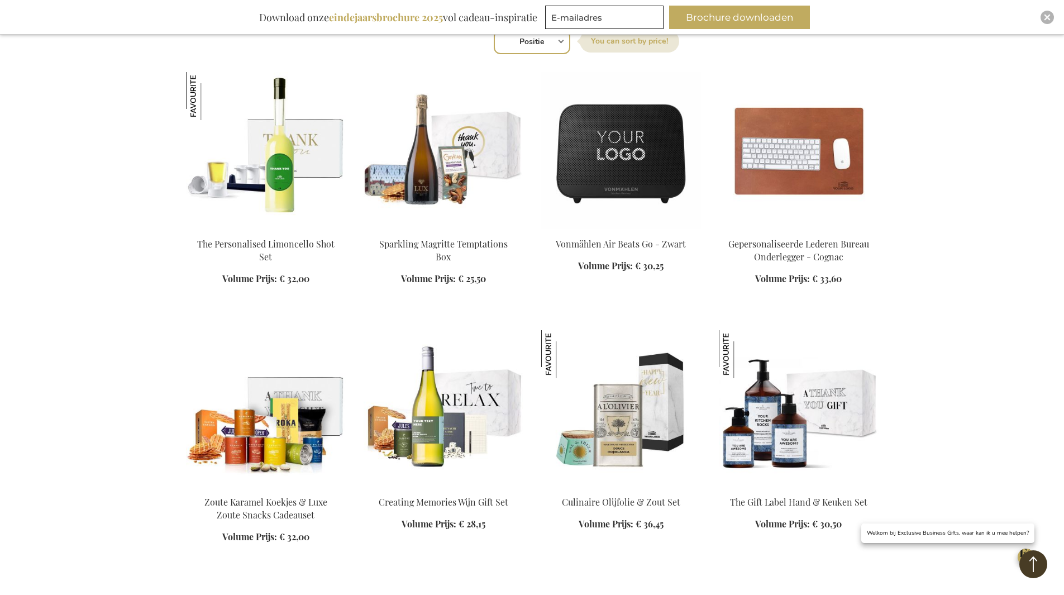
scroll to position [559, 0]
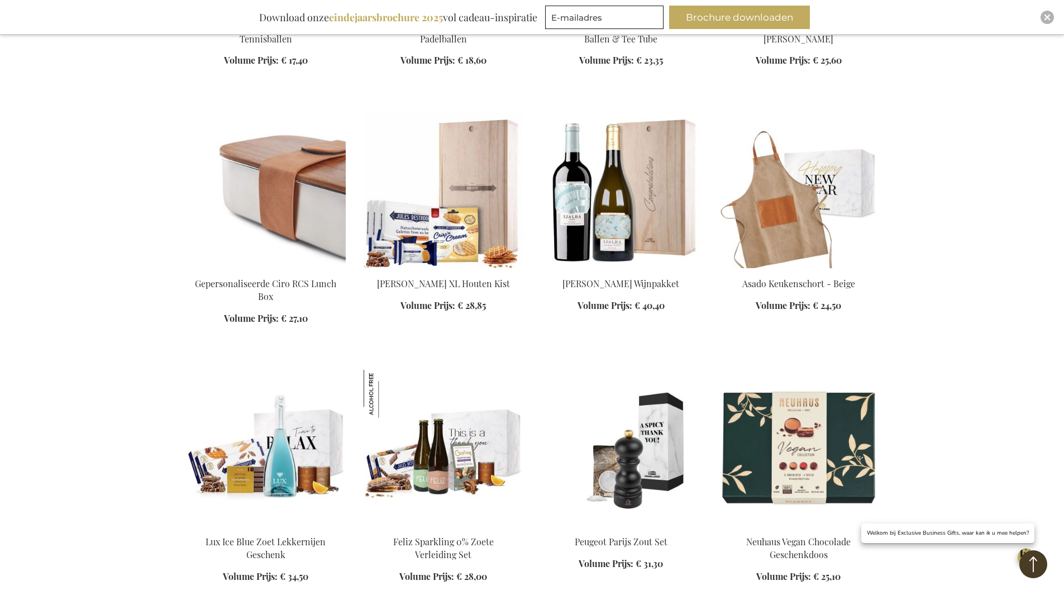
scroll to position [1955, 0]
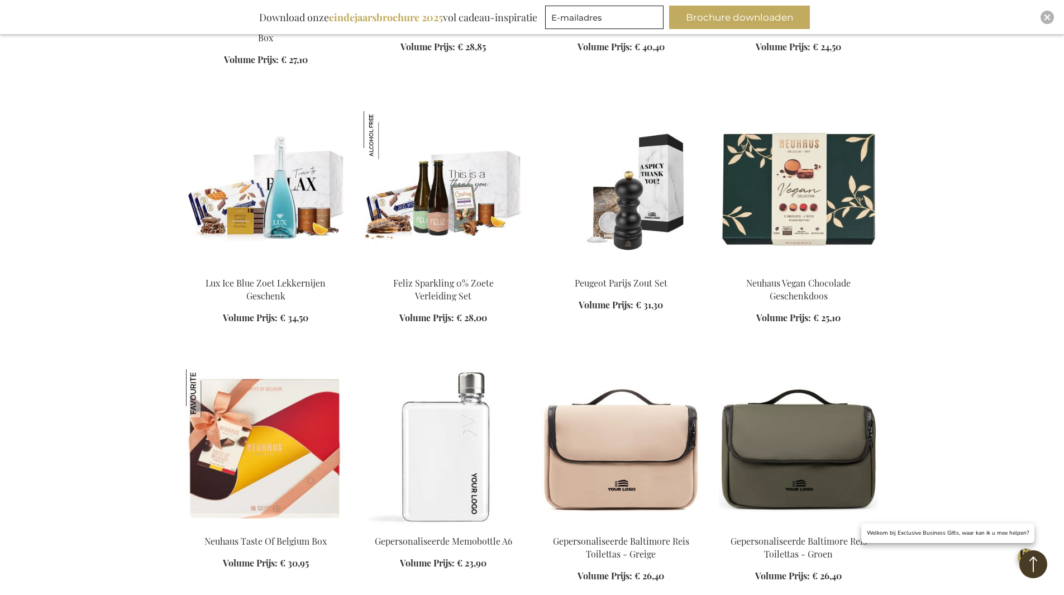
scroll to position [2290, 0]
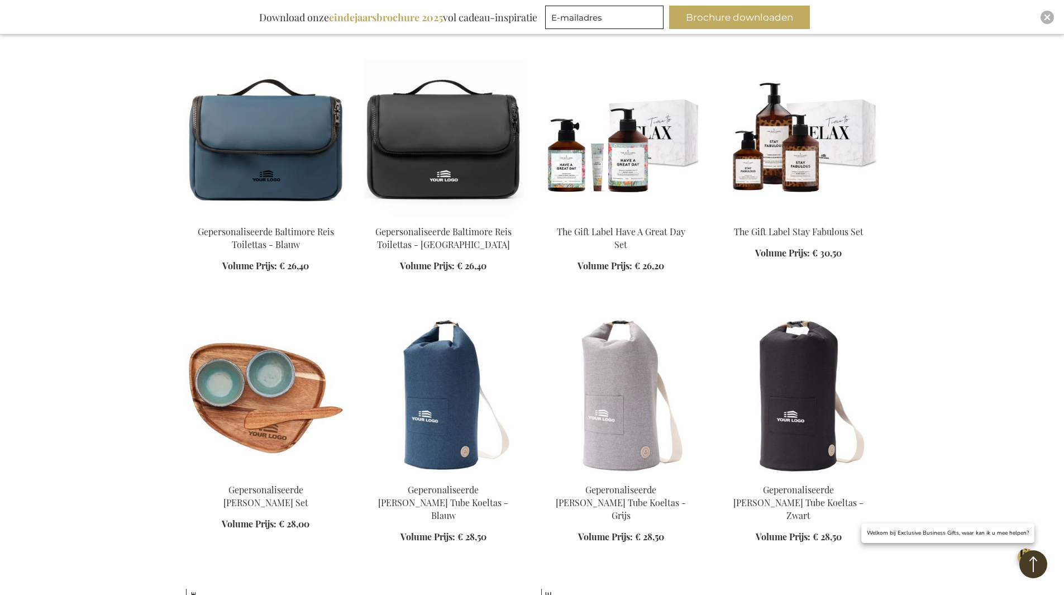
scroll to position [2849, 0]
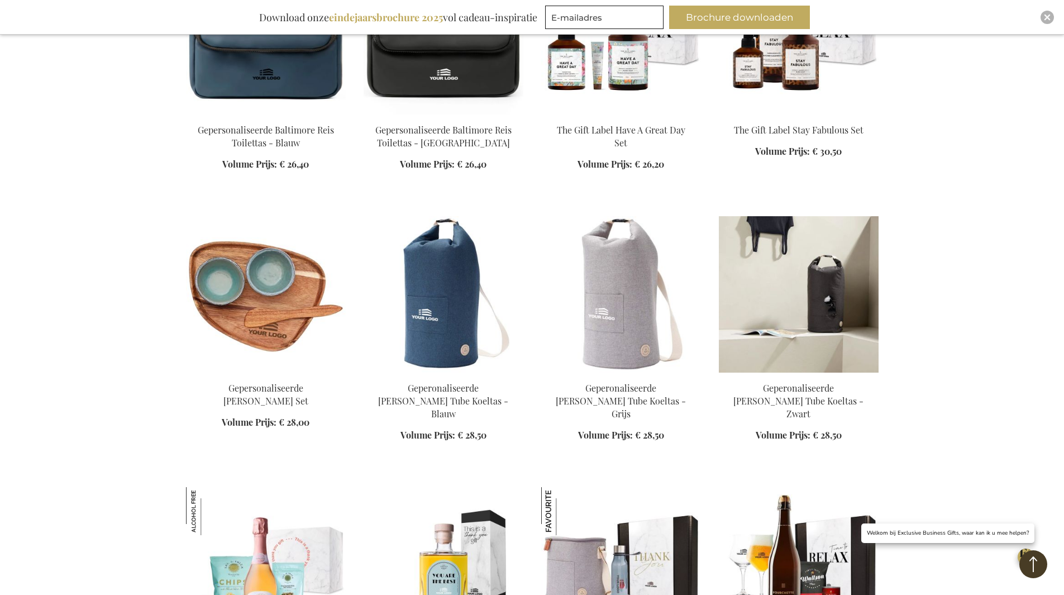
click at [773, 297] on img at bounding box center [799, 294] width 160 height 156
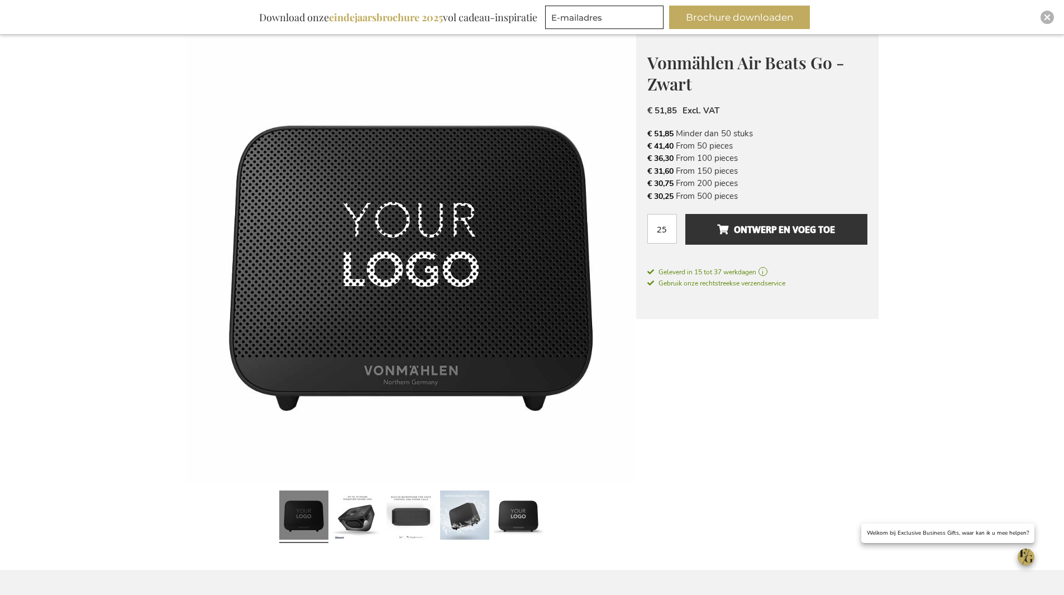
scroll to position [168, 0]
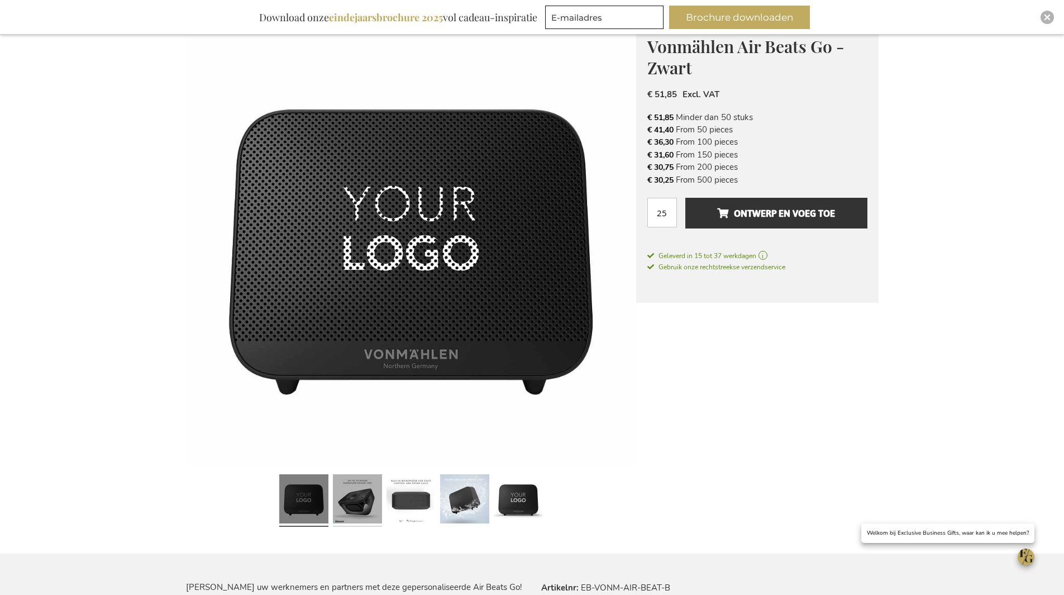
click at [359, 495] on link at bounding box center [357, 500] width 49 height 61
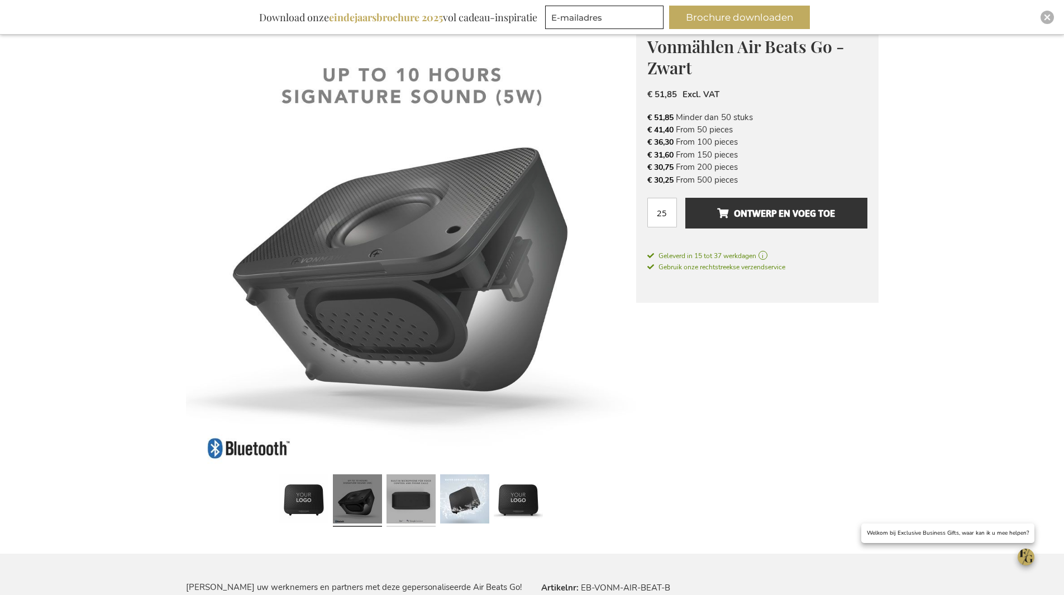
click at [406, 501] on link at bounding box center [411, 500] width 49 height 61
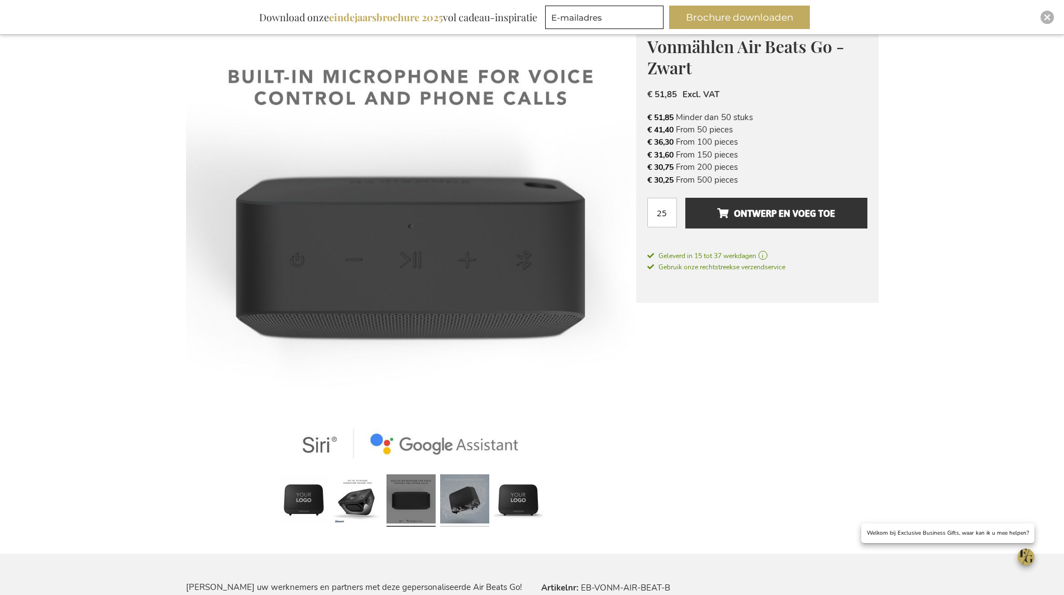
click at [464, 493] on link at bounding box center [464, 500] width 49 height 61
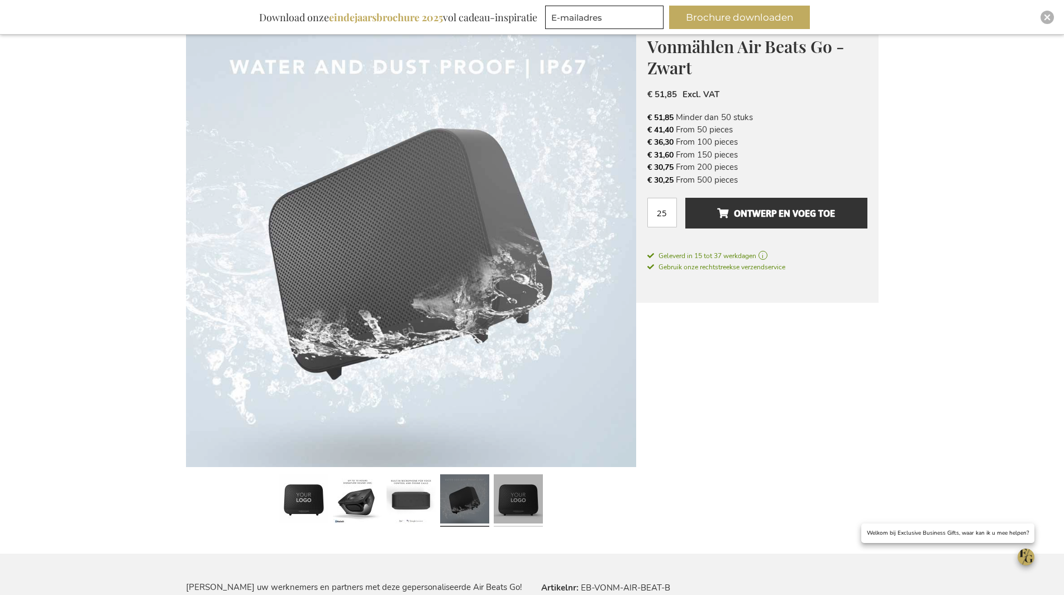
click at [514, 492] on link at bounding box center [518, 500] width 49 height 61
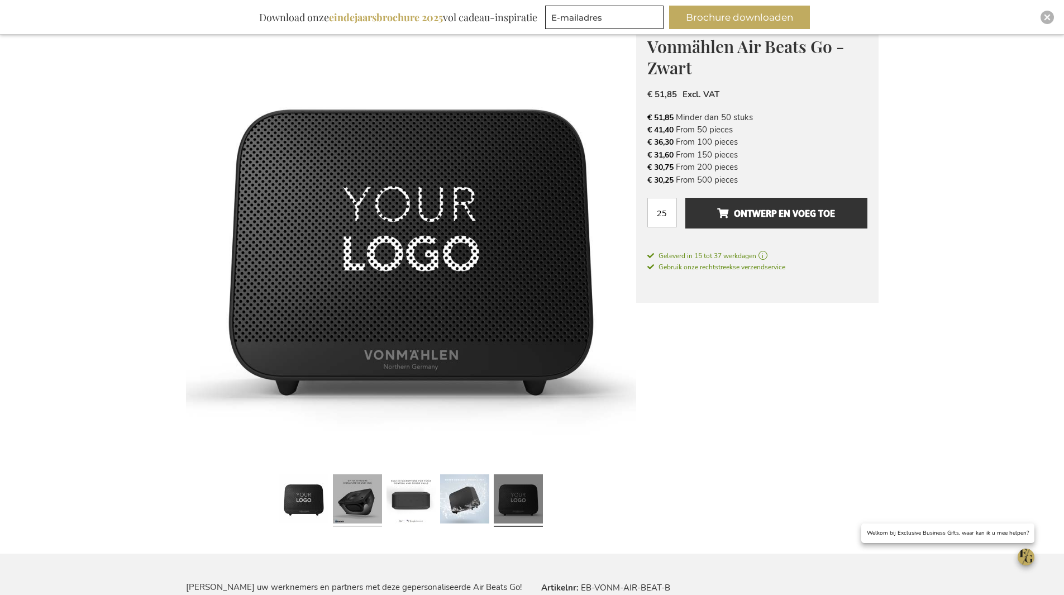
click at [356, 498] on link at bounding box center [357, 500] width 49 height 61
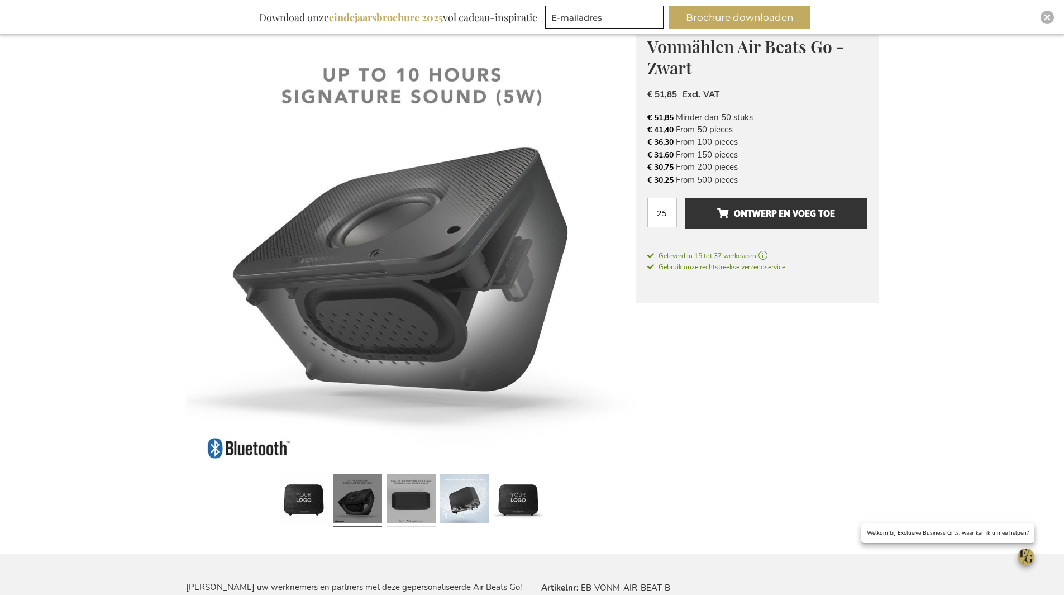
click at [404, 500] on link at bounding box center [411, 500] width 49 height 61
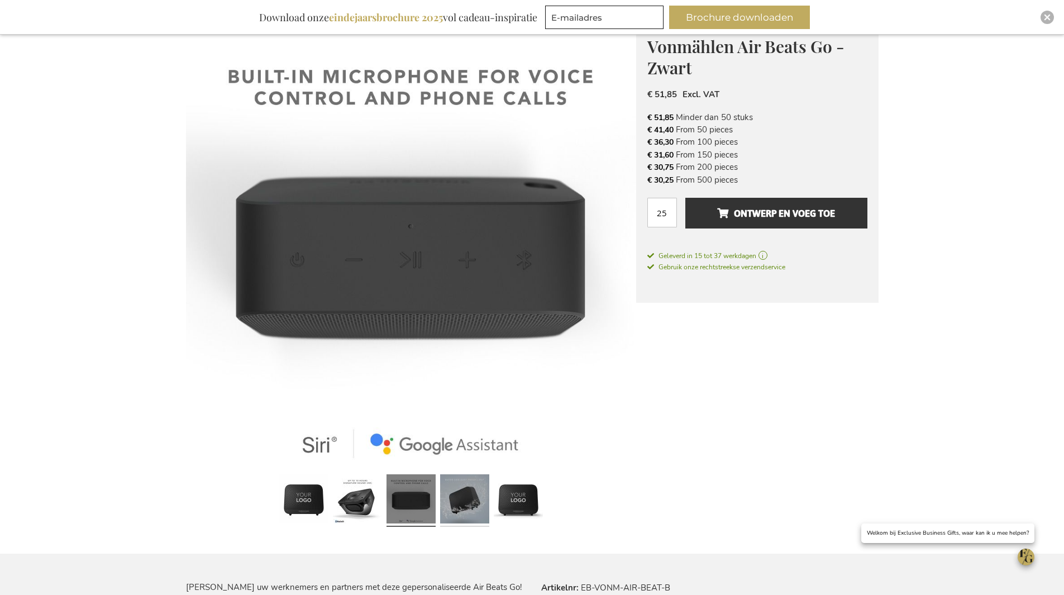
click at [442, 506] on link at bounding box center [464, 500] width 49 height 61
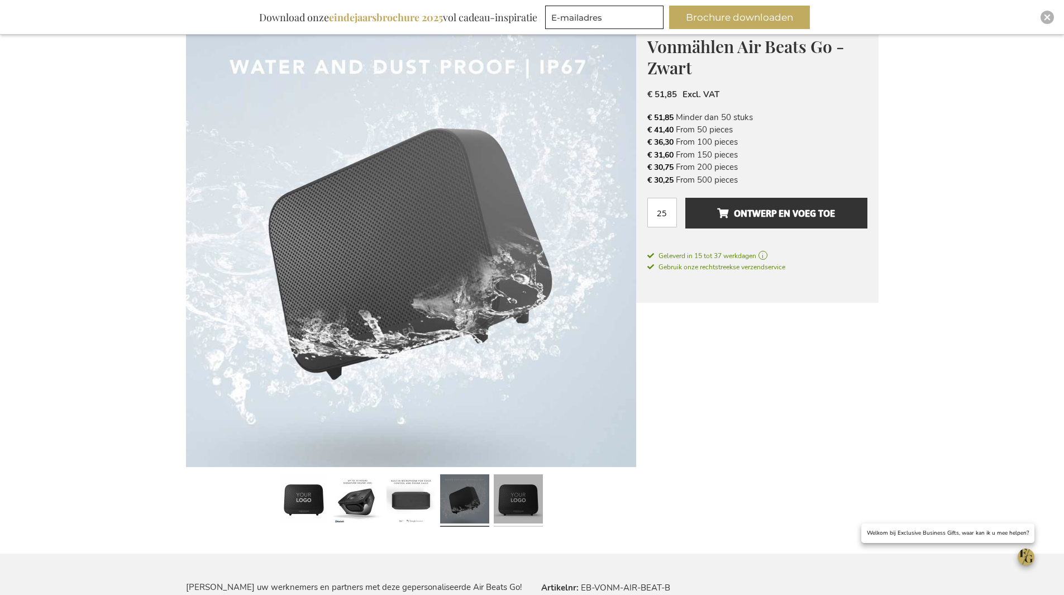
click at [515, 499] on link at bounding box center [518, 500] width 49 height 61
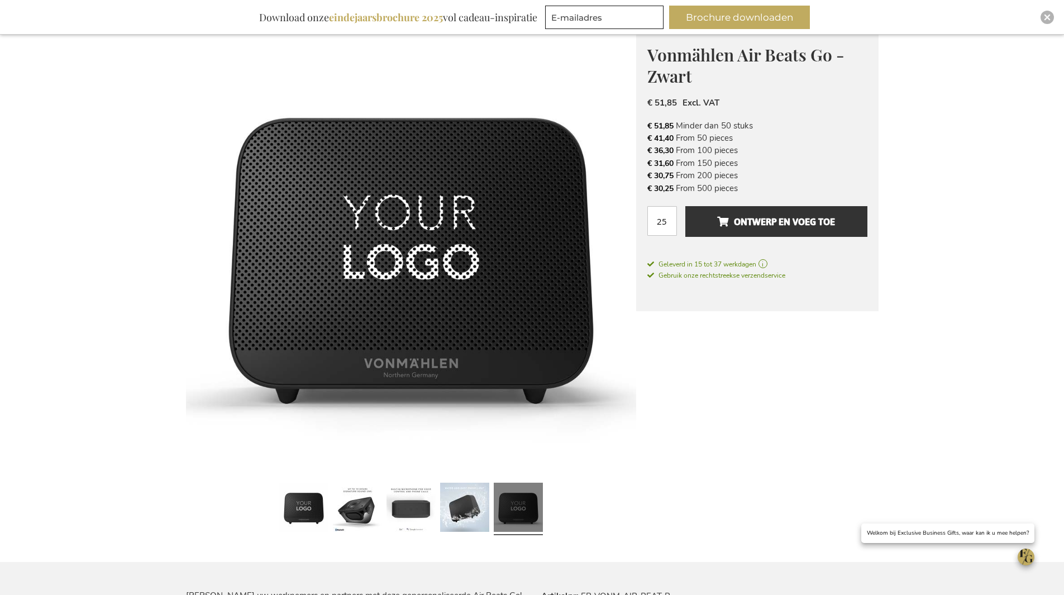
scroll to position [0, 0]
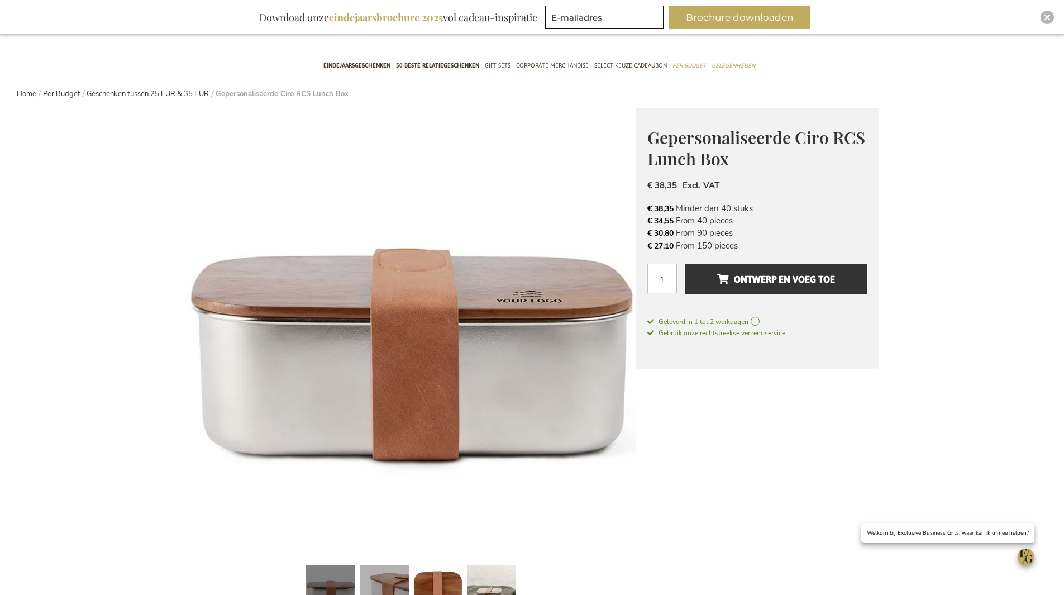
scroll to position [223, 0]
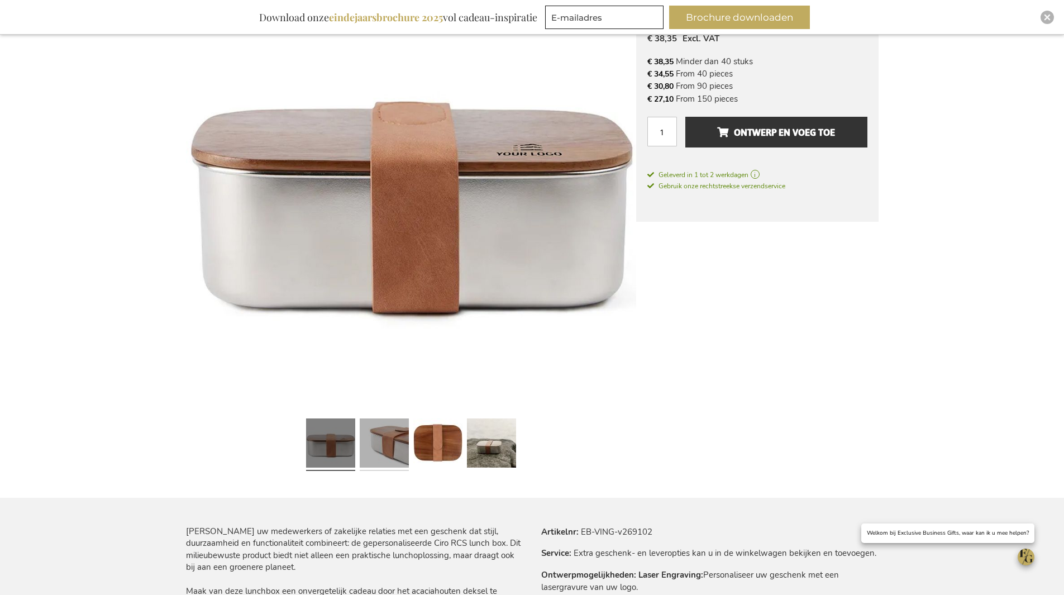
click at [398, 447] on link at bounding box center [384, 444] width 49 height 61
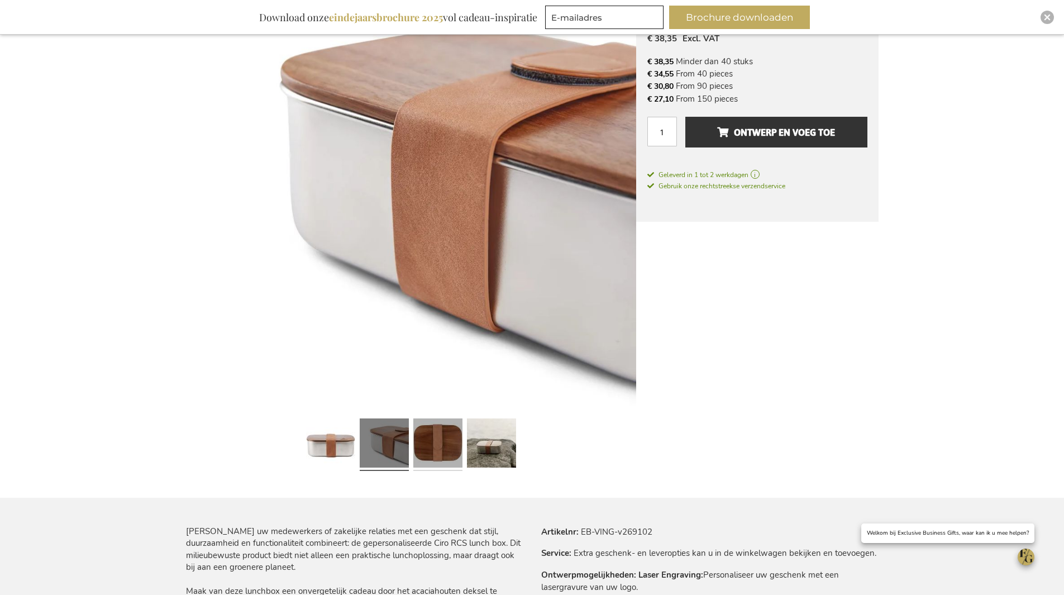
click at [434, 447] on link at bounding box center [437, 444] width 49 height 61
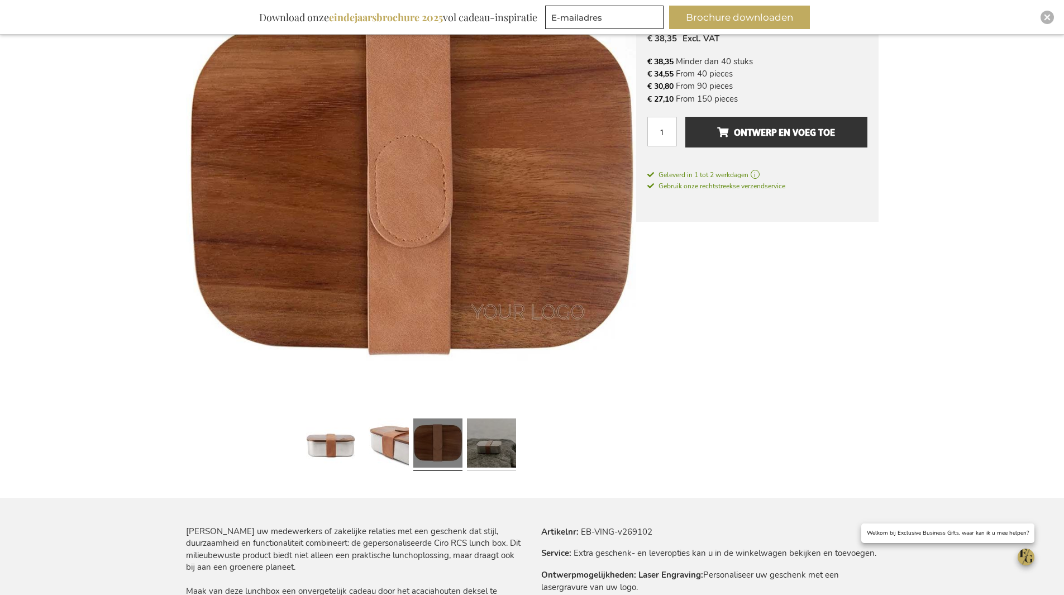
click at [500, 450] on link at bounding box center [491, 444] width 49 height 61
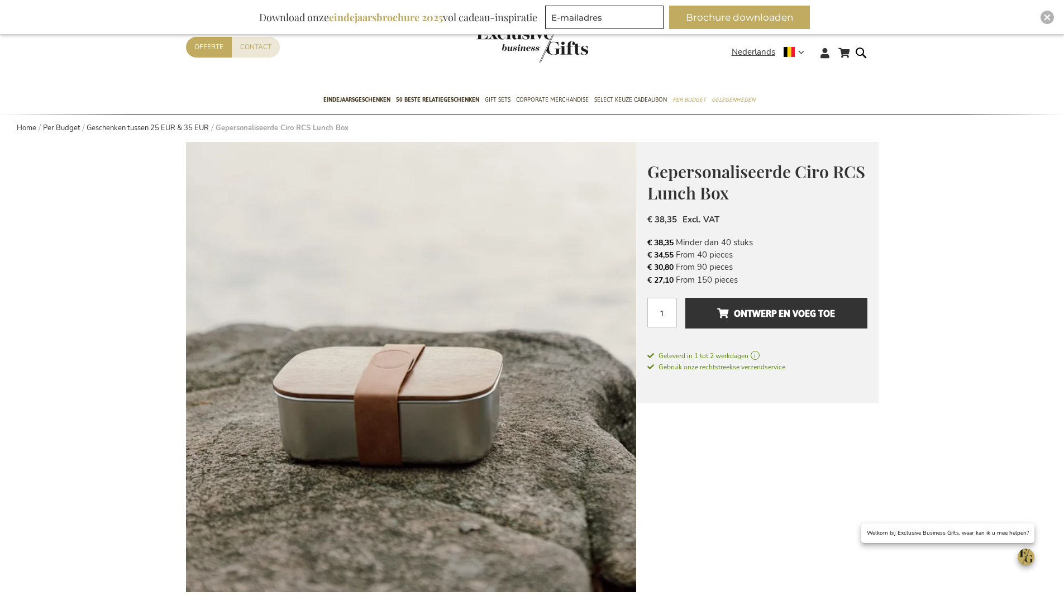
scroll to position [0, 0]
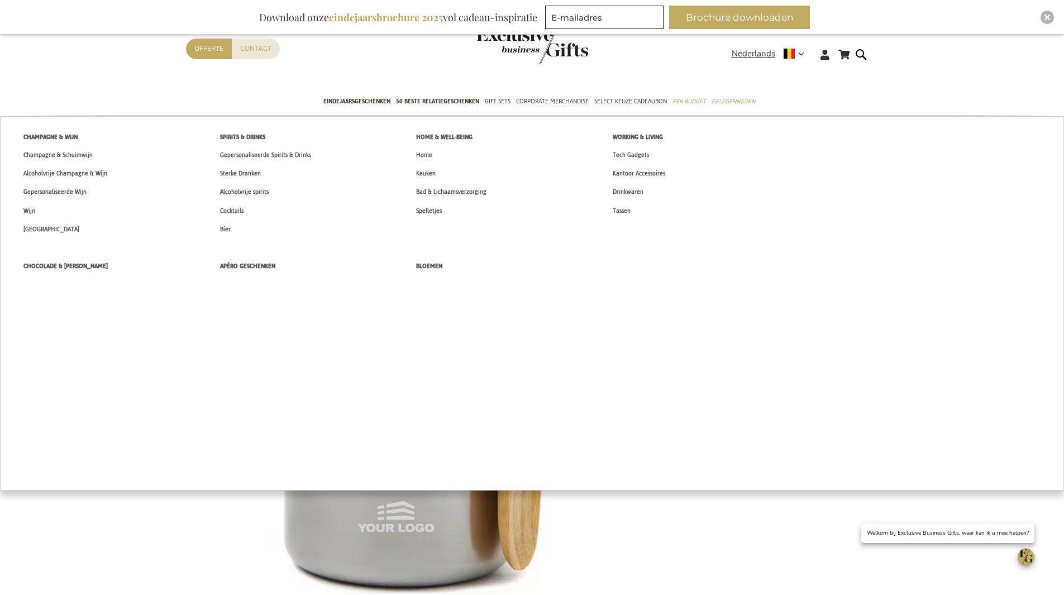
scroll to position [223, 0]
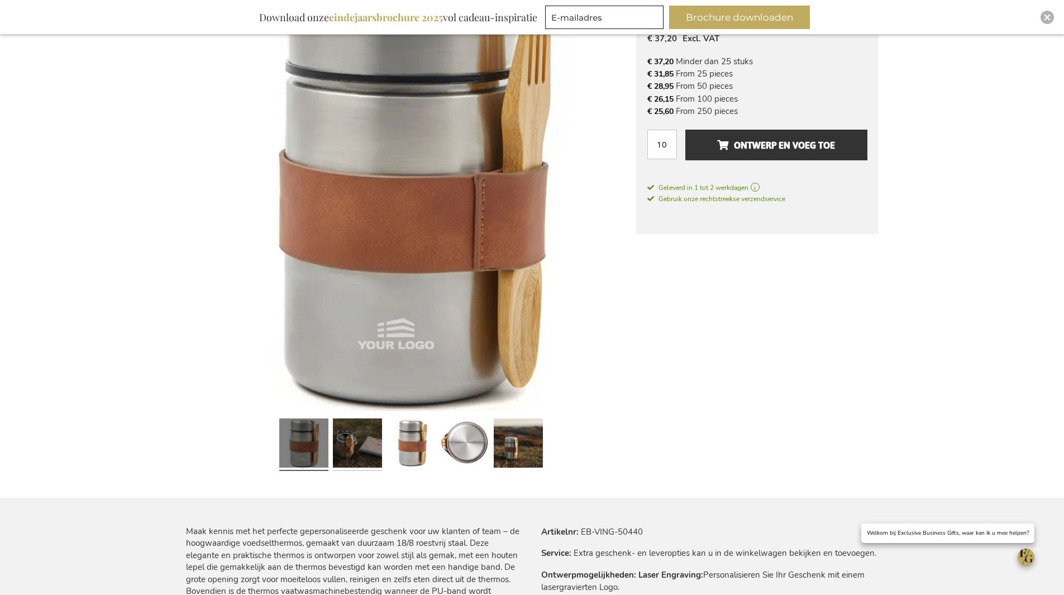
click at [361, 449] on link at bounding box center [357, 444] width 49 height 61
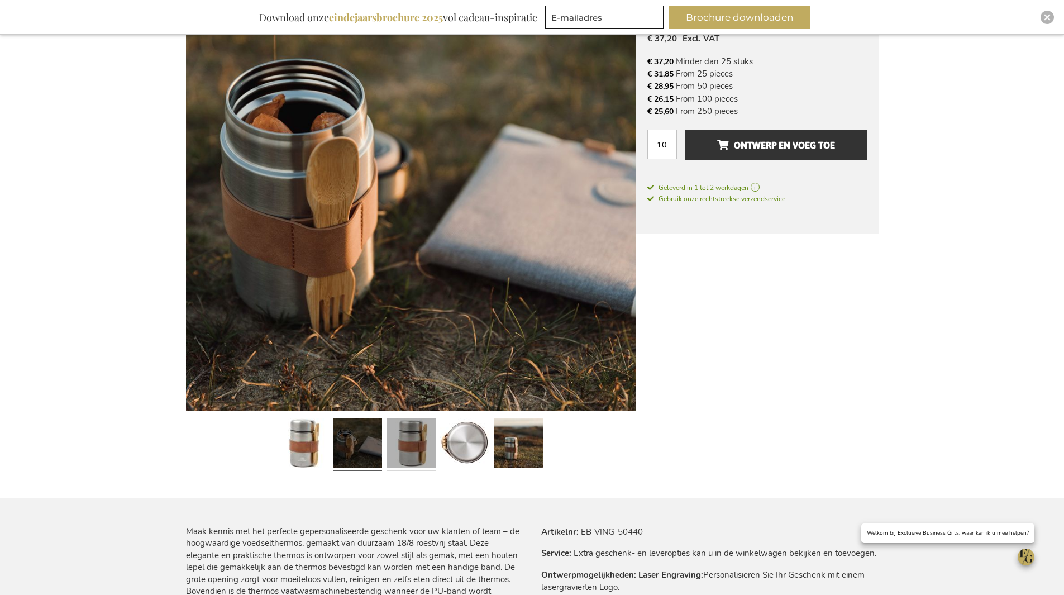
click at [411, 445] on link at bounding box center [411, 444] width 49 height 61
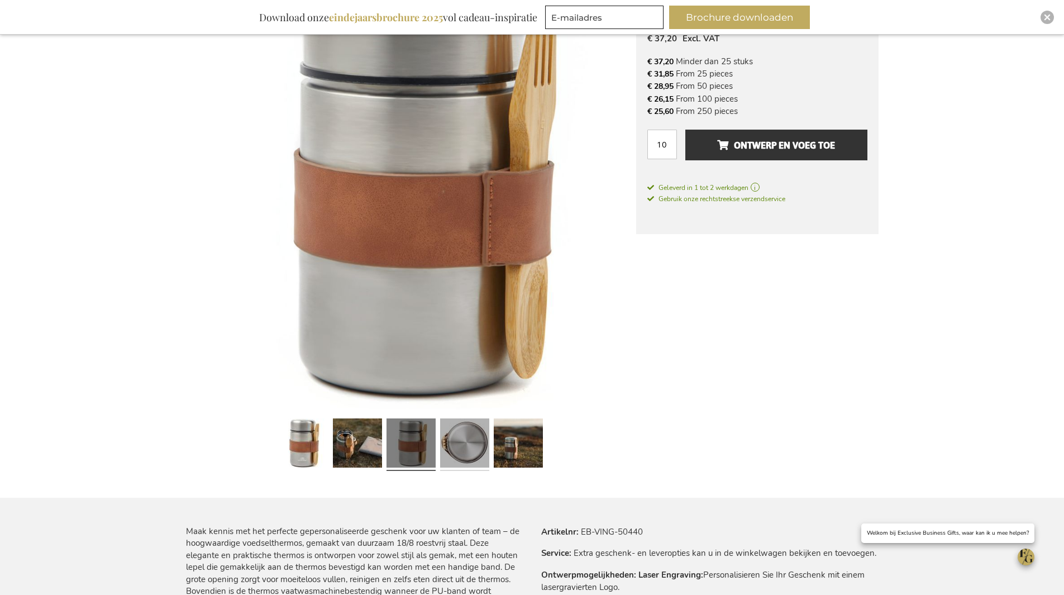
click at [465, 445] on link at bounding box center [464, 444] width 49 height 61
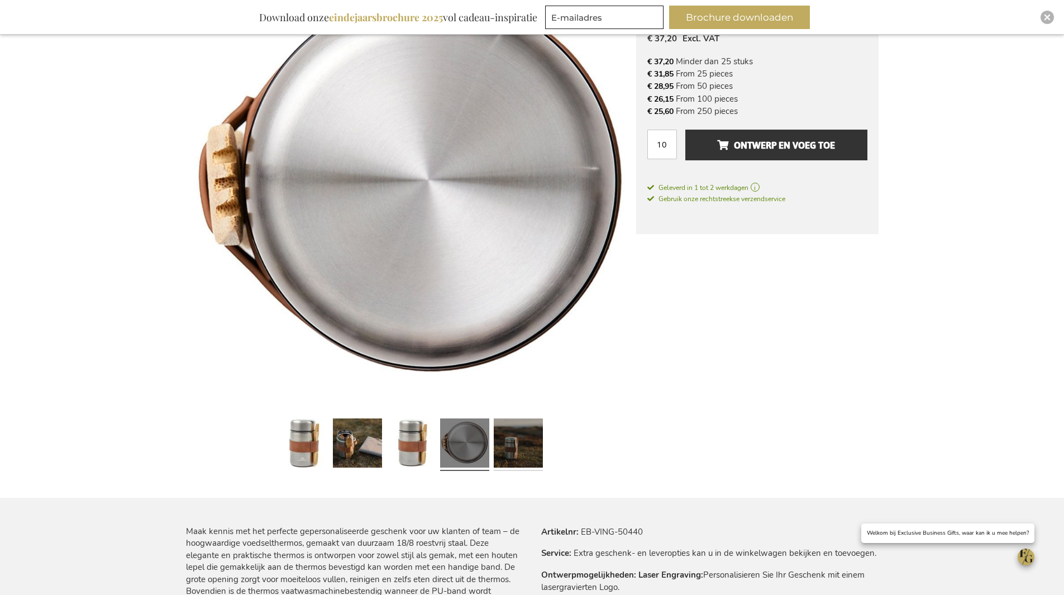
click at [506, 447] on link at bounding box center [518, 444] width 49 height 61
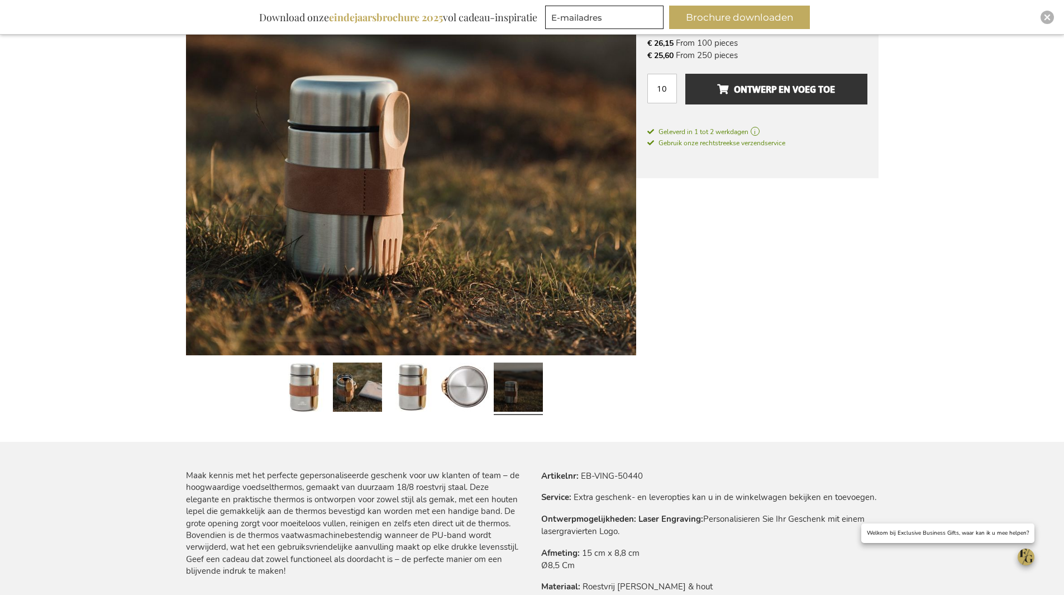
scroll to position [112, 0]
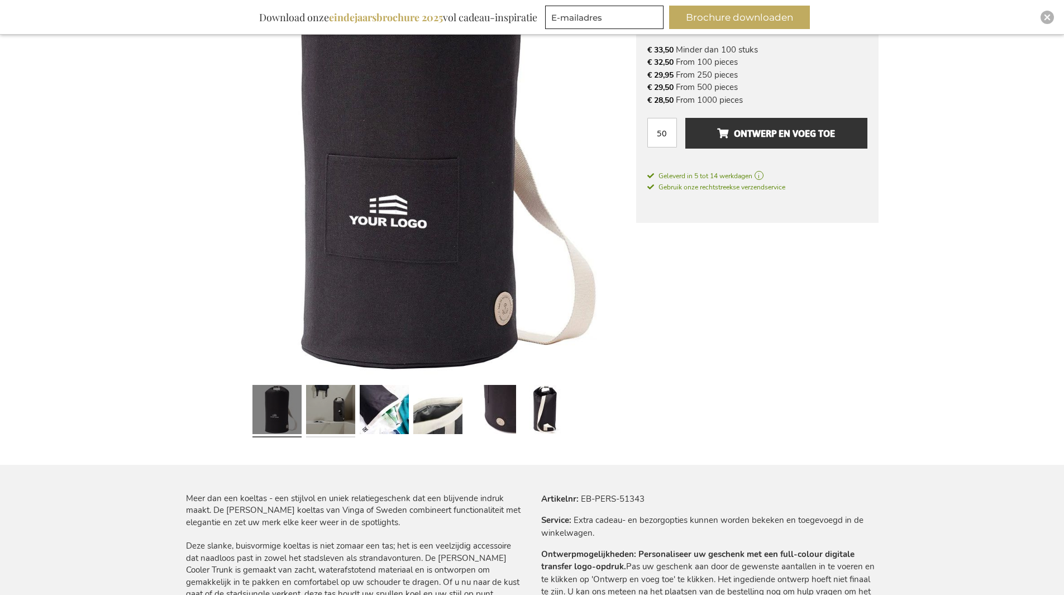
scroll to position [258, 0]
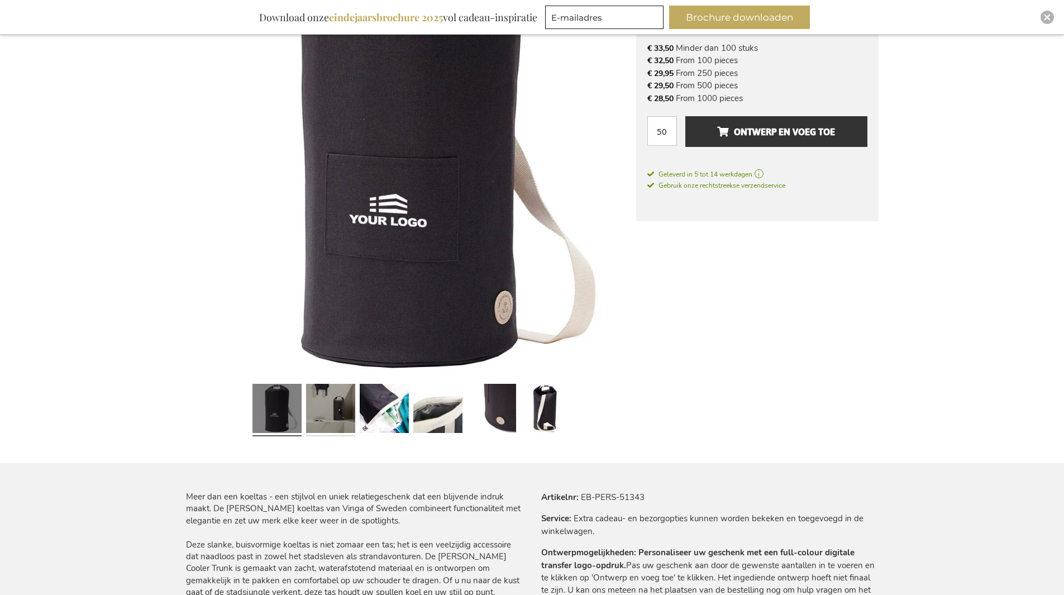
click at [326, 420] on link at bounding box center [330, 409] width 49 height 61
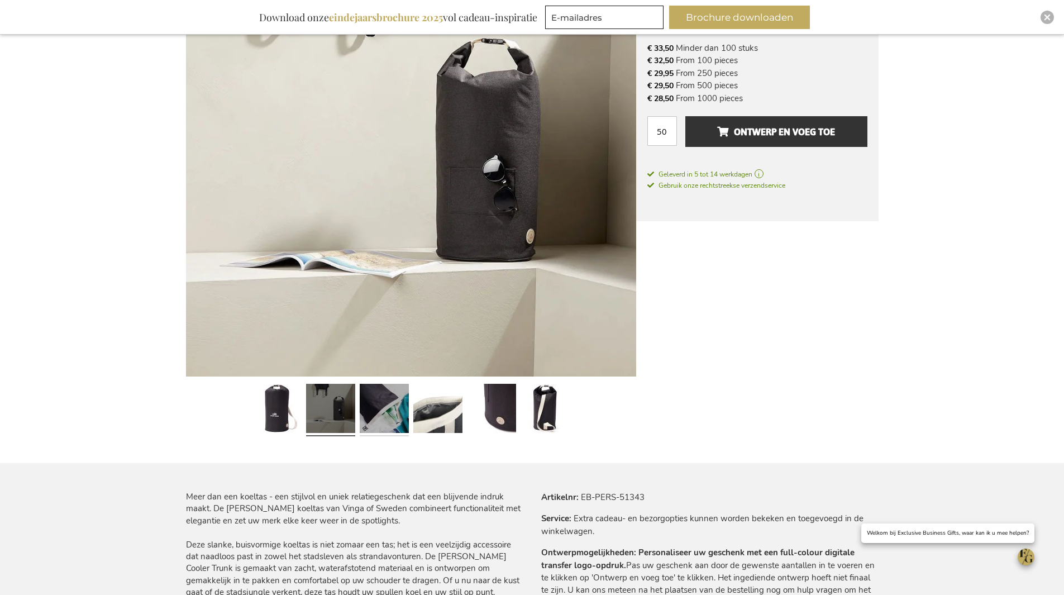
click at [396, 402] on link at bounding box center [384, 409] width 49 height 61
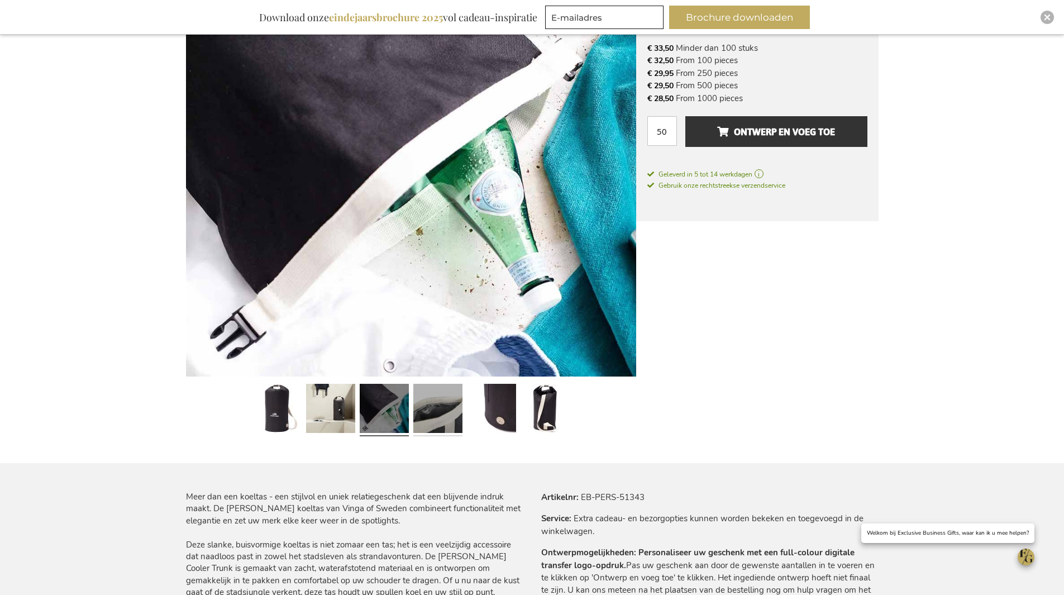
click at [427, 403] on link at bounding box center [437, 409] width 49 height 61
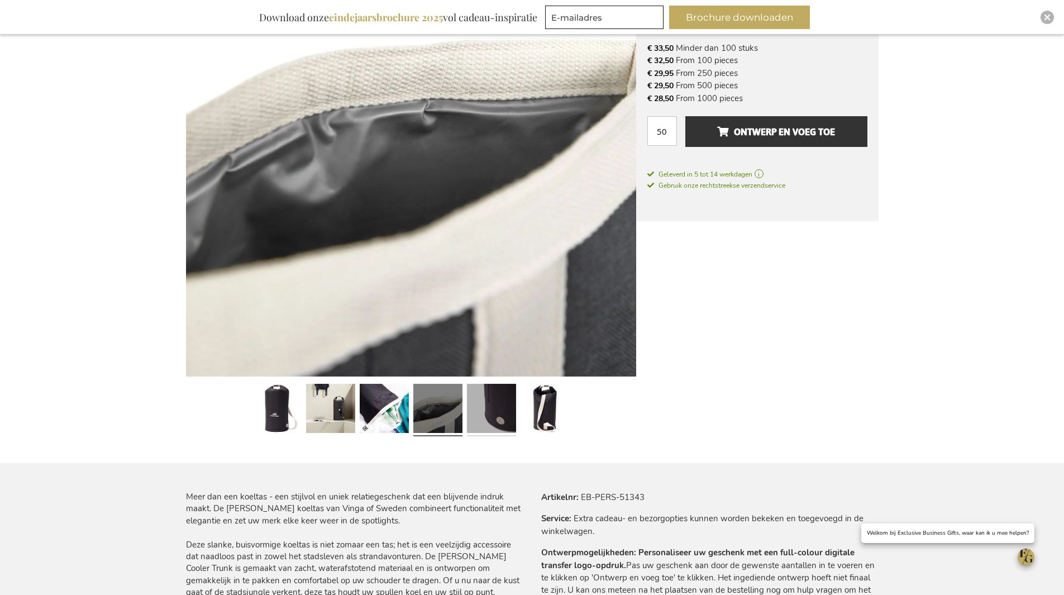
click at [479, 405] on link at bounding box center [491, 409] width 49 height 61
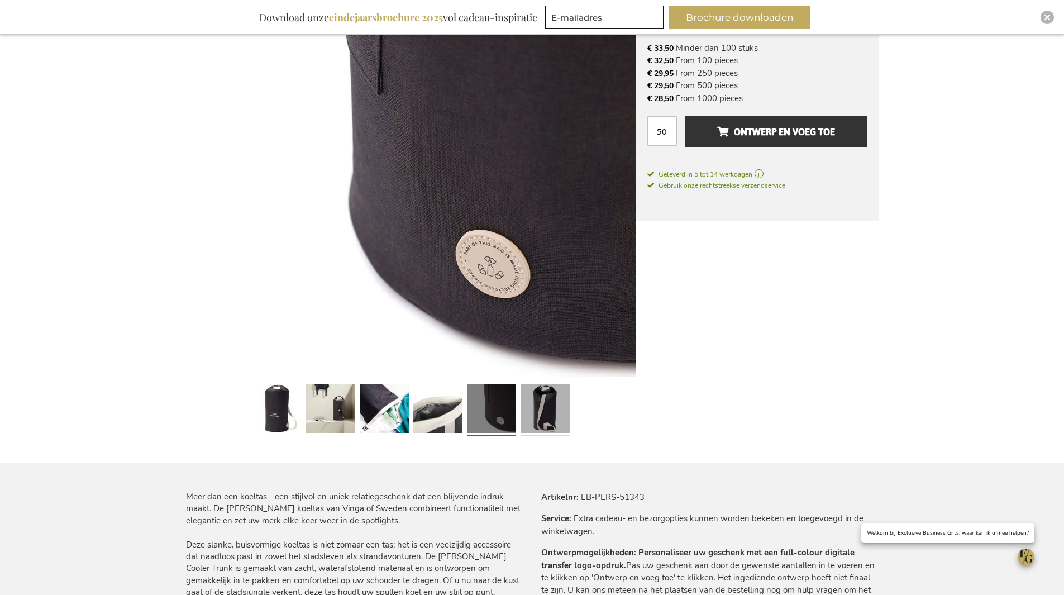
click at [531, 407] on link at bounding box center [545, 409] width 49 height 61
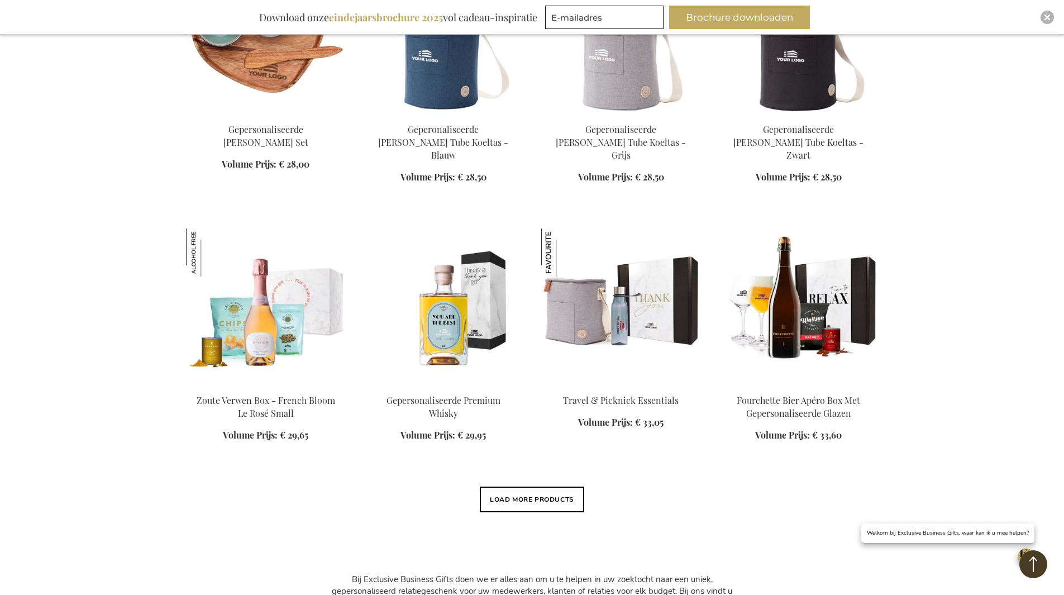
scroll to position [1022, 0]
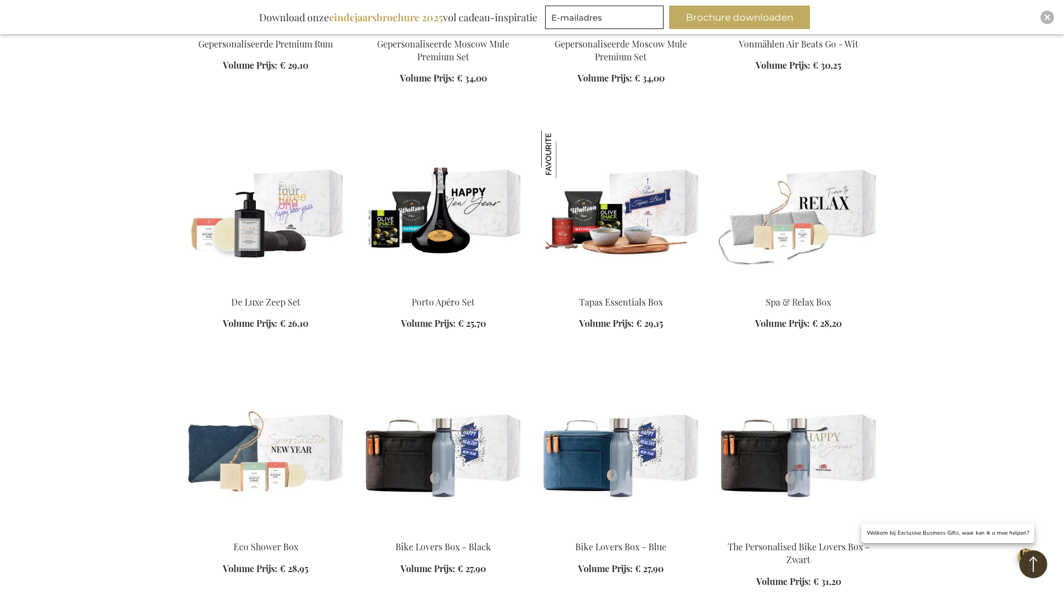
scroll to position [1749, 0]
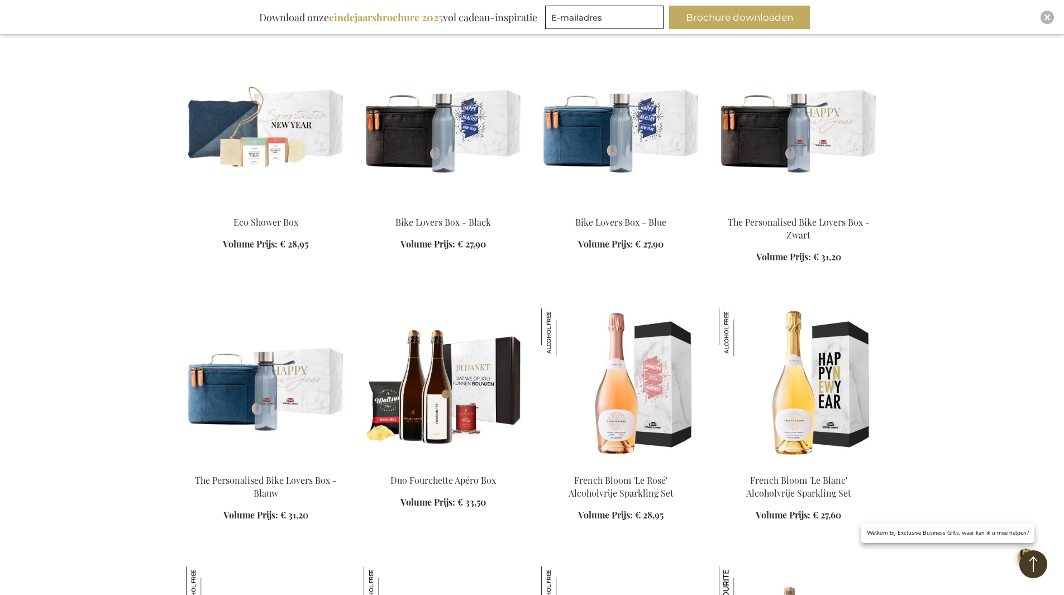
scroll to position [2084, 0]
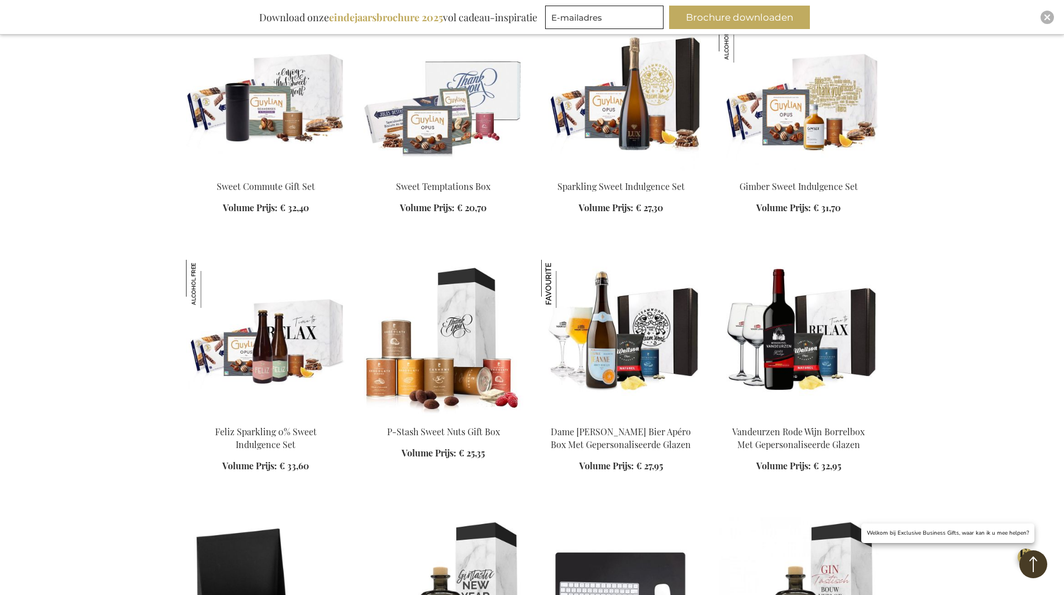
scroll to position [3257, 0]
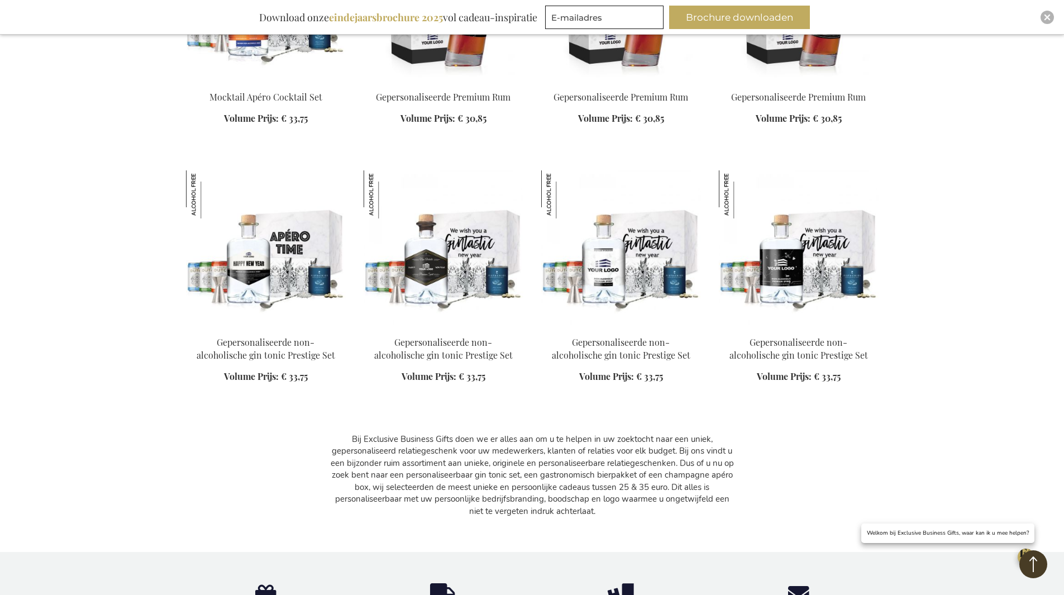
scroll to position [4724, 0]
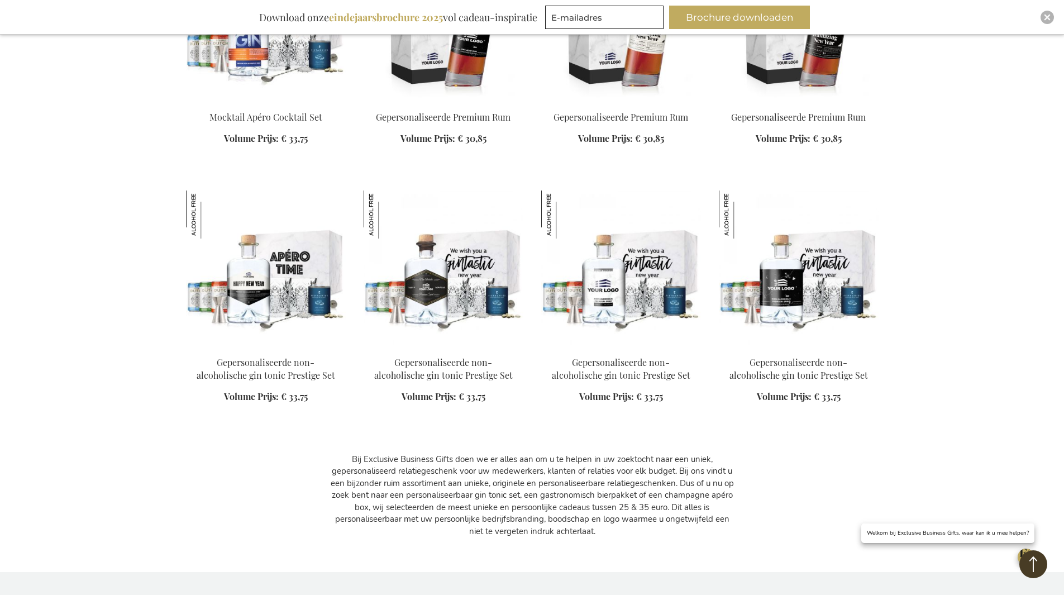
drag, startPoint x: 563, startPoint y: 179, endPoint x: 662, endPoint y: -15, distance: 217.9
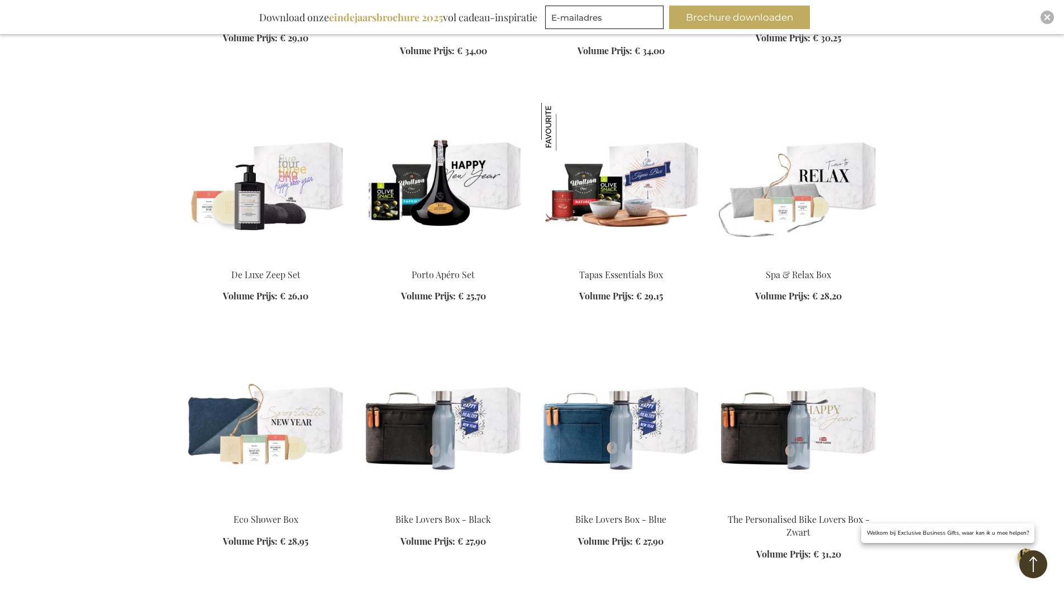
scroll to position [0, 0]
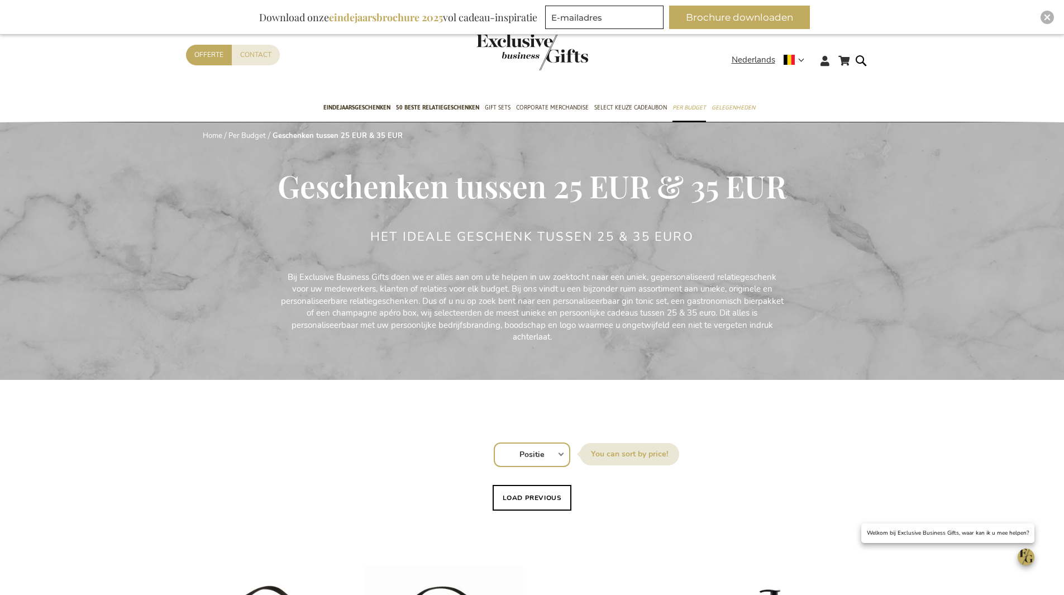
drag, startPoint x: 916, startPoint y: 323, endPoint x: 910, endPoint y: 41, distance: 282.7
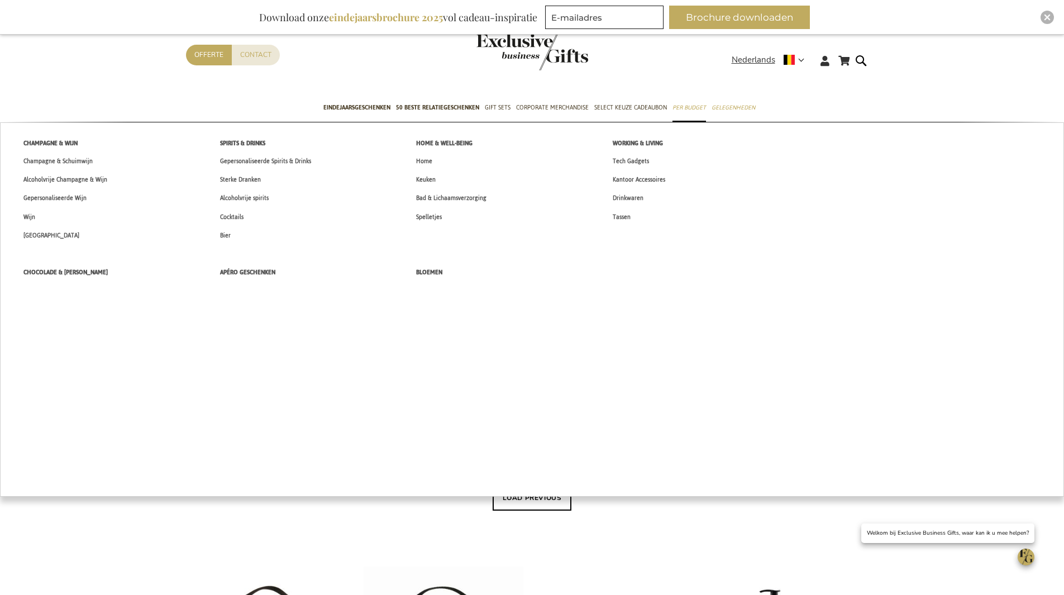
click at [631, 201] on span "Drinkwaren" at bounding box center [628, 198] width 31 height 12
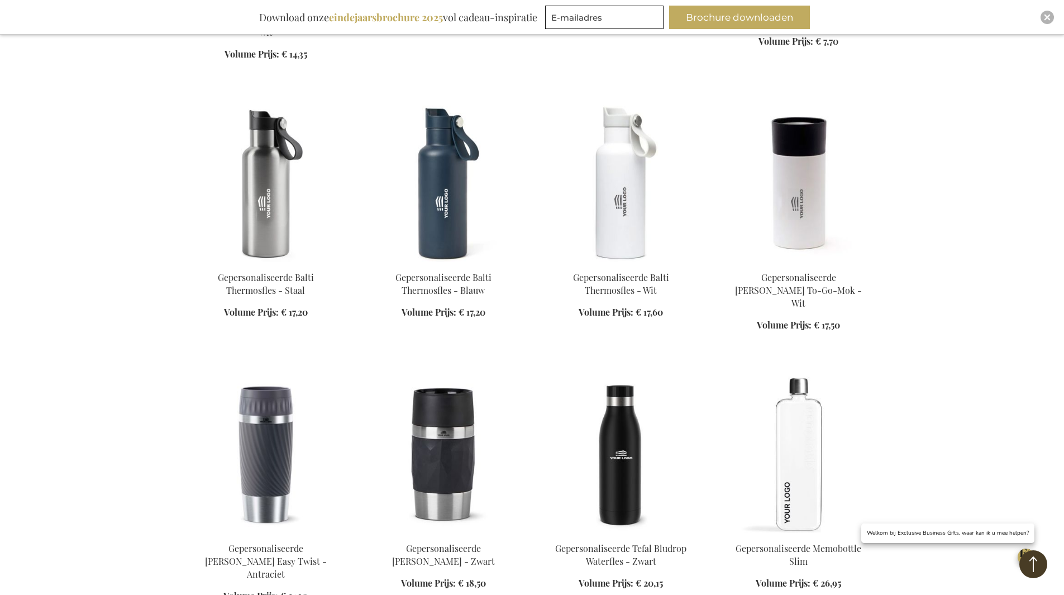
scroll to position [670, 0]
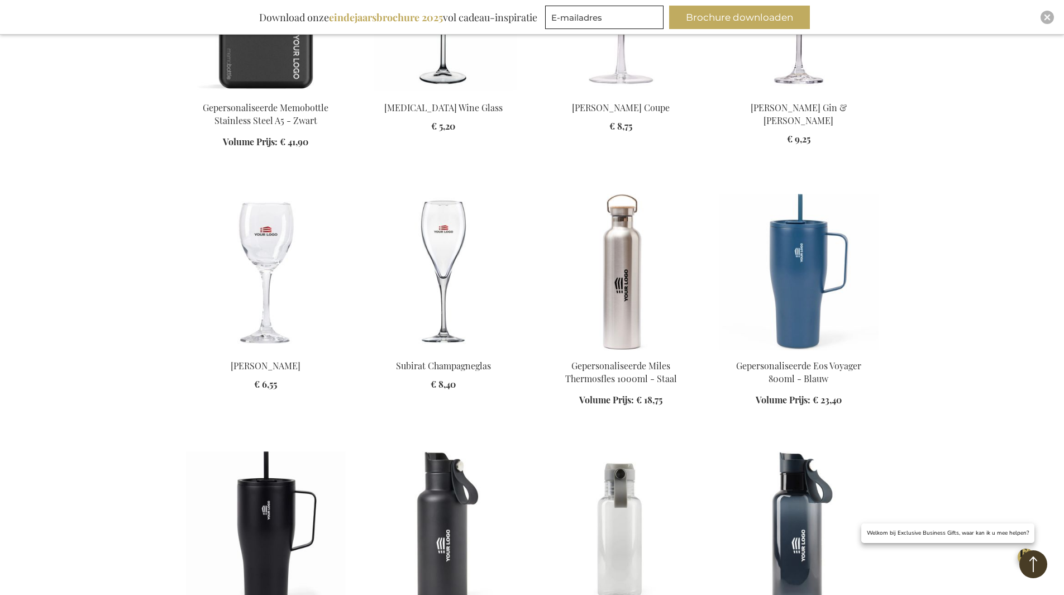
scroll to position [1676, 0]
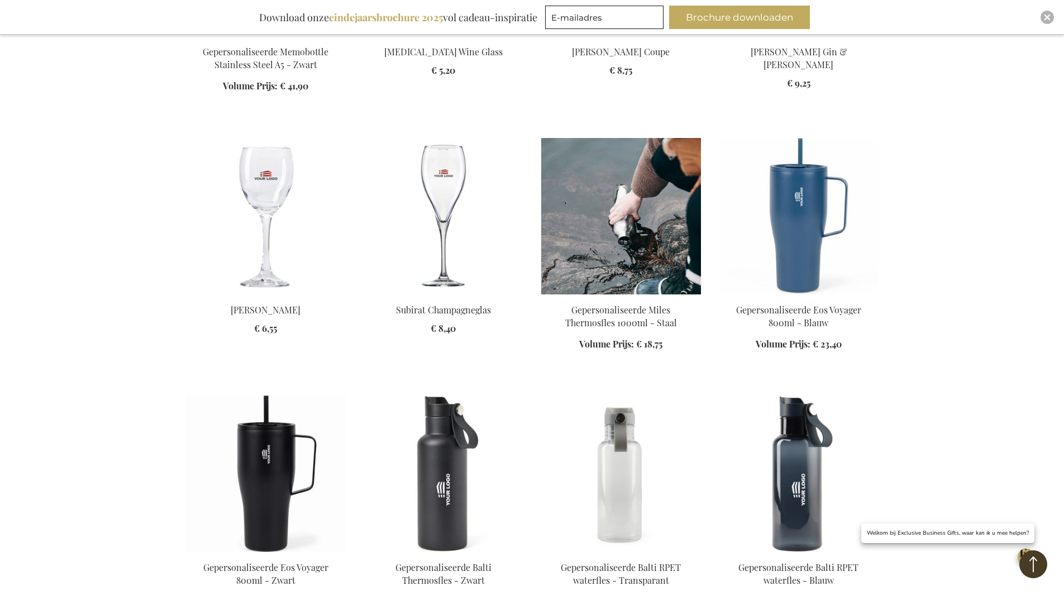
click at [666, 190] on img at bounding box center [621, 216] width 160 height 156
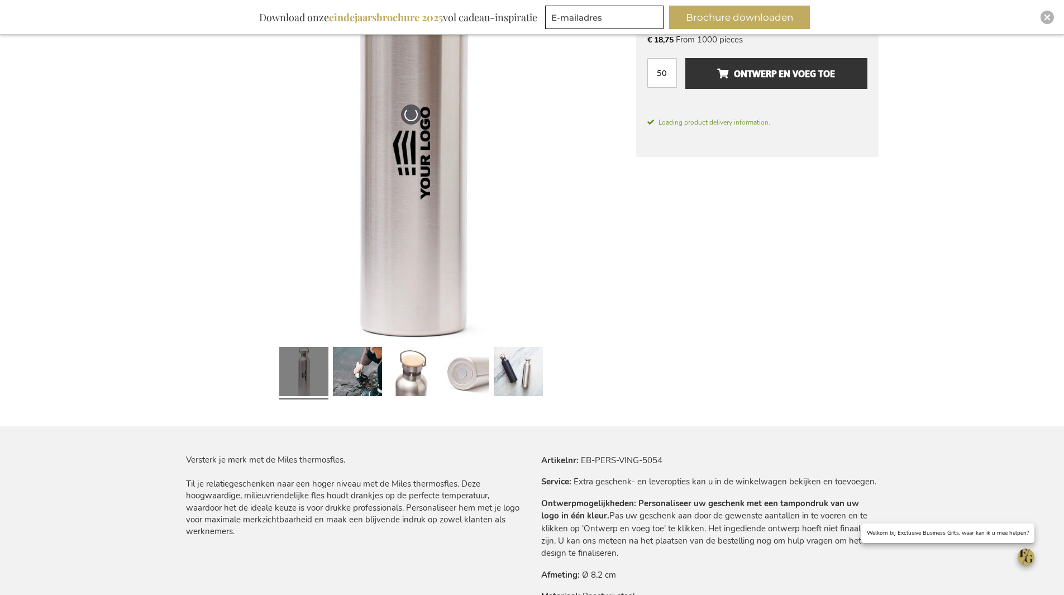
scroll to position [315, 0]
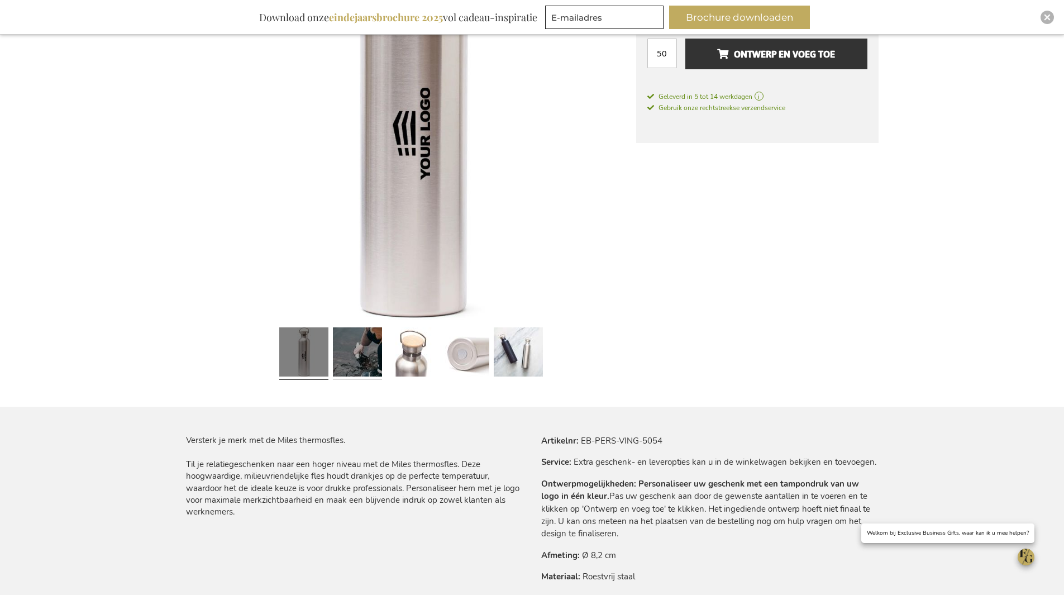
drag, startPoint x: 362, startPoint y: 359, endPoint x: 395, endPoint y: 351, distance: 33.9
click at [362, 359] on link at bounding box center [357, 353] width 49 height 61
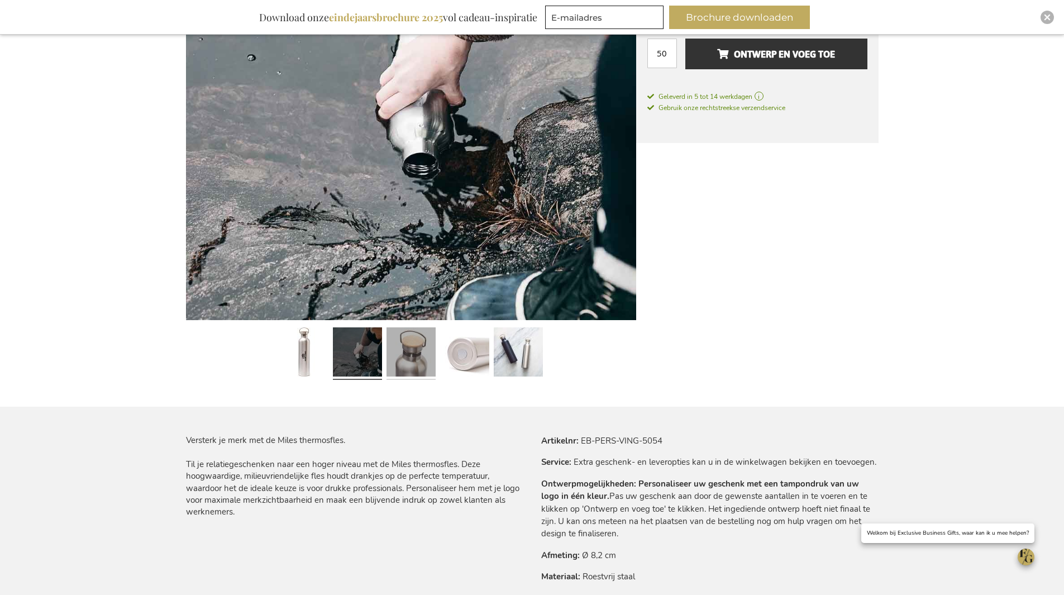
click at [432, 350] on link at bounding box center [411, 353] width 49 height 61
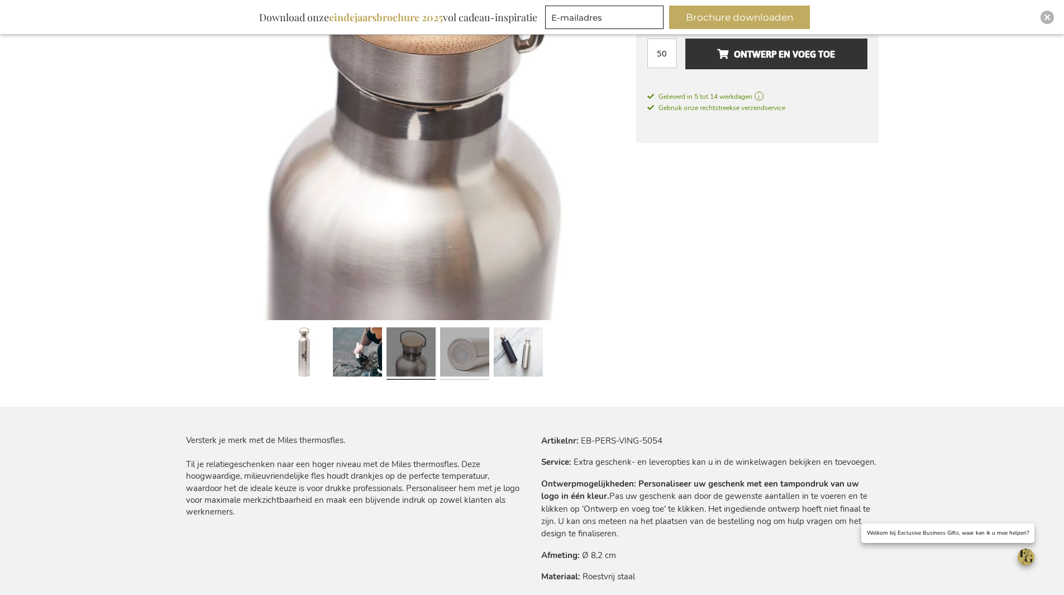
click at [483, 362] on link at bounding box center [464, 353] width 49 height 61
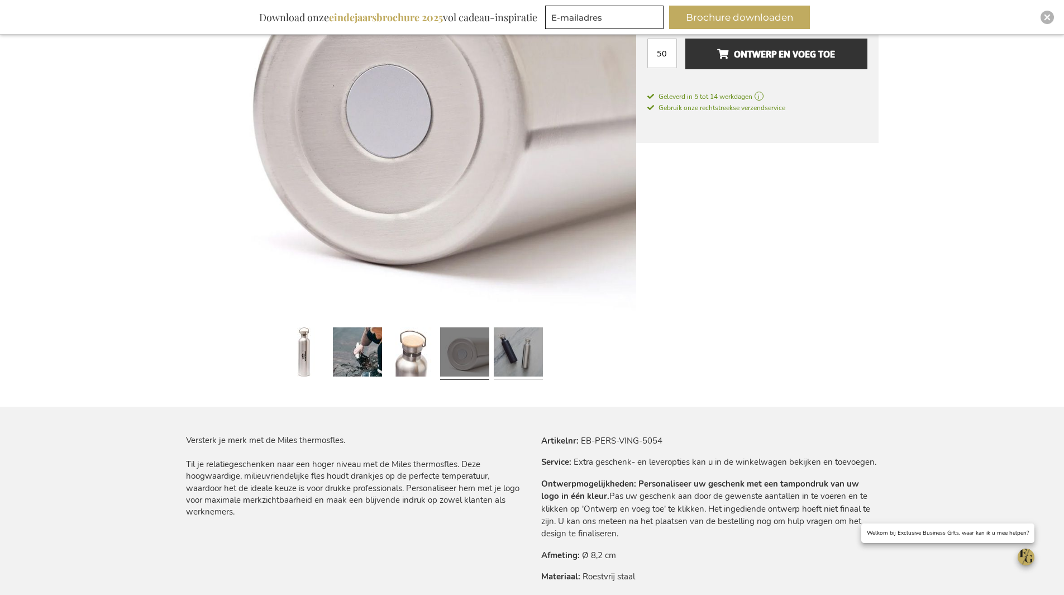
click at [532, 365] on link at bounding box center [518, 353] width 49 height 61
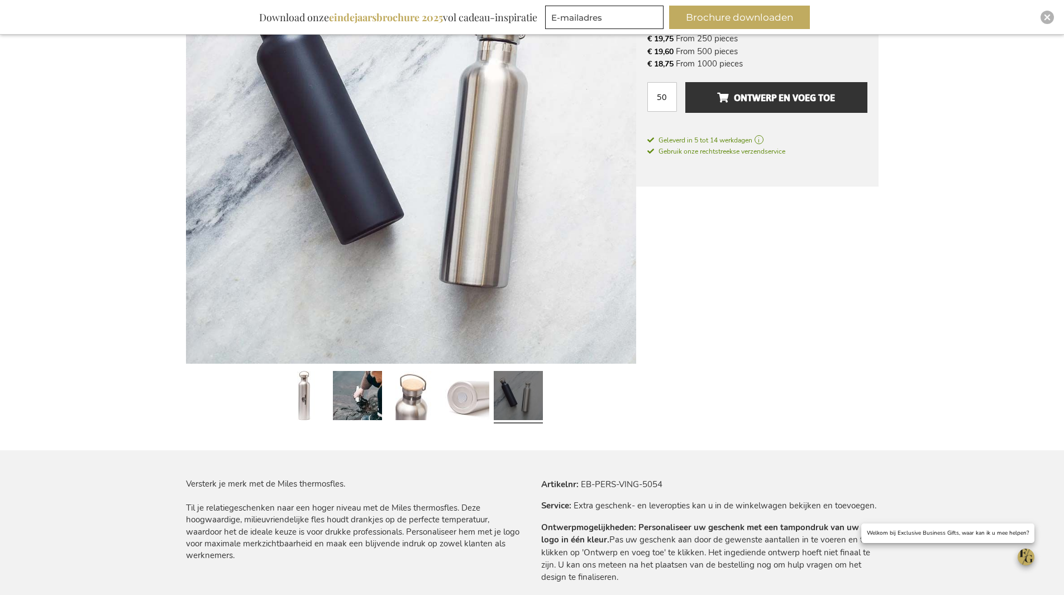
scroll to position [203, 0]
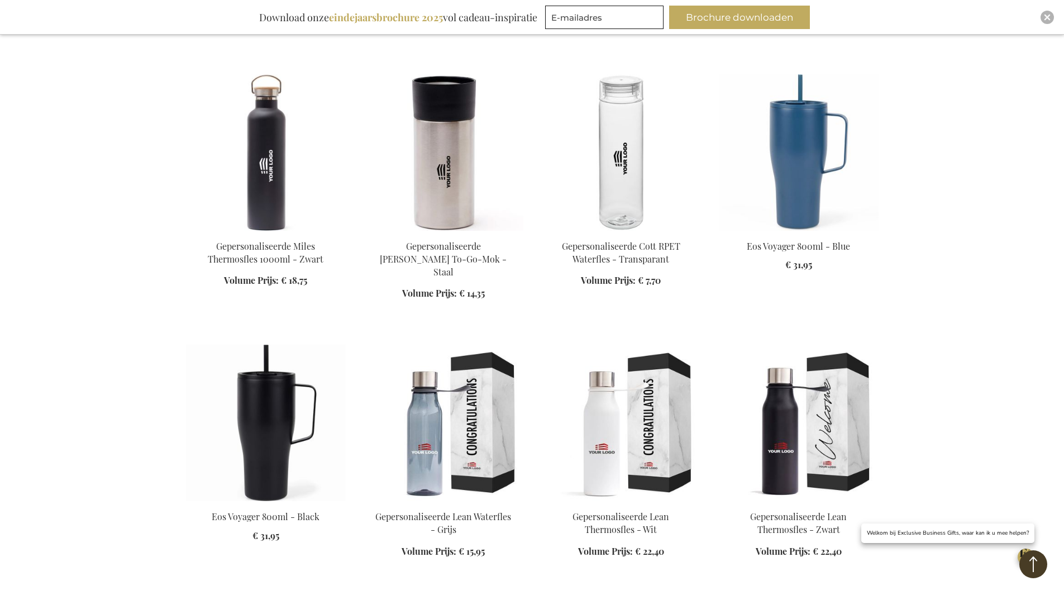
scroll to position [1783, 0]
click at [447, 452] on img at bounding box center [444, 422] width 160 height 156
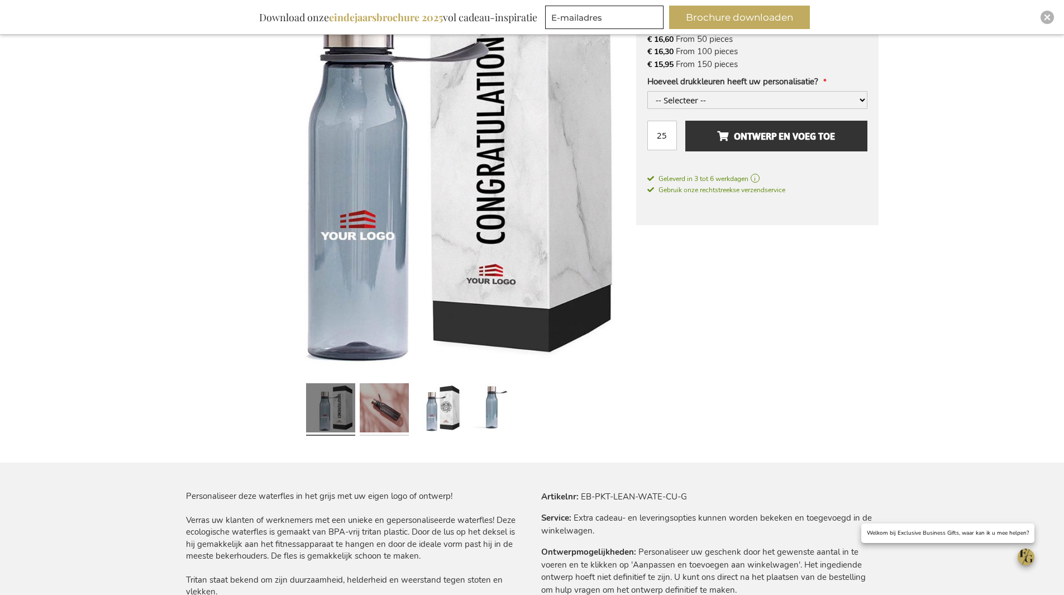
click at [382, 416] on link at bounding box center [384, 409] width 49 height 61
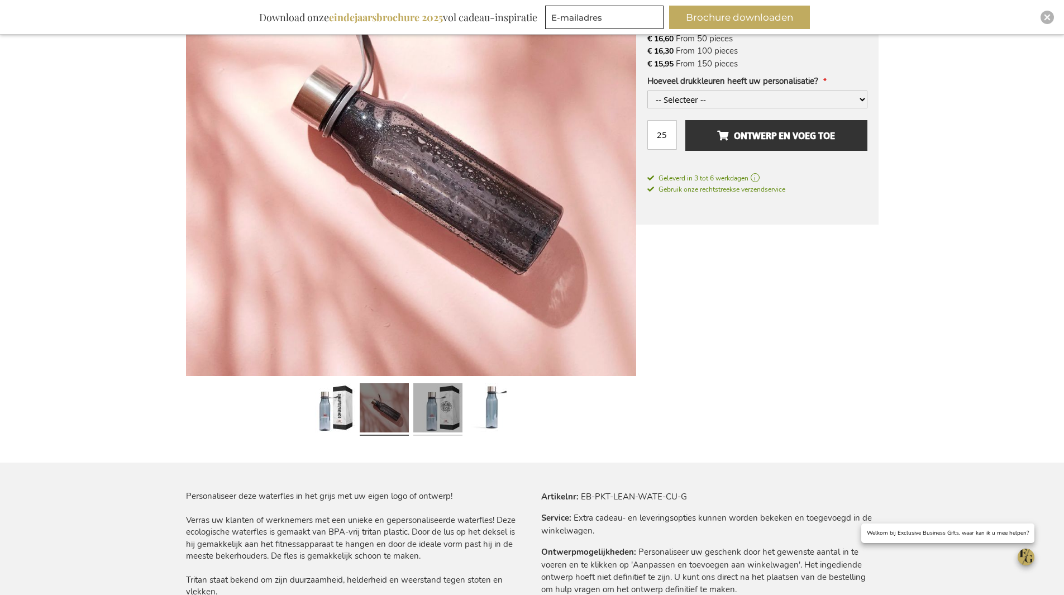
click at [441, 409] on link at bounding box center [437, 409] width 49 height 61
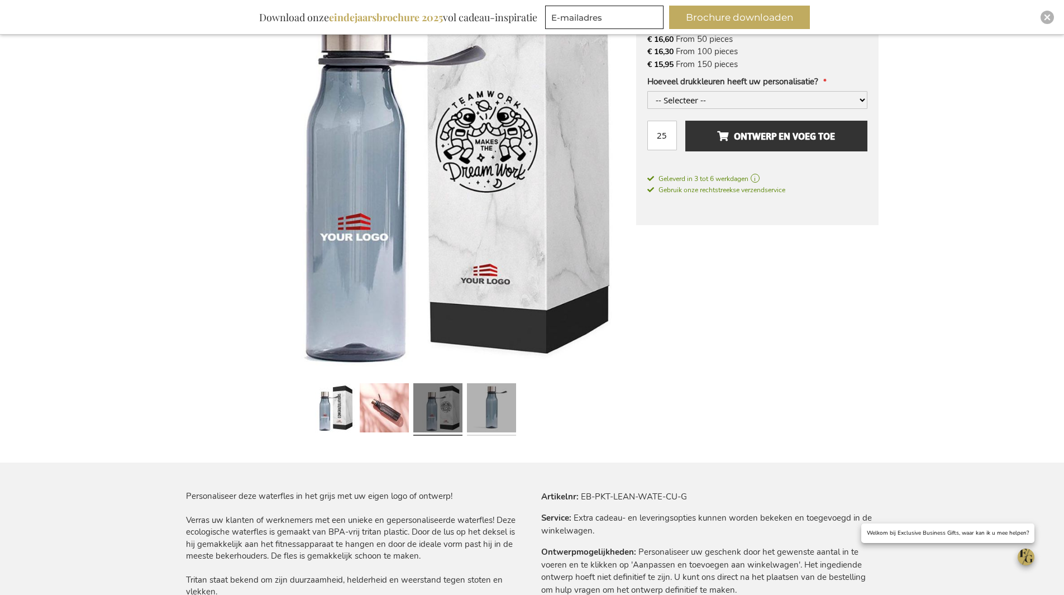
click at [509, 413] on link at bounding box center [491, 409] width 49 height 61
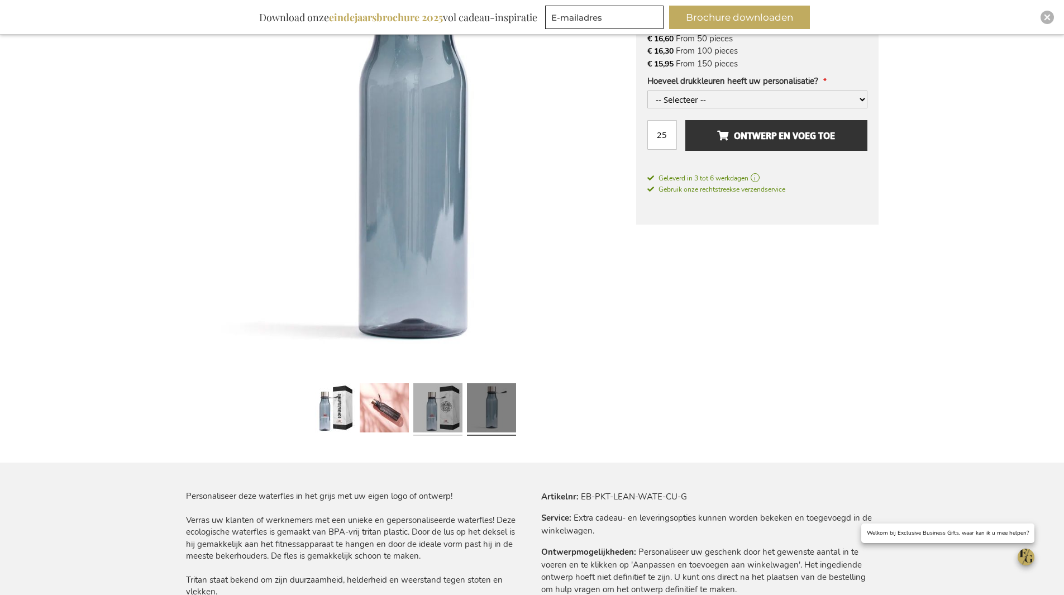
click at [445, 412] on link at bounding box center [437, 409] width 49 height 61
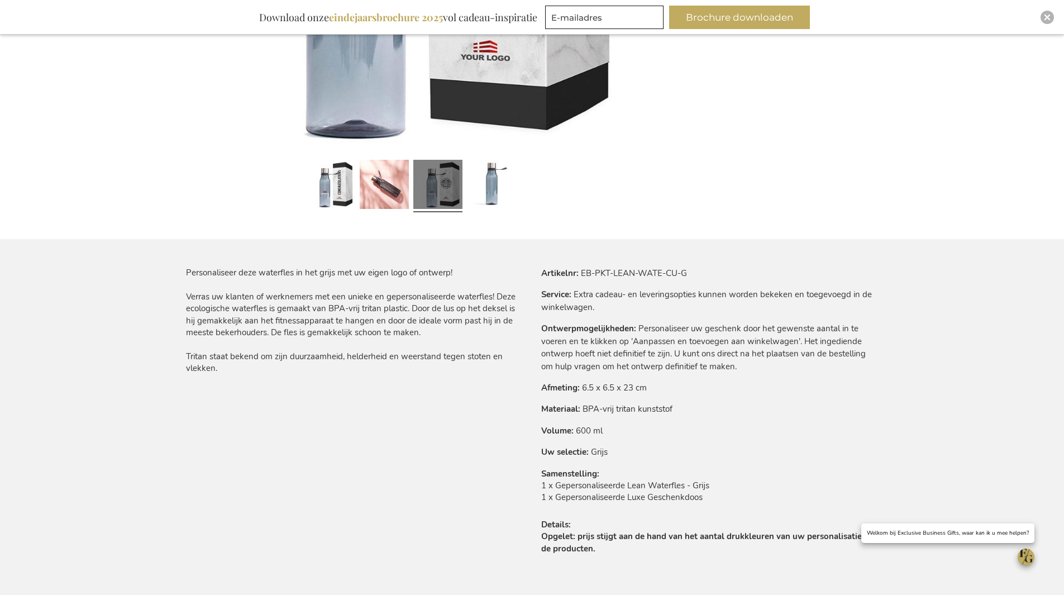
scroll to position [90, 0]
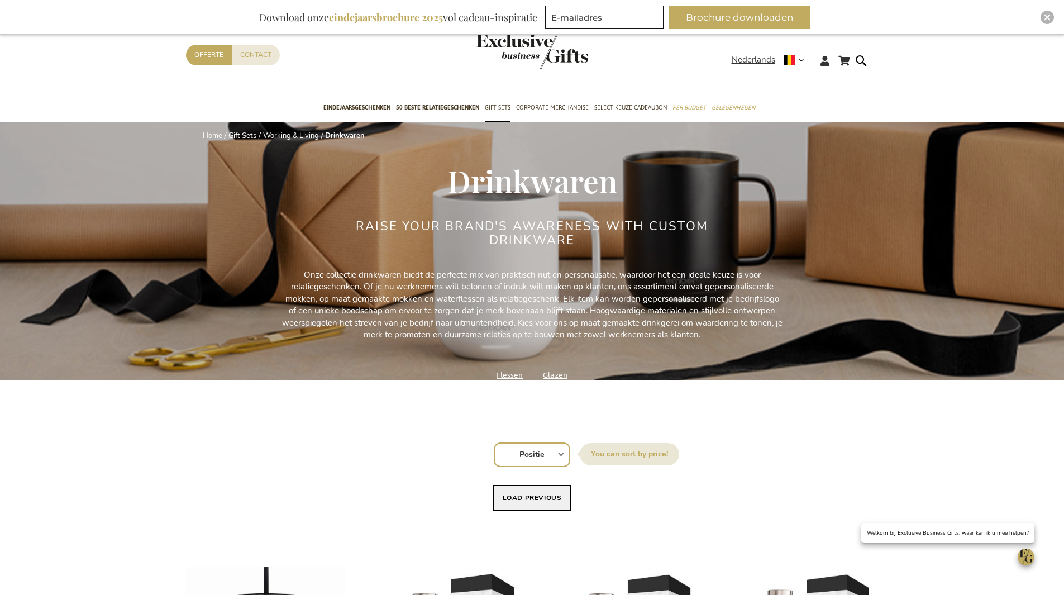
click at [534, 498] on button "Load previous" at bounding box center [532, 498] width 79 height 26
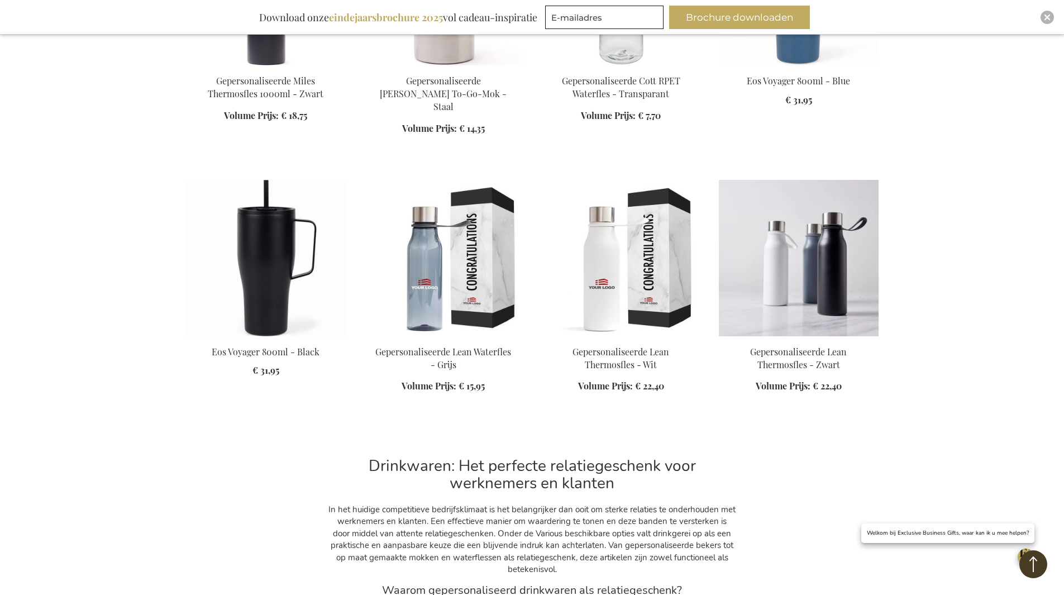
scroll to position [1173, 0]
click at [810, 346] on div "In Winkelwagen" at bounding box center [799, 376] width 160 height 60
click at [803, 277] on img at bounding box center [799, 258] width 160 height 156
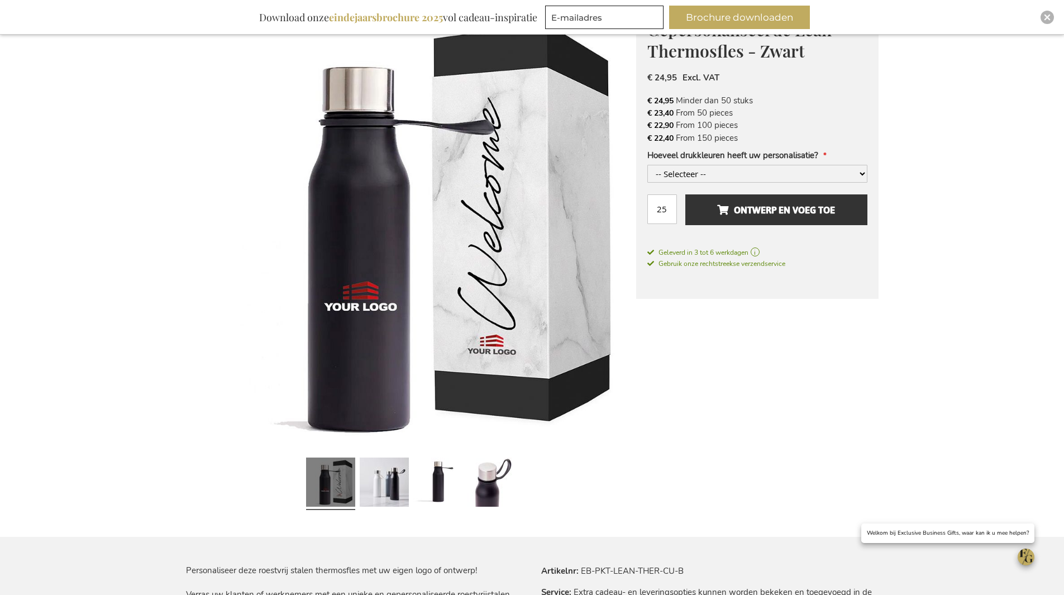
scroll to position [223, 0]
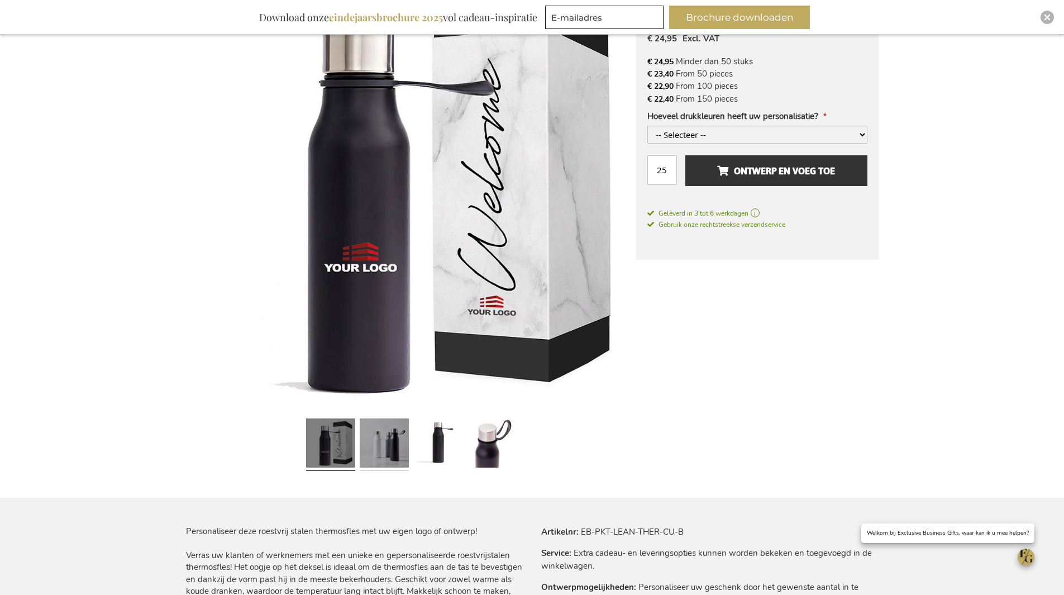
click at [385, 432] on link at bounding box center [384, 444] width 49 height 61
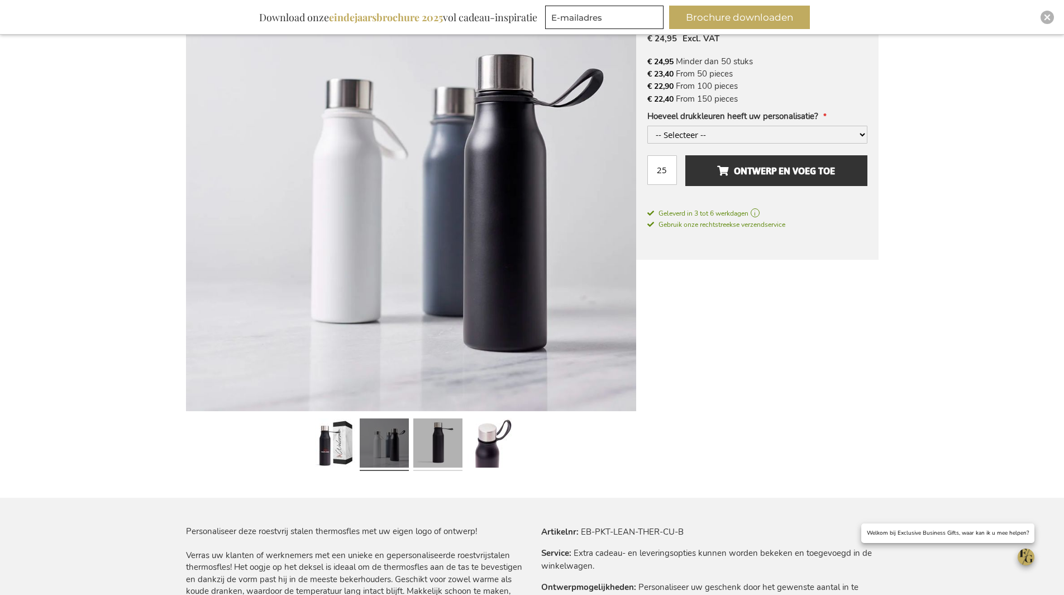
click at [422, 436] on link at bounding box center [437, 444] width 49 height 61
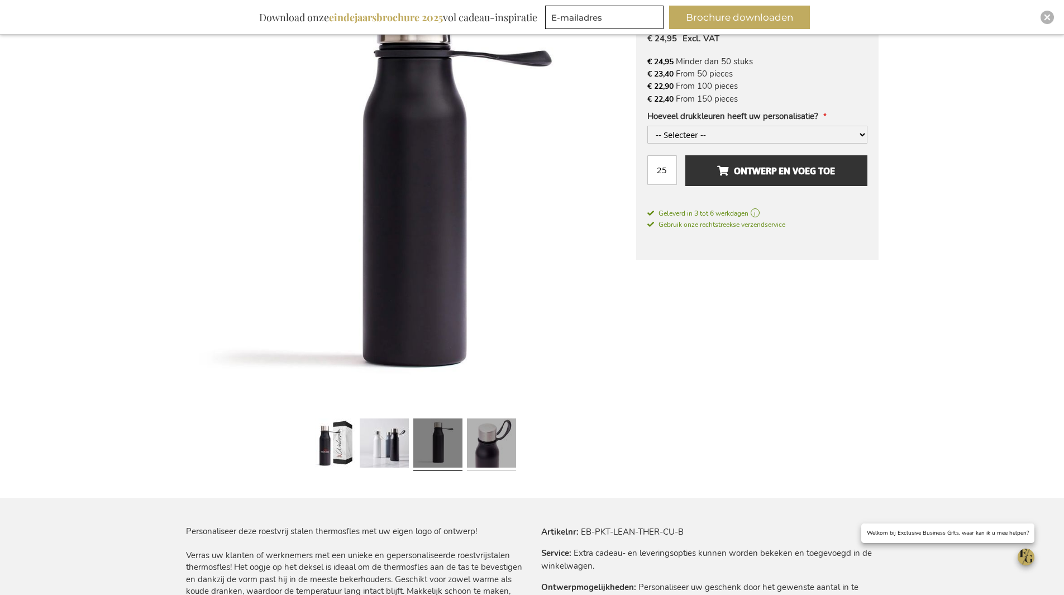
click at [474, 441] on link at bounding box center [491, 444] width 49 height 61
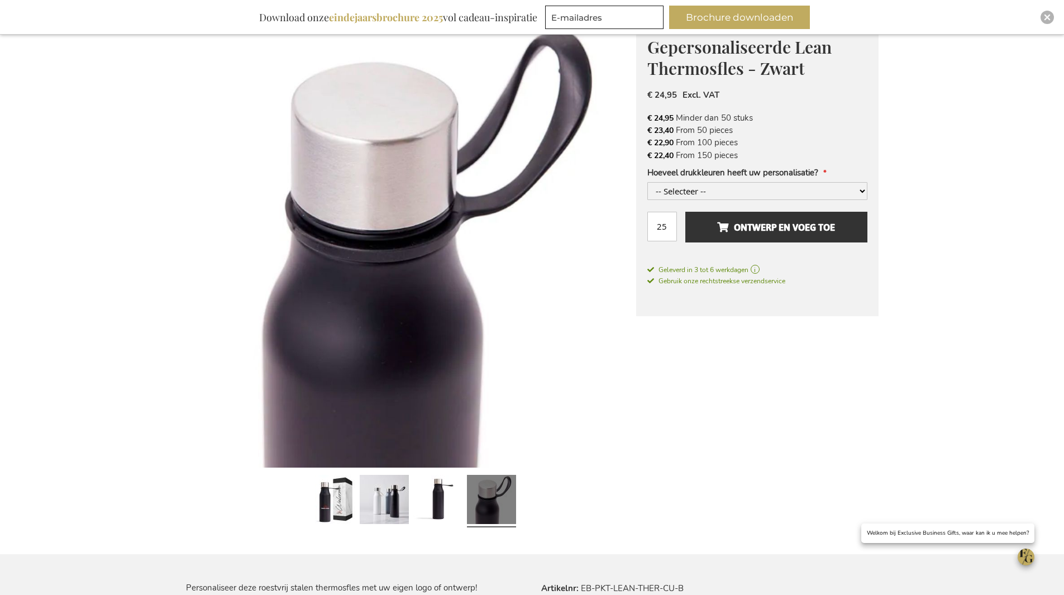
scroll to position [0, 0]
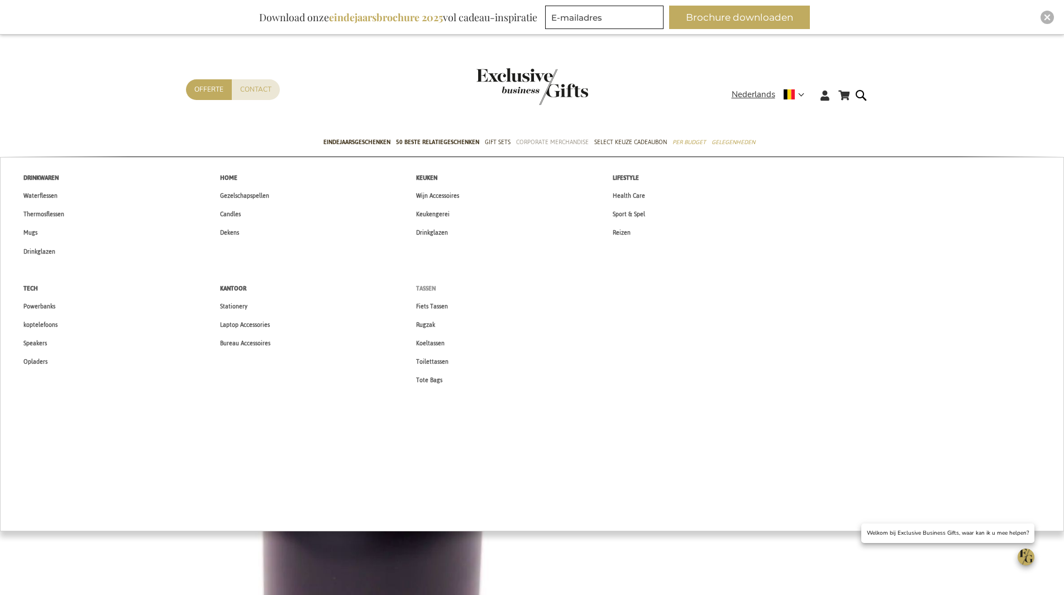
click at [432, 288] on span "Tassen" at bounding box center [426, 289] width 20 height 12
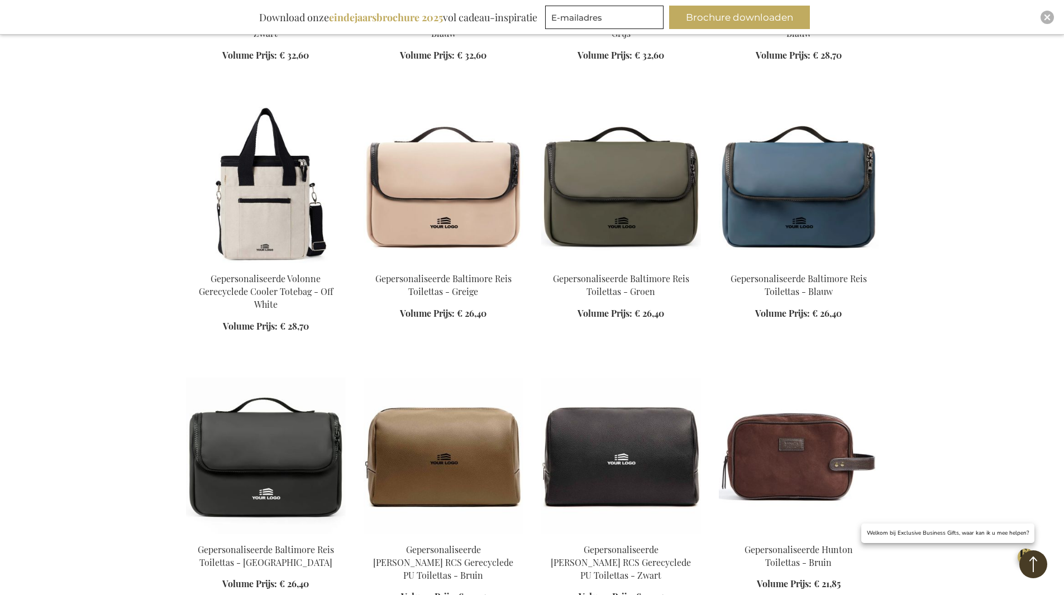
scroll to position [1006, 0]
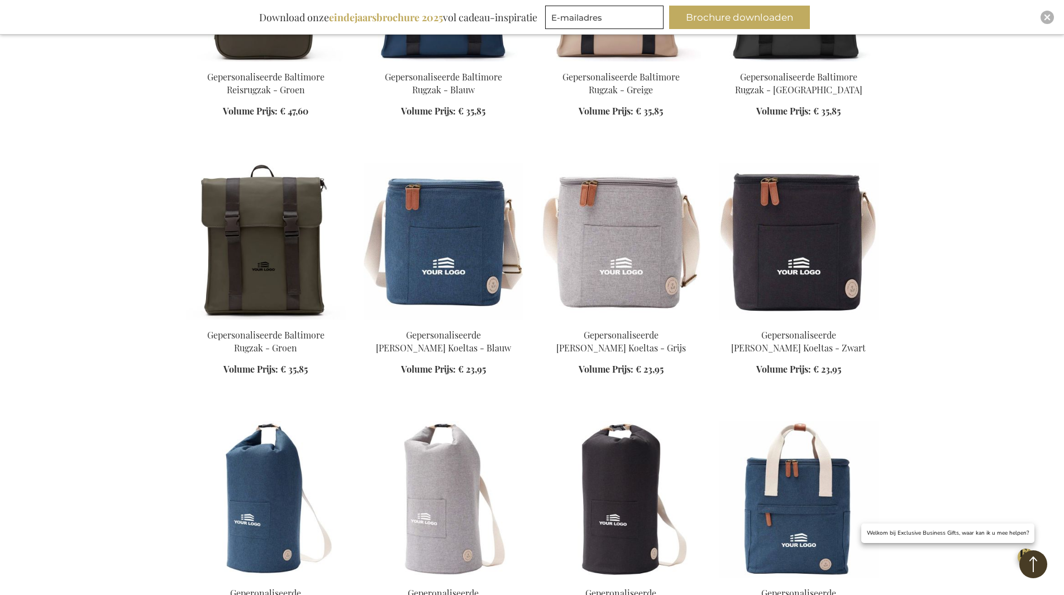
scroll to position [3017, 0]
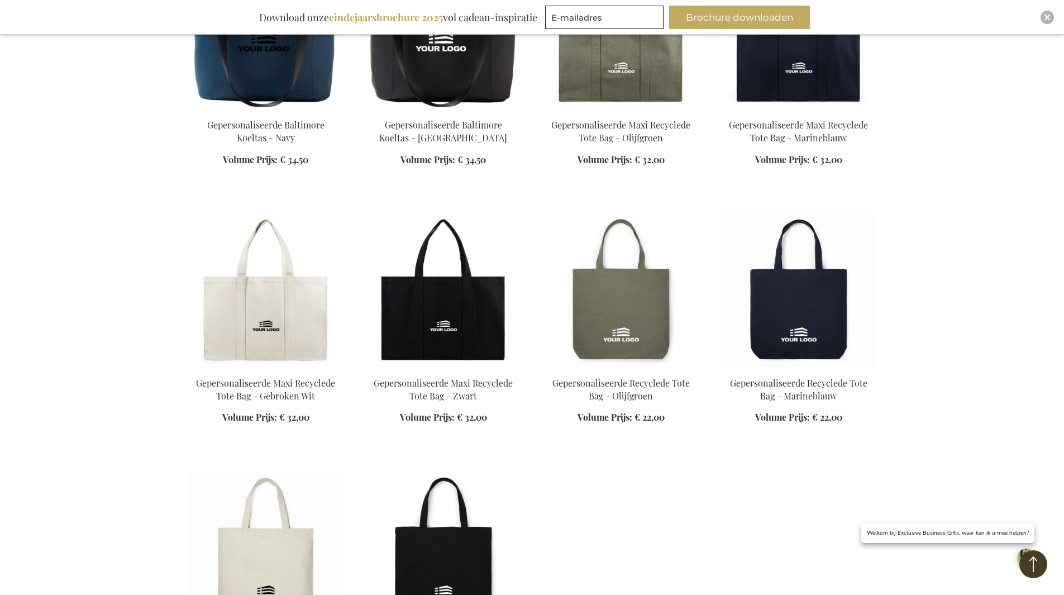
scroll to position [4302, 0]
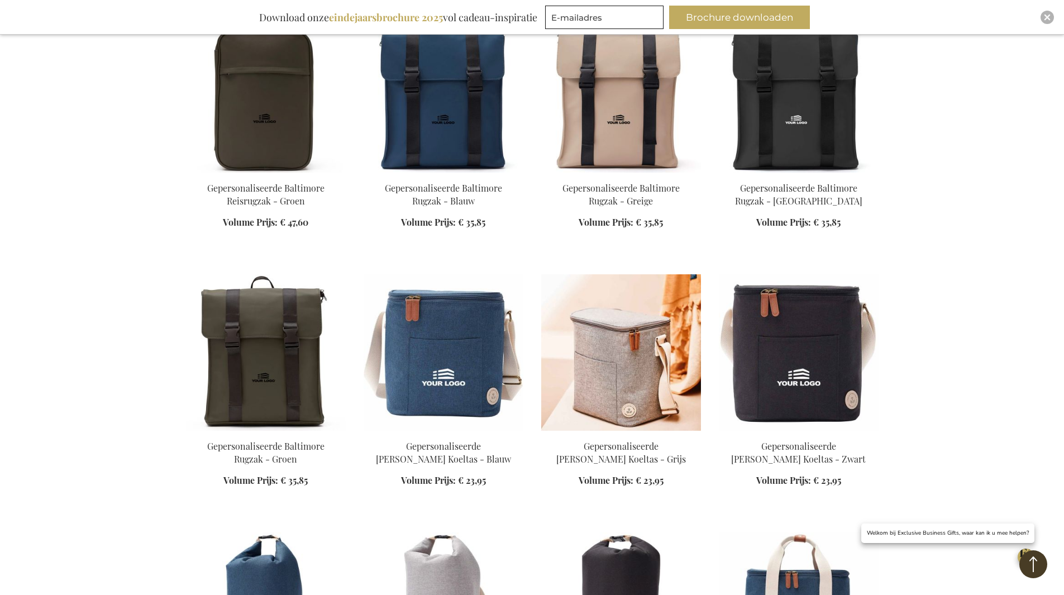
scroll to position [3017, 0]
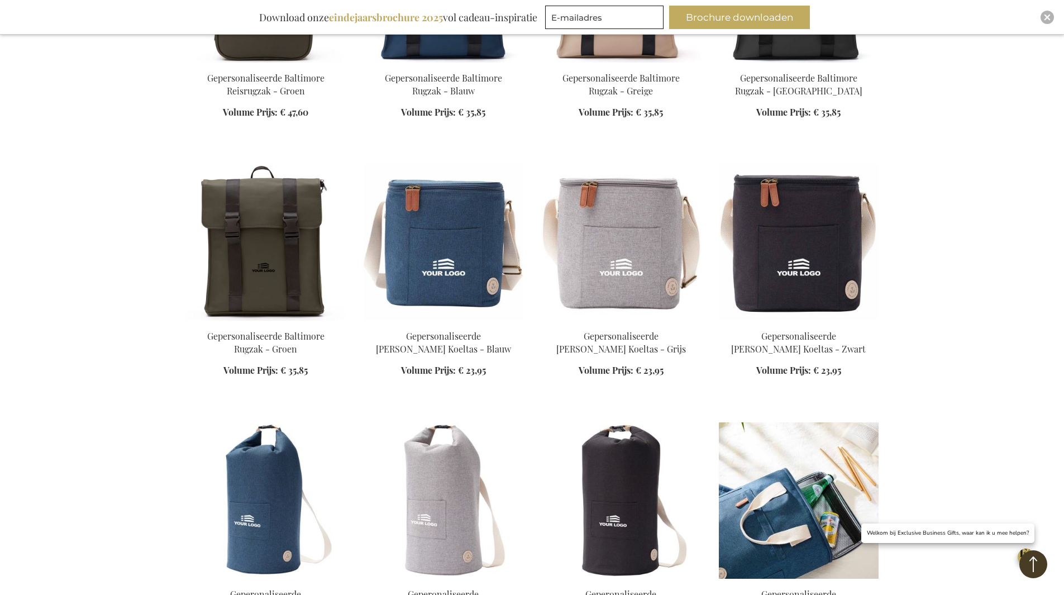
click at [836, 422] on img at bounding box center [799, 500] width 160 height 156
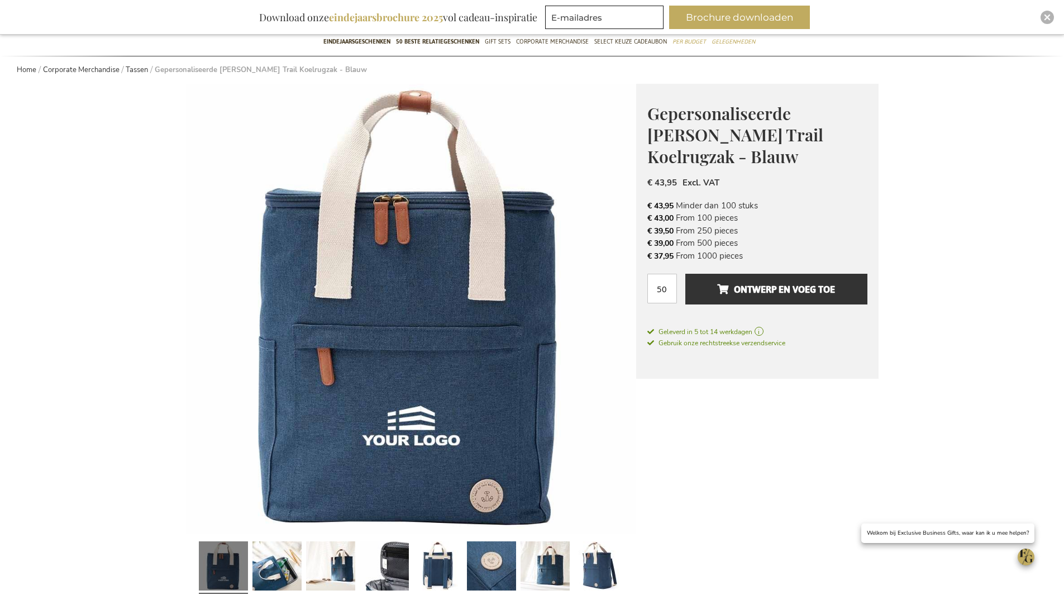
scroll to position [112, 0]
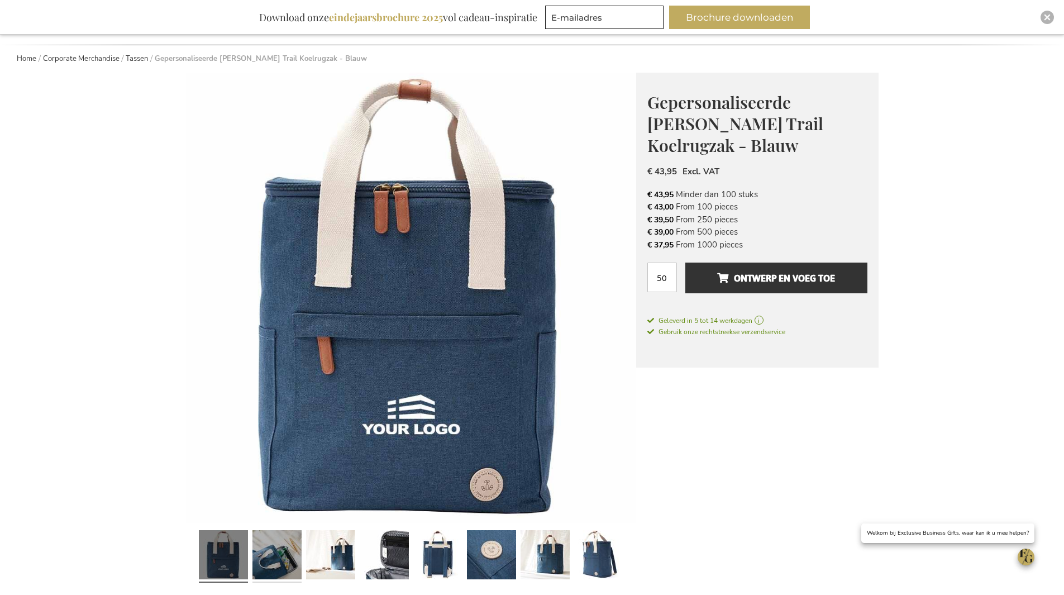
drag, startPoint x: 291, startPoint y: 544, endPoint x: 296, endPoint y: 541, distance: 5.8
click at [290, 544] on link at bounding box center [277, 556] width 49 height 61
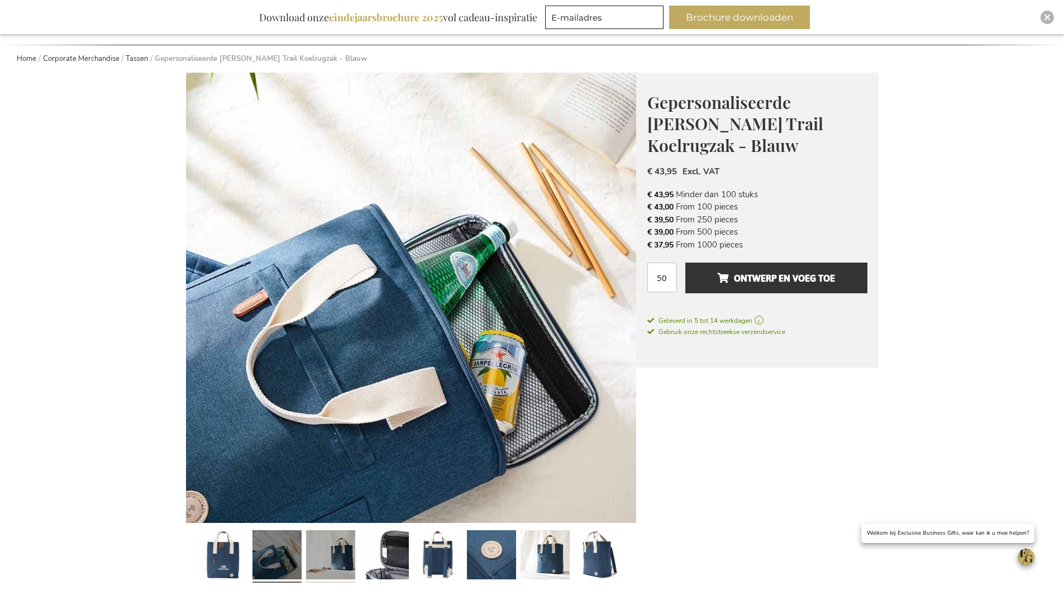
drag, startPoint x: 318, startPoint y: 540, endPoint x: 327, endPoint y: 527, distance: 15.7
click at [318, 539] on link at bounding box center [330, 556] width 49 height 61
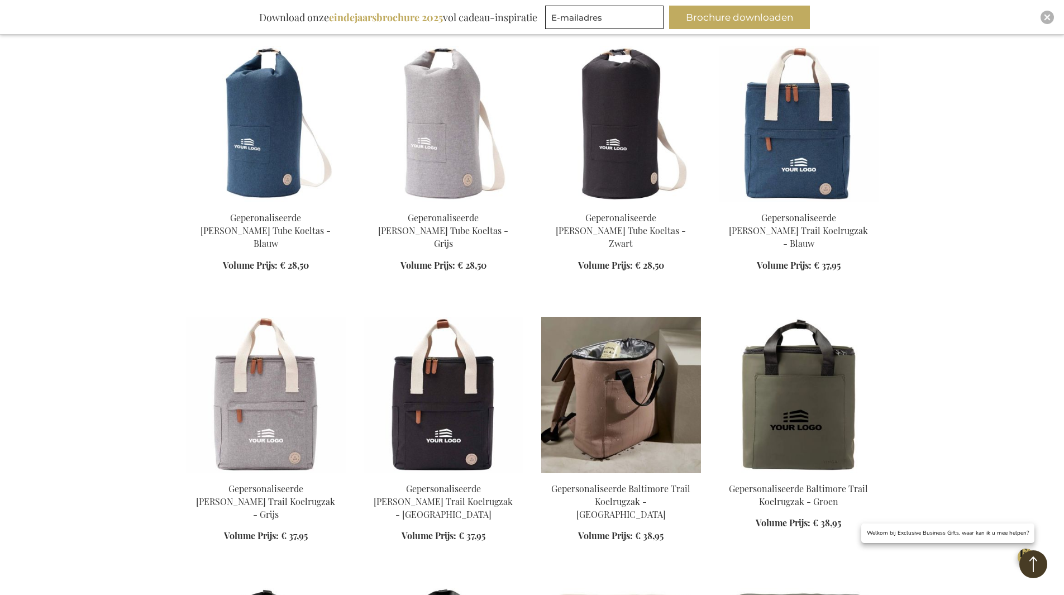
scroll to position [1057, 0]
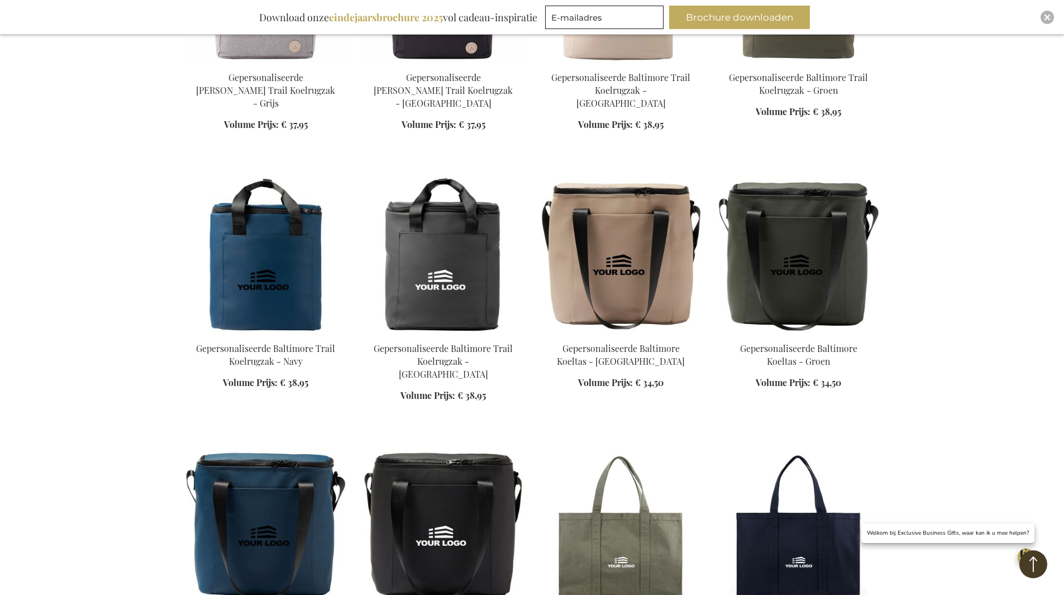
scroll to position [1113, 0]
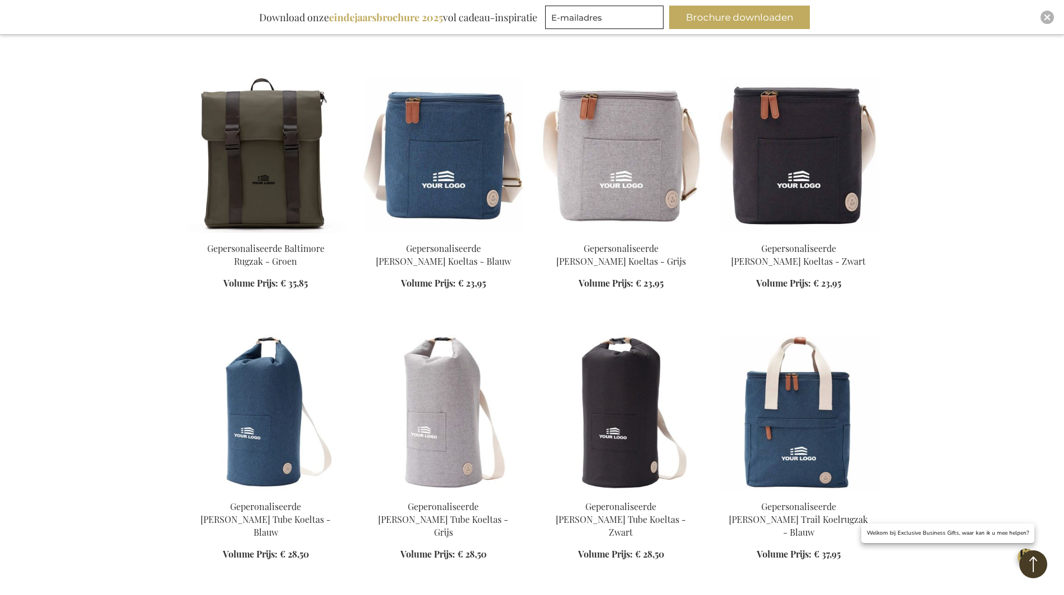
scroll to position [722, 0]
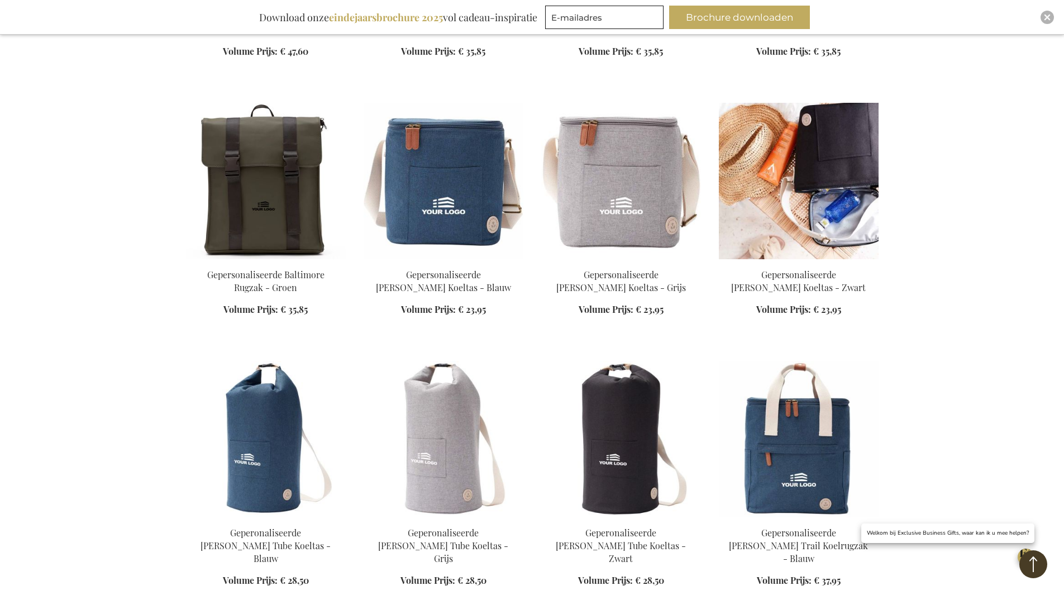
click at [746, 206] on img at bounding box center [799, 181] width 160 height 156
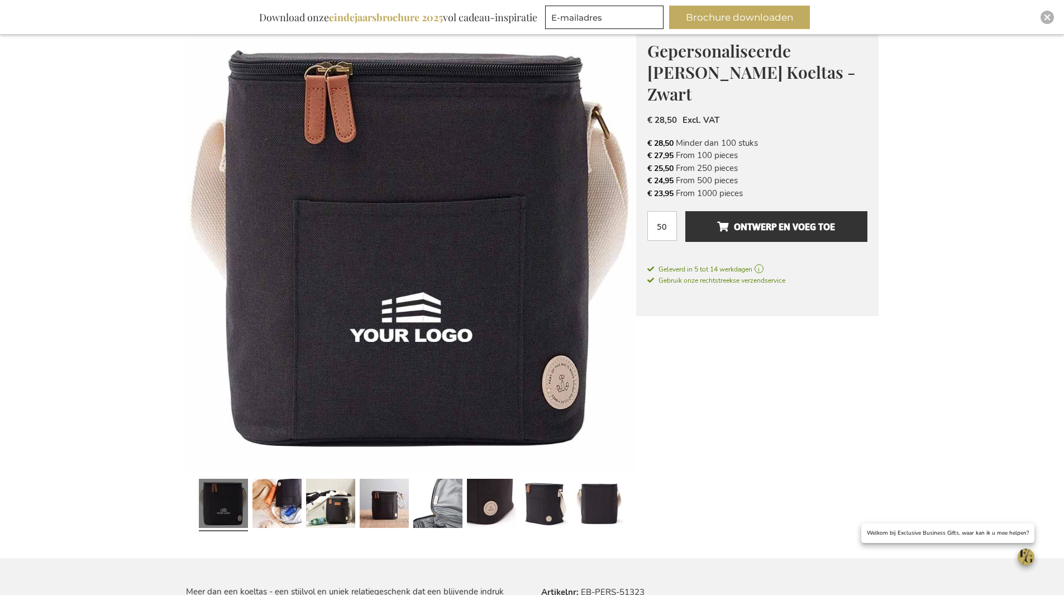
scroll to position [172, 0]
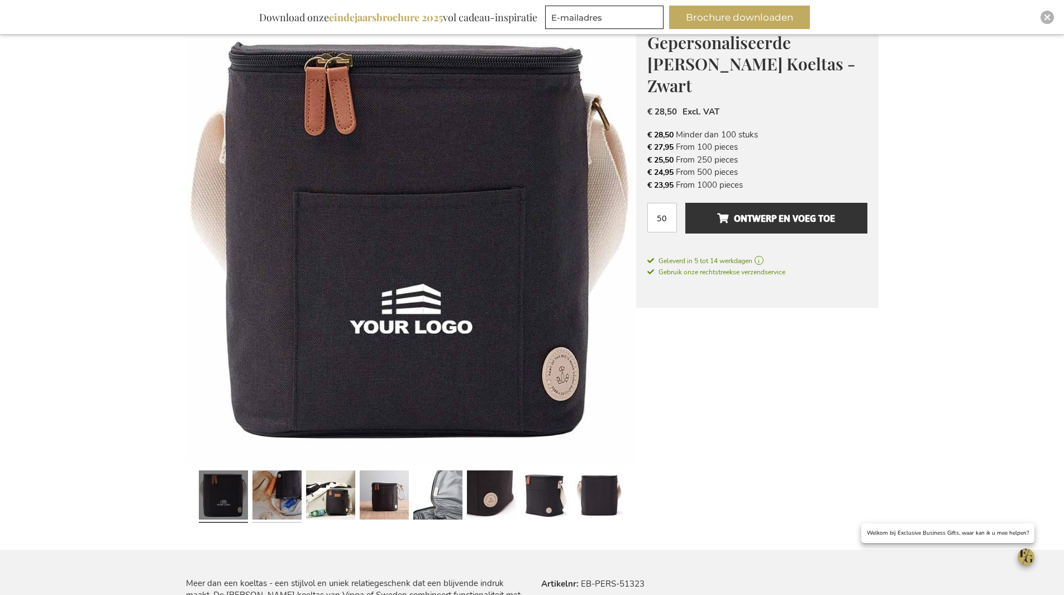
click at [290, 497] on link at bounding box center [277, 496] width 49 height 61
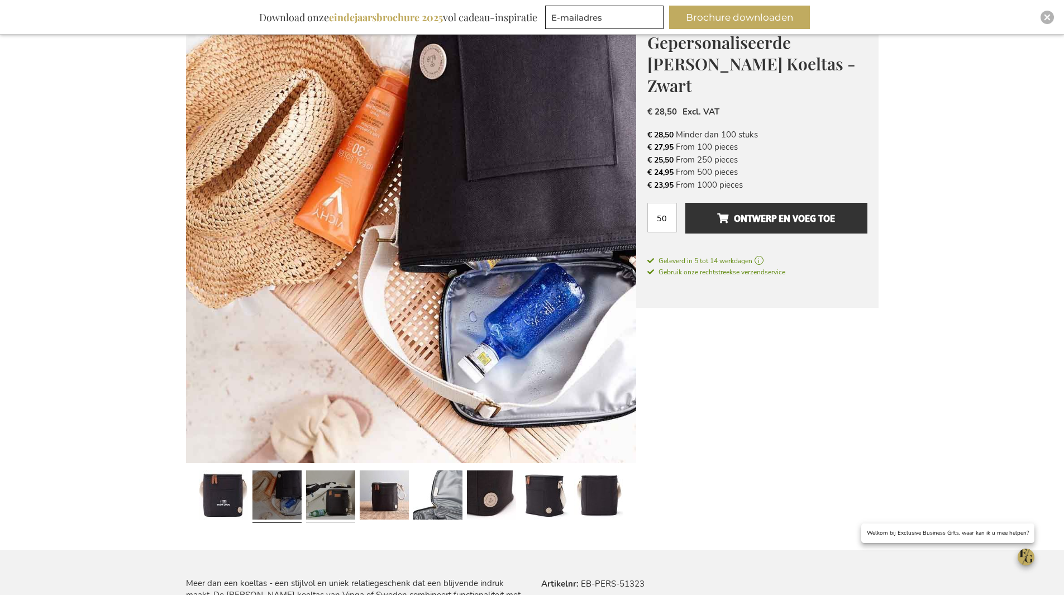
click at [328, 495] on link at bounding box center [330, 496] width 49 height 61
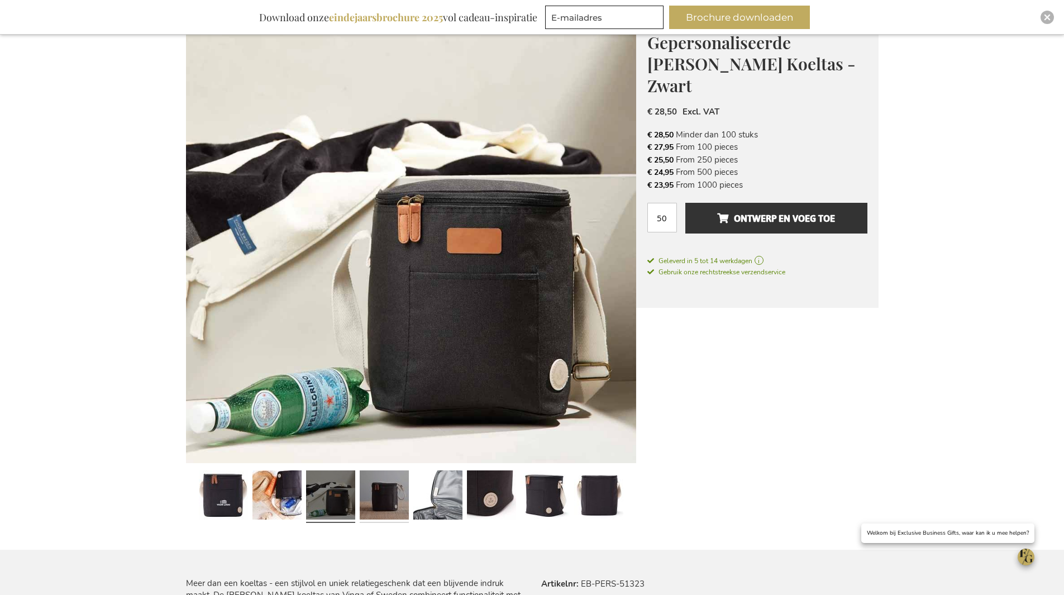
click at [392, 494] on link at bounding box center [384, 496] width 49 height 61
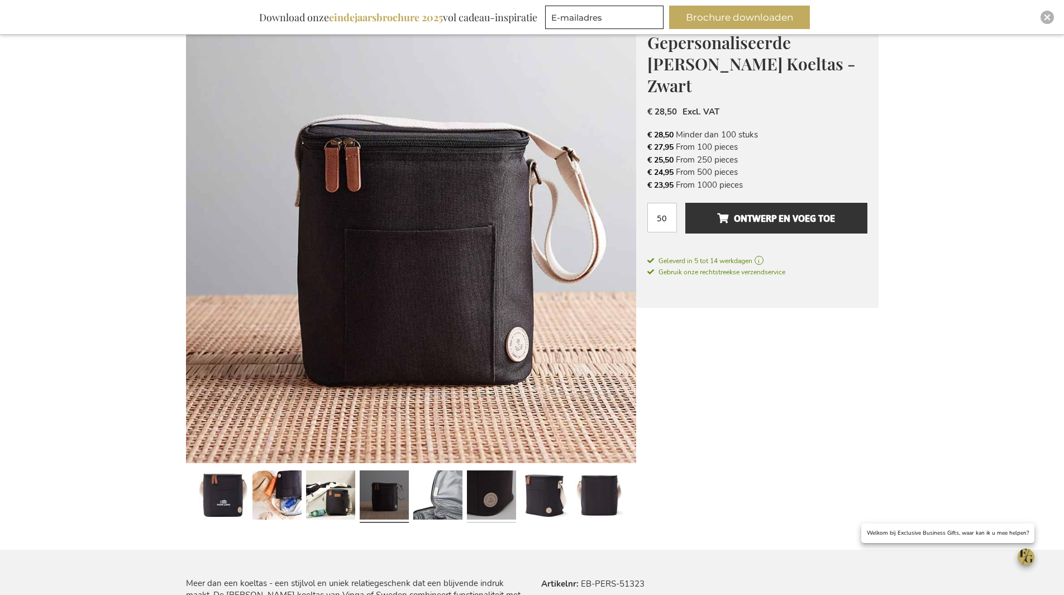
click at [474, 490] on link at bounding box center [491, 496] width 49 height 61
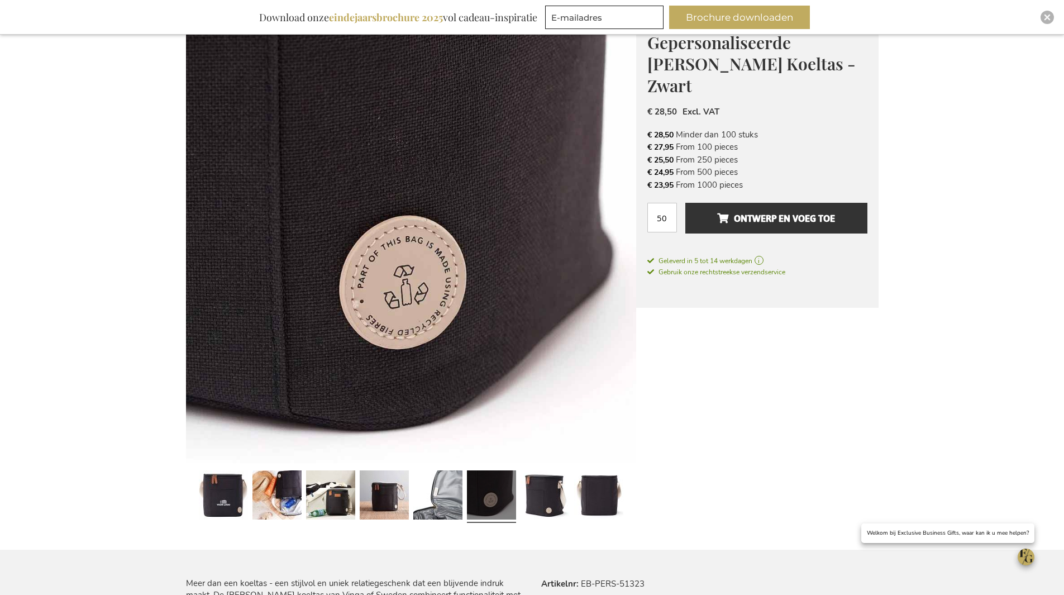
click at [513, 491] on link at bounding box center [491, 496] width 49 height 61
click at [556, 492] on link at bounding box center [545, 496] width 49 height 61
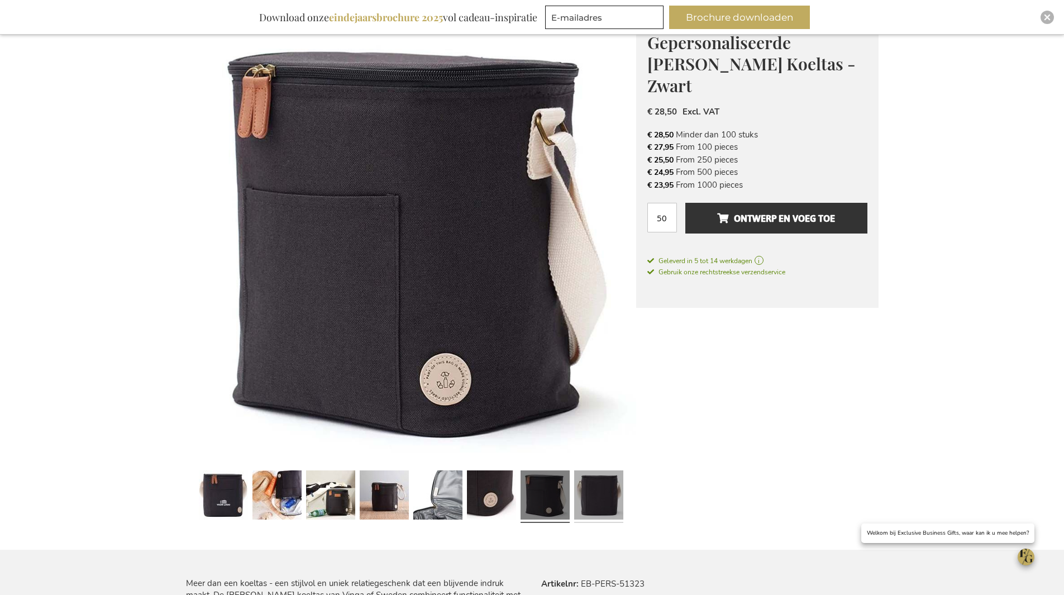
click at [585, 488] on link at bounding box center [598, 496] width 49 height 61
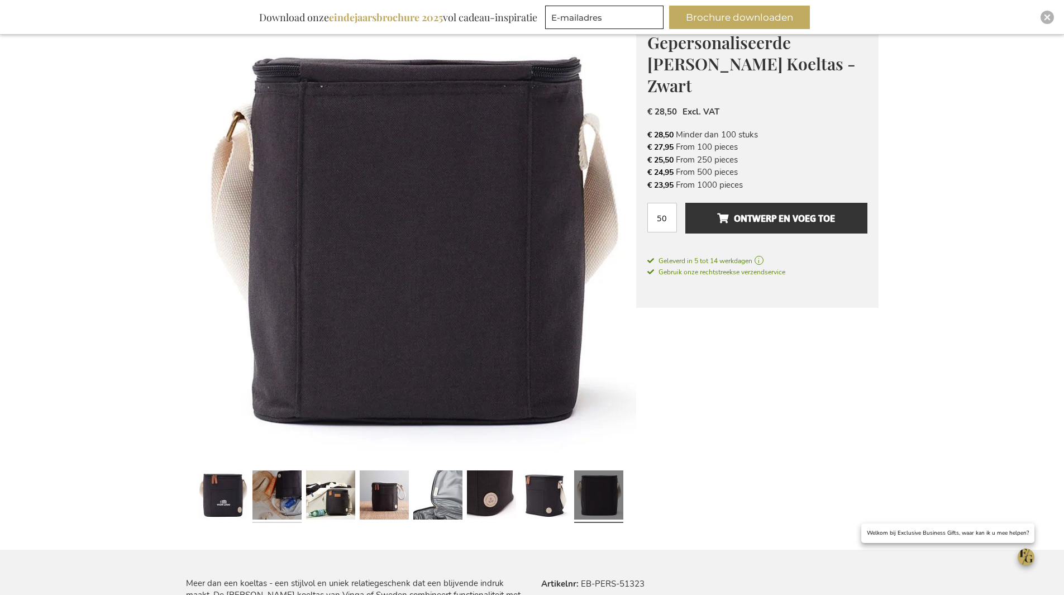
click at [276, 475] on link at bounding box center [277, 496] width 49 height 61
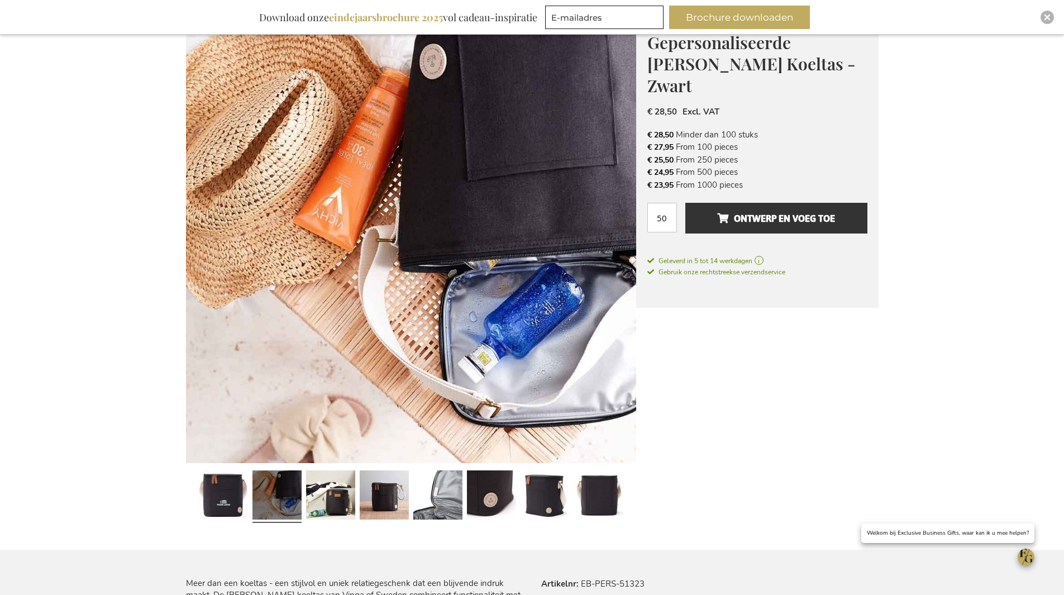
click at [194, 490] on div at bounding box center [411, 496] width 450 height 61
click at [331, 501] on link at bounding box center [330, 496] width 49 height 61
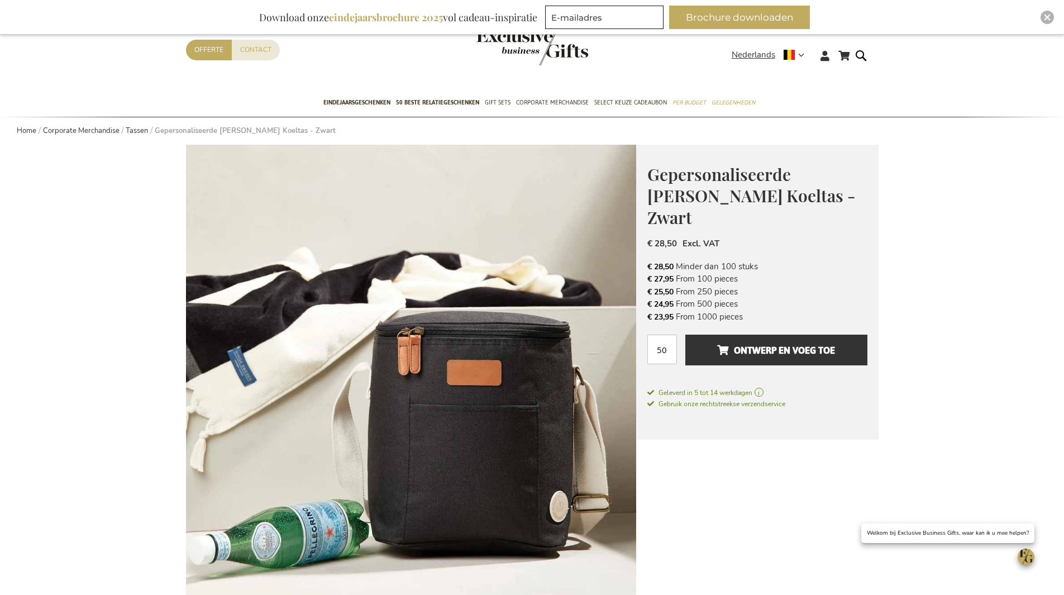
scroll to position [0, 0]
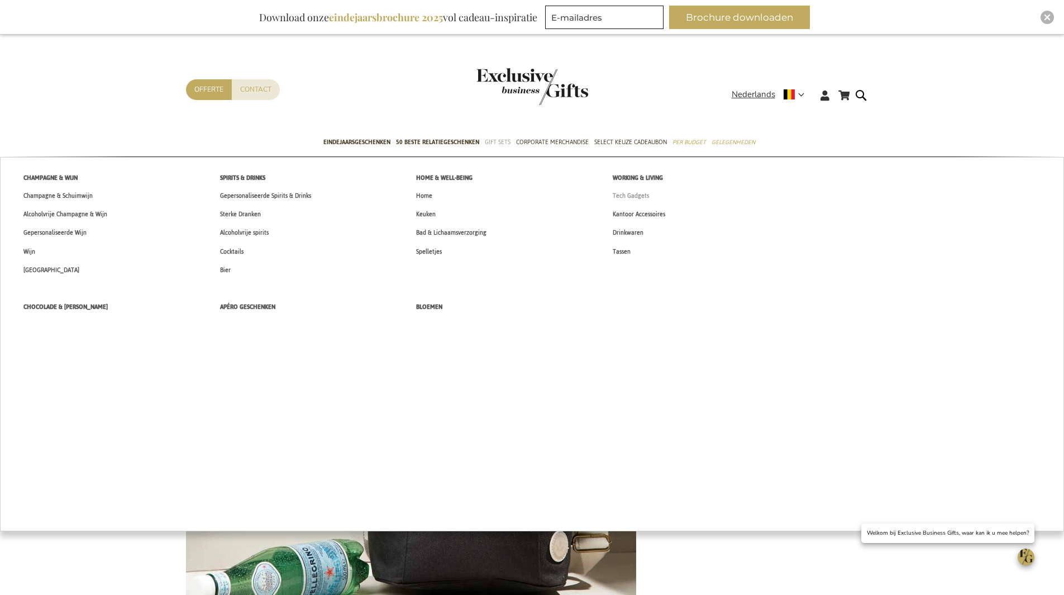
click at [617, 194] on span "Tech Gadgets" at bounding box center [631, 196] width 36 height 12
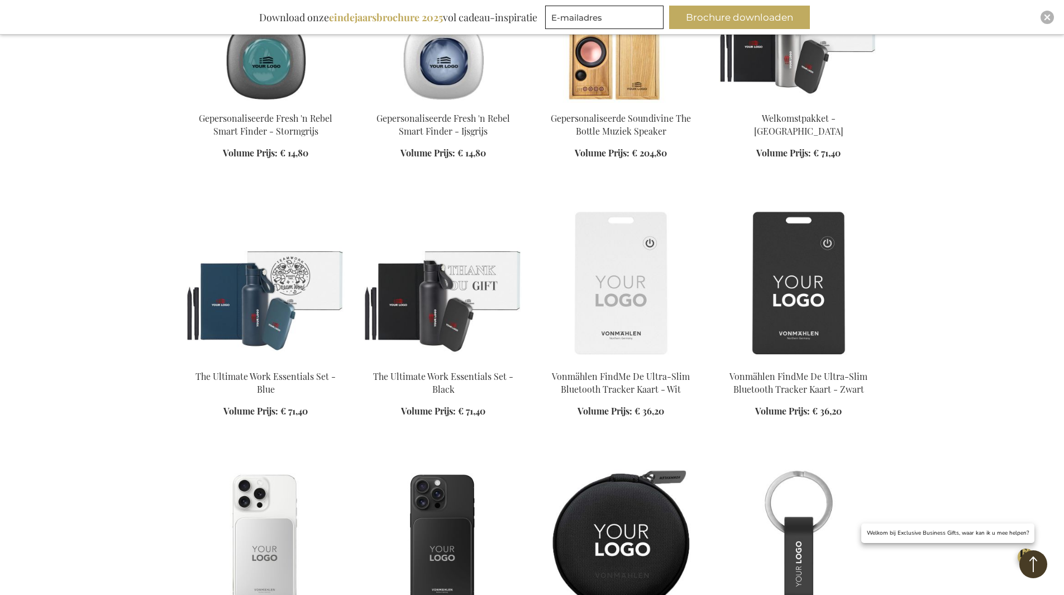
scroll to position [391, 0]
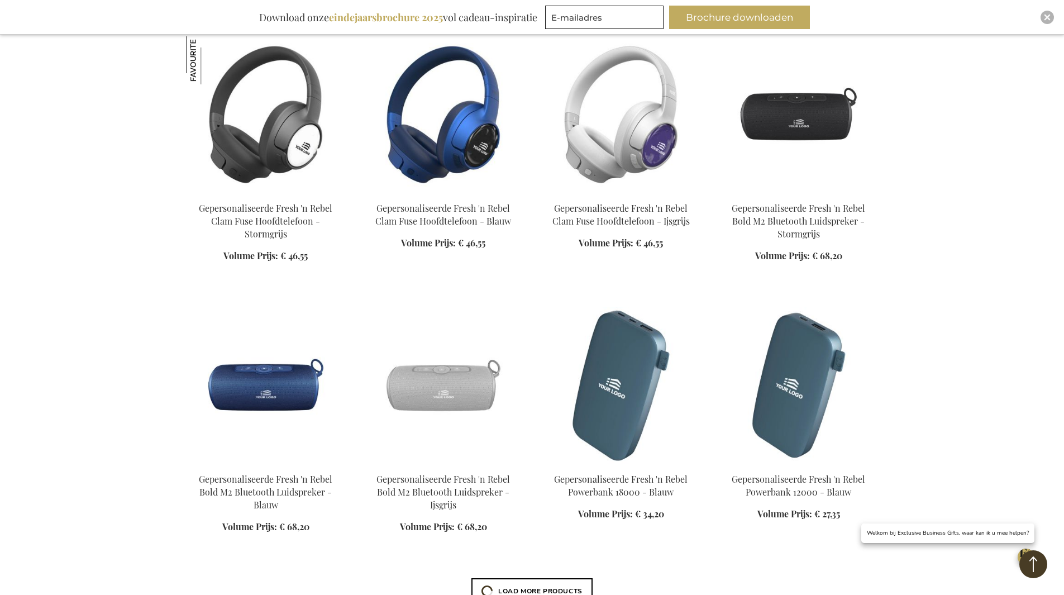
scroll to position [2458, 0]
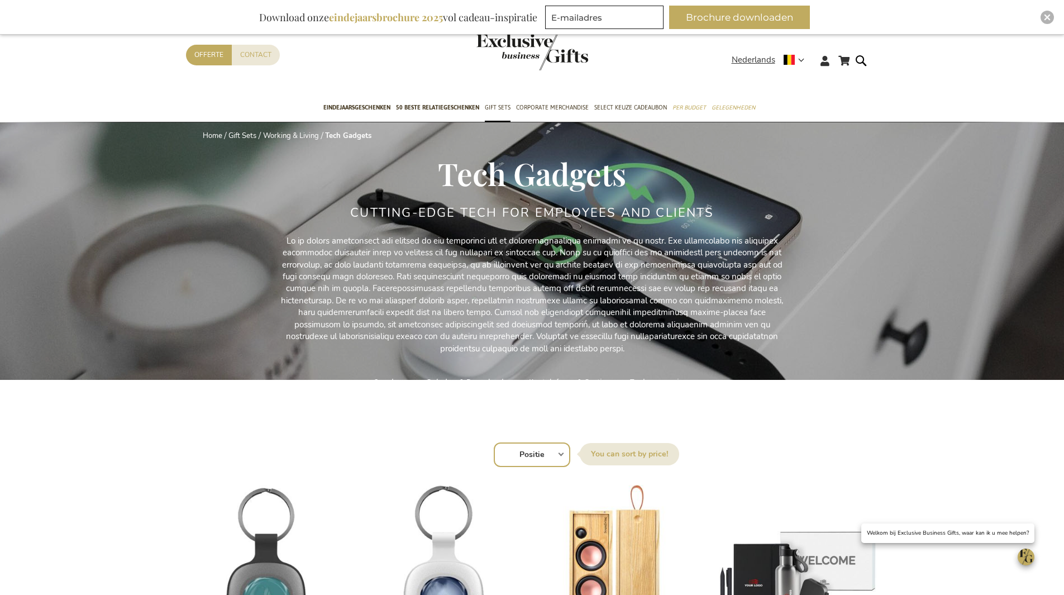
drag, startPoint x: 1013, startPoint y: 422, endPoint x: 946, endPoint y: 228, distance: 205.5
click at [524, 55] on img "store logo" at bounding box center [533, 52] width 112 height 37
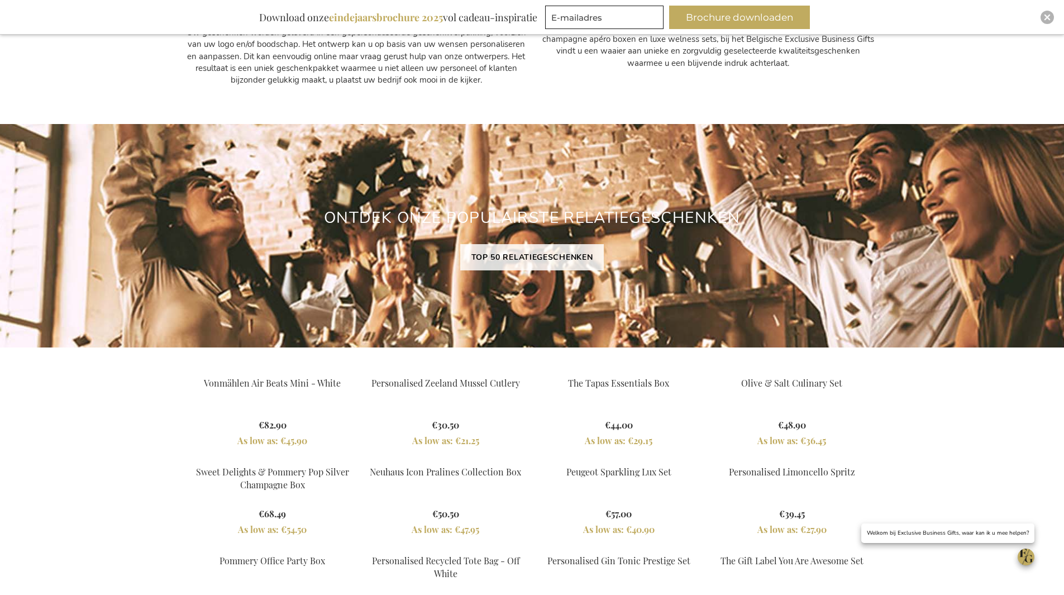
scroll to position [1006, 0]
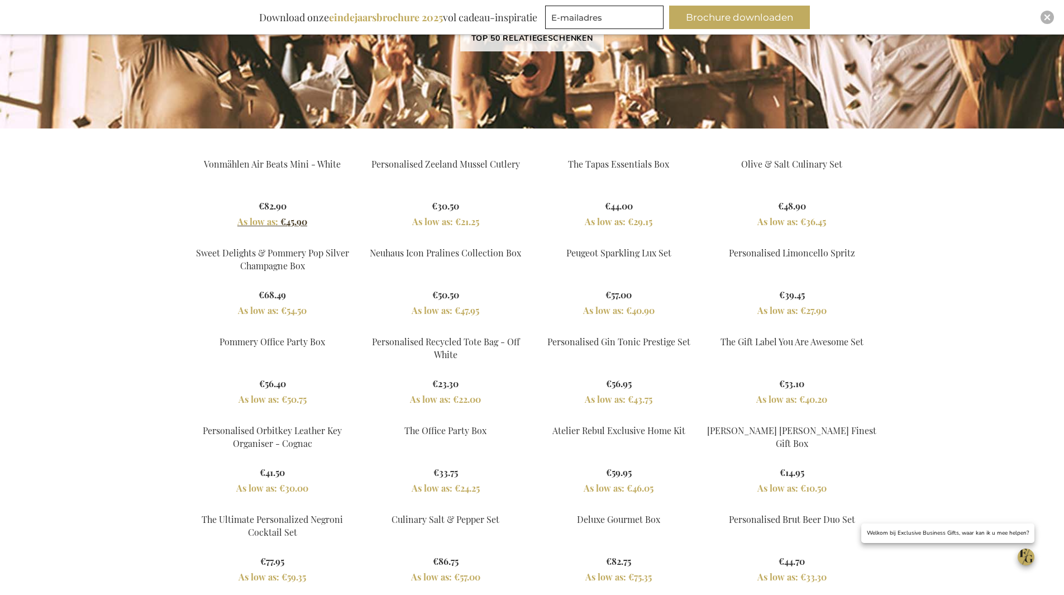
click at [297, 219] on span "€45.90" at bounding box center [293, 222] width 27 height 12
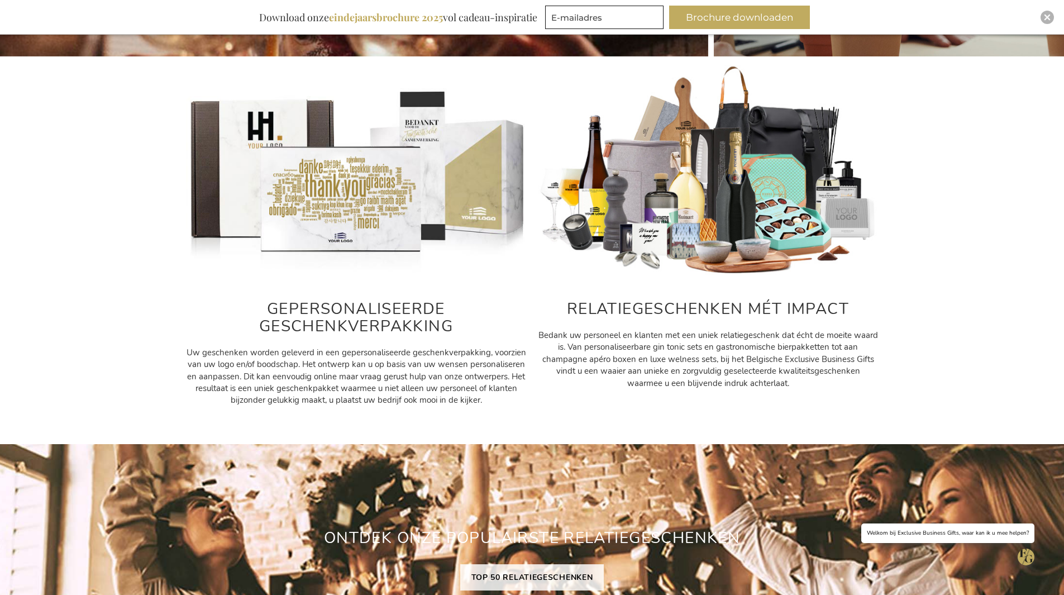
scroll to position [670, 0]
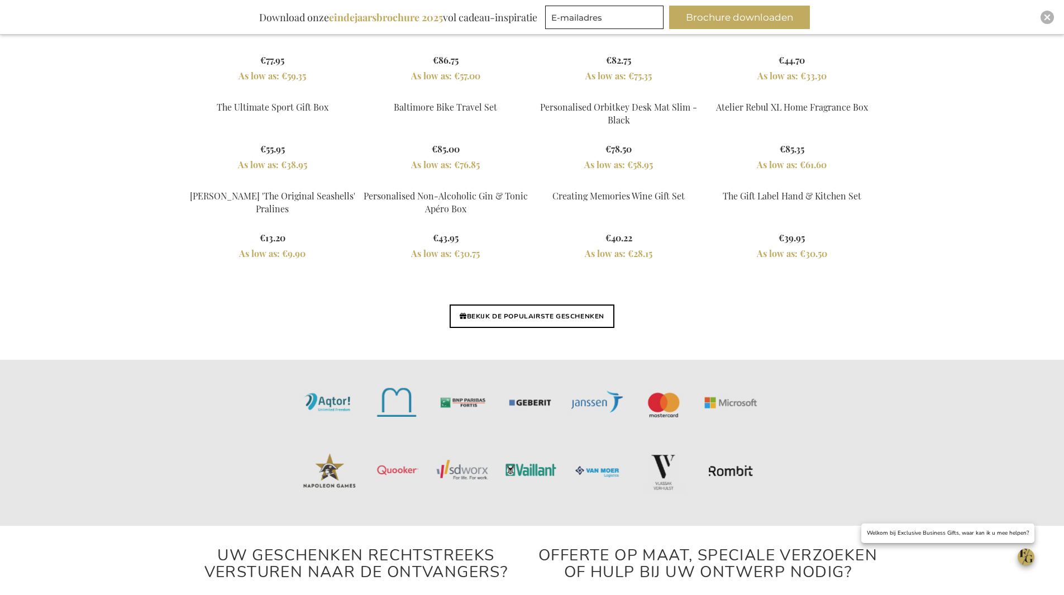
scroll to position [1508, 0]
click at [586, 323] on link "BEKIJK DE POPULAIRSTE GESCHENKEN" at bounding box center [532, 314] width 165 height 23
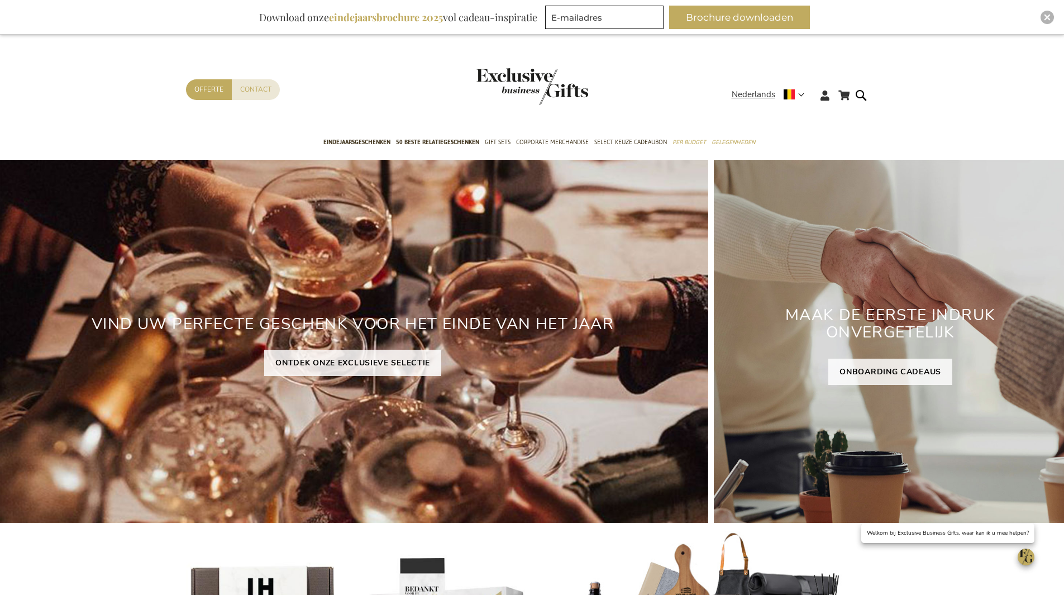
click at [518, 74] on img "store logo" at bounding box center [533, 86] width 112 height 37
click at [354, 145] on span "Eindejaarsgeschenken" at bounding box center [356, 142] width 67 height 12
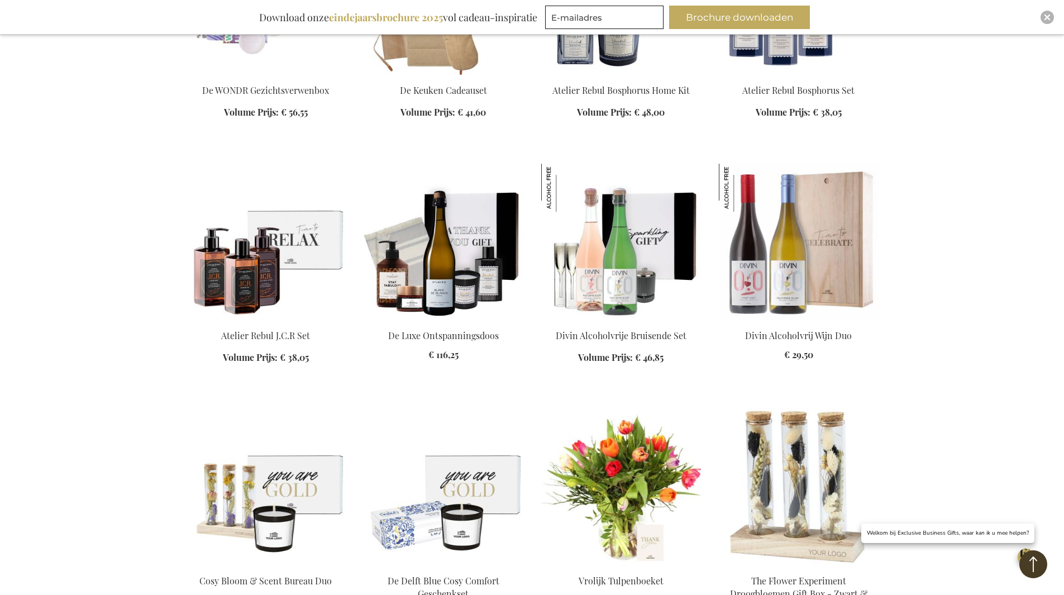
scroll to position [5866, 0]
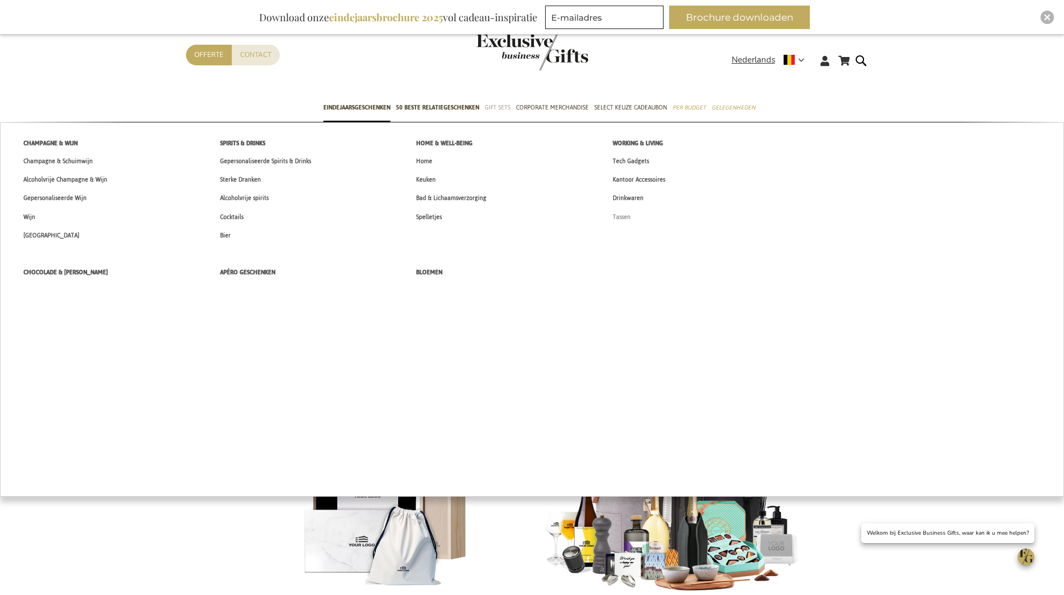
click at [628, 218] on span "Tassen" at bounding box center [622, 217] width 18 height 12
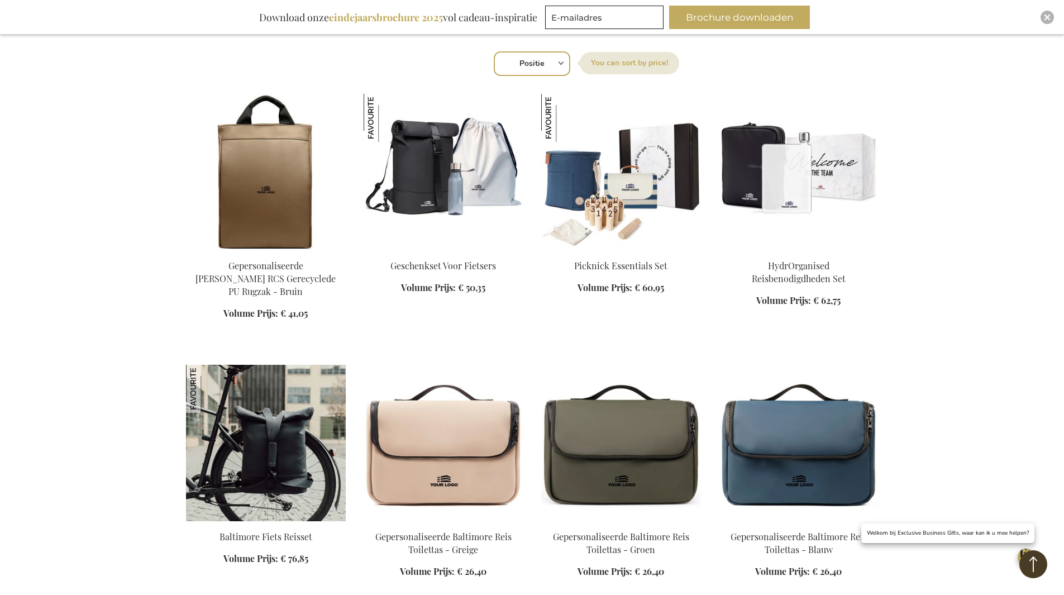
click at [268, 432] on img at bounding box center [266, 443] width 160 height 156
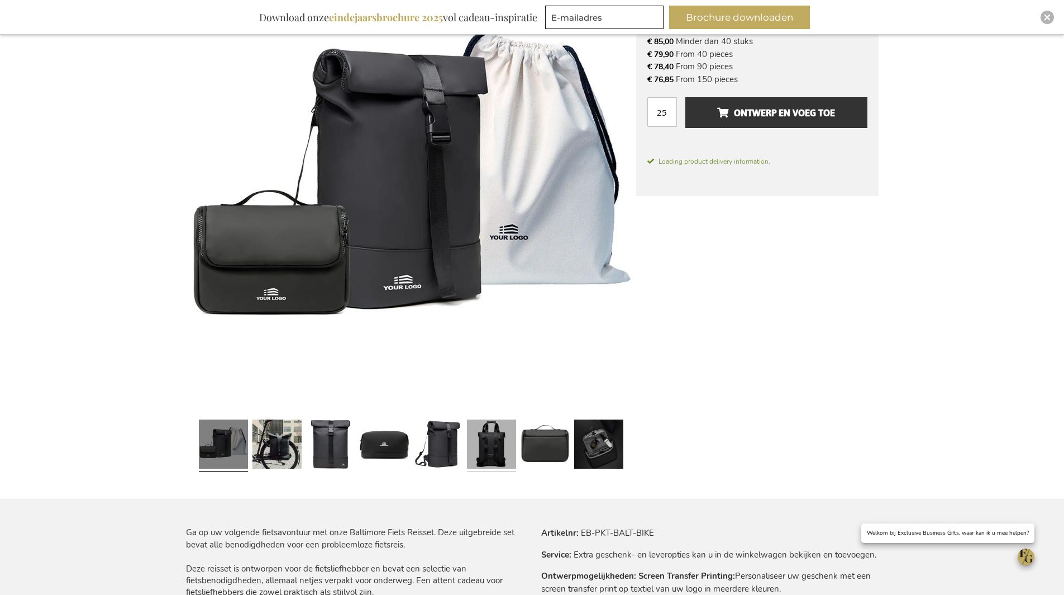
scroll to position [279, 0]
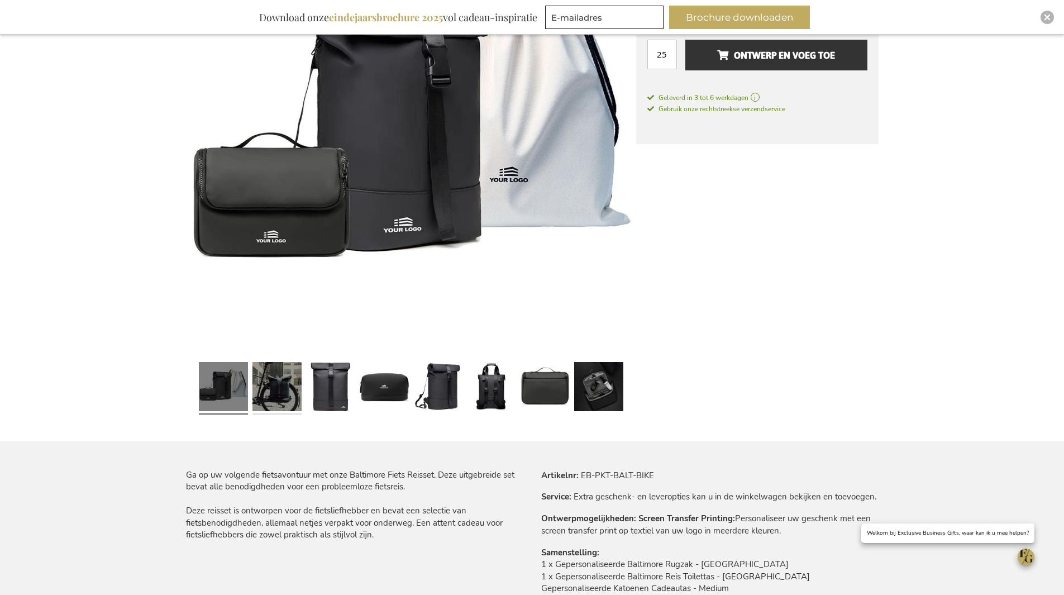
click at [276, 391] on link at bounding box center [277, 388] width 49 height 61
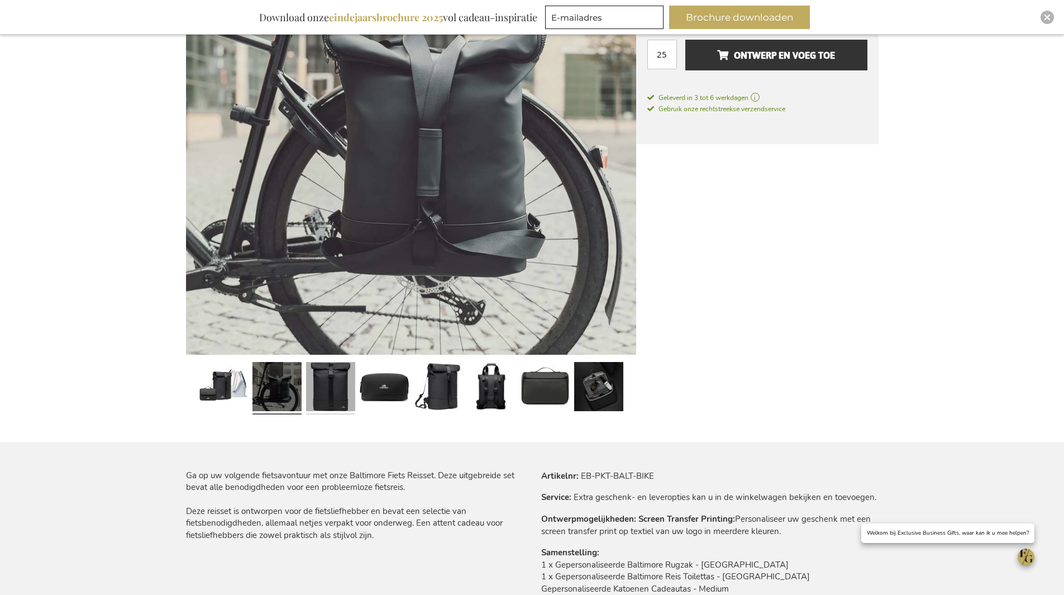
scroll to position [280, 0]
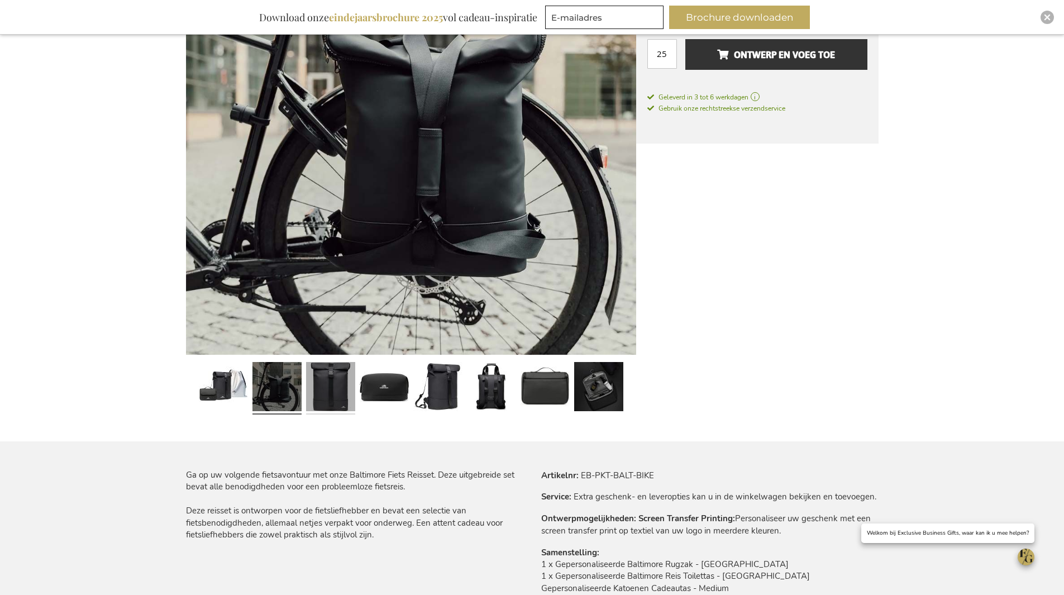
click at [345, 387] on link at bounding box center [330, 388] width 49 height 61
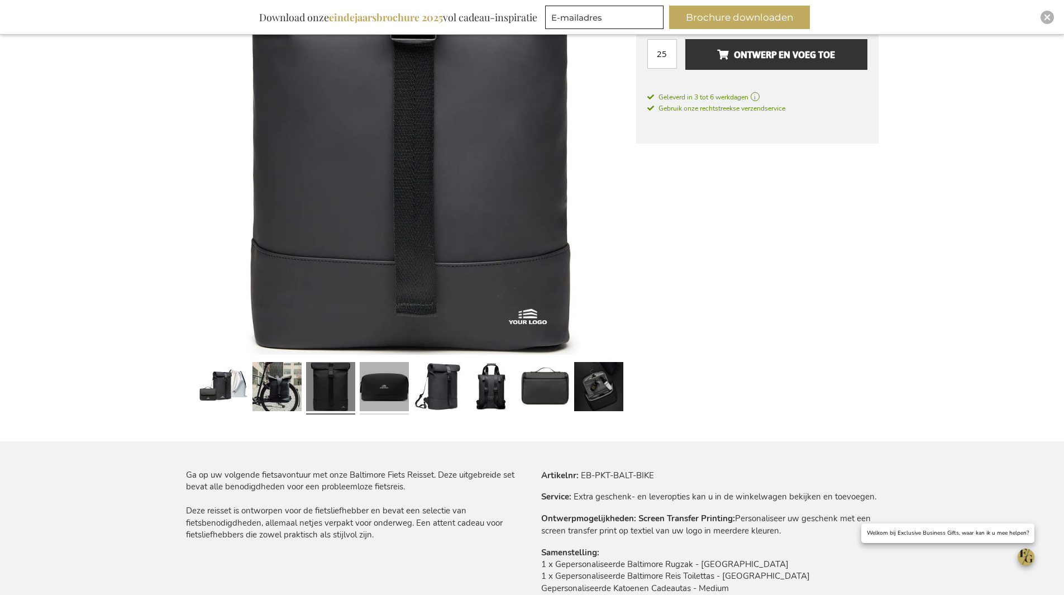
click at [401, 394] on link at bounding box center [384, 388] width 49 height 61
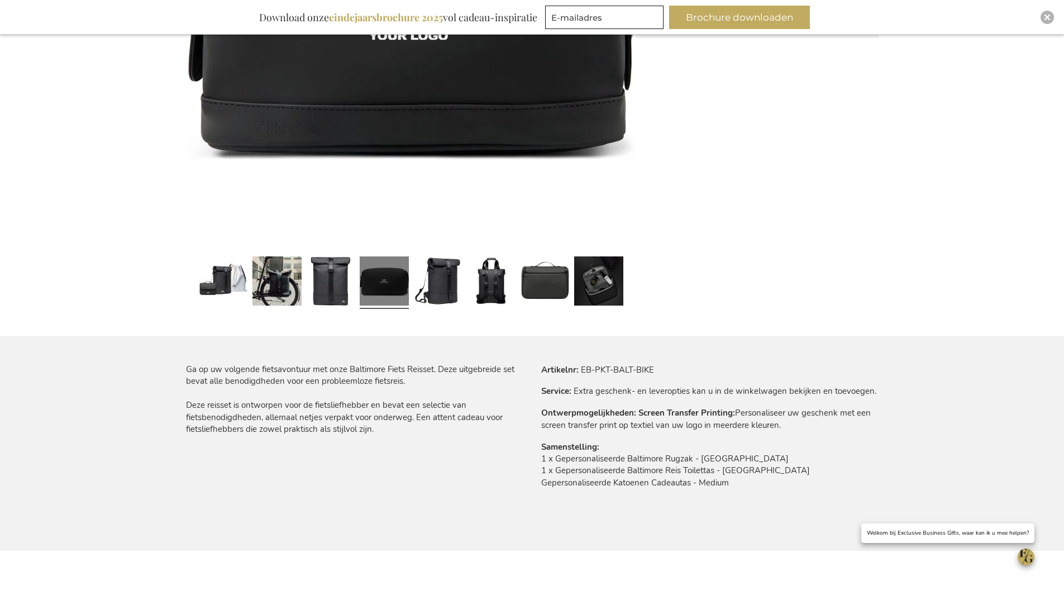
scroll to position [392, 0]
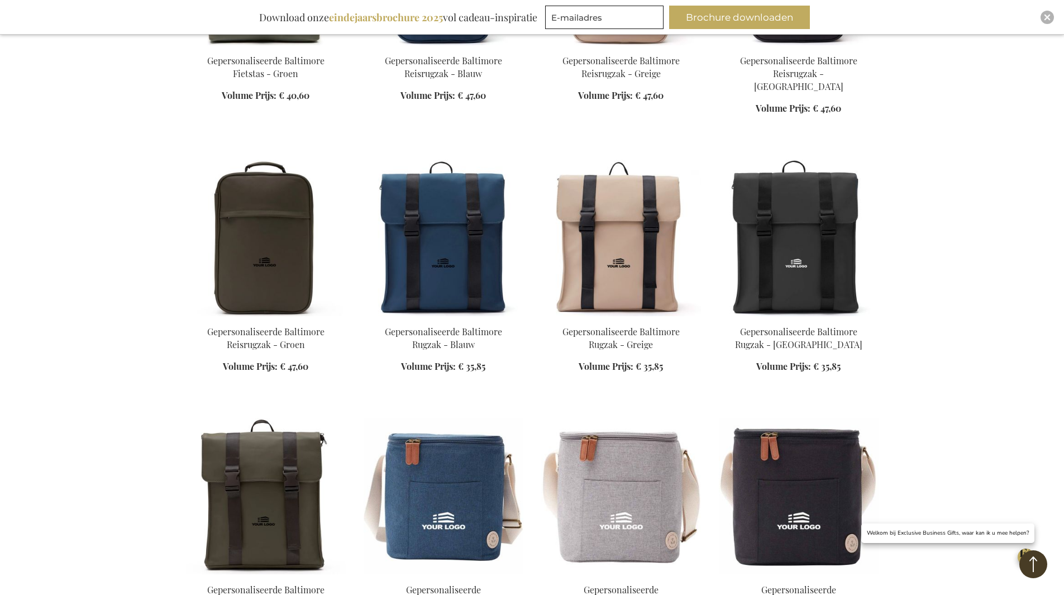
scroll to position [2754, 0]
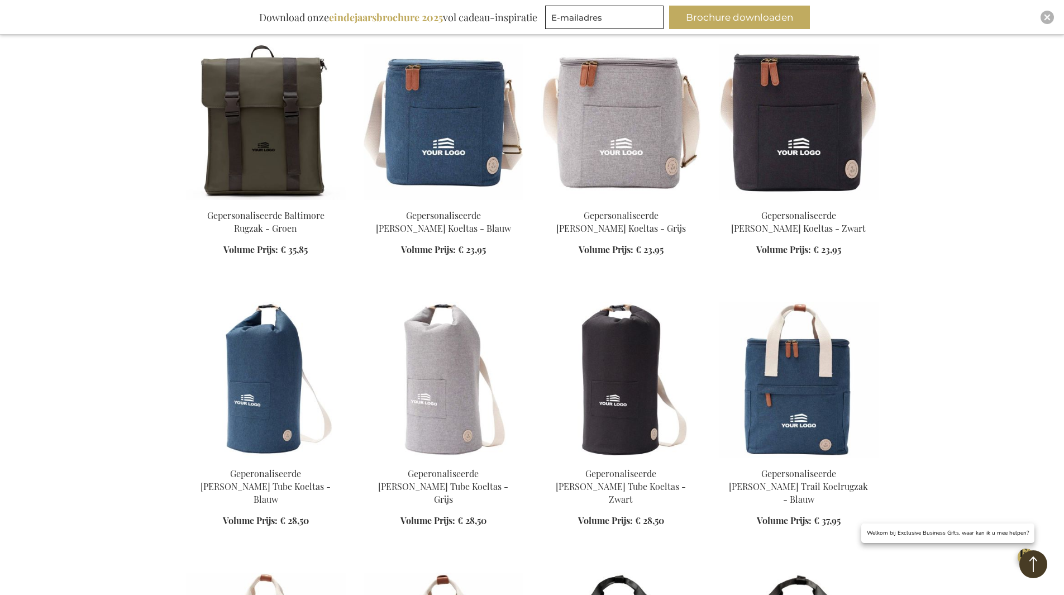
scroll to position [2698, 0]
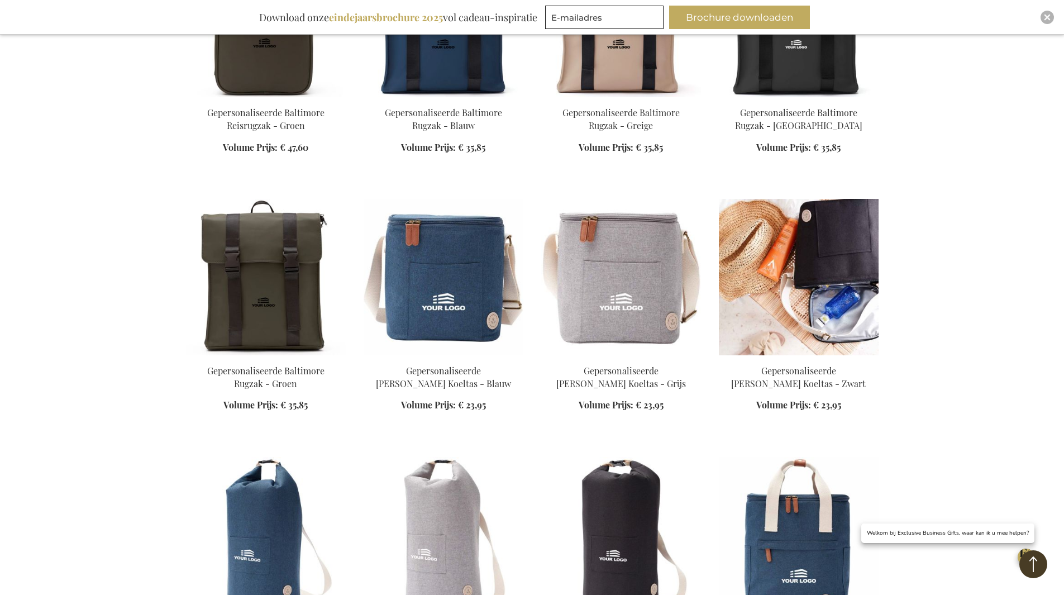
click at [804, 365] on div "In Winkelwagen" at bounding box center [799, 395] width 160 height 60
click at [801, 221] on img at bounding box center [799, 277] width 160 height 156
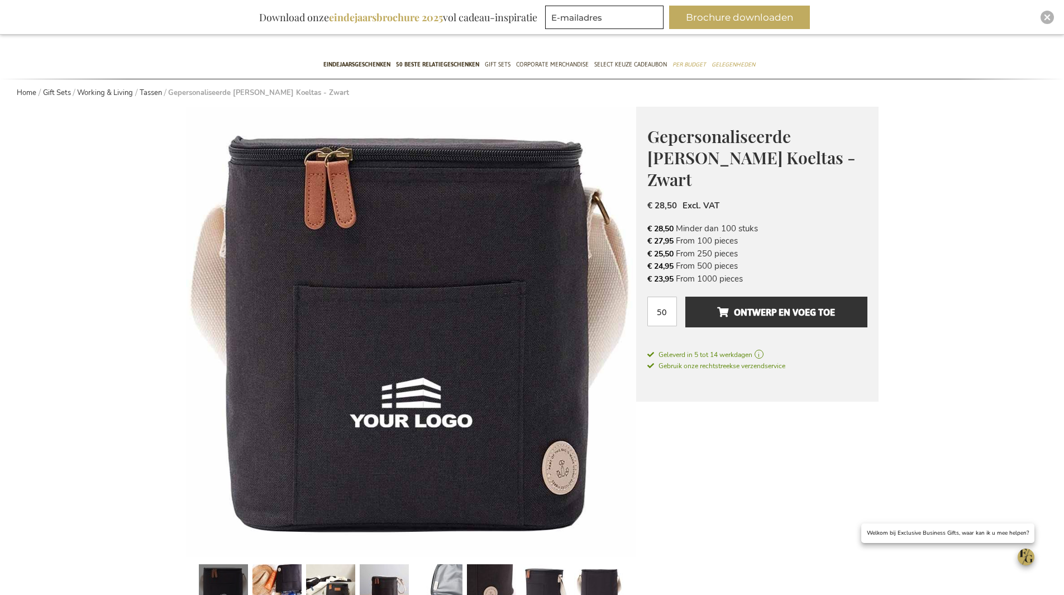
scroll to position [279, 0]
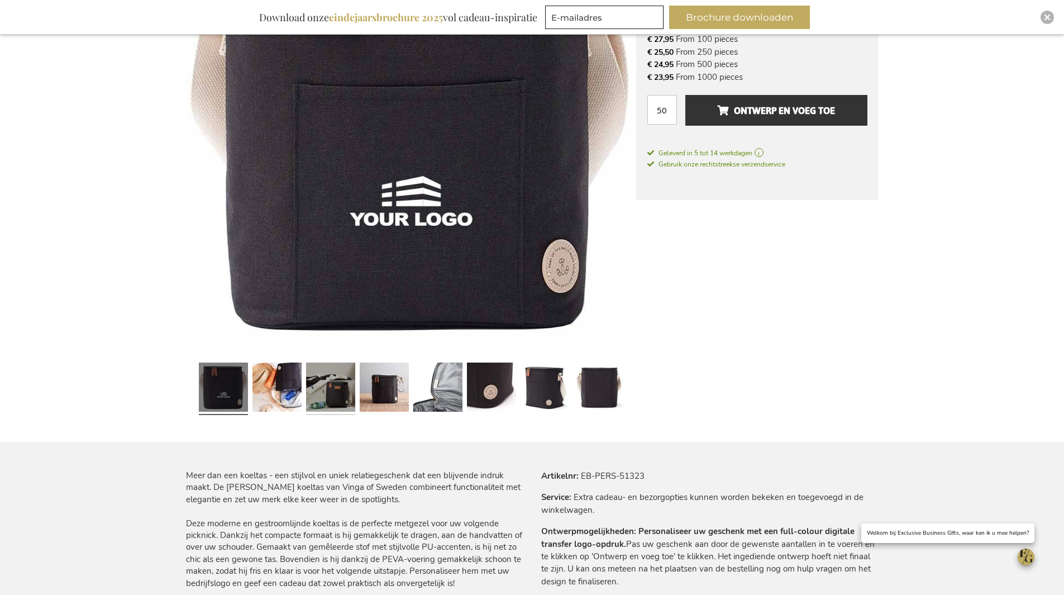
drag, startPoint x: 326, startPoint y: 380, endPoint x: 332, endPoint y: 374, distance: 8.3
click at [326, 380] on link at bounding box center [330, 388] width 49 height 61
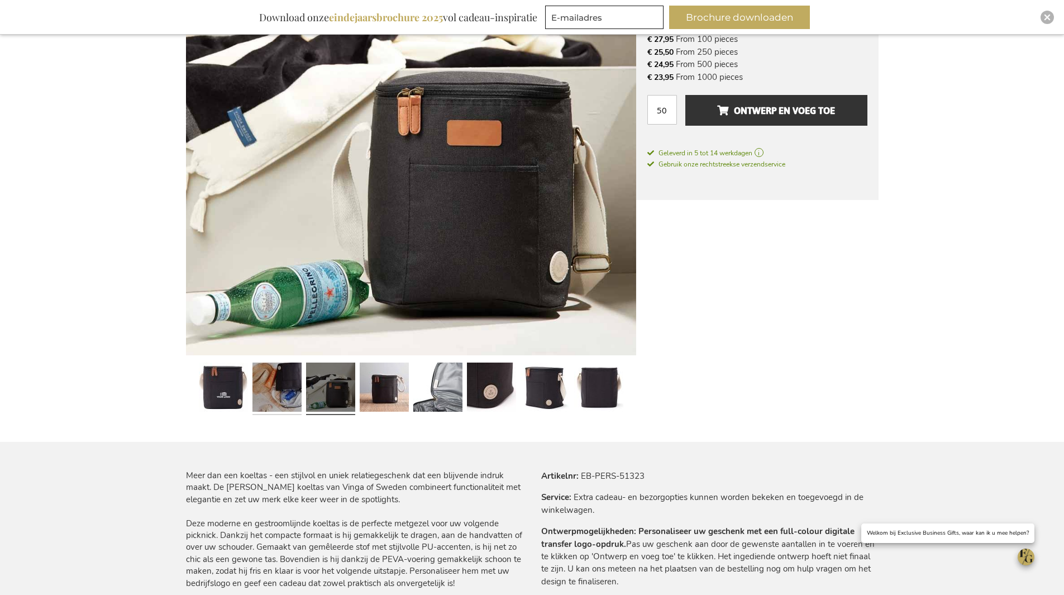
drag, startPoint x: 262, startPoint y: 386, endPoint x: 282, endPoint y: 385, distance: 20.1
click at [262, 385] on link at bounding box center [277, 388] width 49 height 61
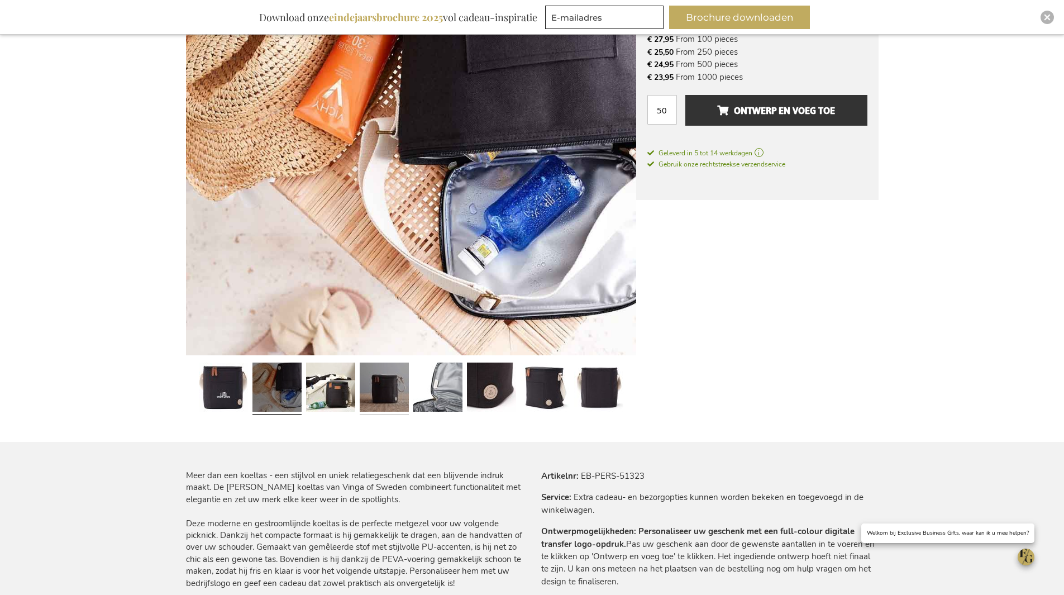
click at [401, 389] on link at bounding box center [384, 388] width 49 height 61
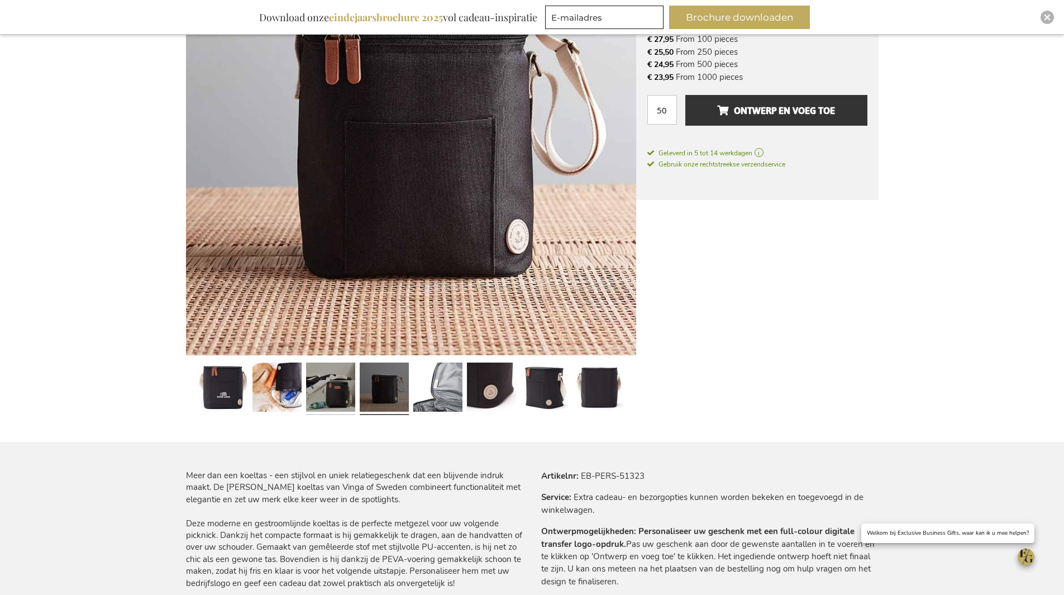
click at [341, 393] on link at bounding box center [330, 388] width 49 height 61
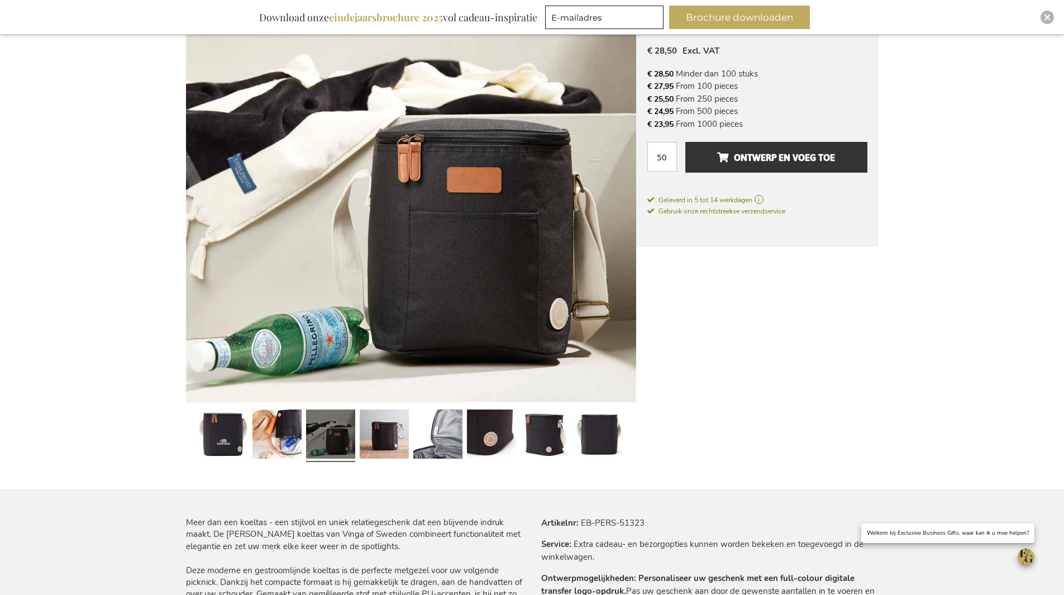
scroll to position [223, 0]
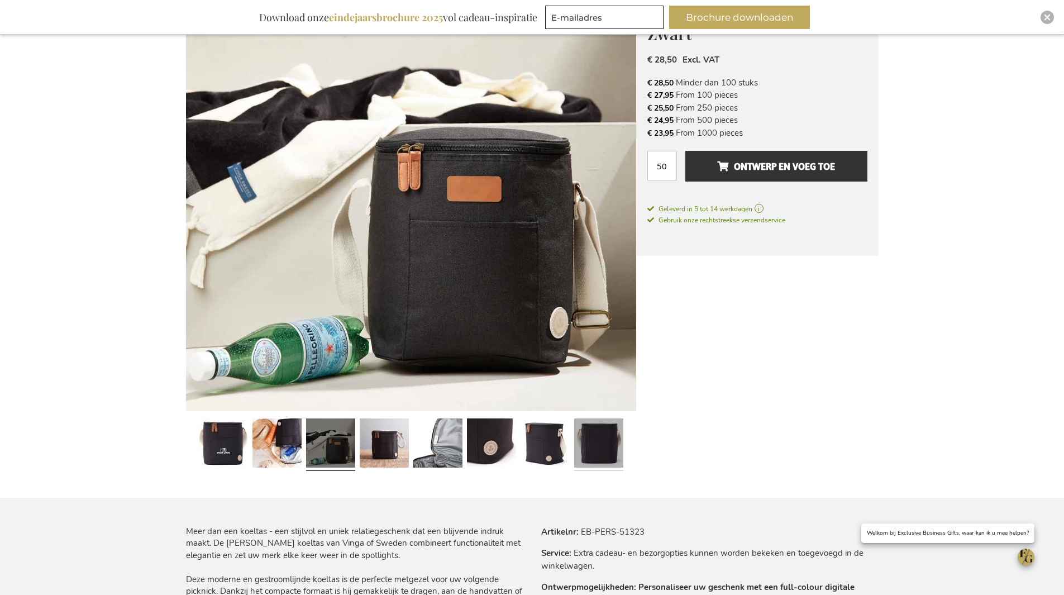
click at [583, 437] on link at bounding box center [598, 444] width 49 height 61
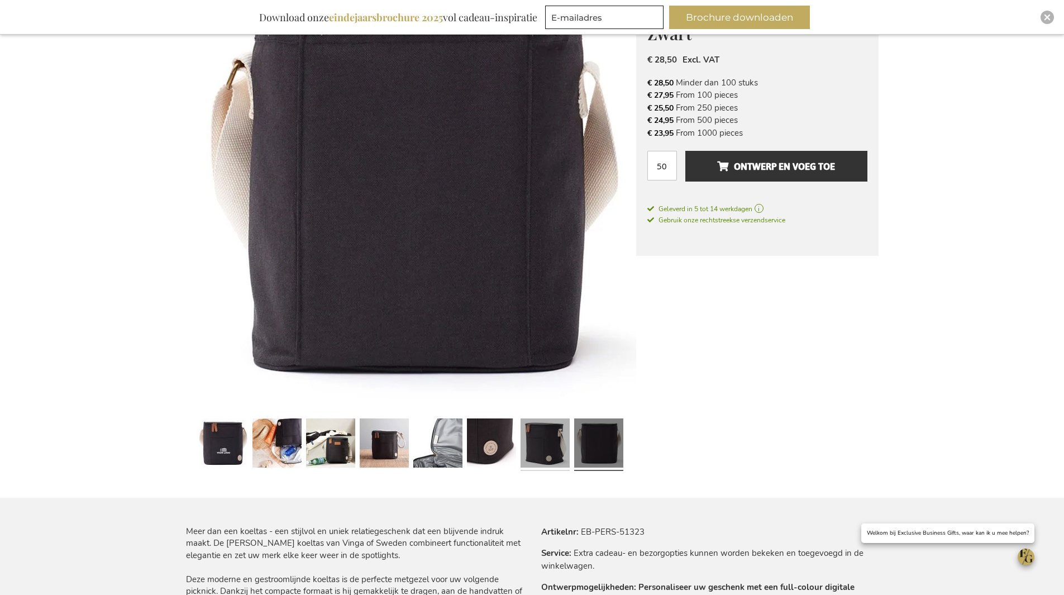
click at [522, 441] on link at bounding box center [545, 444] width 49 height 61
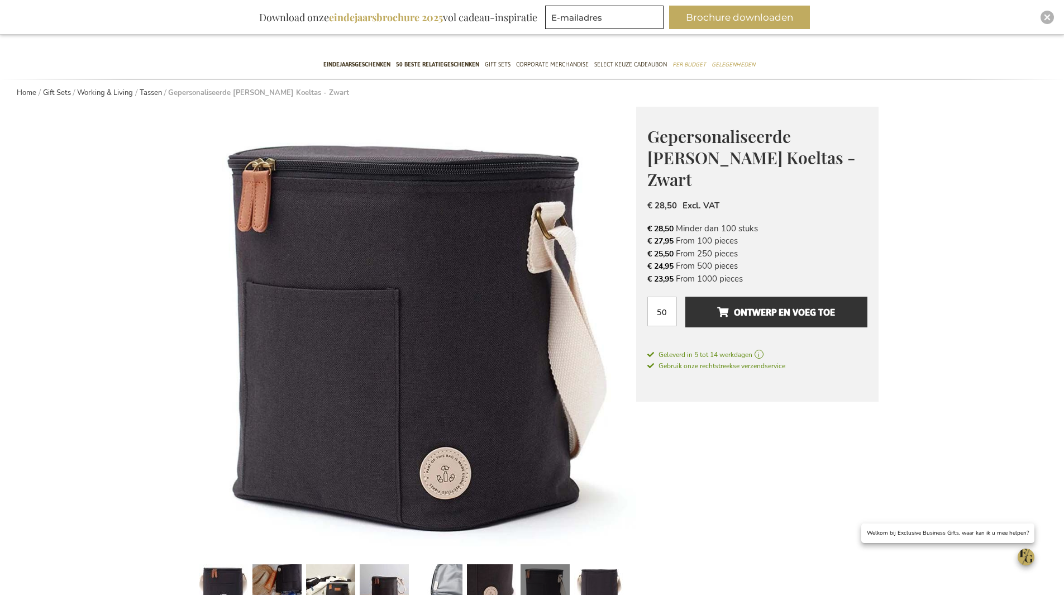
scroll to position [0, 0]
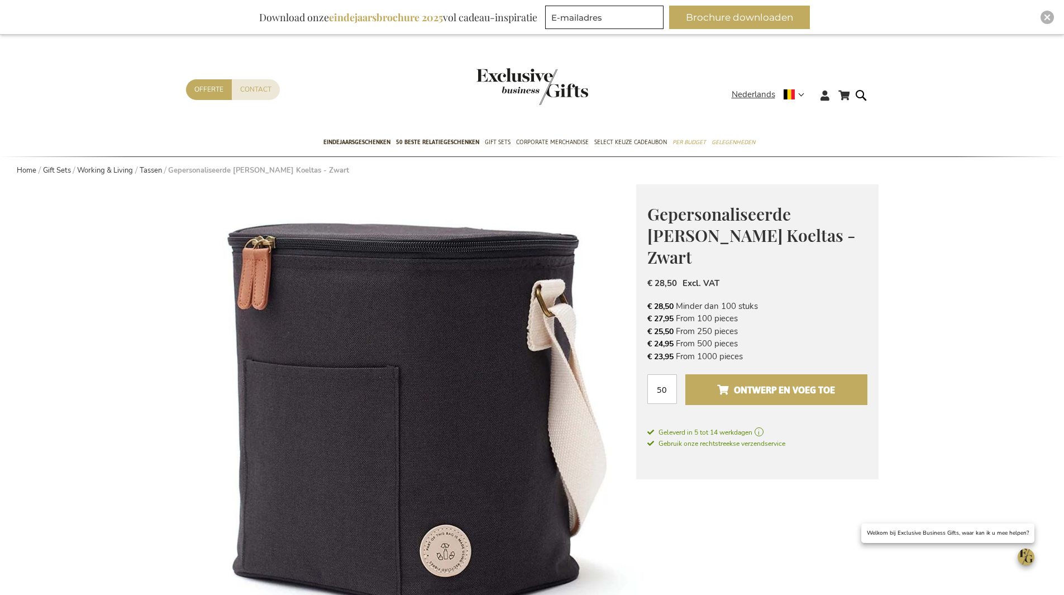
click at [774, 381] on span "Ontwerp en voeg toe" at bounding box center [776, 390] width 118 height 18
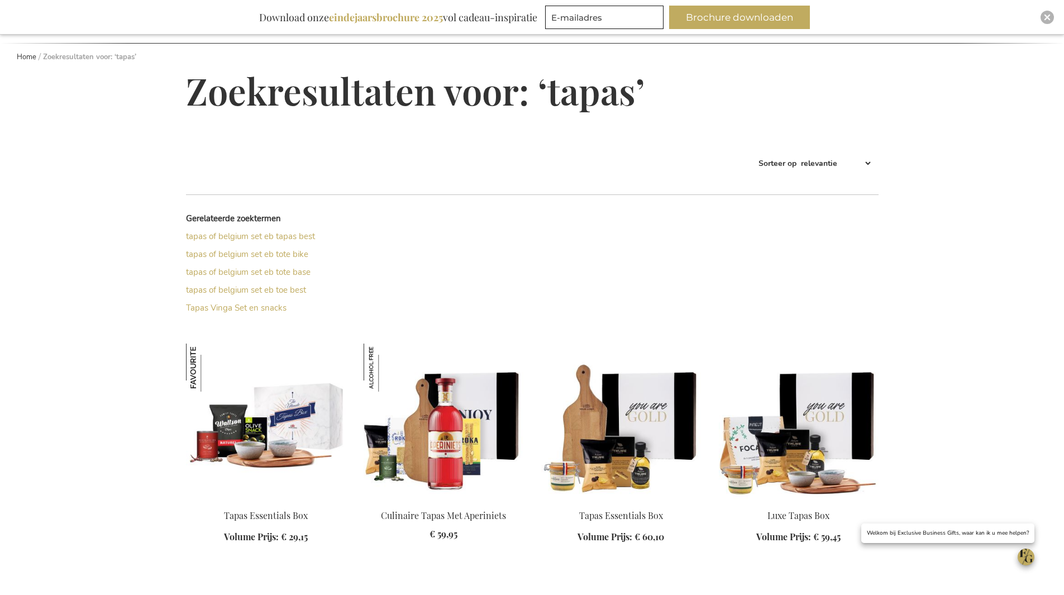
scroll to position [314, 0]
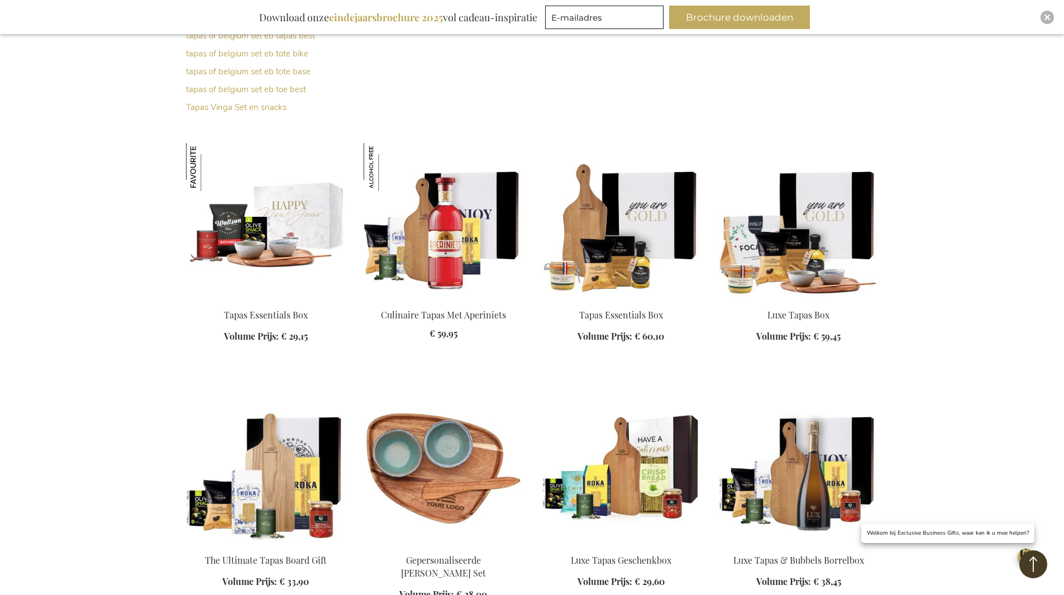
click at [271, 253] on img at bounding box center [266, 221] width 160 height 156
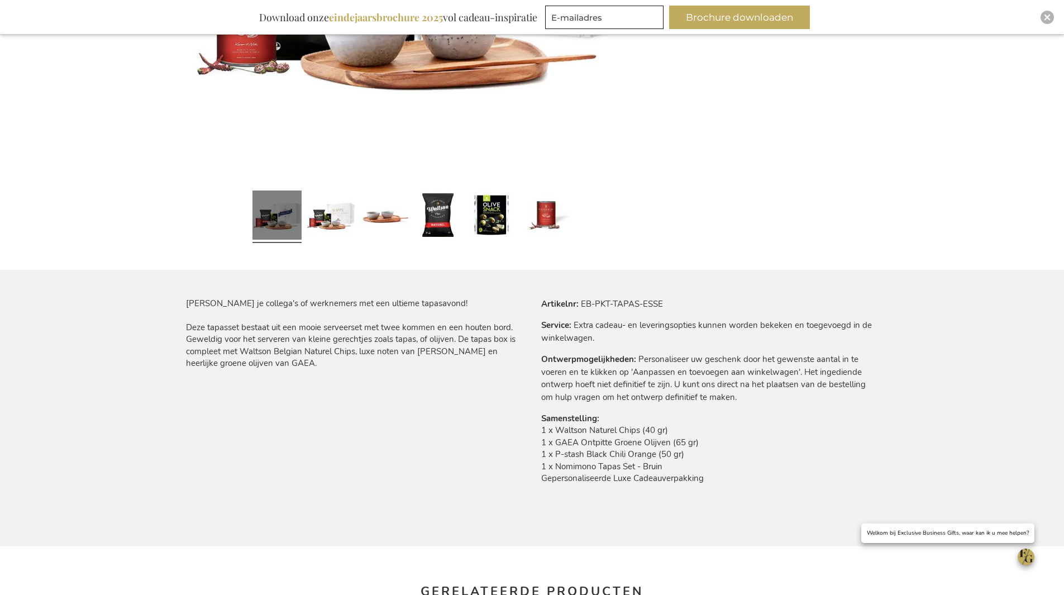
scroll to position [60, 0]
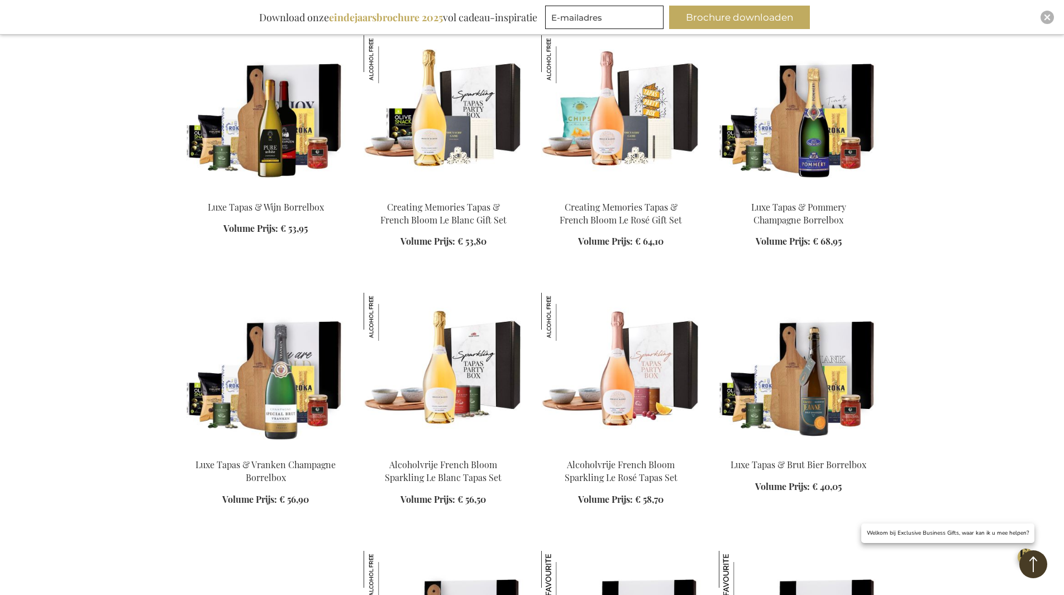
scroll to position [1204, 0]
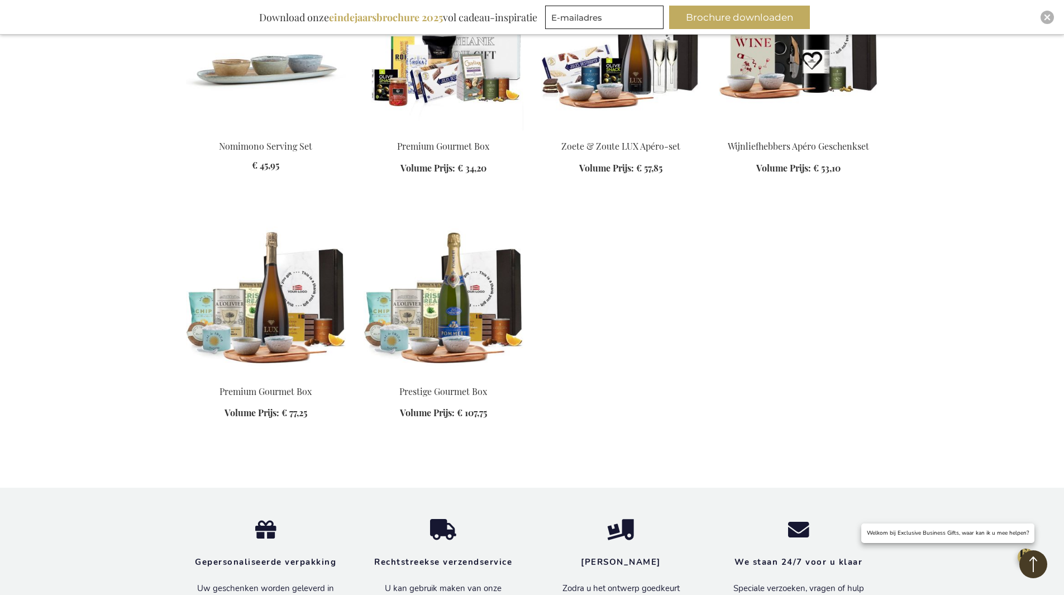
scroll to position [1763, 0]
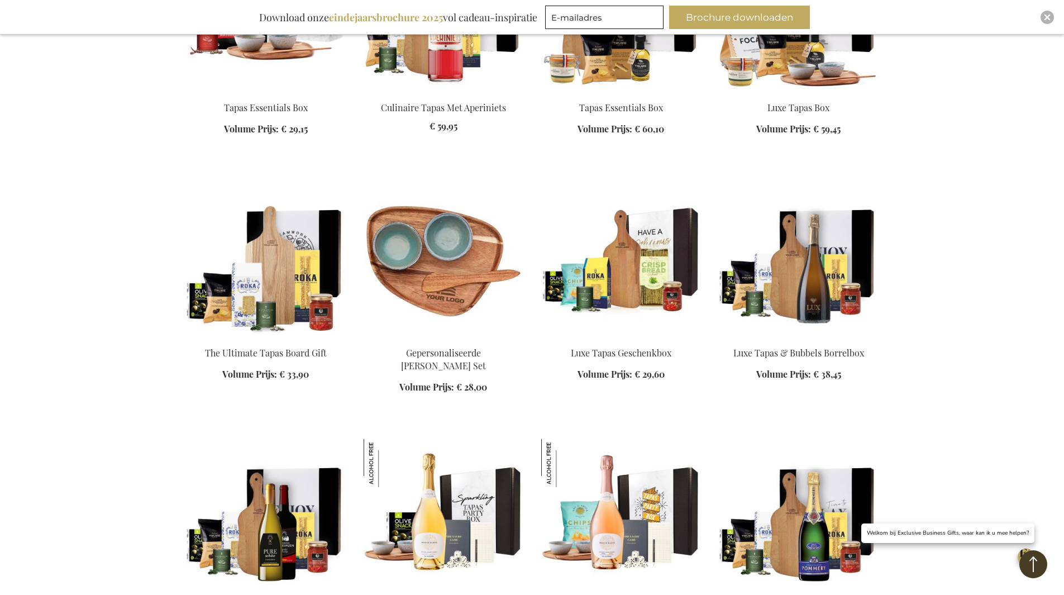
scroll to position [311, 0]
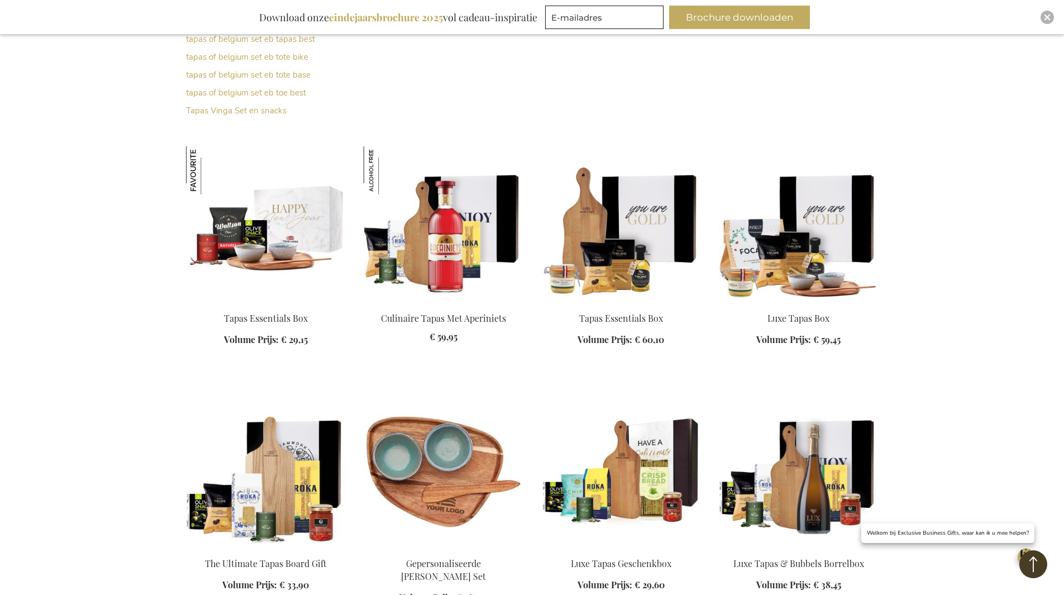
click at [277, 270] on img at bounding box center [266, 224] width 160 height 156
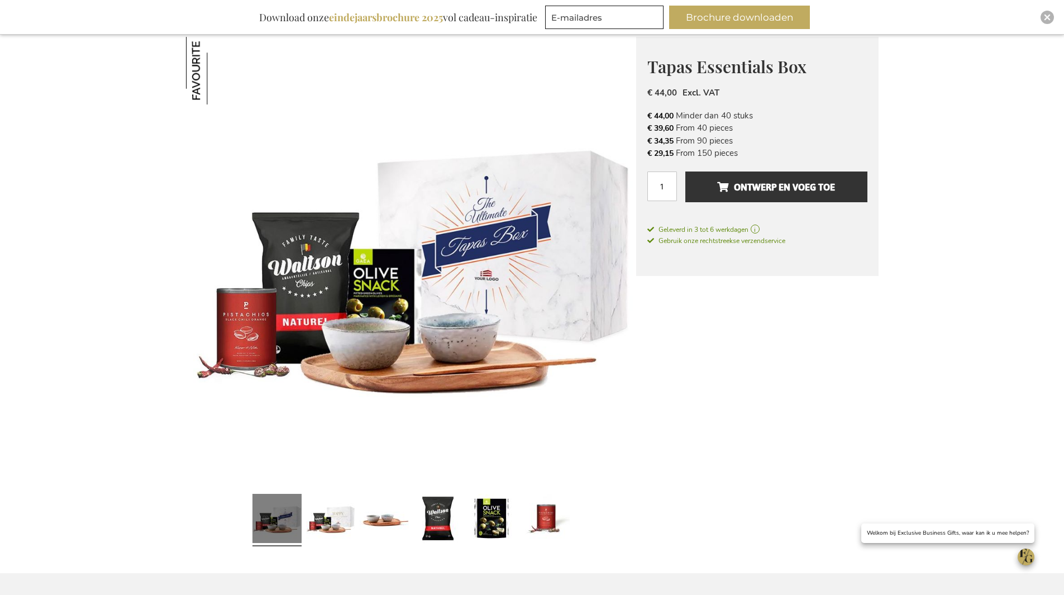
scroll to position [168, 0]
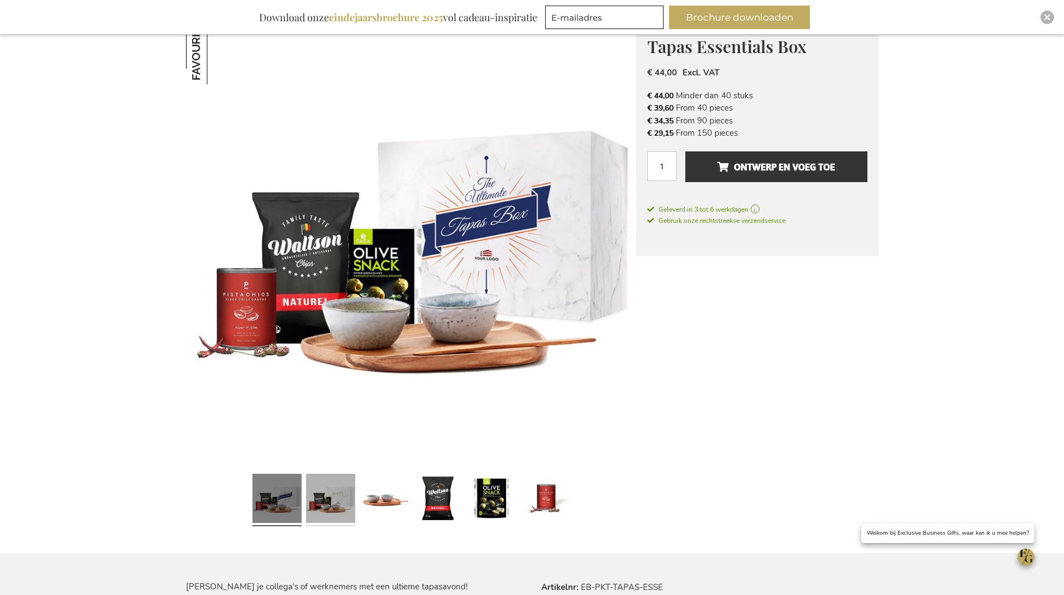
click at [347, 489] on link at bounding box center [330, 499] width 49 height 61
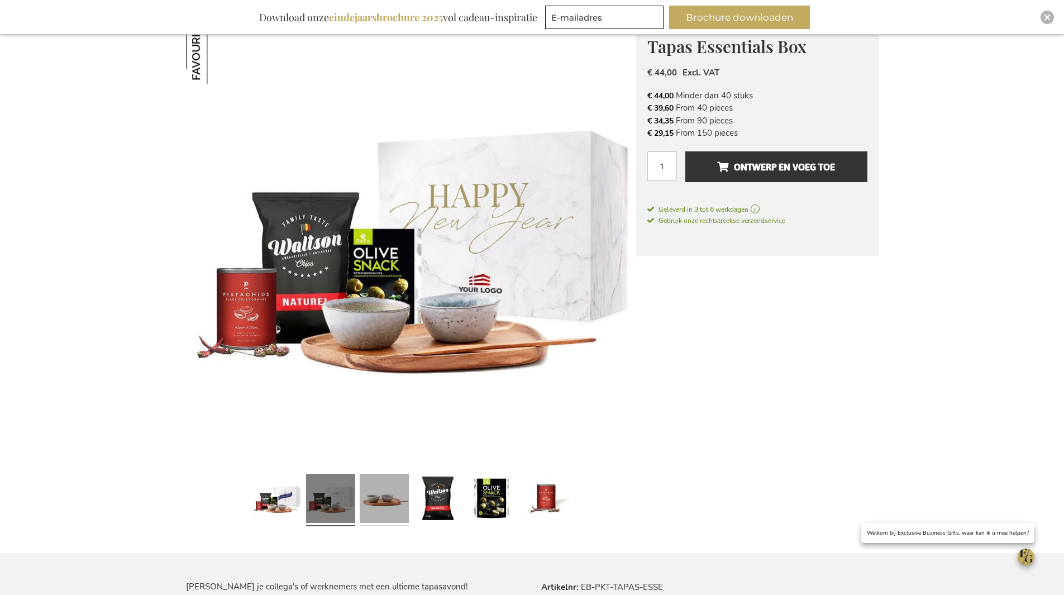
click at [383, 493] on link at bounding box center [384, 499] width 49 height 61
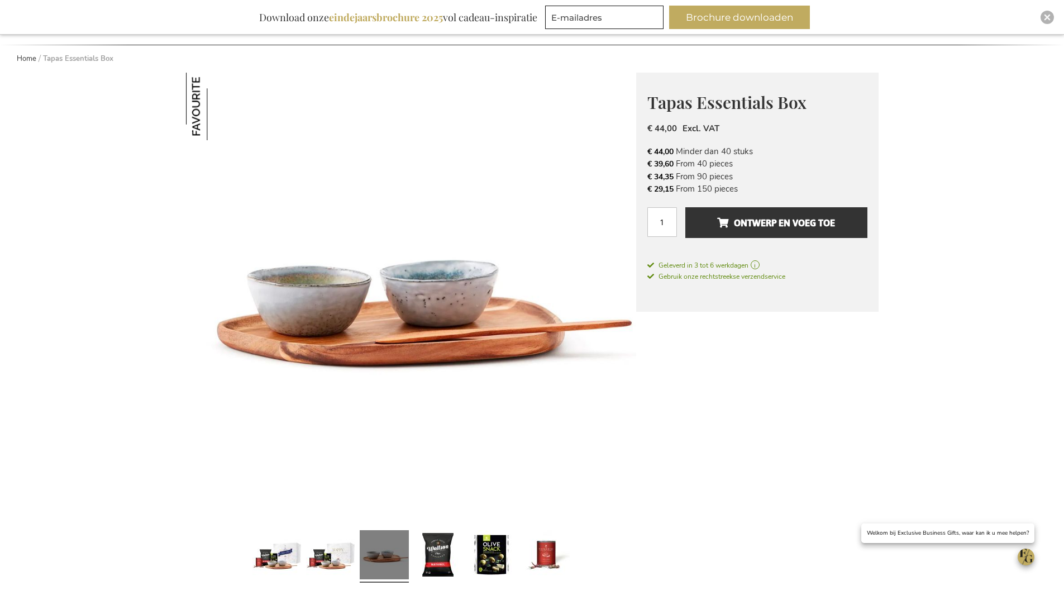
scroll to position [0, 0]
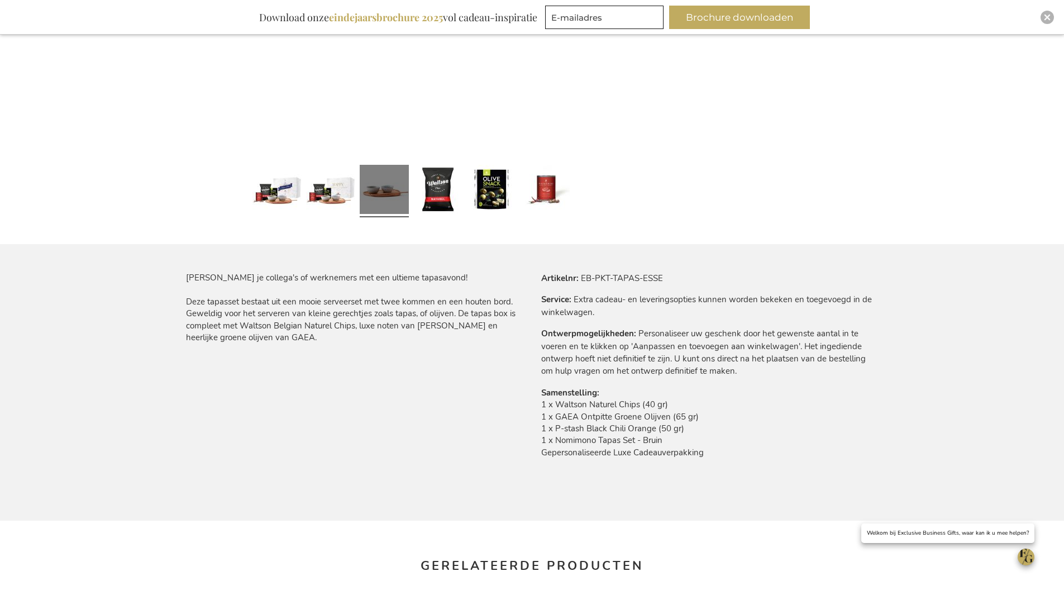
scroll to position [503, 0]
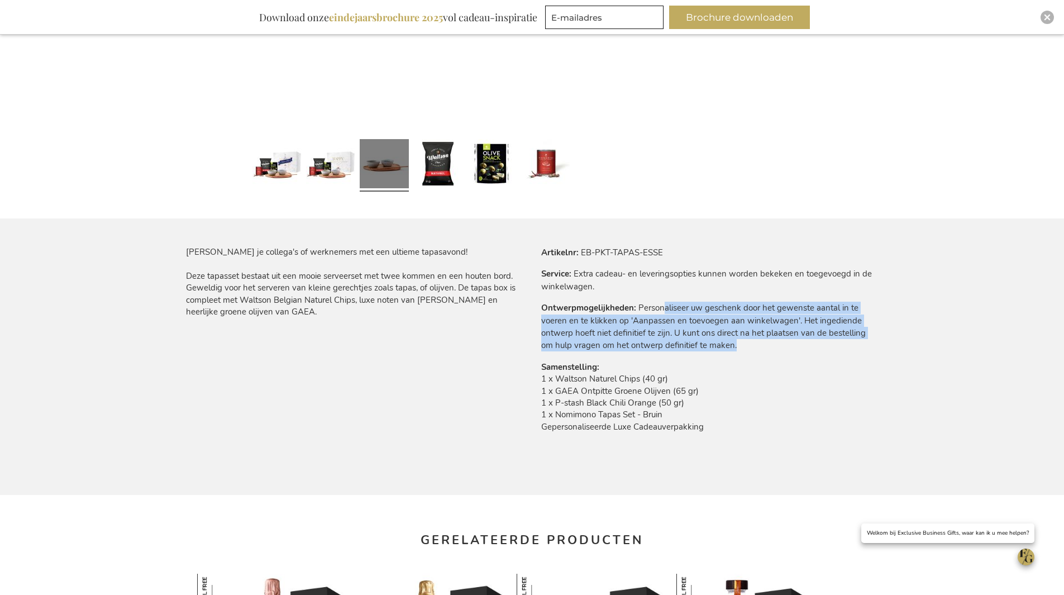
drag, startPoint x: 668, startPoint y: 304, endPoint x: 778, endPoint y: 316, distance: 110.1
click at [0, 0] on td "Personaliseer uw geschenk door het gewenste aantal in te voeren en te klikken o…" at bounding box center [0, 0] width 0 height 0
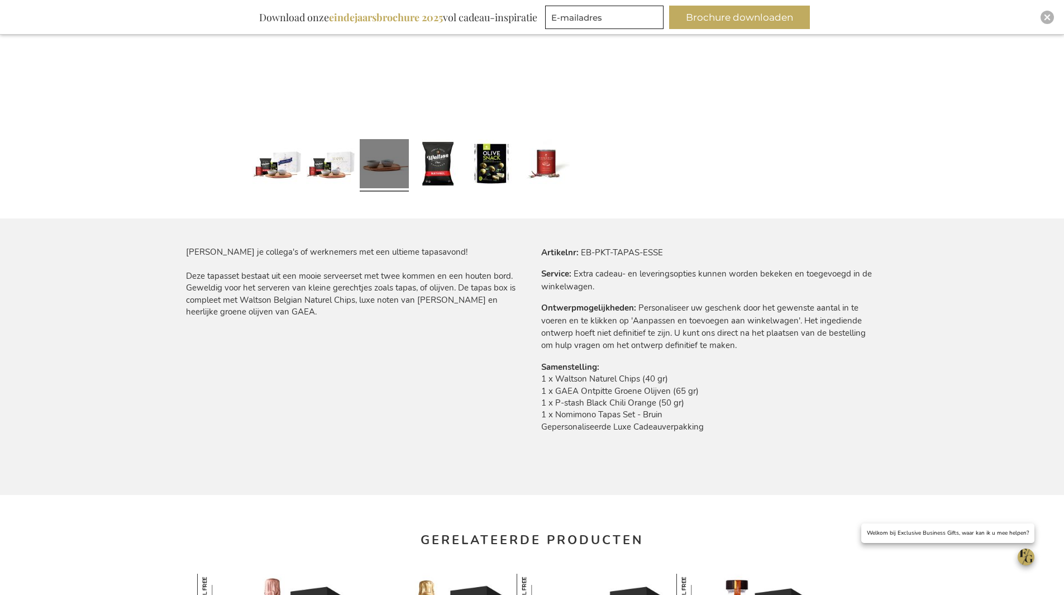
click at [839, 393] on td "1 x Waltson Naturel Chips (40 gr) 1 x GAEA Ontpitte Groene Olijven (65 gr) 1 x …" at bounding box center [709, 405] width 337 height 65
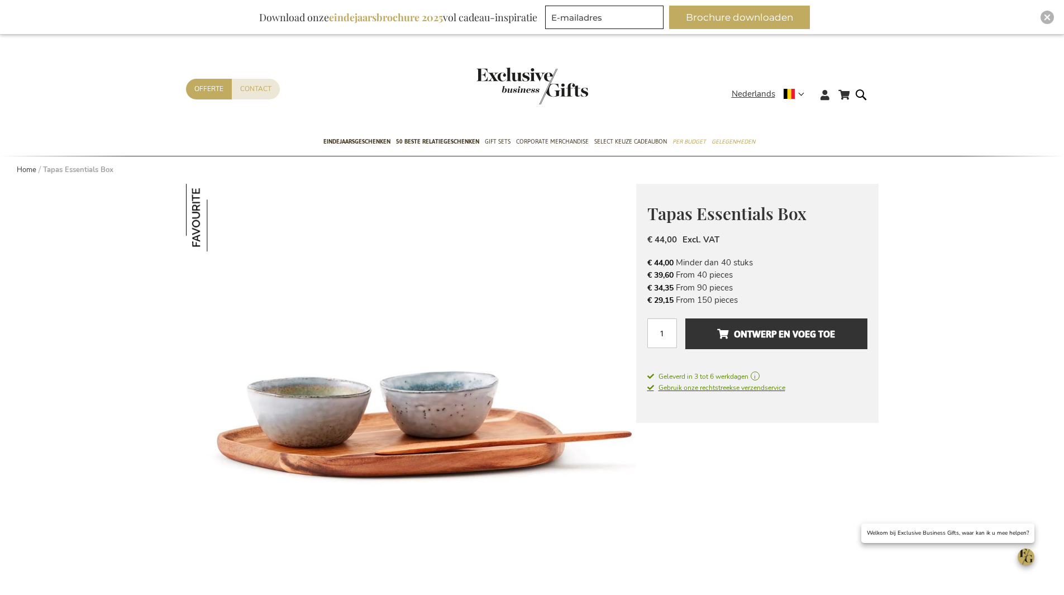
scroll to position [0, 0]
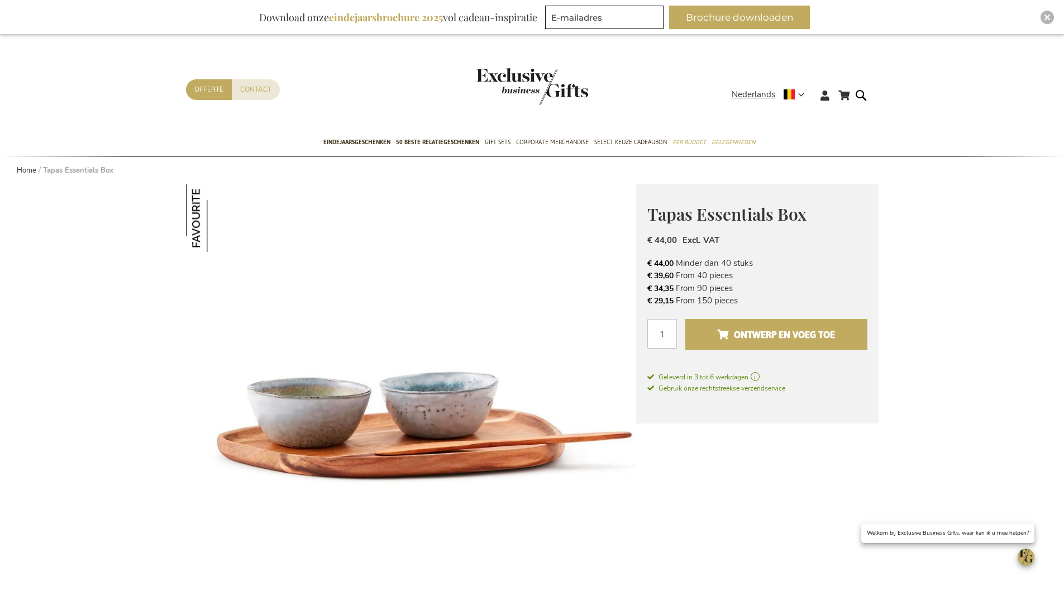
click at [780, 333] on span "Ontwerp en voeg toe" at bounding box center [776, 335] width 118 height 18
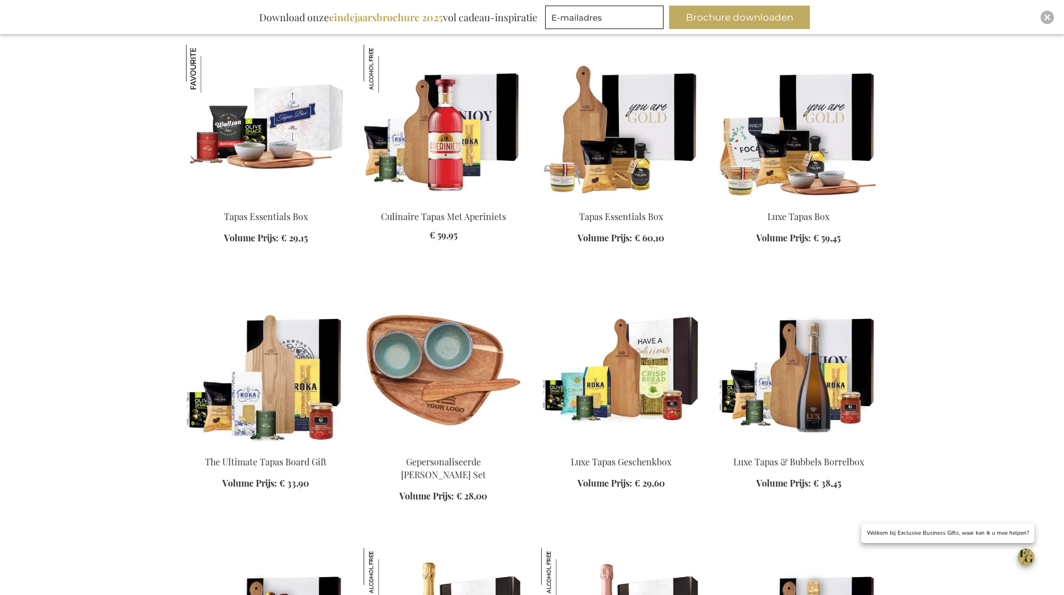
scroll to position [422, 0]
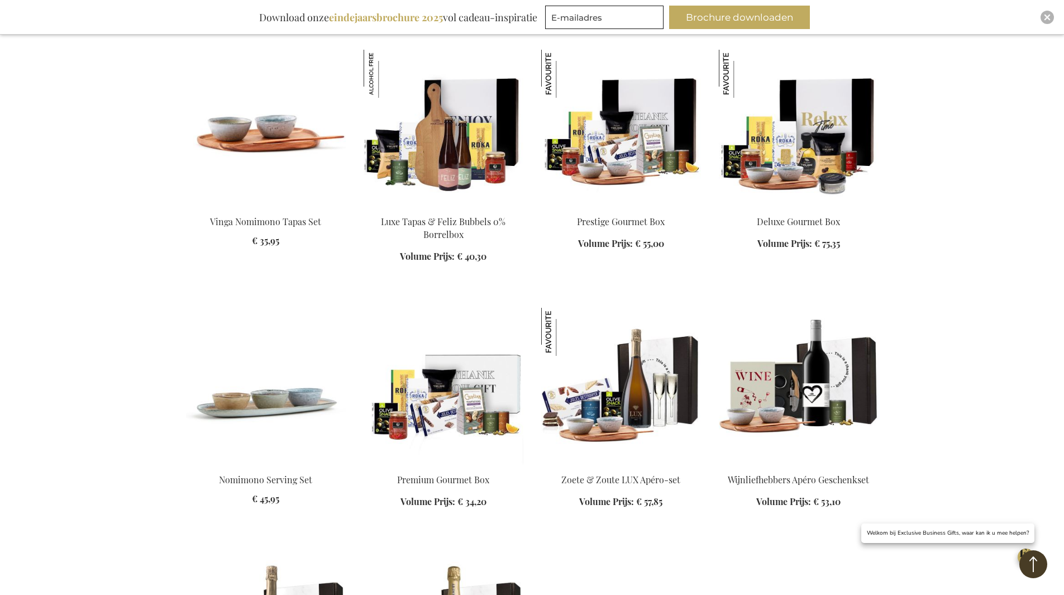
scroll to position [1428, 0]
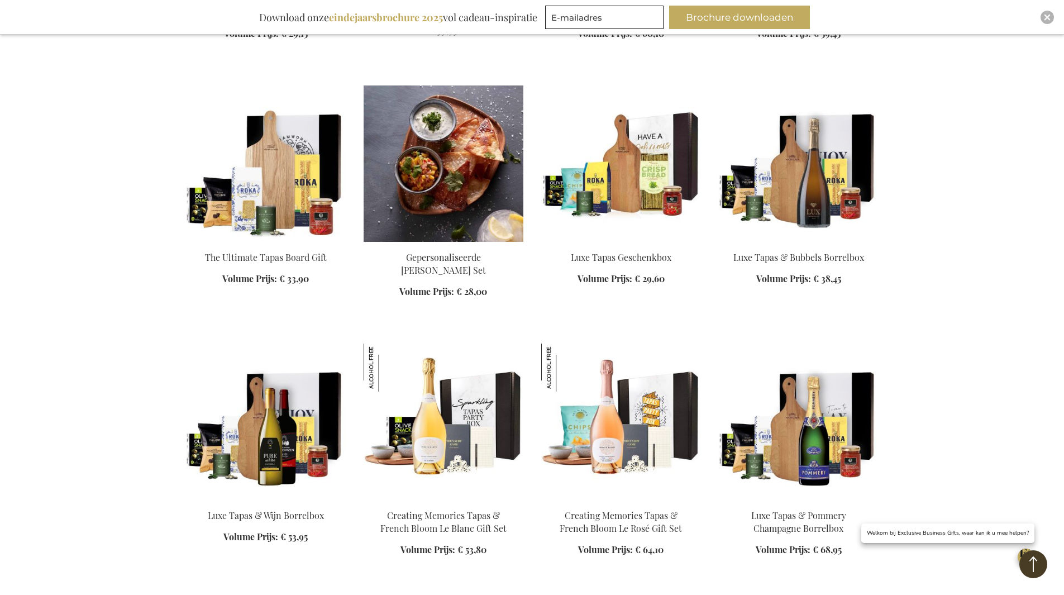
scroll to position [590, 0]
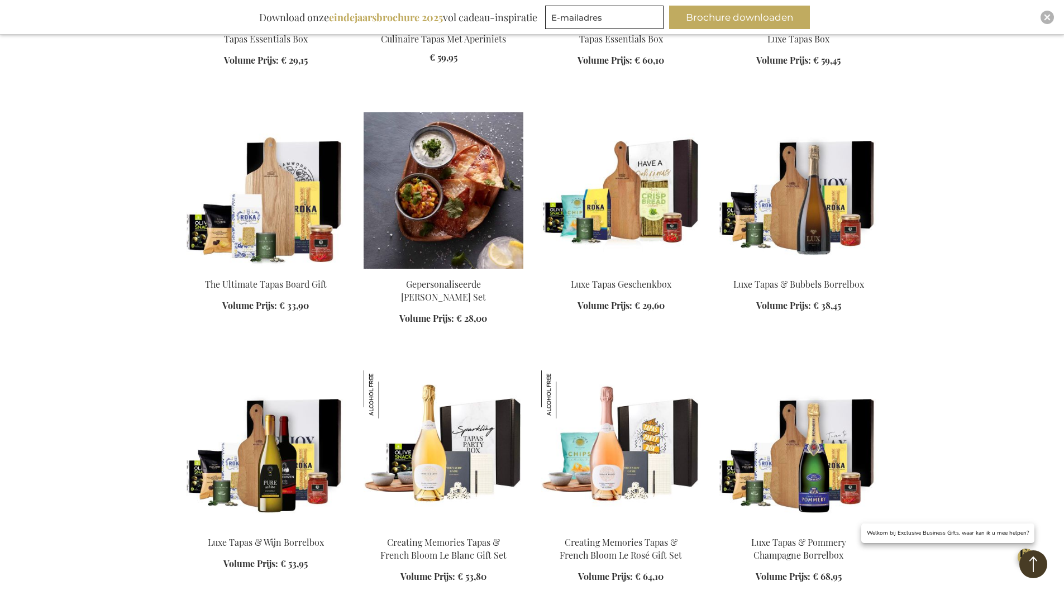
click at [446, 249] on img at bounding box center [444, 190] width 160 height 156
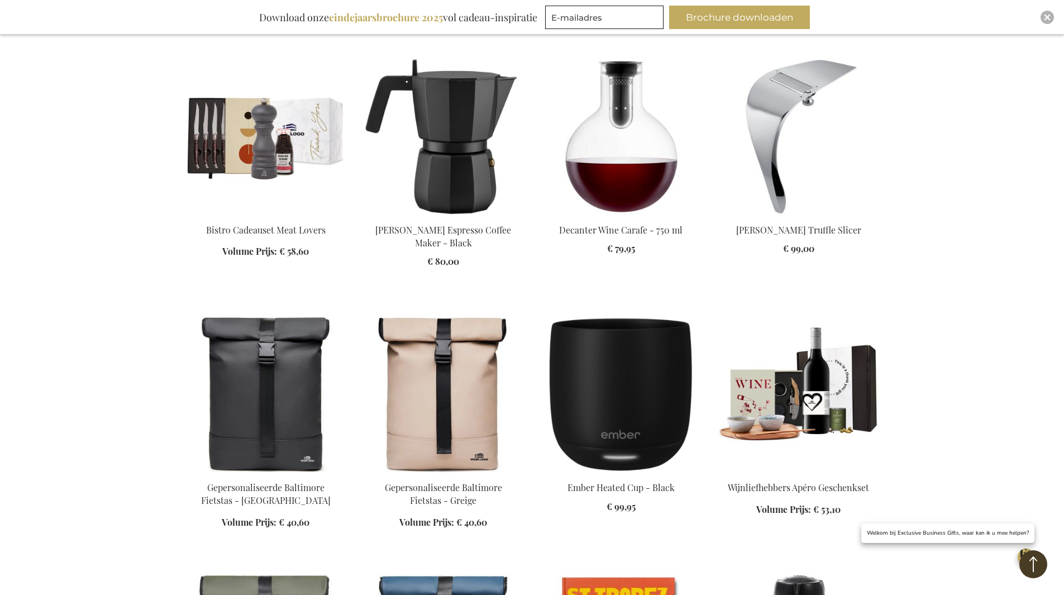
scroll to position [1028, 0]
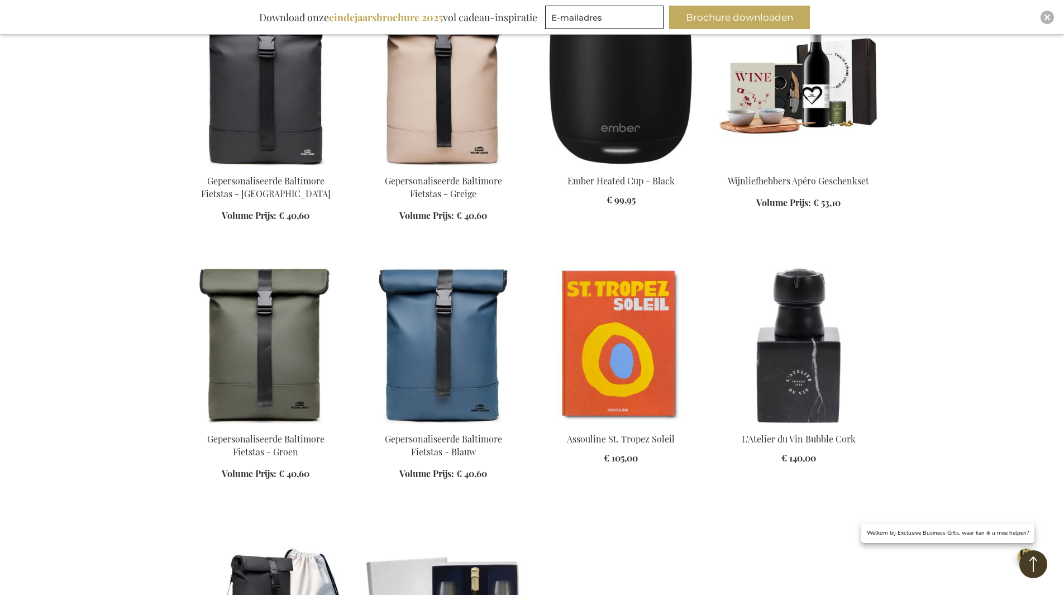
scroll to position [1363, 0]
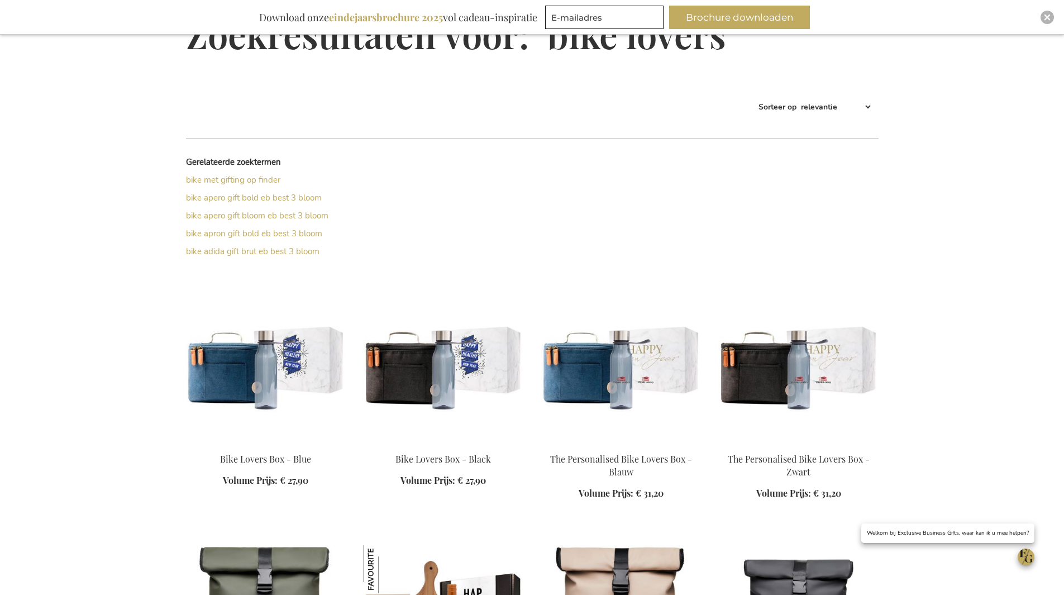
scroll to position [190, 0]
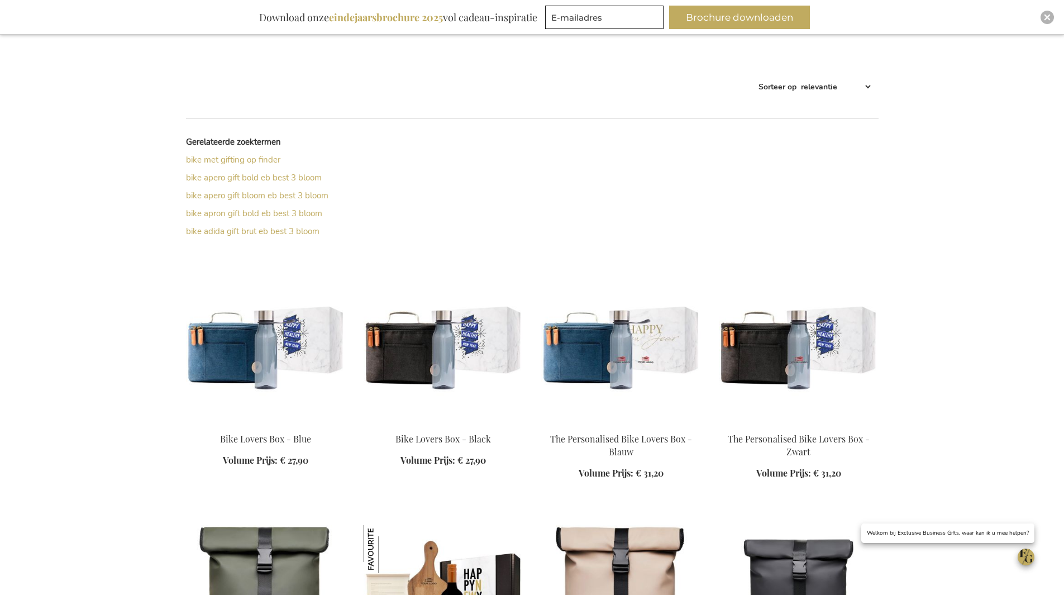
click at [773, 356] on img at bounding box center [799, 345] width 160 height 156
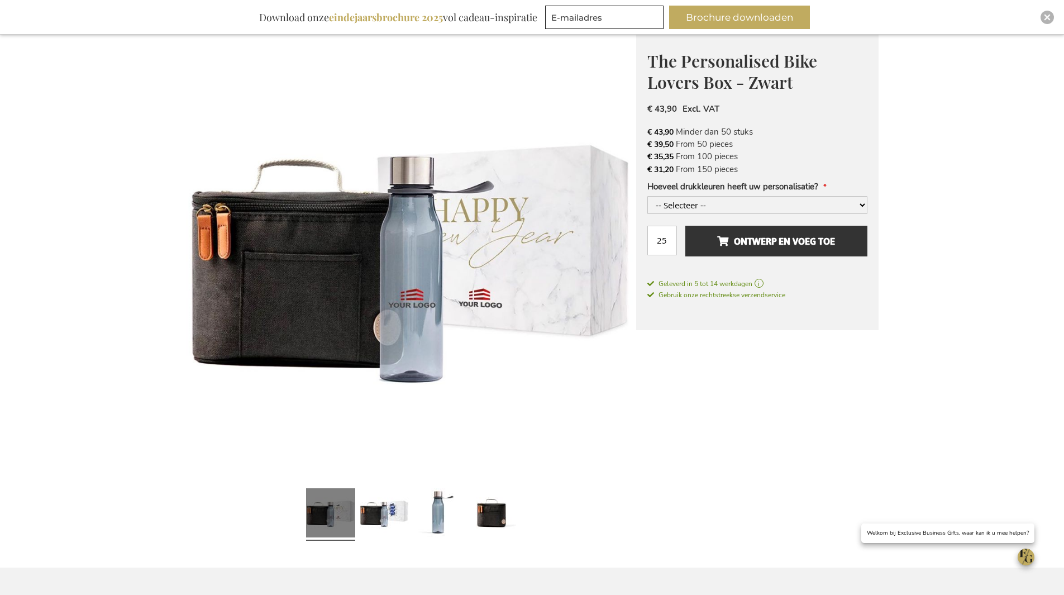
scroll to position [223, 0]
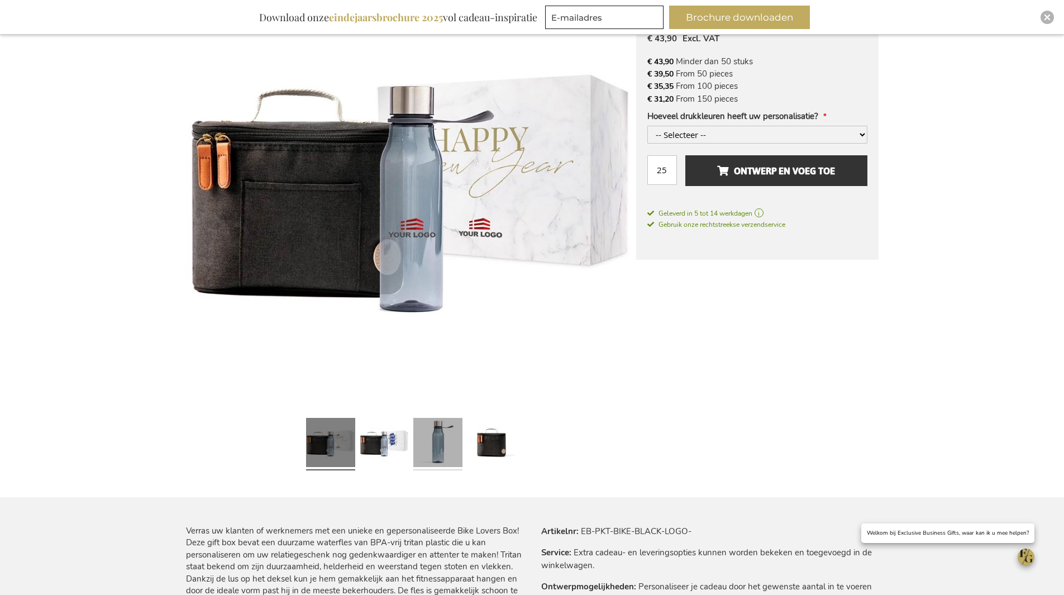
click at [451, 457] on link at bounding box center [437, 443] width 49 height 61
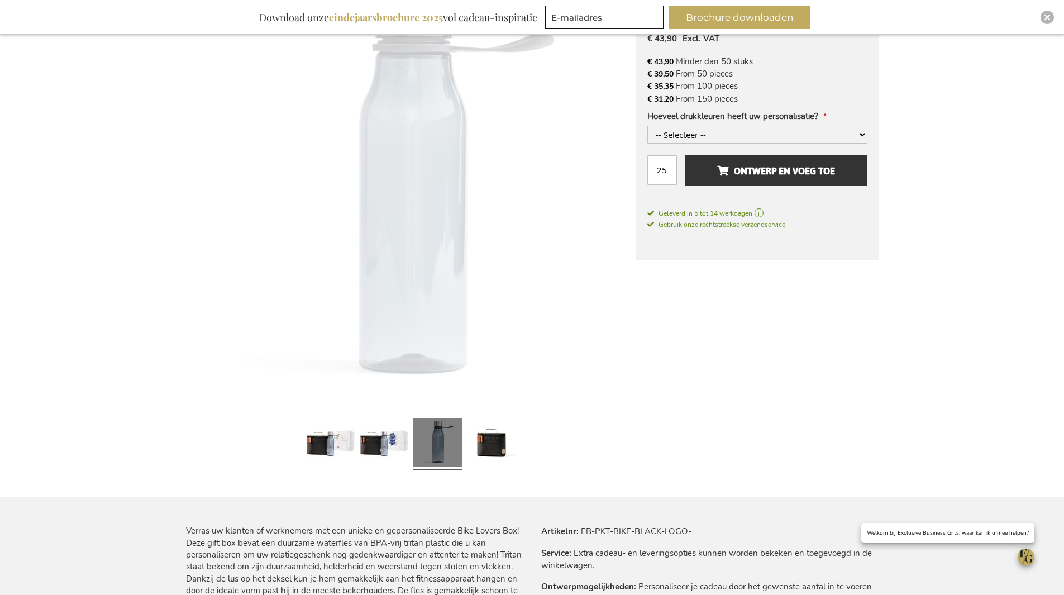
scroll to position [279, 0]
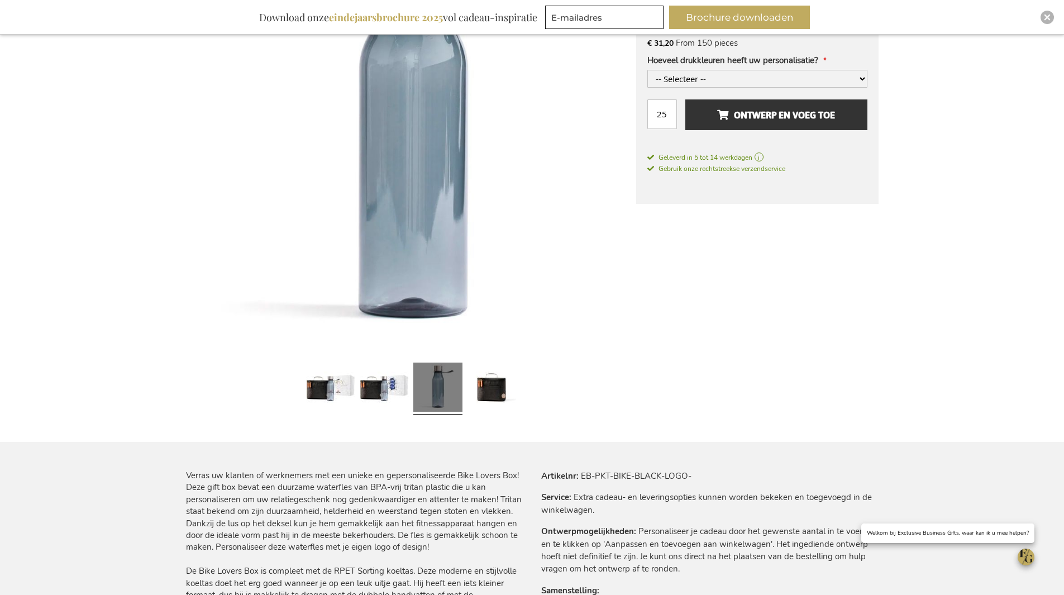
click at [506, 400] on link at bounding box center [491, 388] width 49 height 61
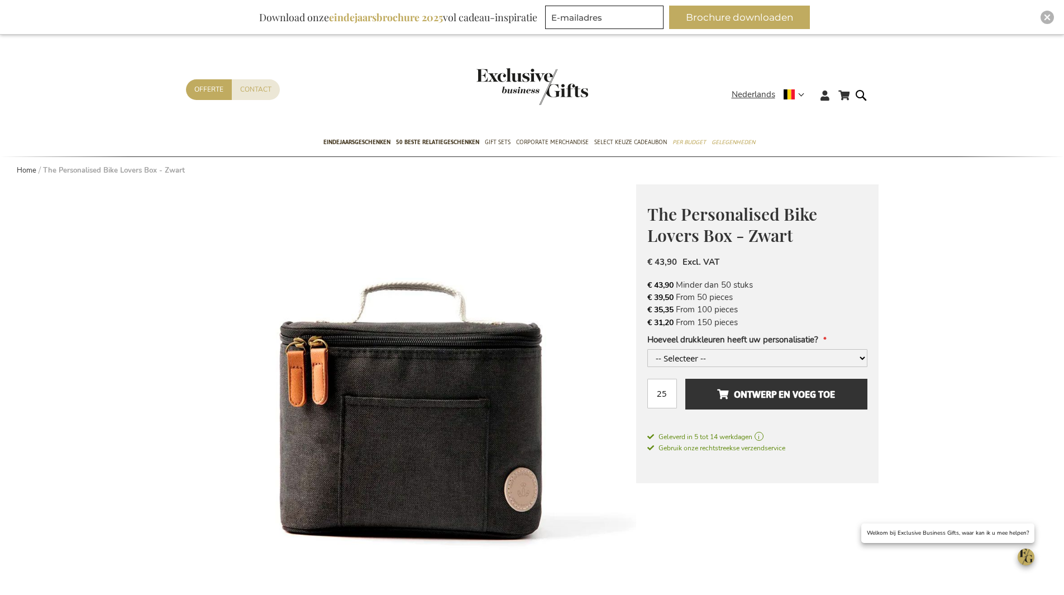
scroll to position [223, 0]
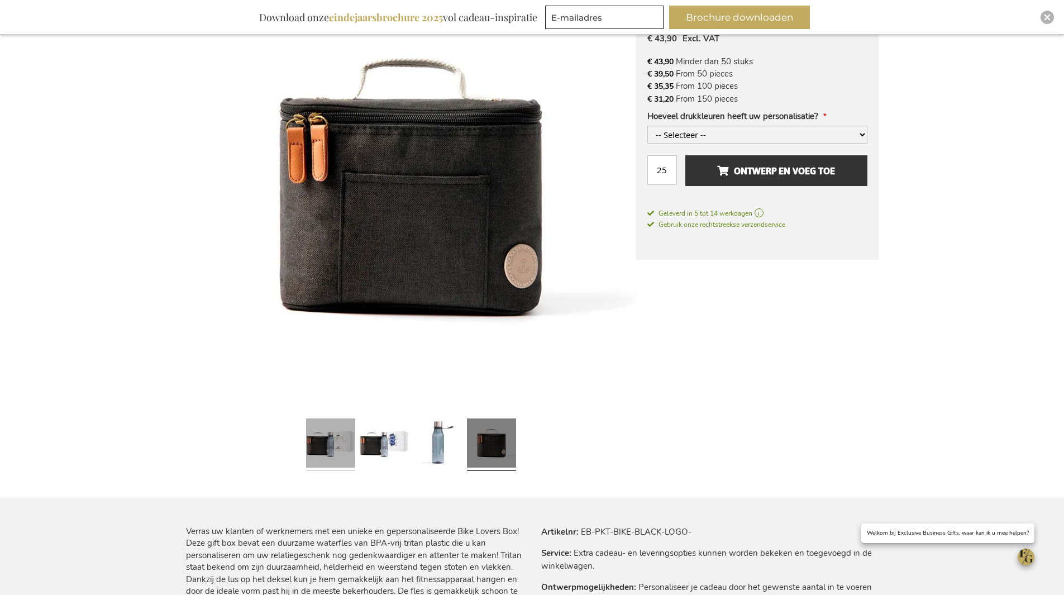
click at [339, 459] on link at bounding box center [330, 444] width 49 height 61
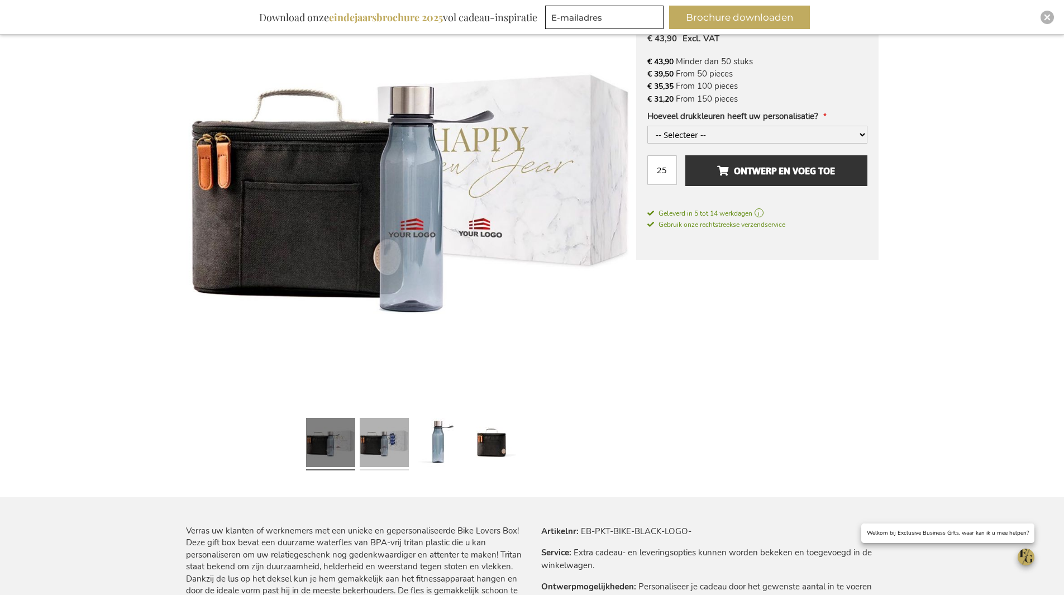
click at [377, 449] on link at bounding box center [384, 443] width 49 height 61
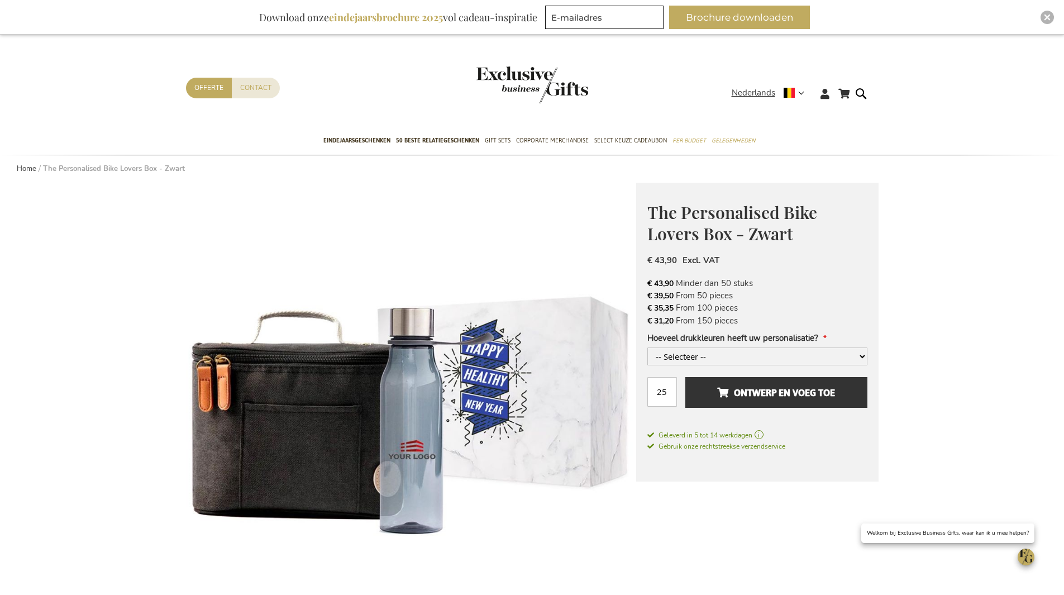
scroll to position [0, 0]
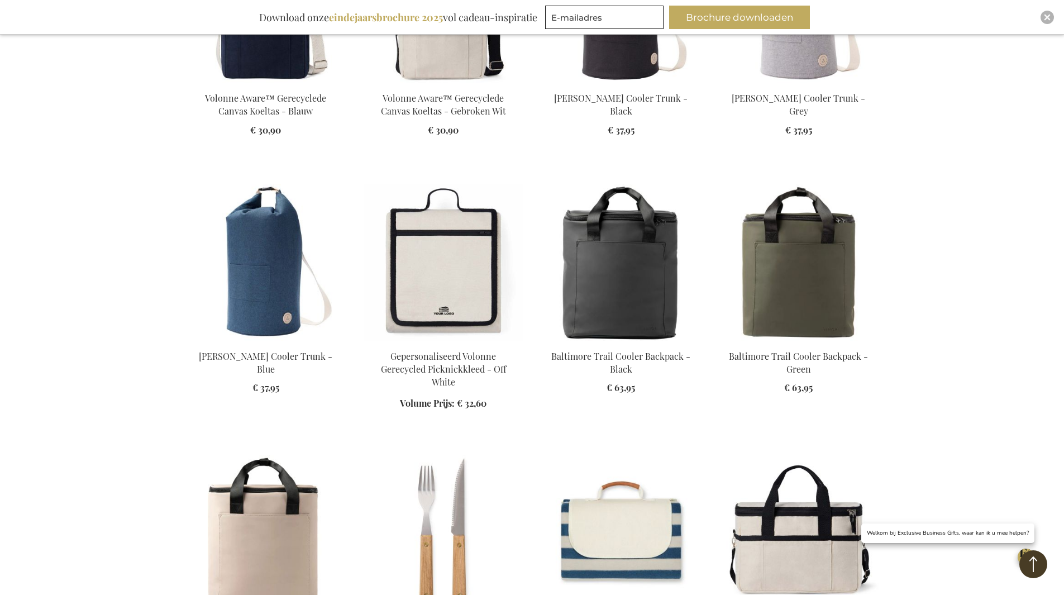
scroll to position [1173, 0]
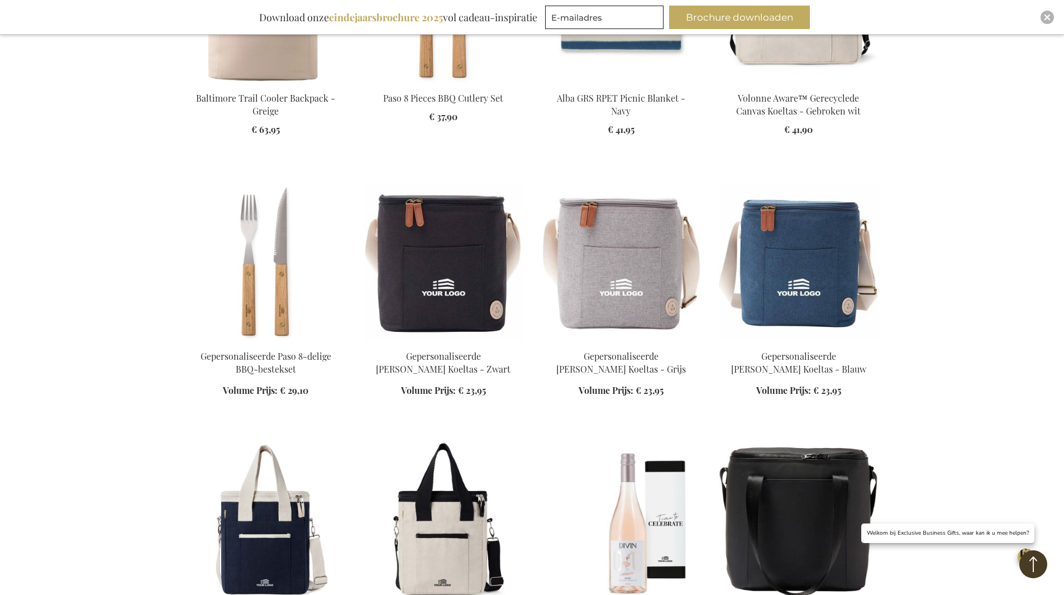
scroll to position [1564, 0]
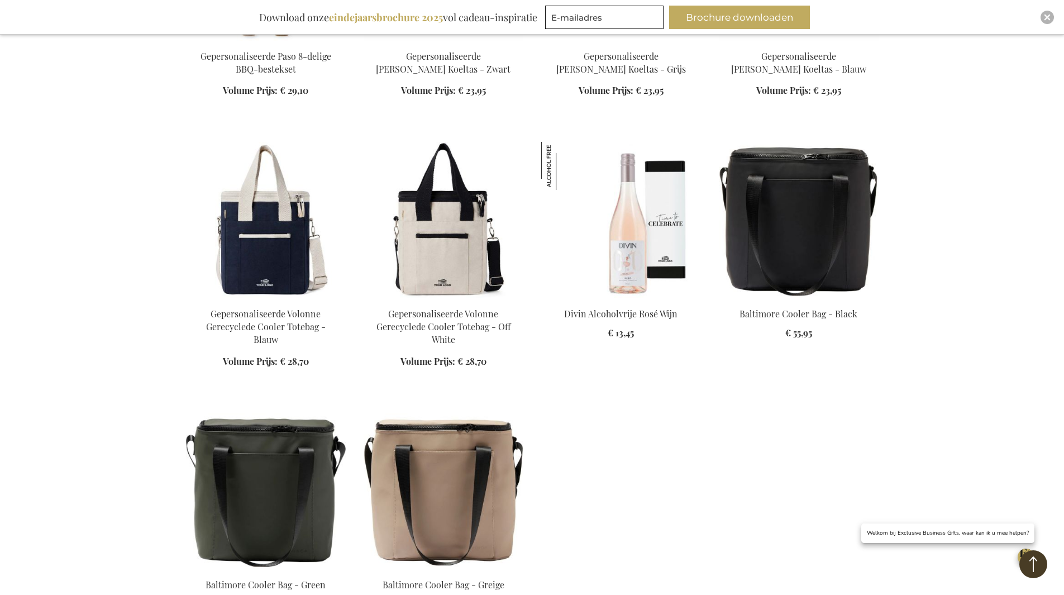
scroll to position [1788, 0]
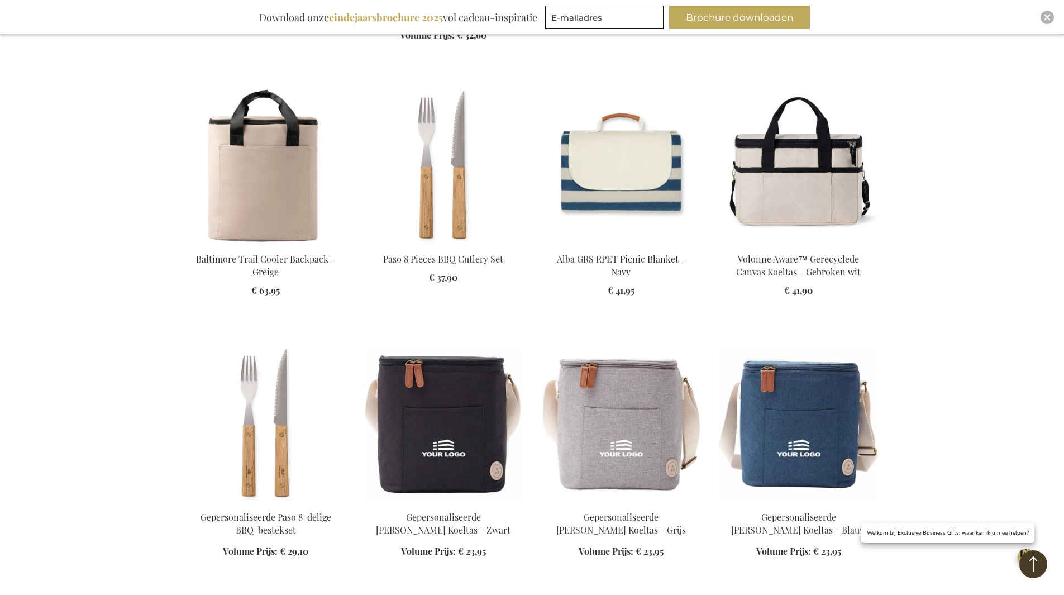
scroll to position [1285, 0]
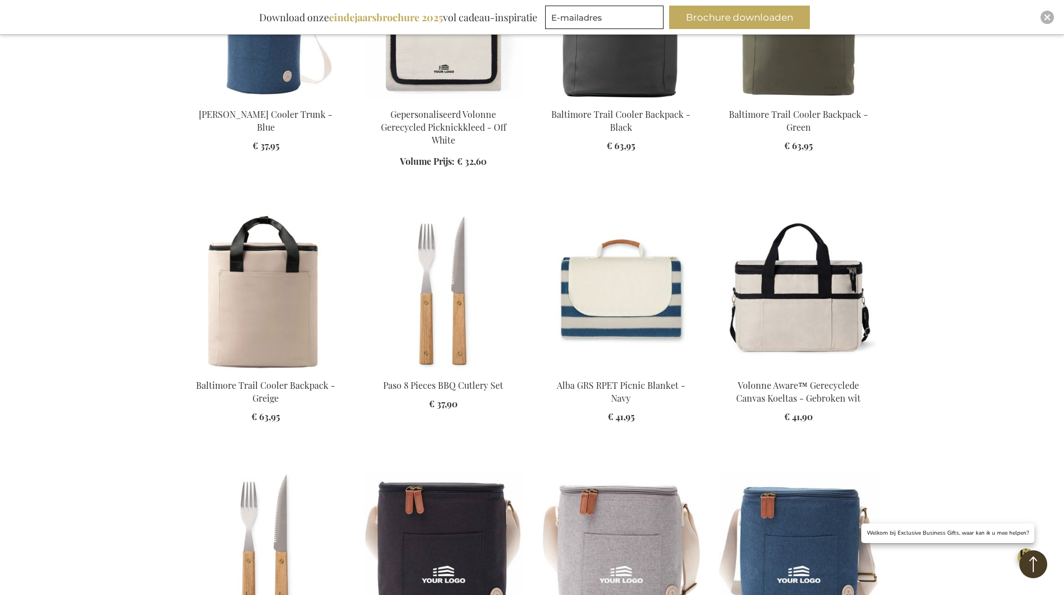
scroll to position [1341, 0]
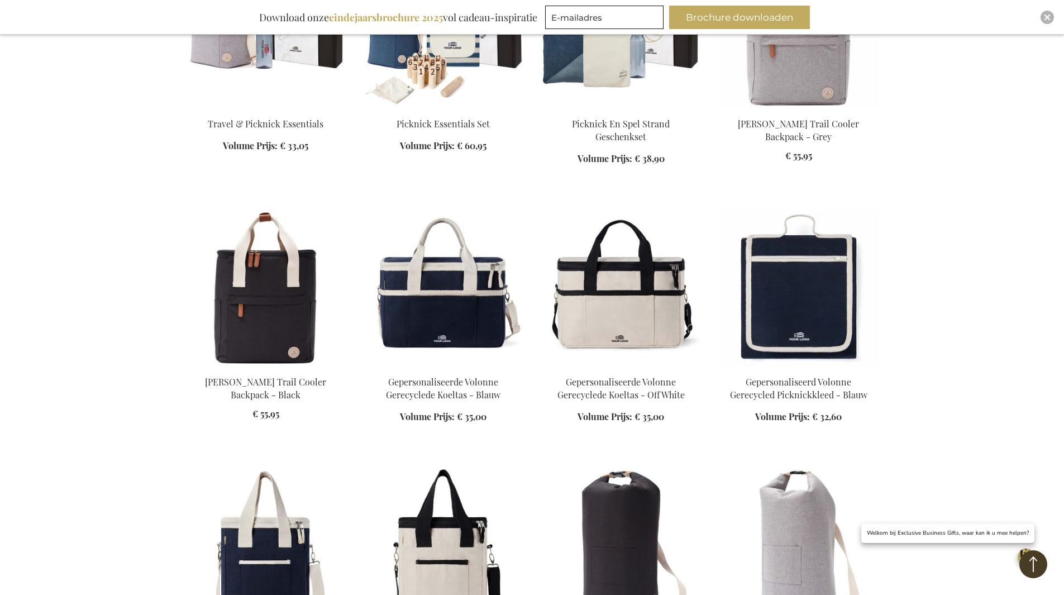
scroll to position [168, 0]
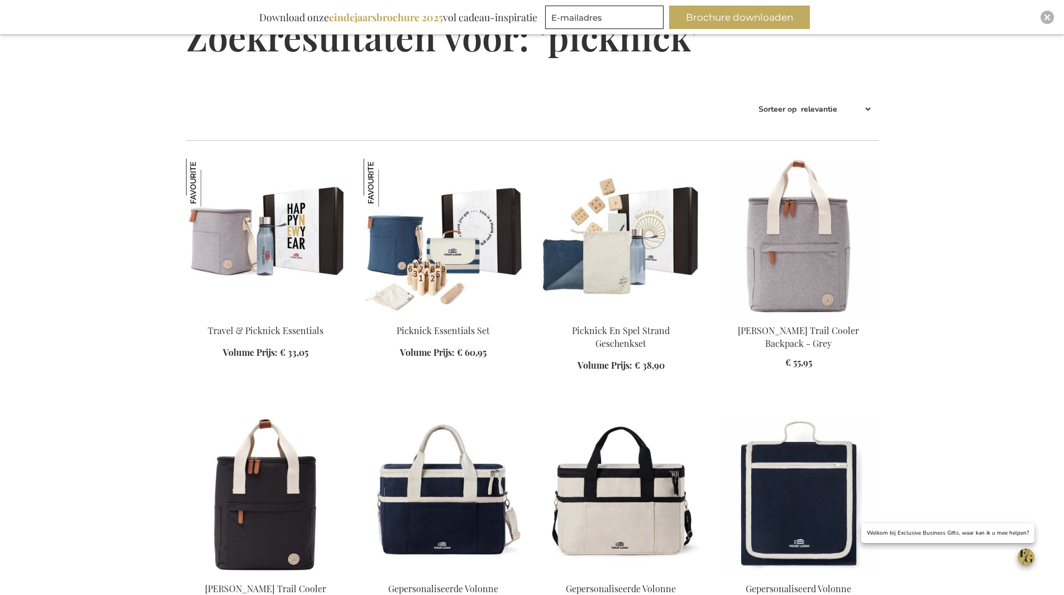
click at [286, 251] on img at bounding box center [266, 237] width 160 height 156
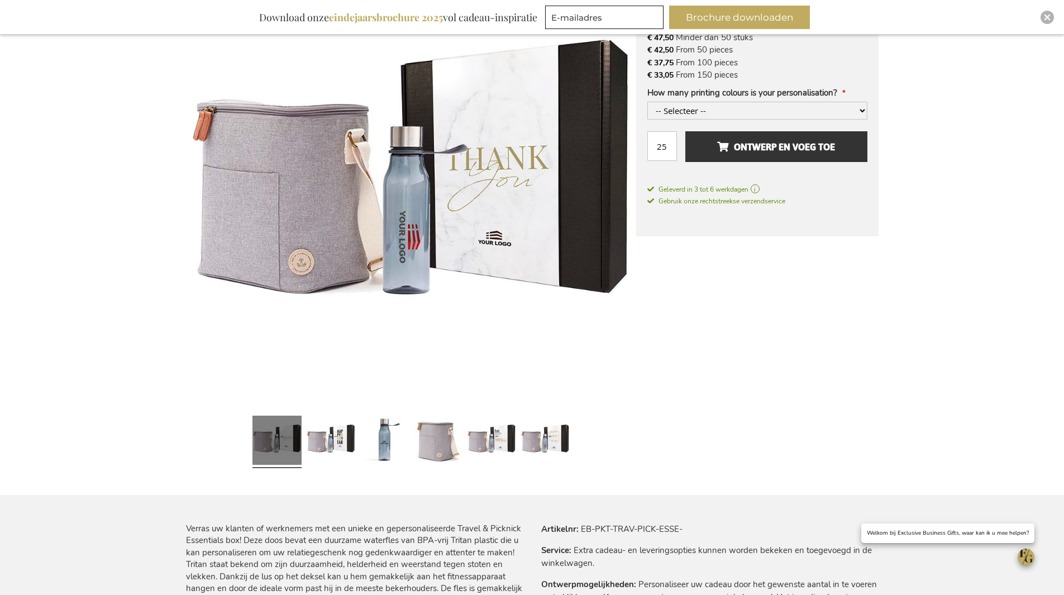
scroll to position [279, 0]
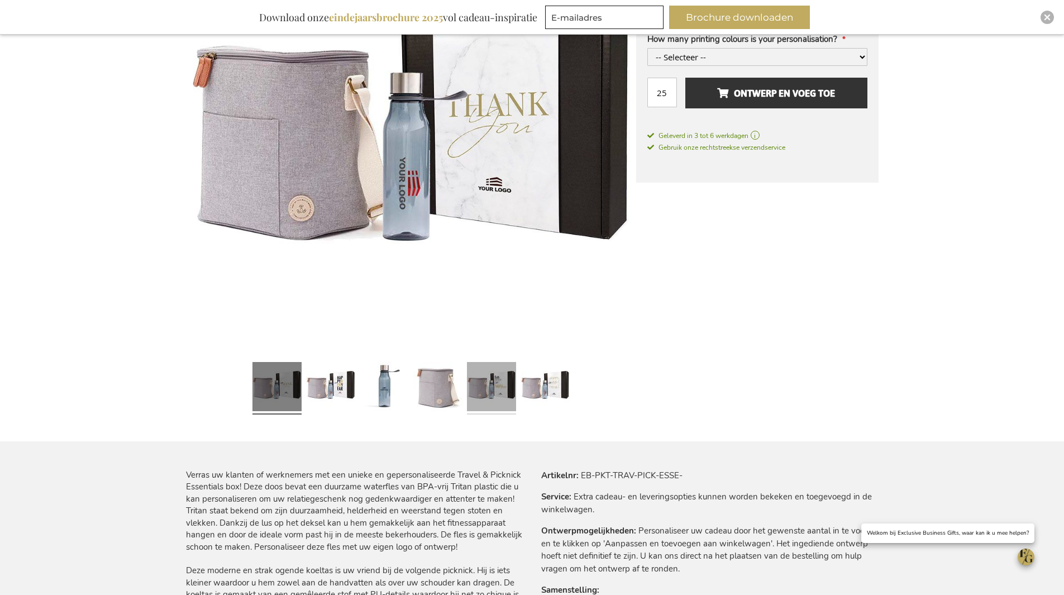
click at [507, 394] on link at bounding box center [491, 388] width 49 height 61
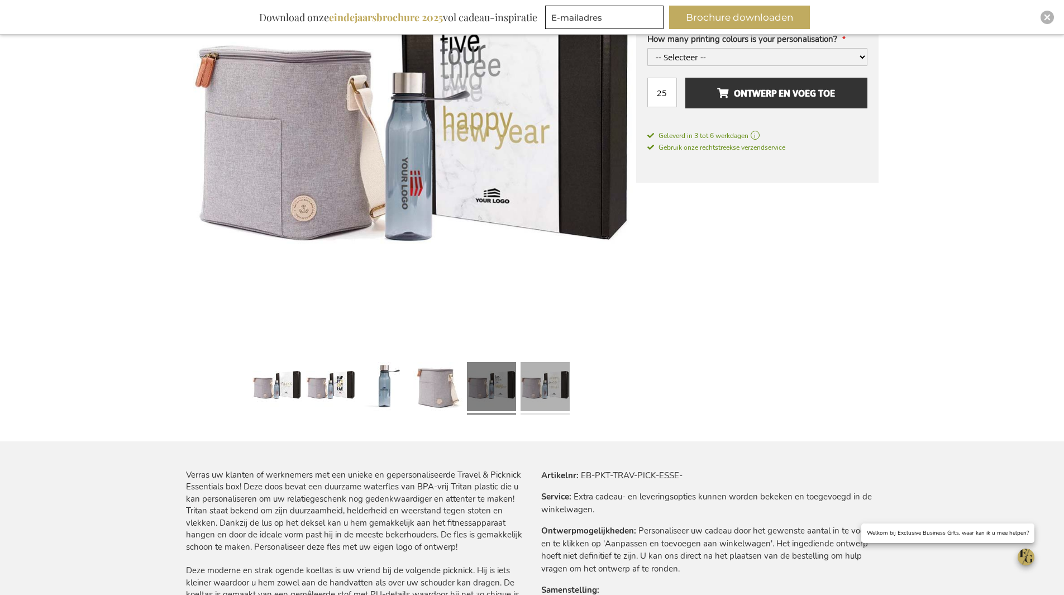
click at [552, 394] on link at bounding box center [545, 388] width 49 height 61
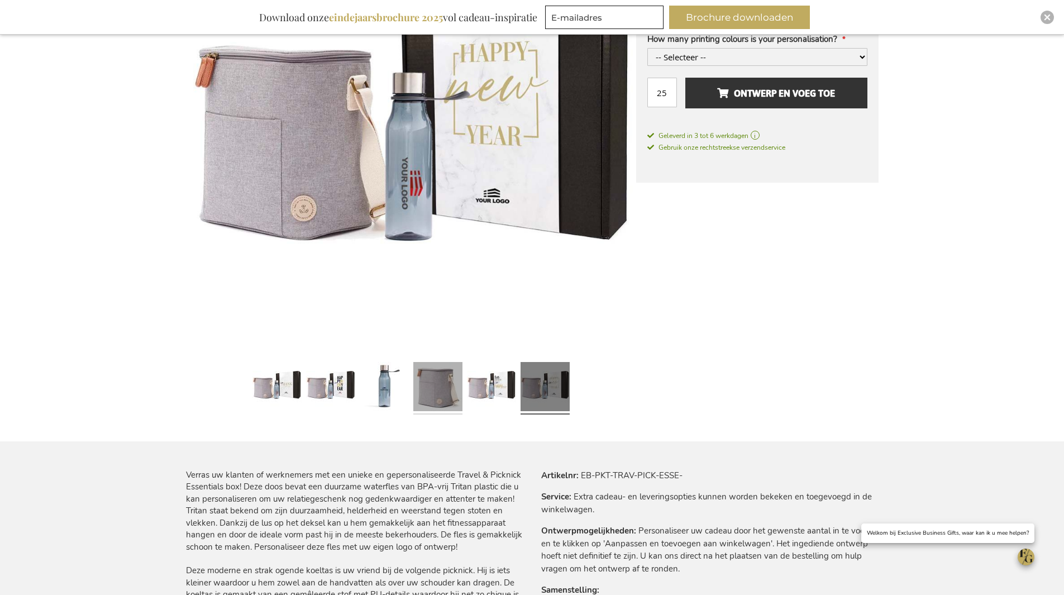
click at [415, 397] on link at bounding box center [437, 388] width 49 height 61
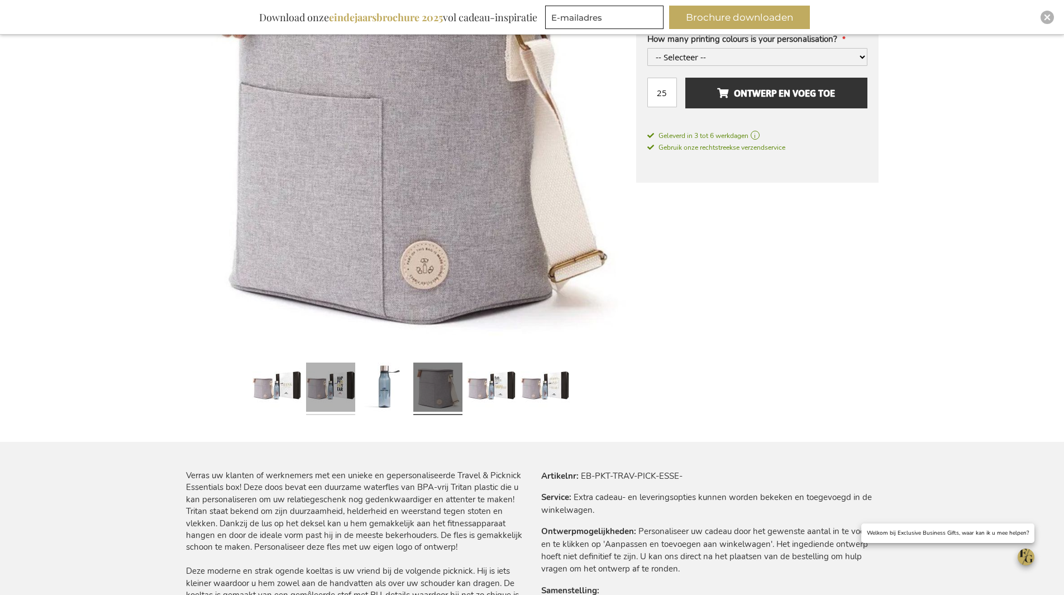
click at [342, 389] on link at bounding box center [330, 388] width 49 height 61
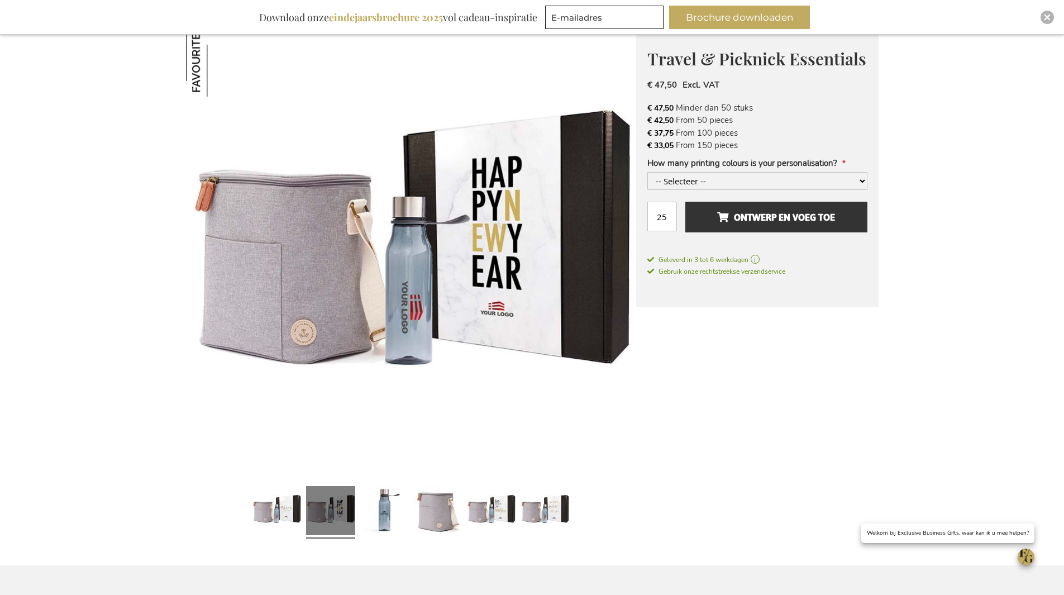
scroll to position [0, 0]
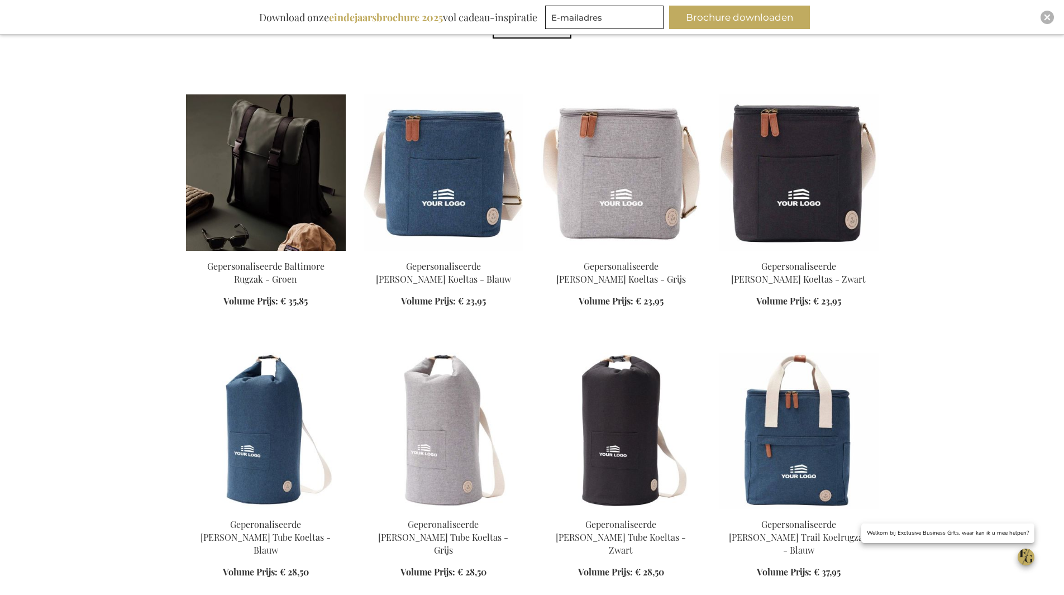
scroll to position [485, 0]
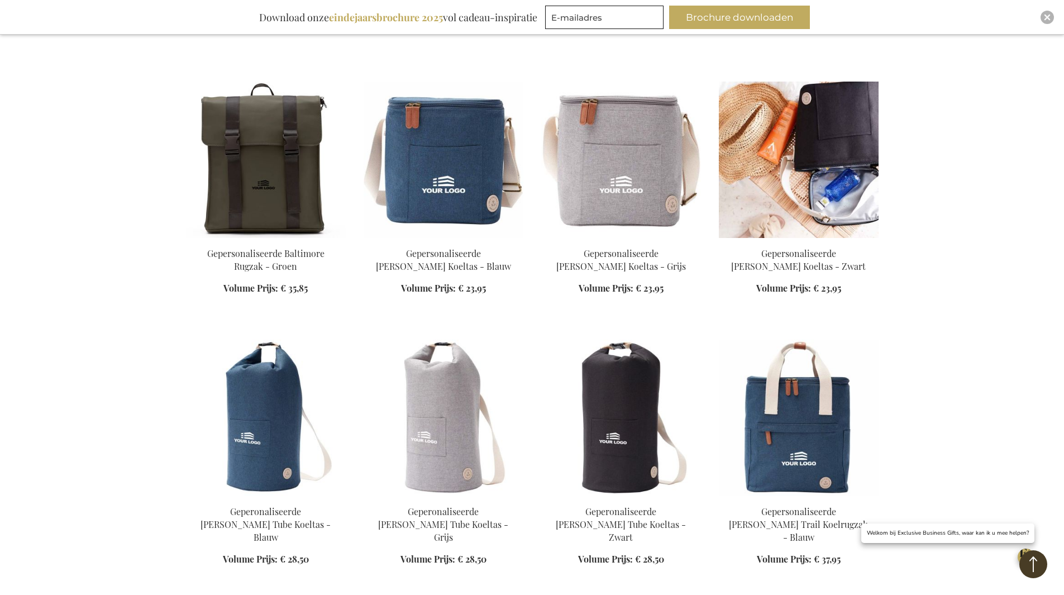
click at [823, 199] on img at bounding box center [799, 160] width 160 height 156
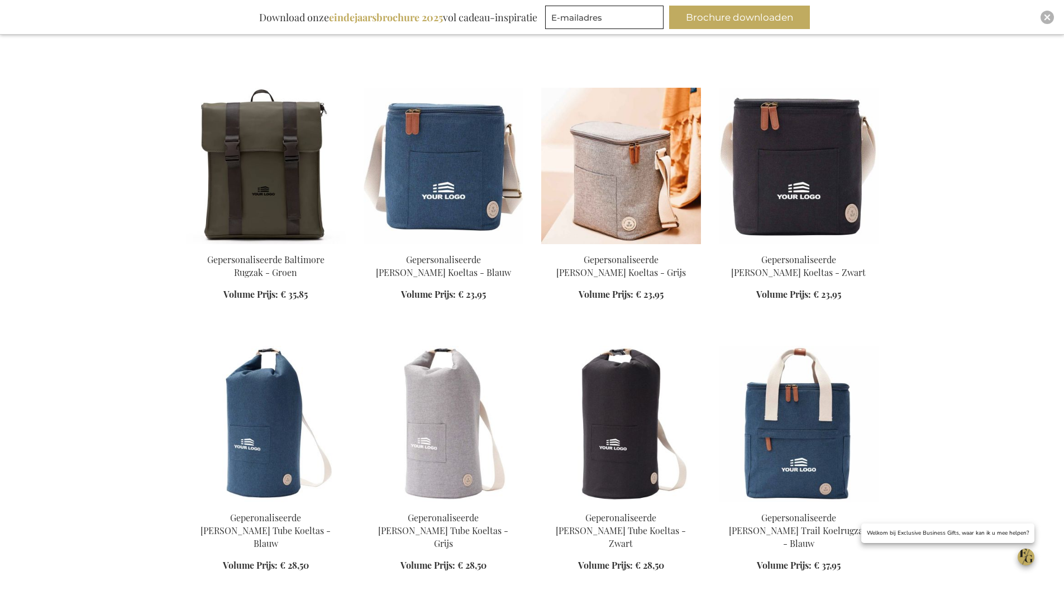
scroll to position [485, 0]
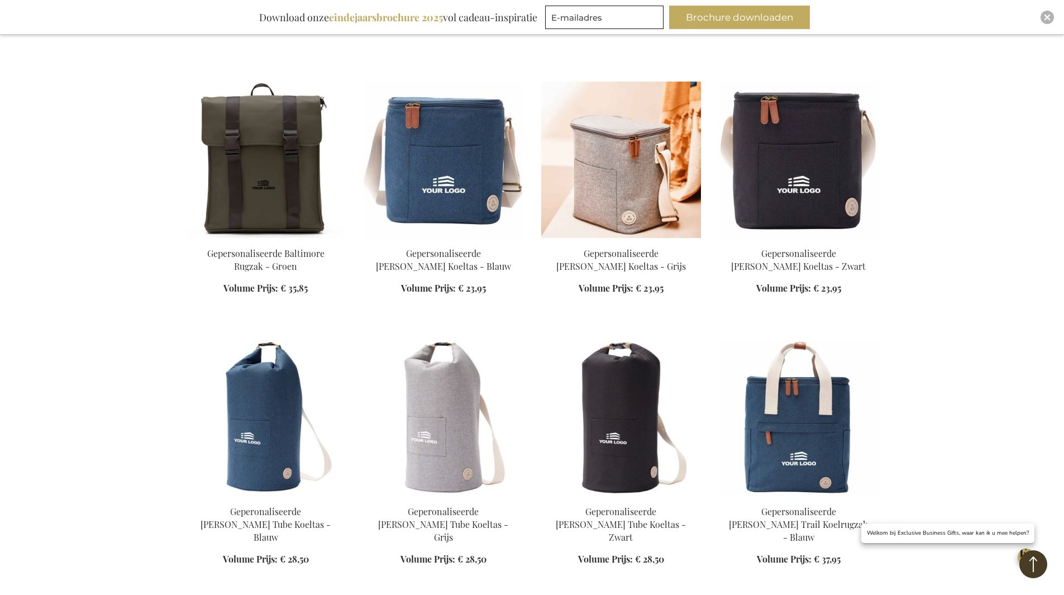
click at [642, 207] on img at bounding box center [621, 160] width 160 height 156
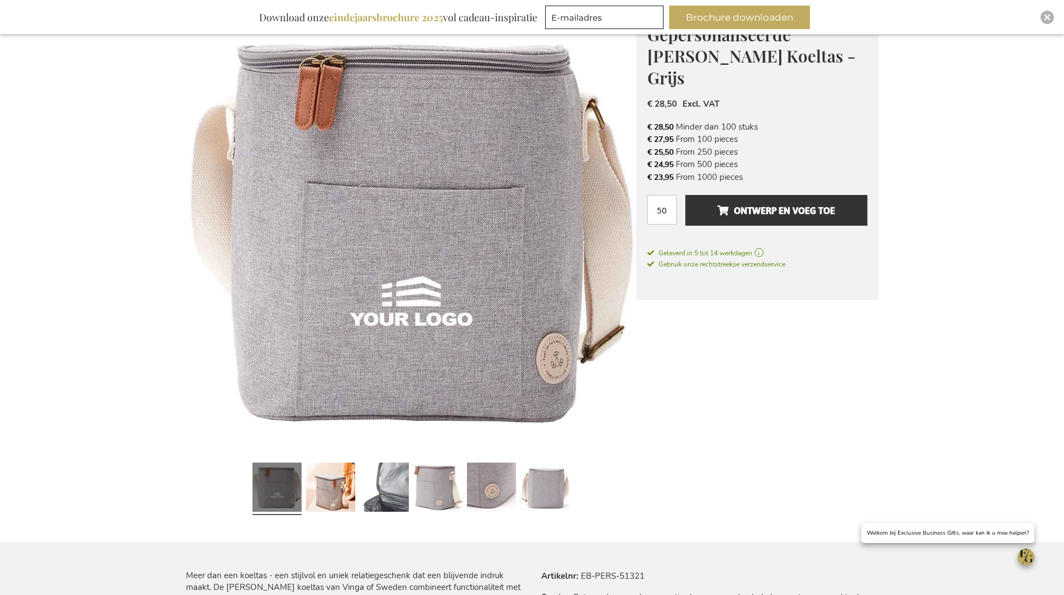
scroll to position [223, 0]
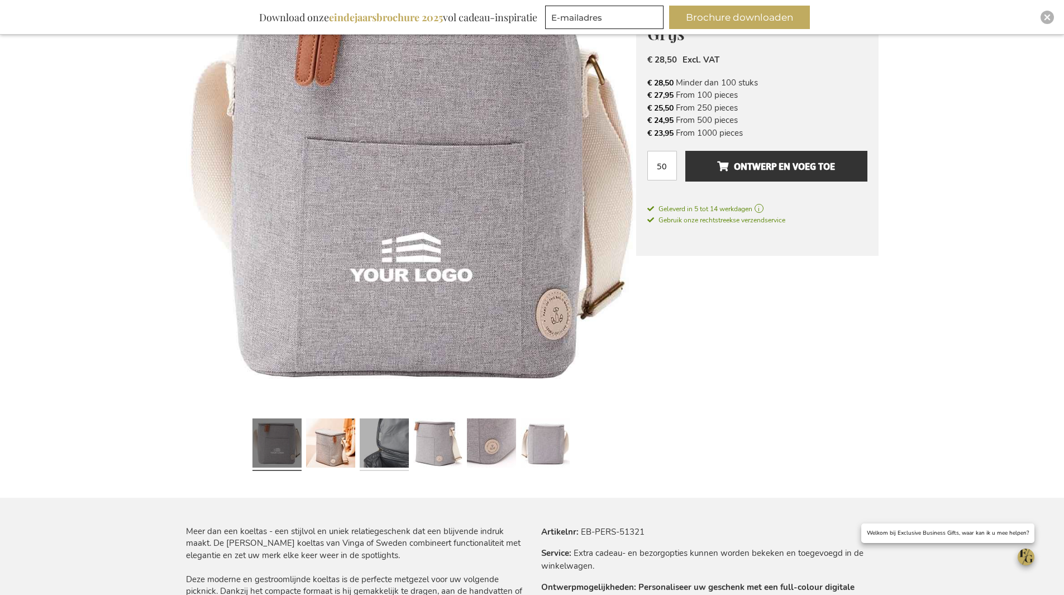
click at [378, 451] on link at bounding box center [384, 444] width 49 height 61
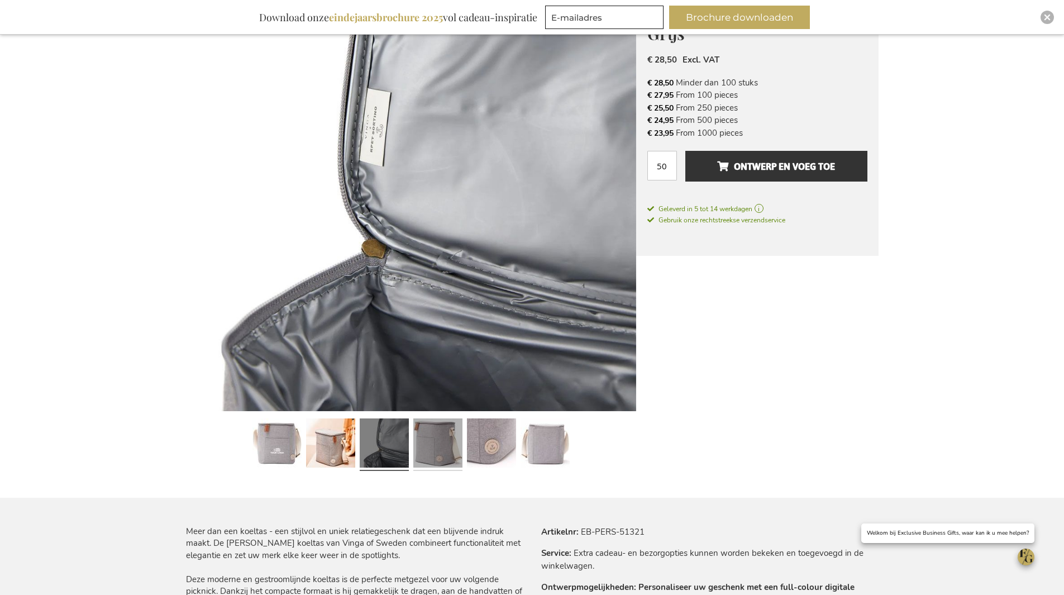
click at [442, 452] on link at bounding box center [437, 444] width 49 height 61
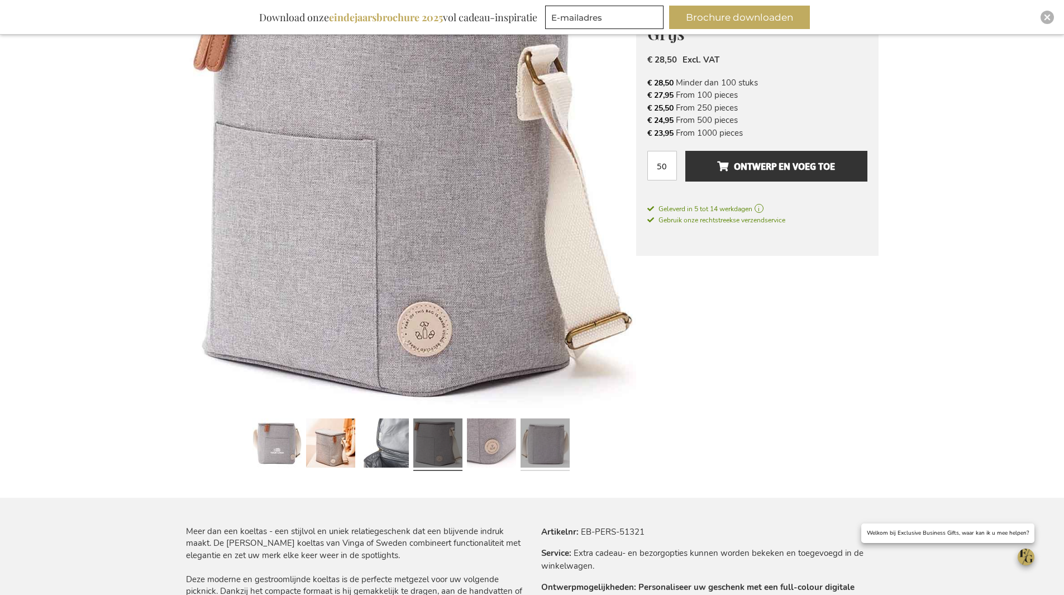
click at [551, 452] on link at bounding box center [545, 444] width 49 height 61
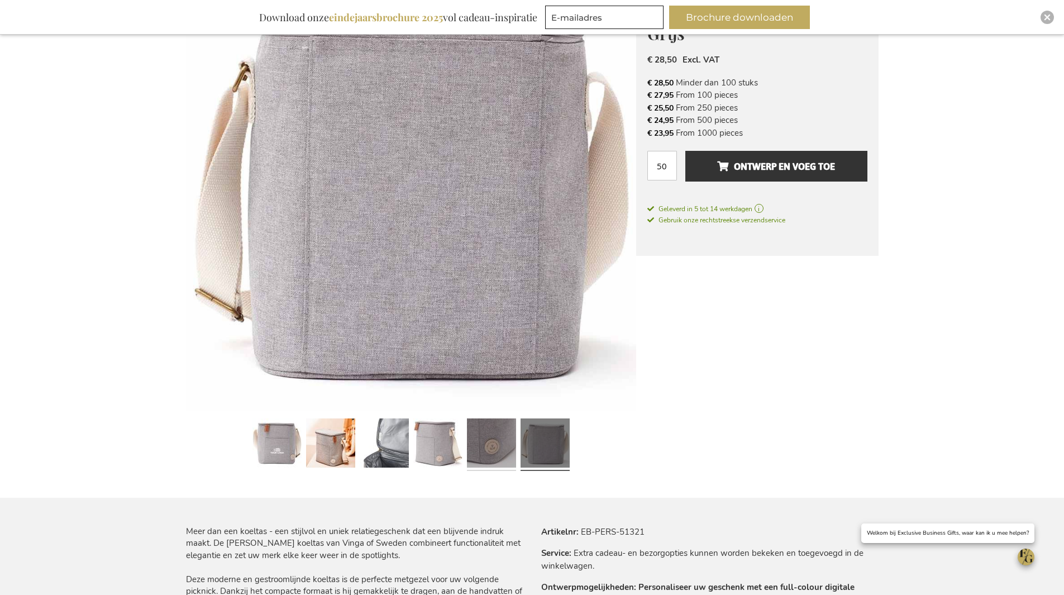
click at [510, 449] on link at bounding box center [491, 444] width 49 height 61
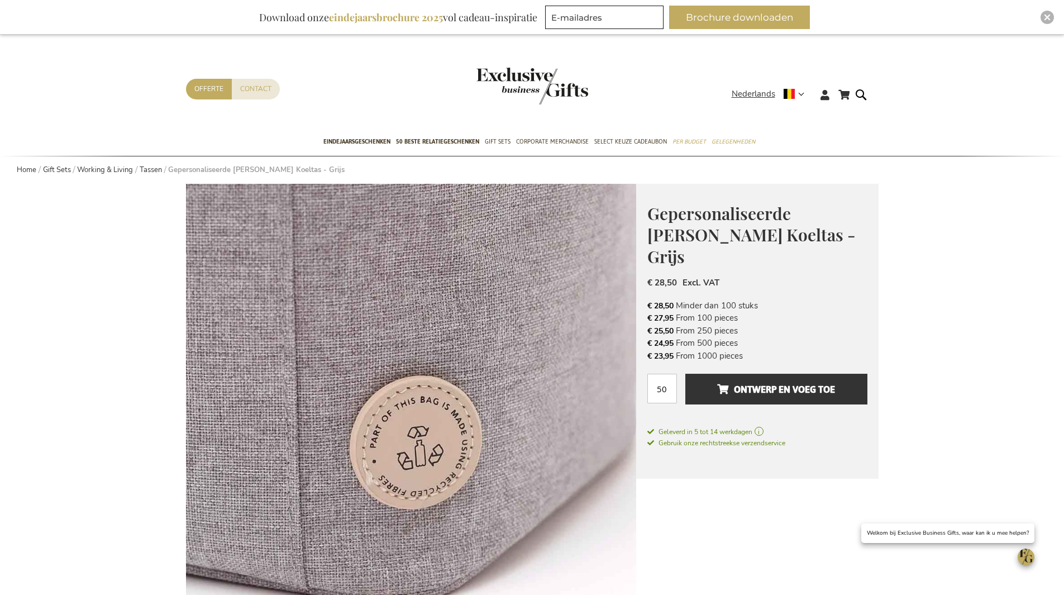
scroll to position [0, 0]
click at [859, 94] on form "Search Search" at bounding box center [864, 104] width 11 height 32
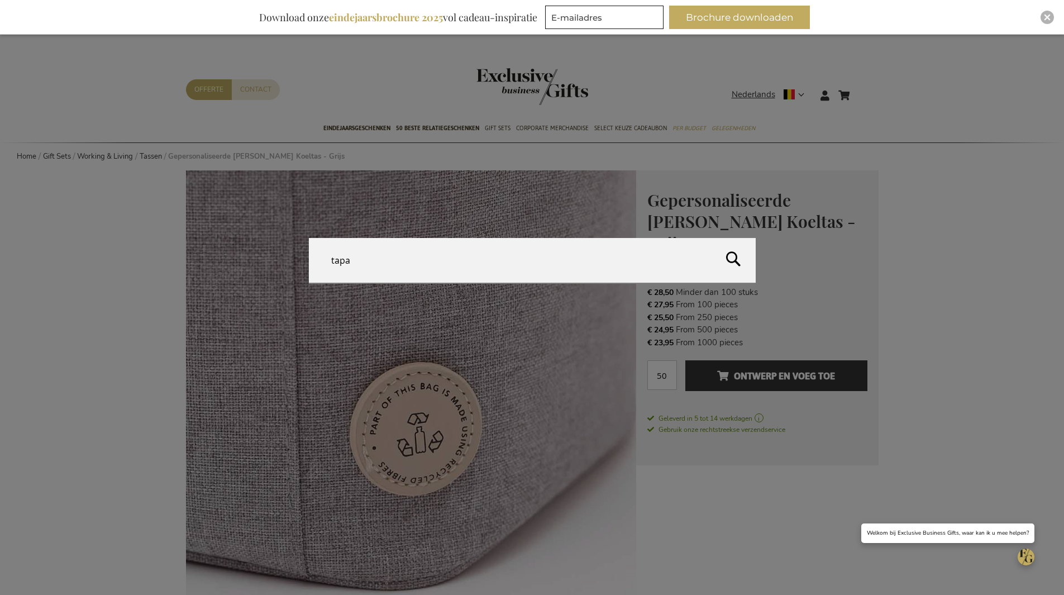
type input "tapas"
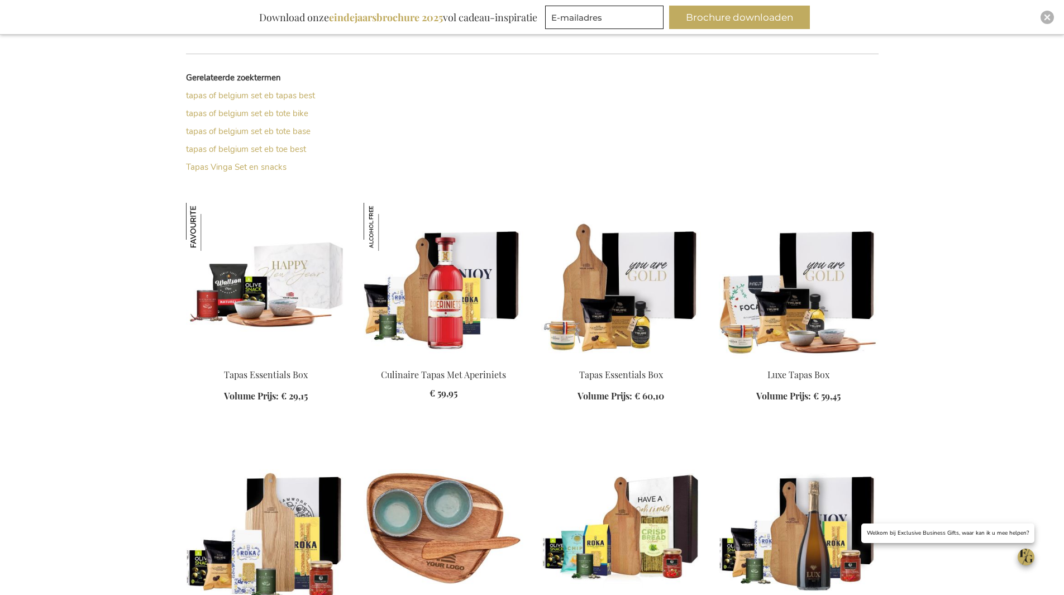
scroll to position [258, 0]
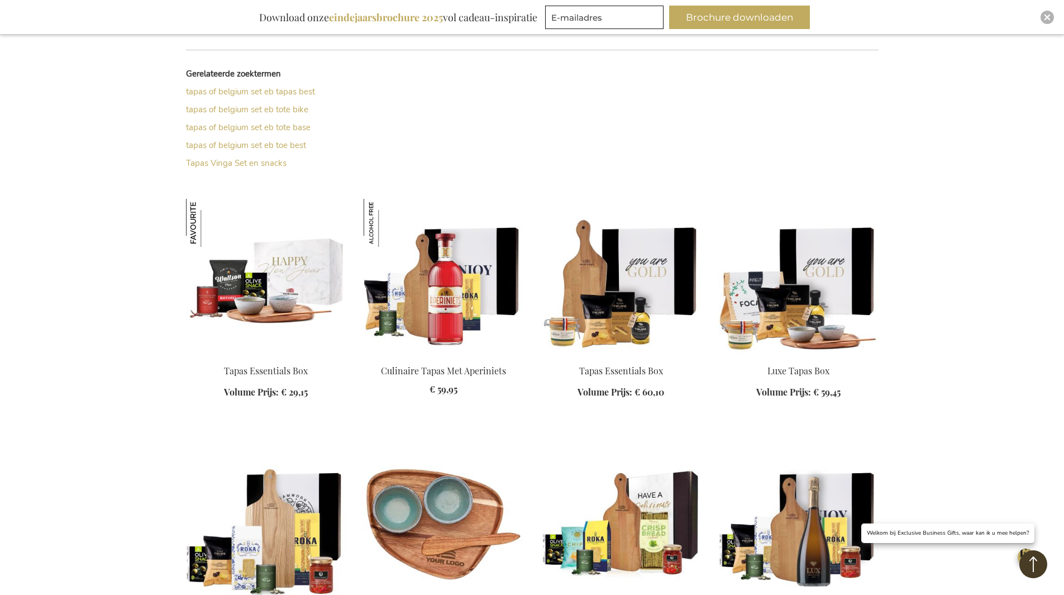
click at [302, 329] on img at bounding box center [266, 277] width 160 height 156
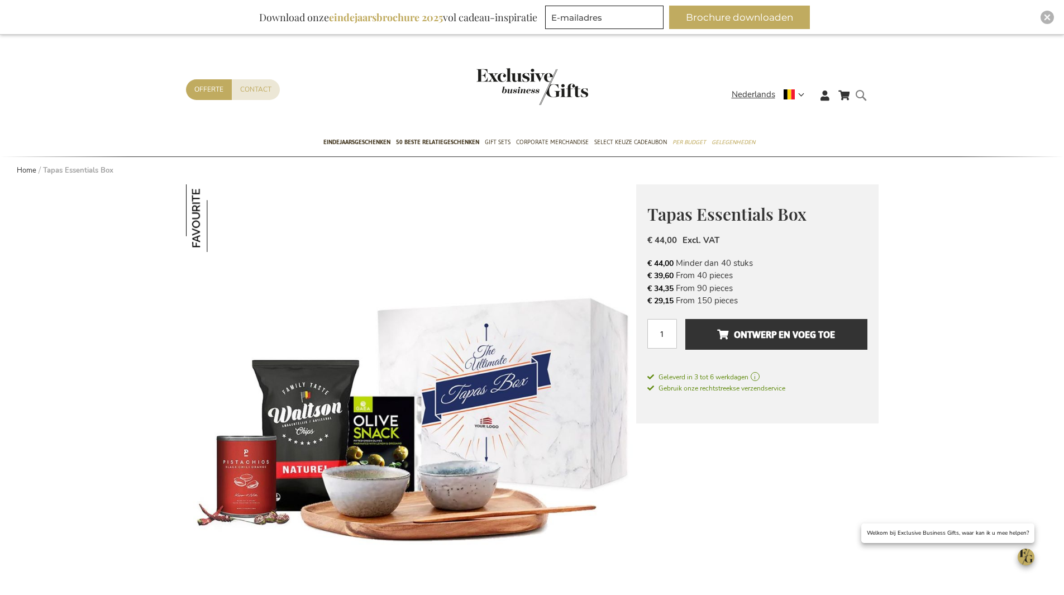
click at [860, 93] on form "Search Search" at bounding box center [864, 104] width 11 height 32
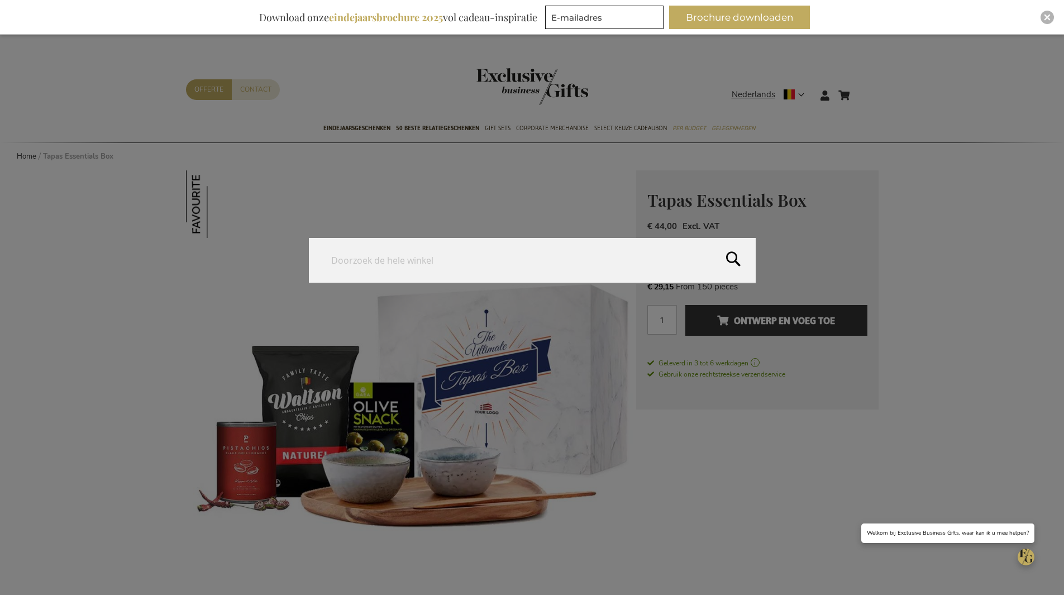
click at [615, 246] on input "Search" at bounding box center [532, 260] width 447 height 45
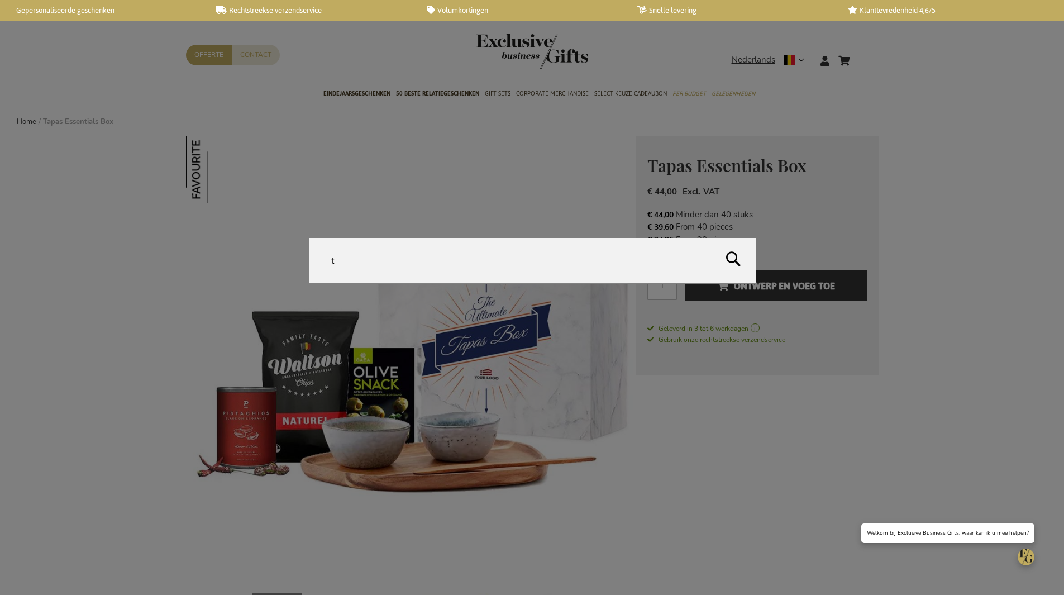
type input "t"
